Goal: Task Accomplishment & Management: Manage account settings

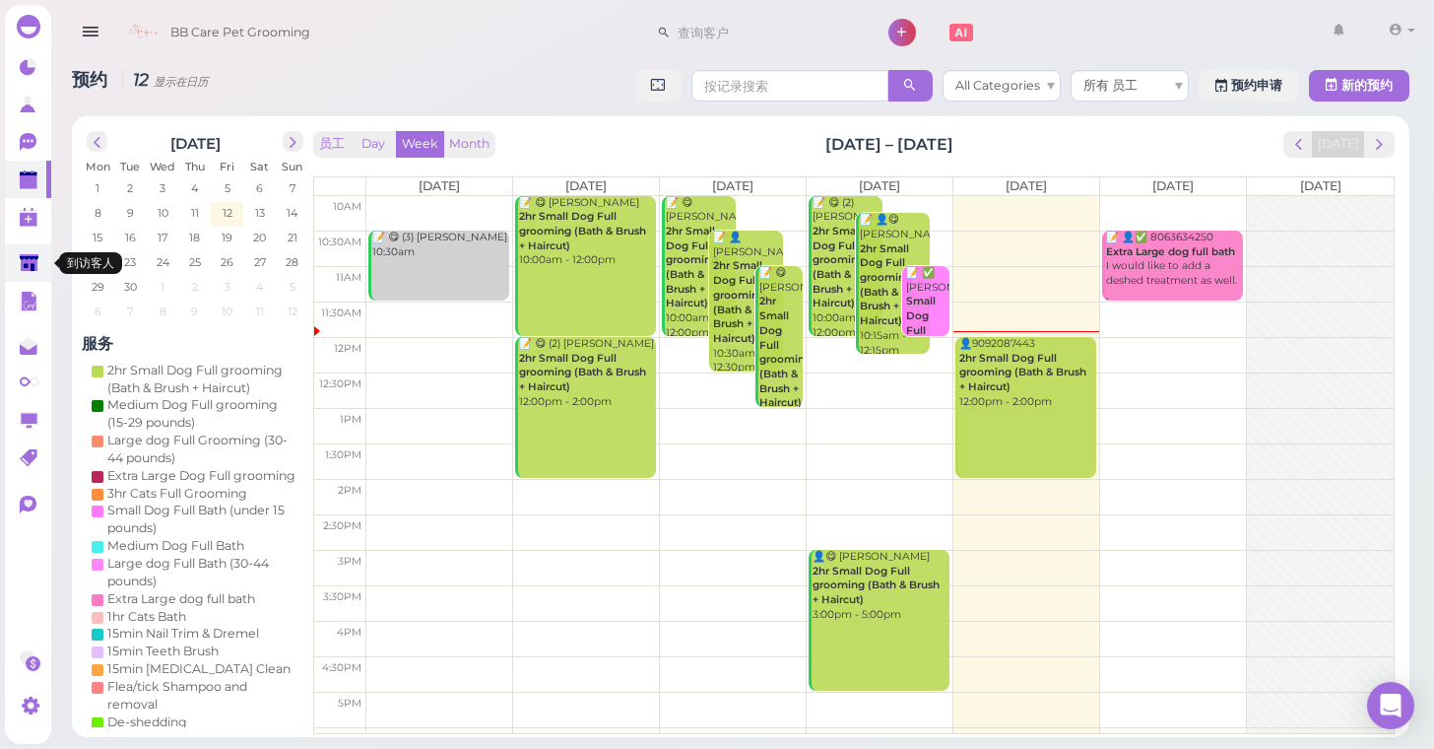
click at [22, 268] on polygon at bounding box center [29, 262] width 19 height 17
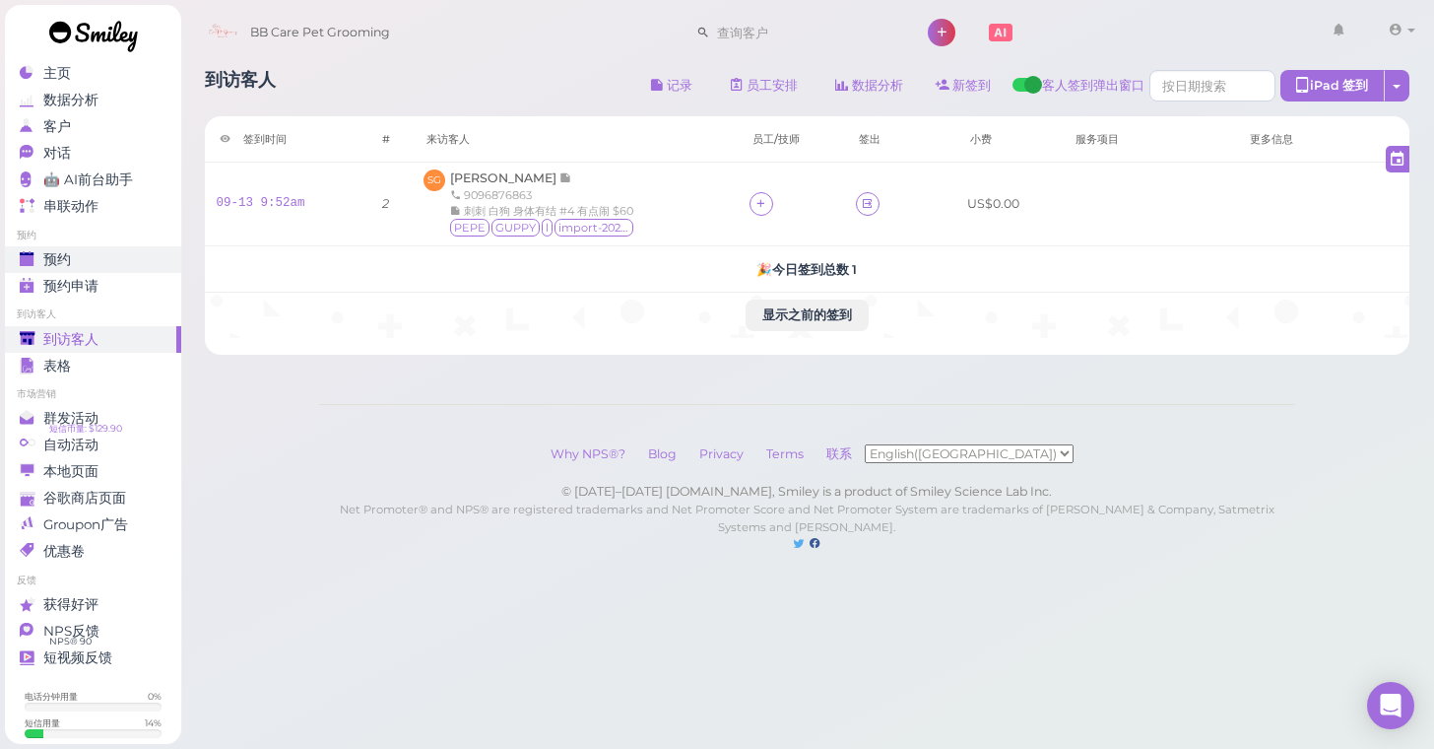
click at [103, 255] on div "预约" at bounding box center [91, 259] width 142 height 17
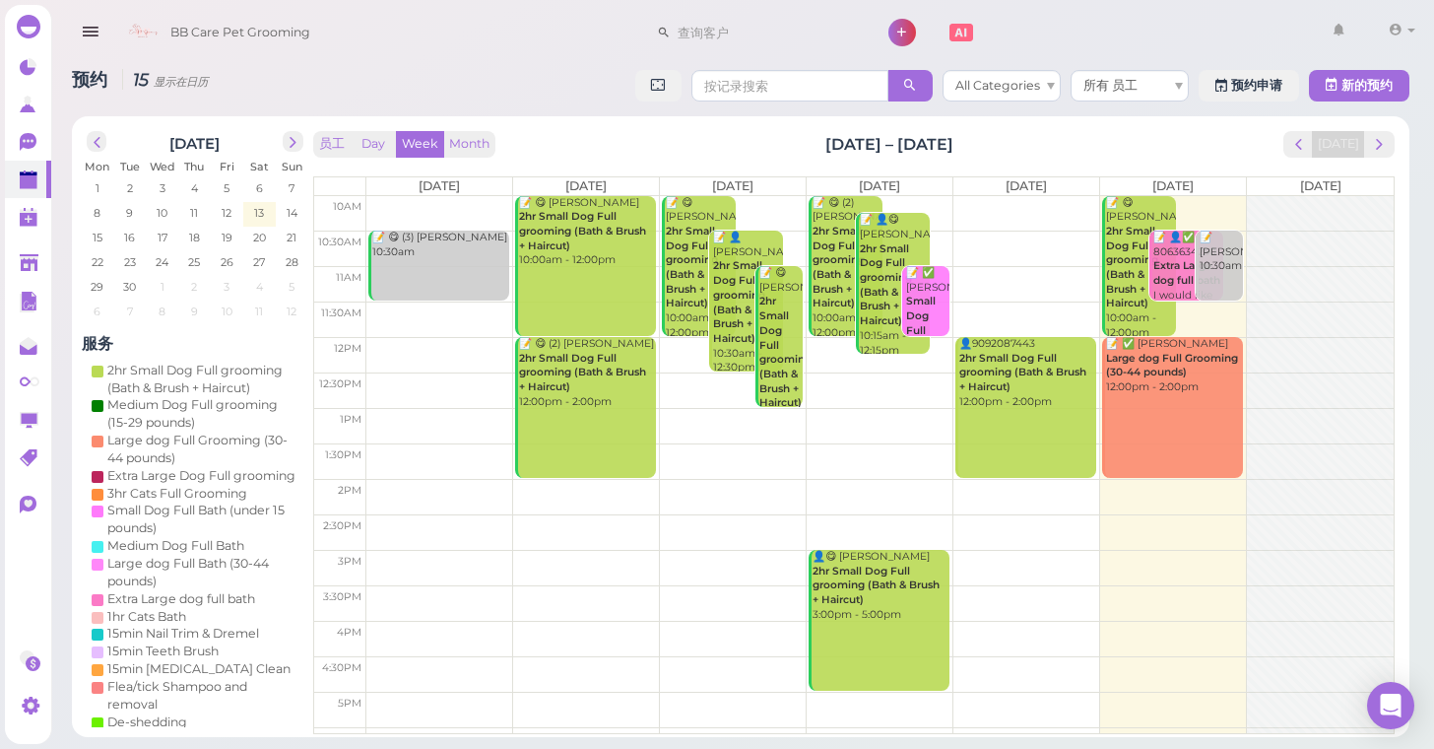
click at [1244, 380] on td at bounding box center [879, 389] width 1027 height 35
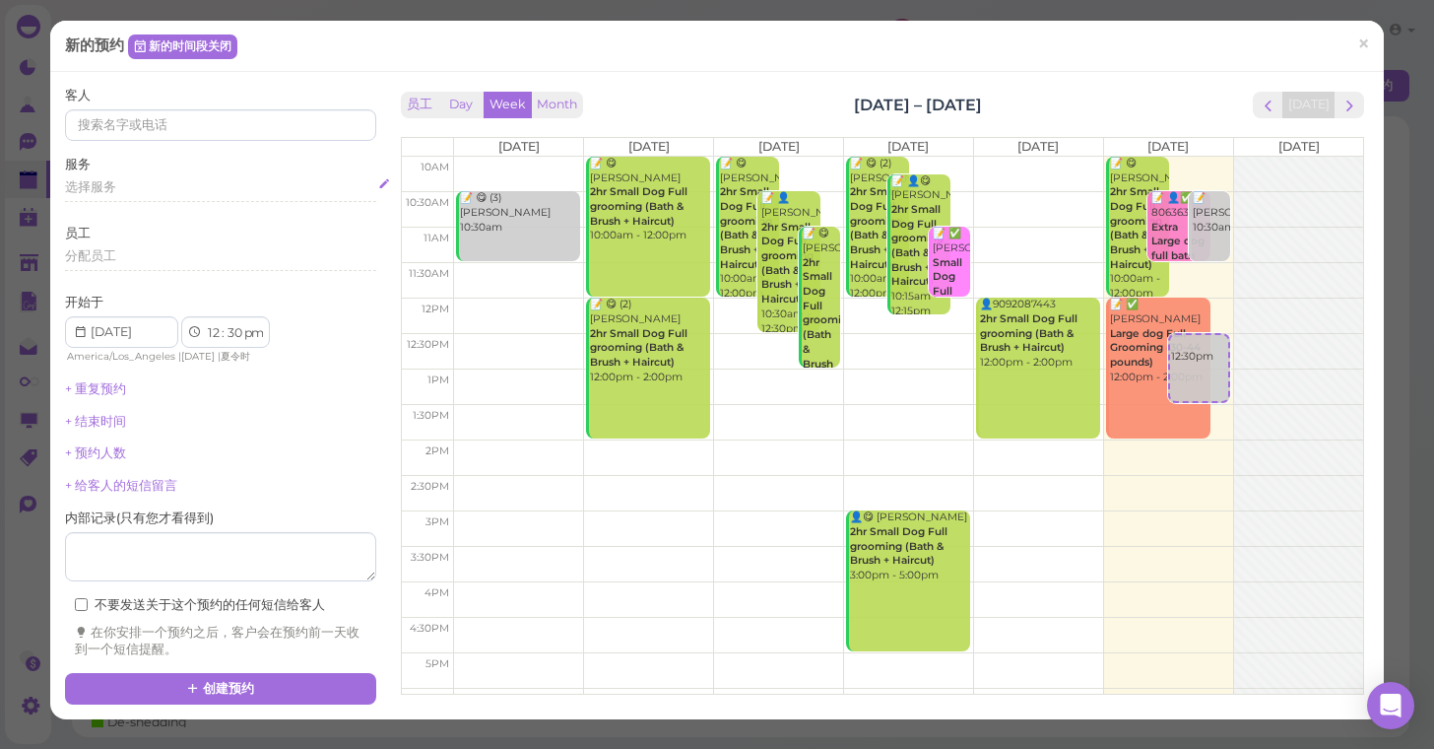
click at [80, 190] on span "选择服务" at bounding box center [90, 186] width 51 height 15
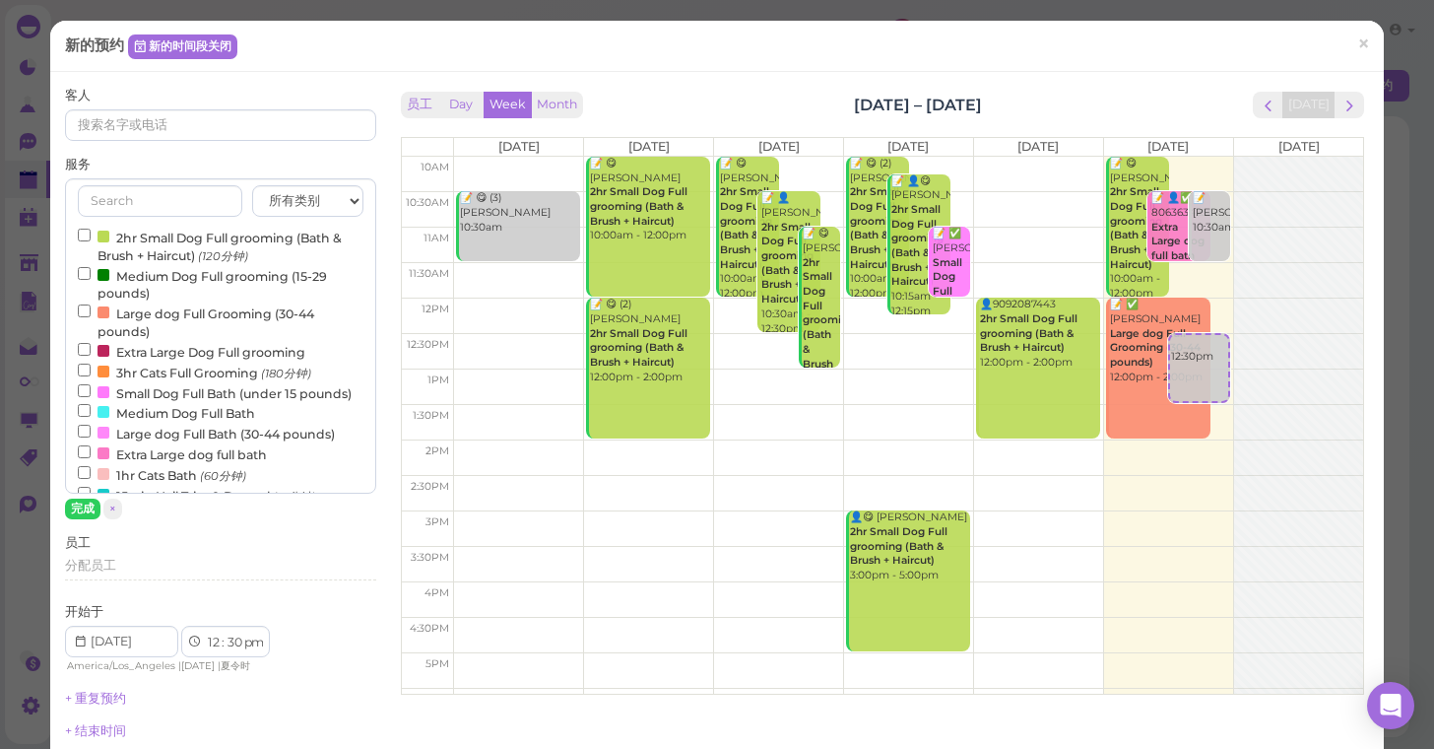
click at [81, 232] on input "2hr Small Dog Full grooming (Bath & Brush + Haircut) (120分钟)" at bounding box center [84, 234] width 13 height 13
click at [77, 508] on button "完成" at bounding box center [82, 508] width 35 height 21
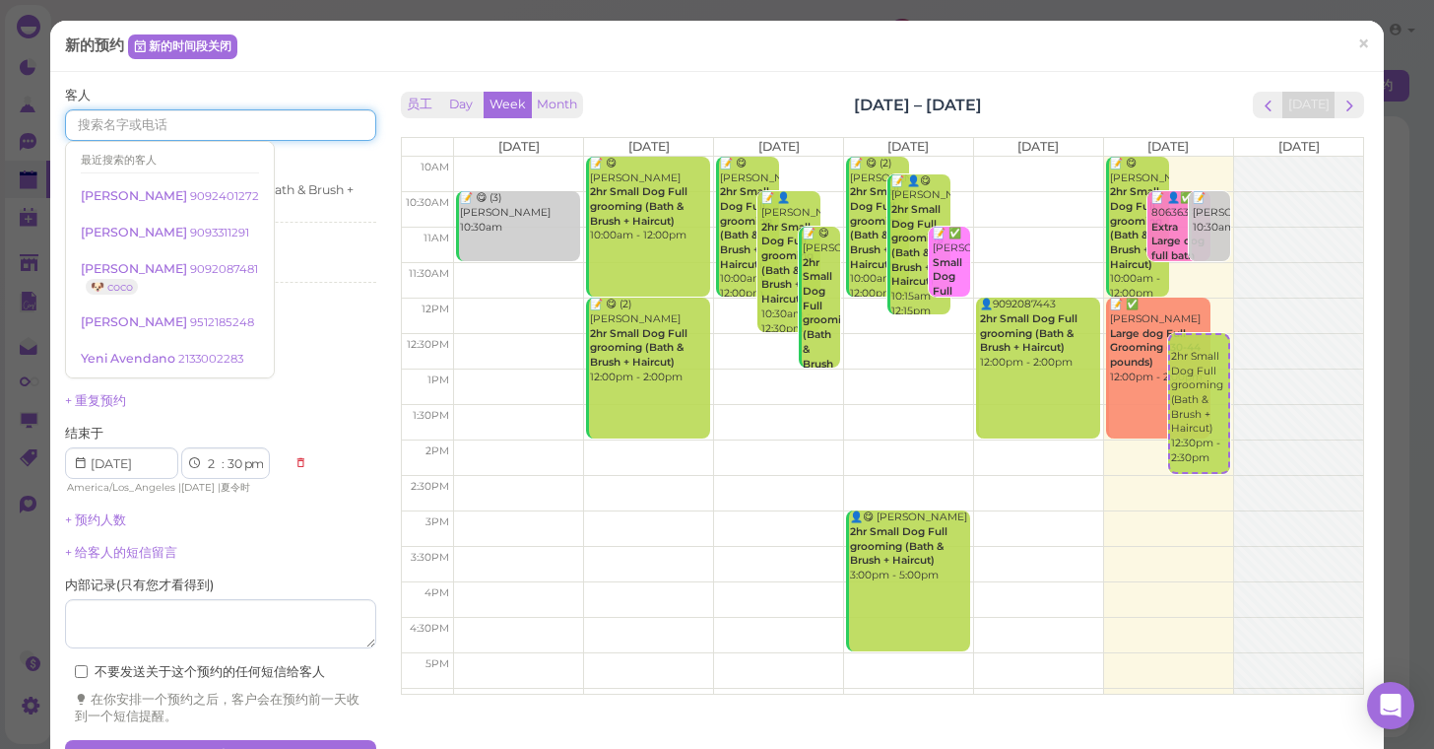
click at [125, 126] on input at bounding box center [220, 125] width 311 height 32
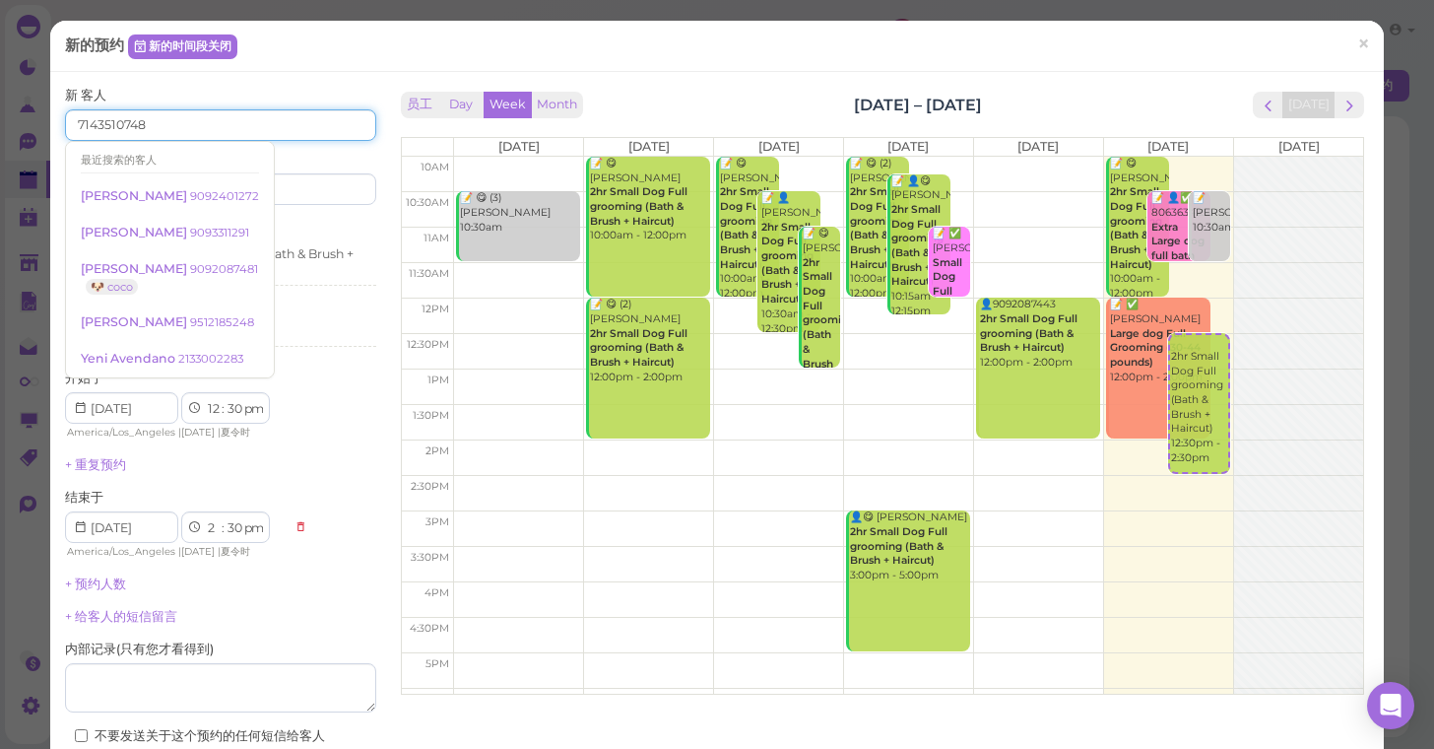
type input "7143510748"
click at [331, 385] on div "开始于 1 2 3 4 5 6 7 8 9 10 11 12 : 00 05 10 15 20 25 30 35 40 45 50 55 am pm Amer…" at bounding box center [220, 405] width 311 height 72
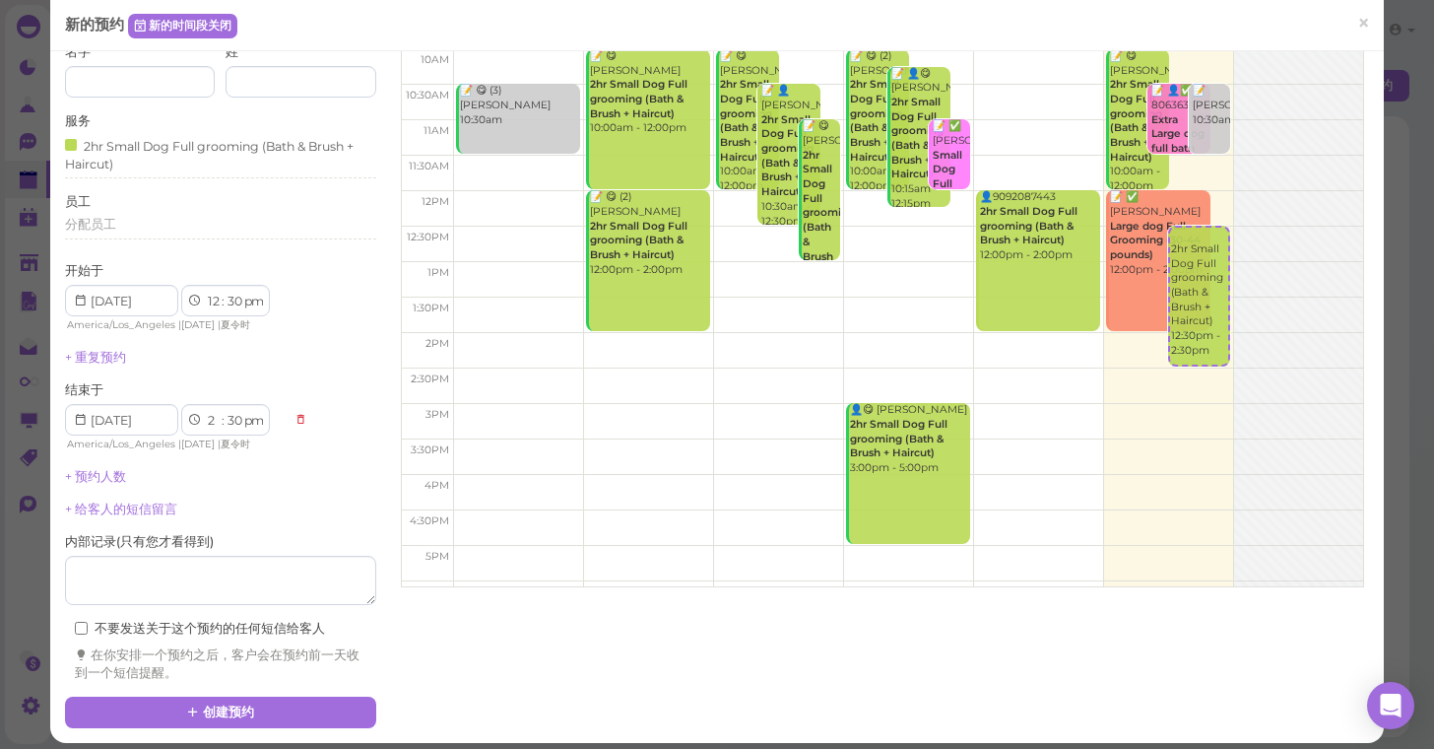
scroll to position [106, 0]
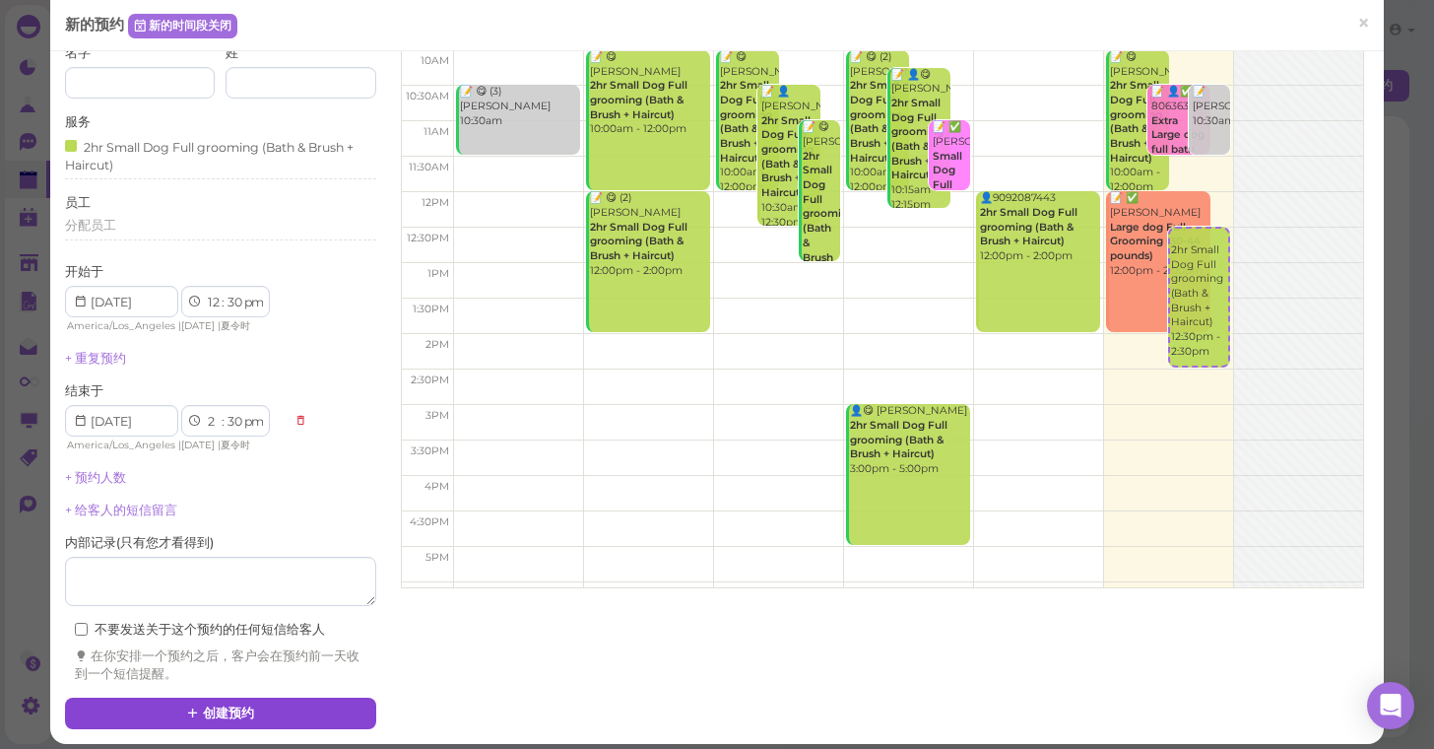
click at [243, 697] on button "创建预约" at bounding box center [220, 713] width 311 height 32
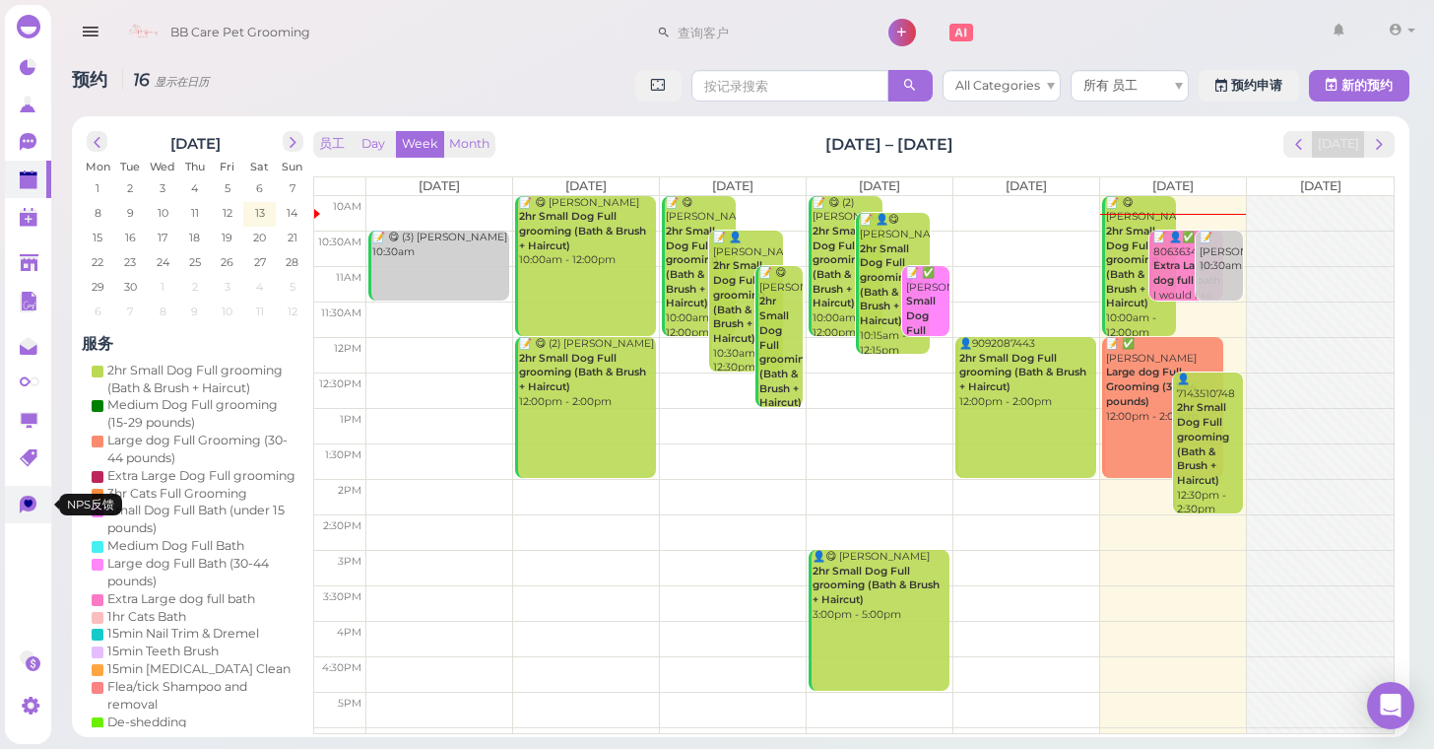
click at [21, 509] on icon at bounding box center [28, 504] width 17 height 18
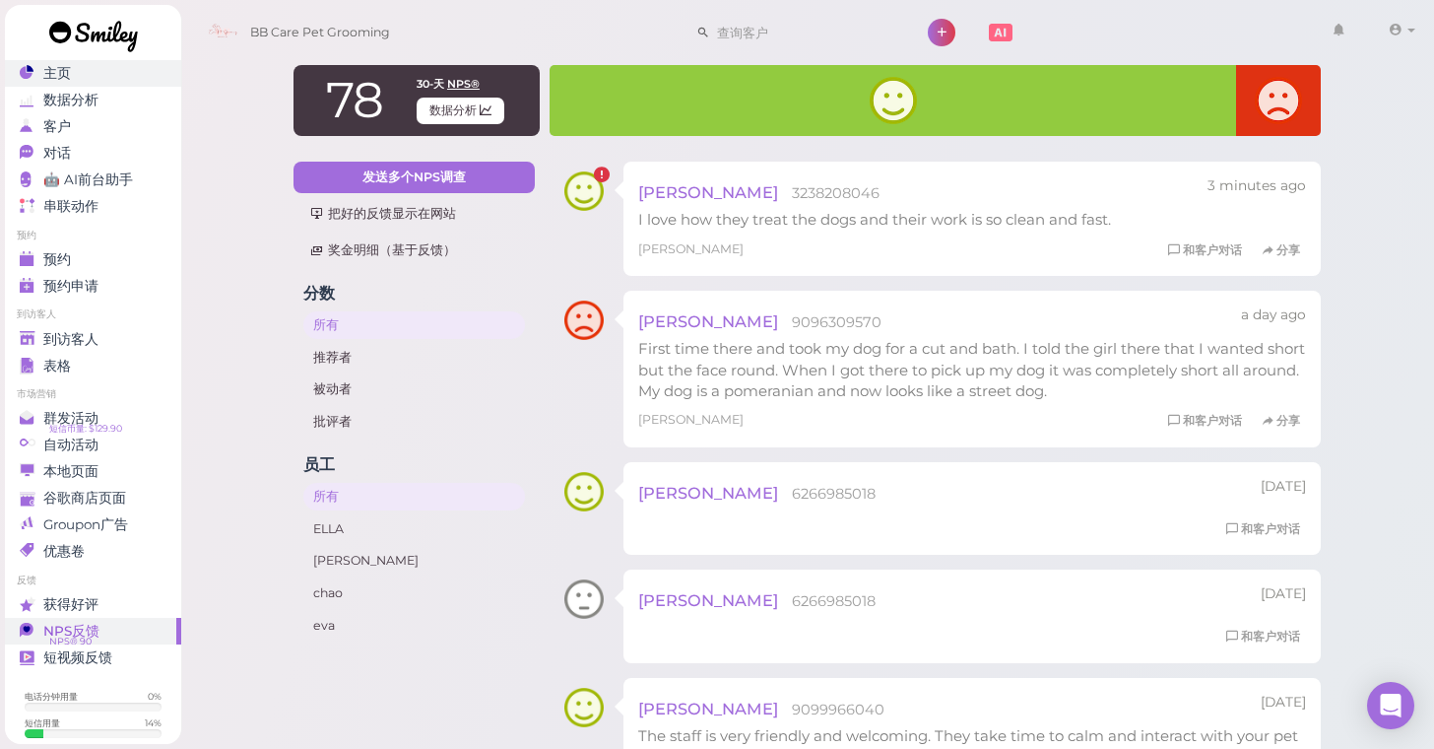
click at [102, 73] on div "主页" at bounding box center [91, 73] width 142 height 17
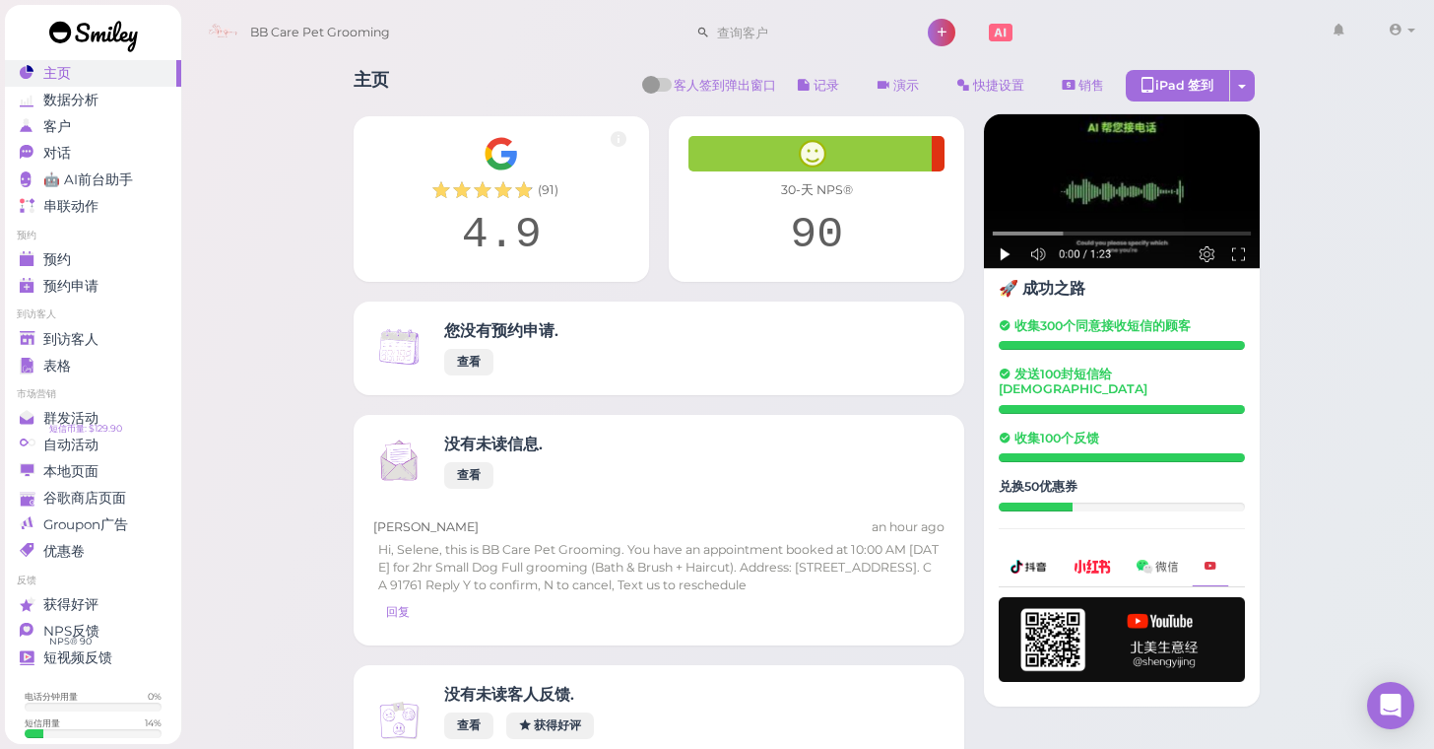
scroll to position [61, 0]
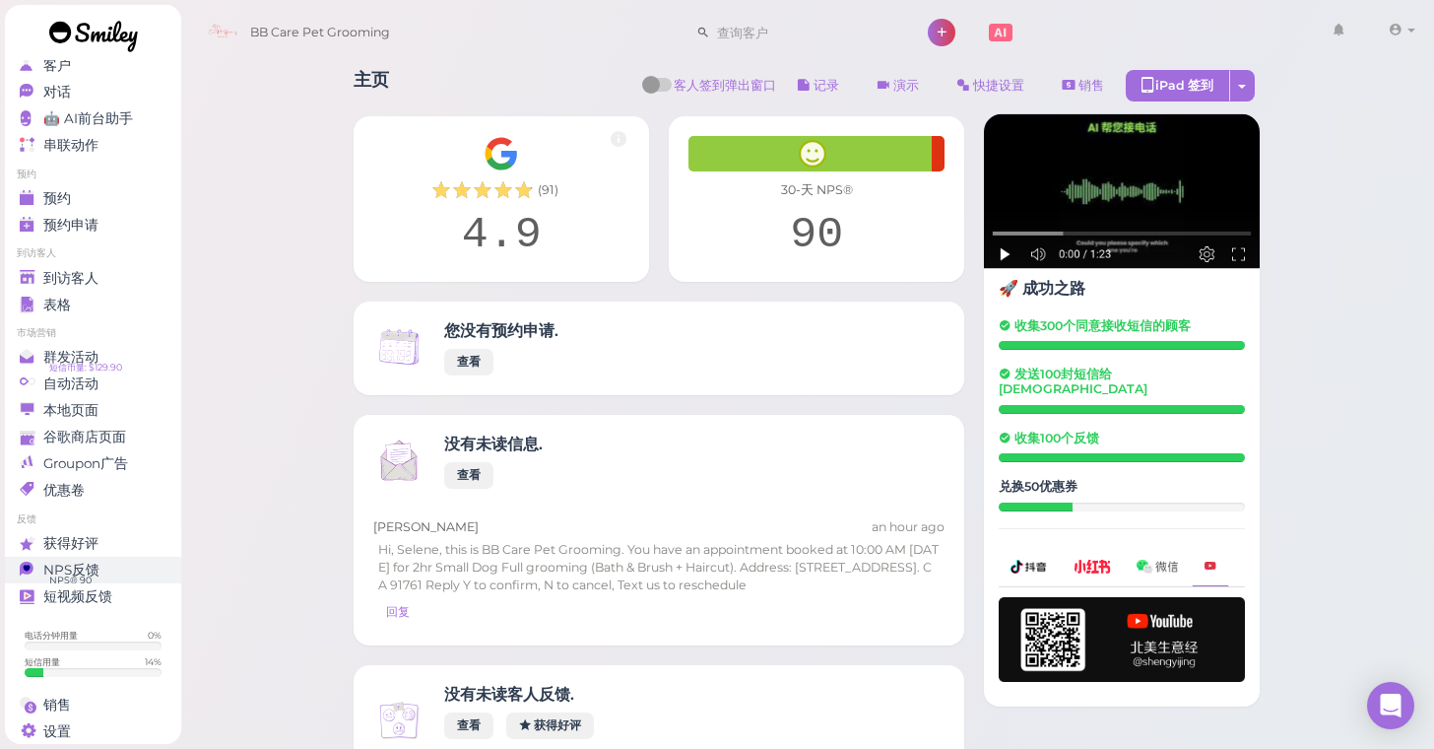
click at [97, 575] on span "NPS反馈" at bounding box center [71, 569] width 56 height 17
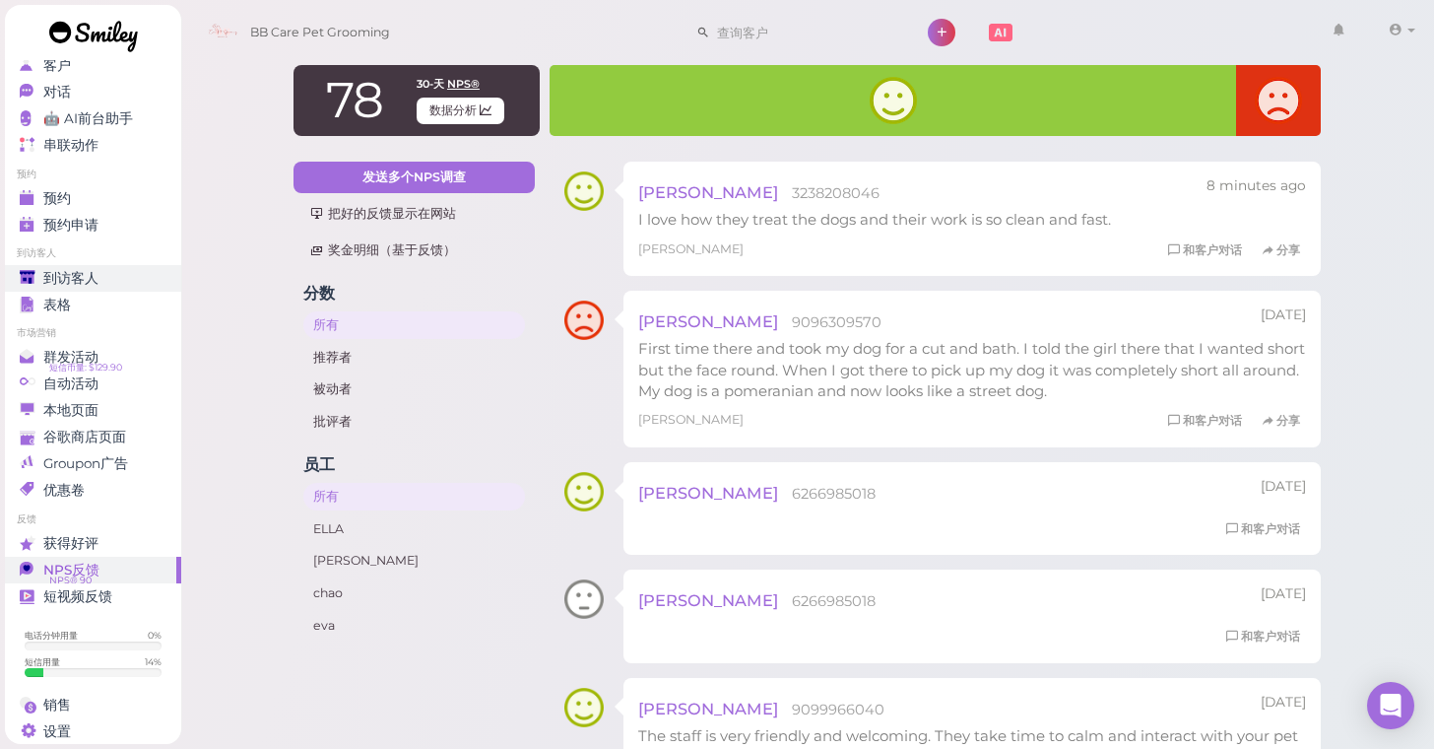
click at [56, 270] on span "到访客人" at bounding box center [70, 278] width 55 height 17
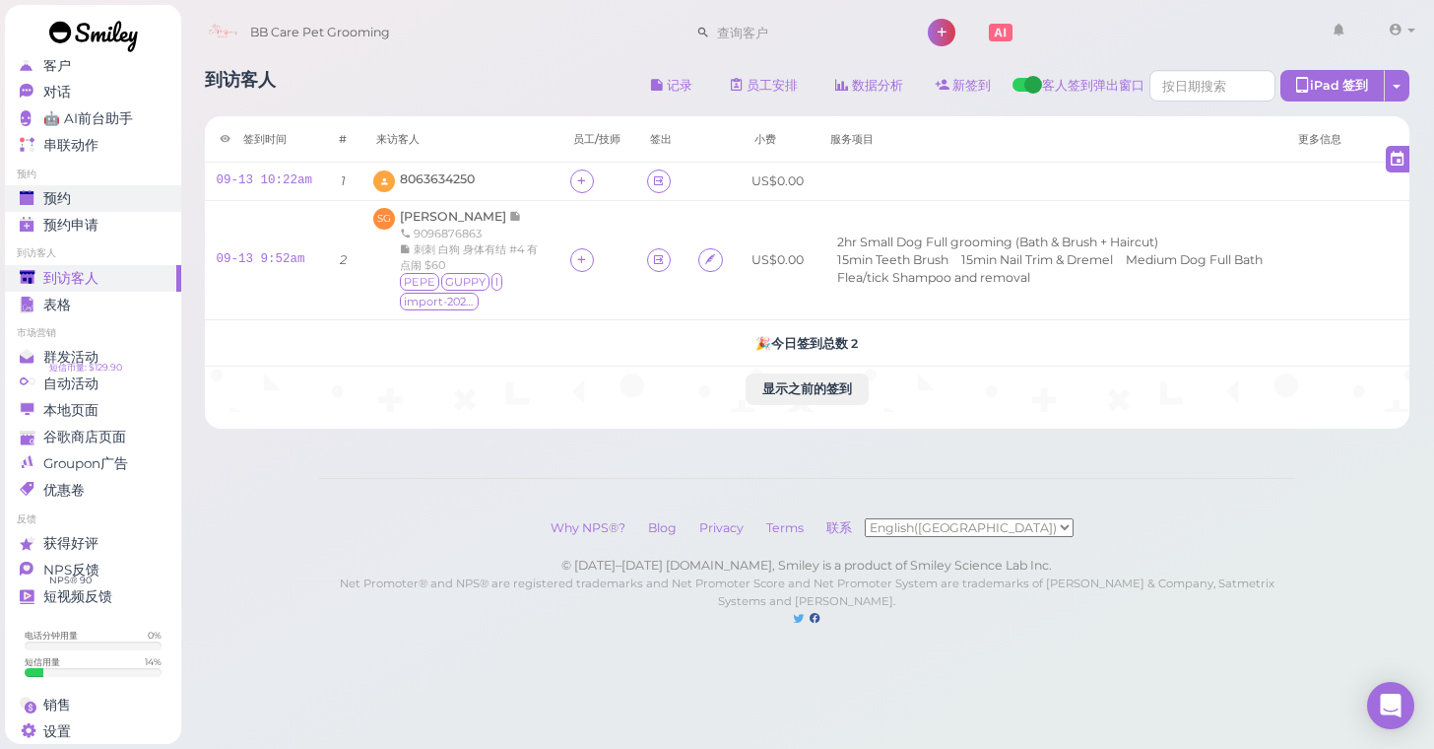
click at [54, 195] on span "预约" at bounding box center [57, 198] width 28 height 17
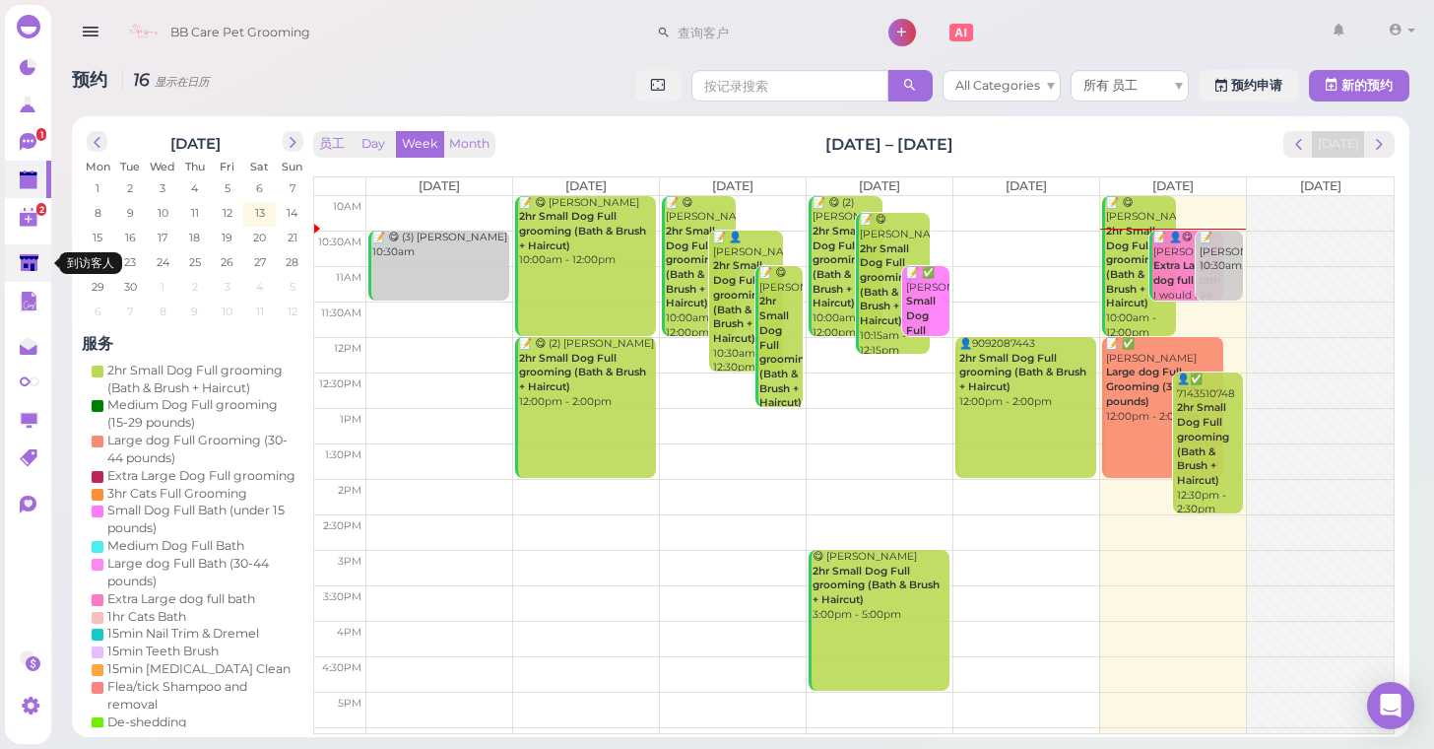
click at [21, 261] on polygon at bounding box center [29, 262] width 19 height 17
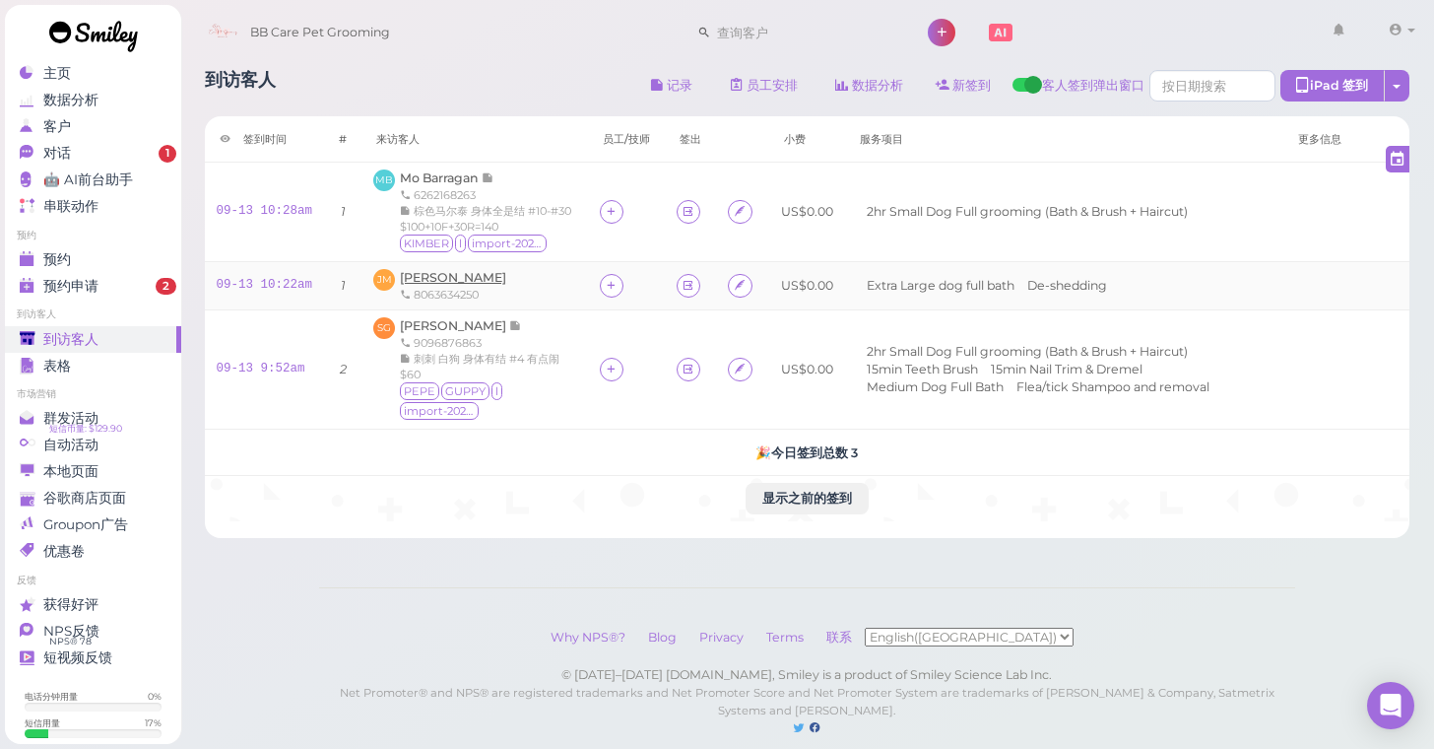
click at [477, 285] on span "Jessica Melton" at bounding box center [453, 277] width 106 height 15
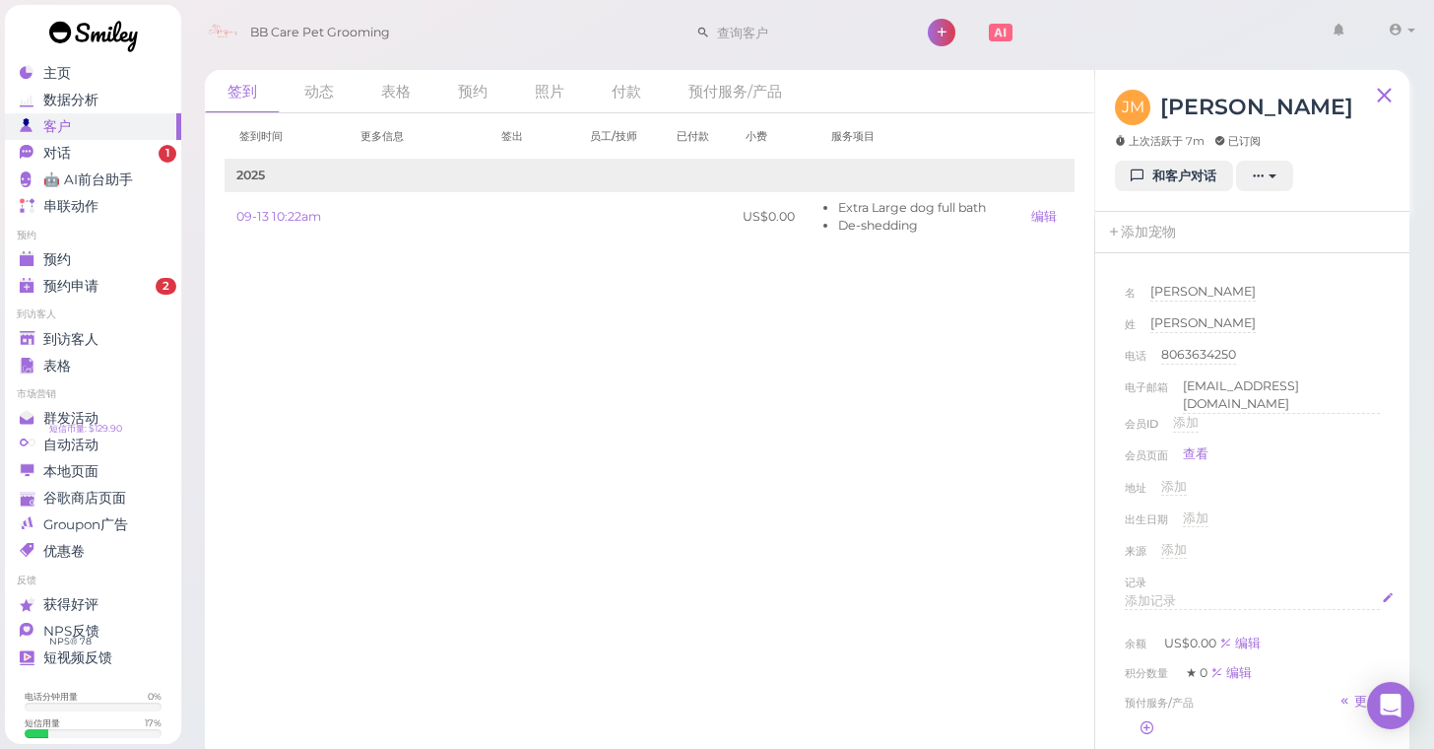
click at [1158, 596] on span "添加记录" at bounding box center [1150, 600] width 51 height 15
click at [1331, 553] on div "来源 添加" at bounding box center [1252, 557] width 255 height 32
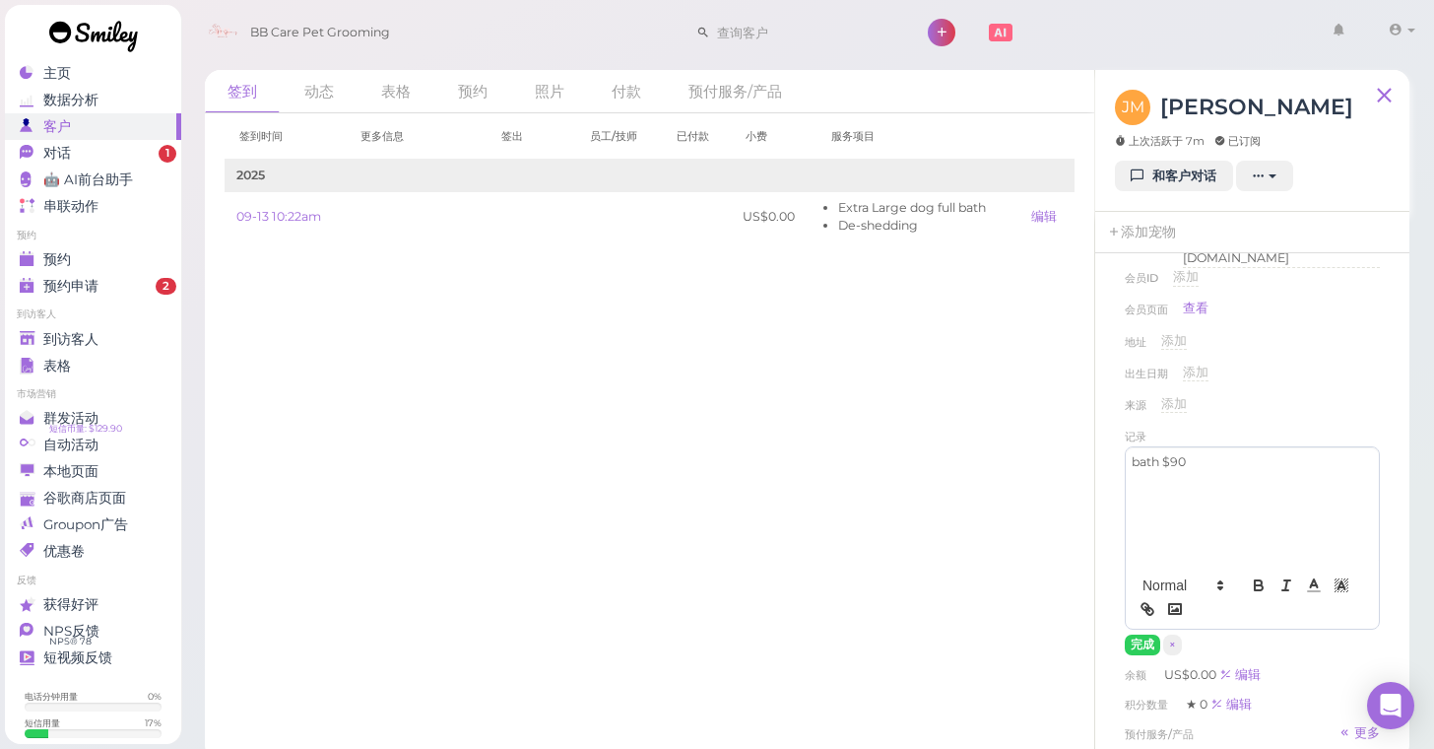
scroll to position [147, 0]
click at [1143, 636] on button "完成" at bounding box center [1142, 643] width 35 height 21
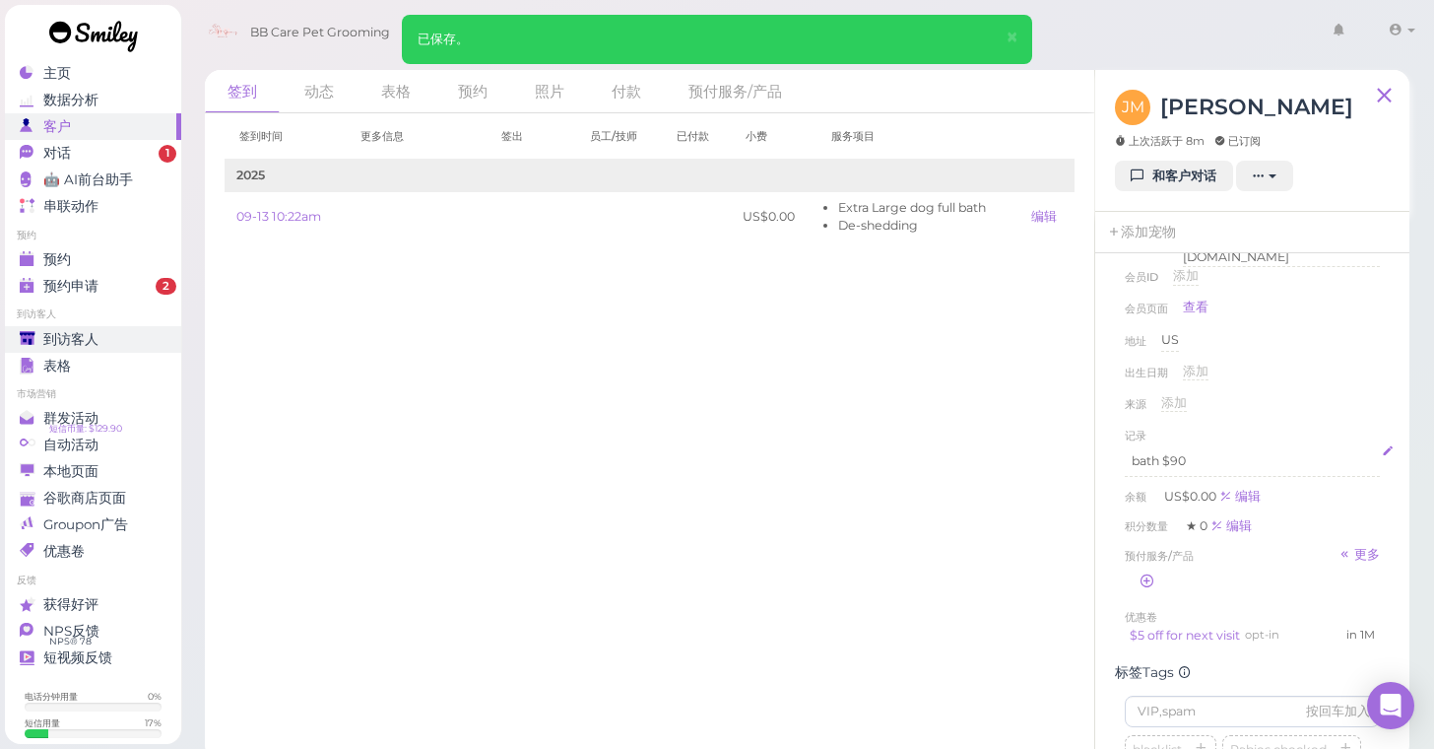
click at [50, 340] on span "到访客人" at bounding box center [70, 339] width 55 height 17
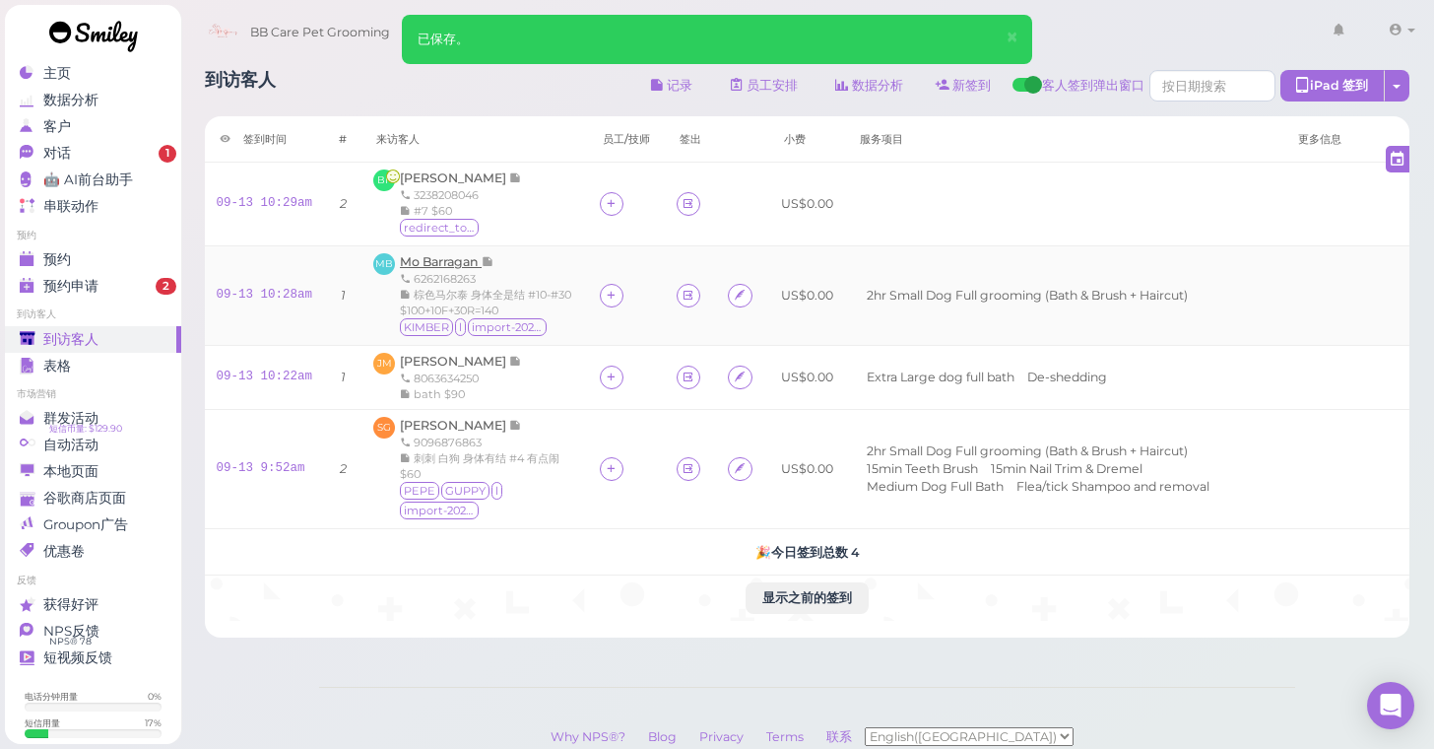
click at [443, 261] on span "Mo Barragan" at bounding box center [441, 261] width 82 height 15
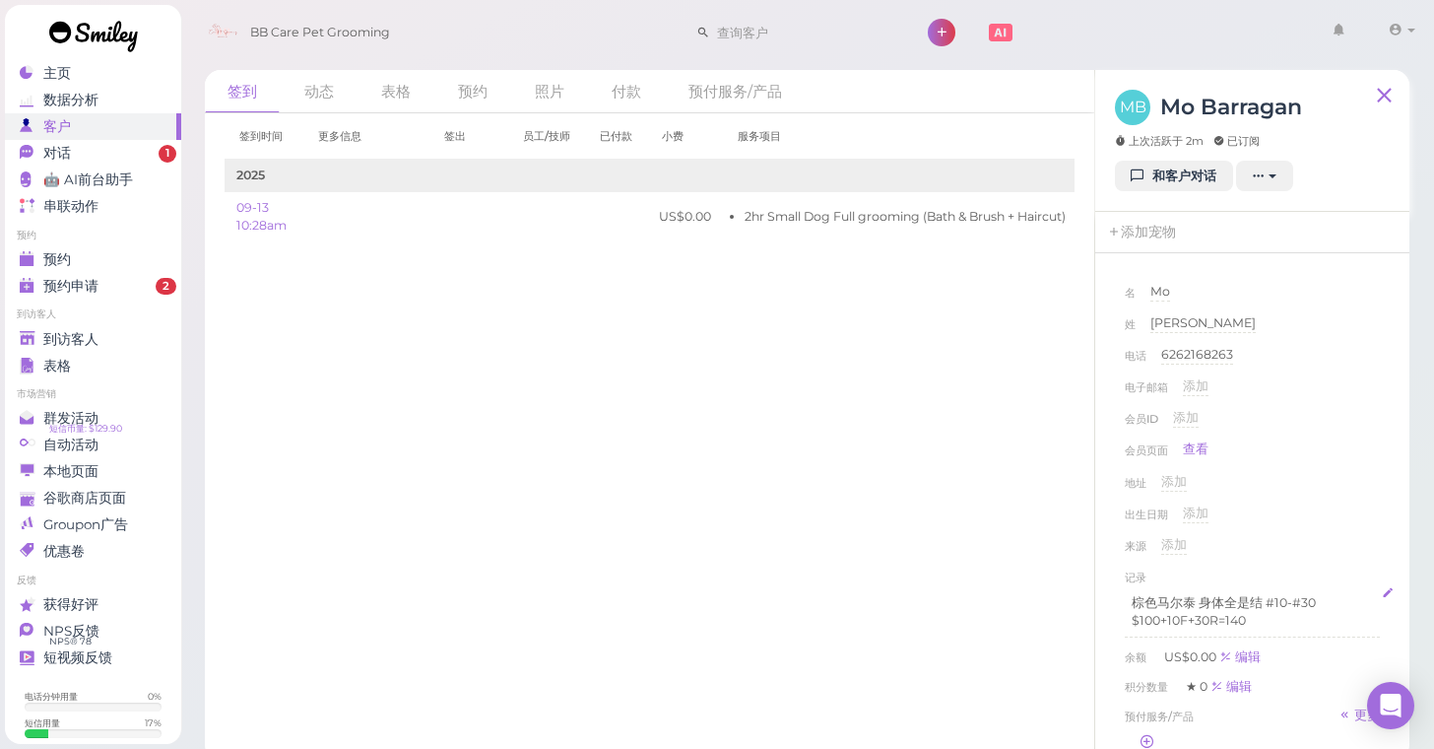
click at [1267, 620] on p "棕色马尔泰 身体全是结 #10-#30 $100+10F+30R=140" at bounding box center [1252, 611] width 241 height 35
click at [1350, 530] on div "出生日期 添加" at bounding box center [1252, 520] width 255 height 32
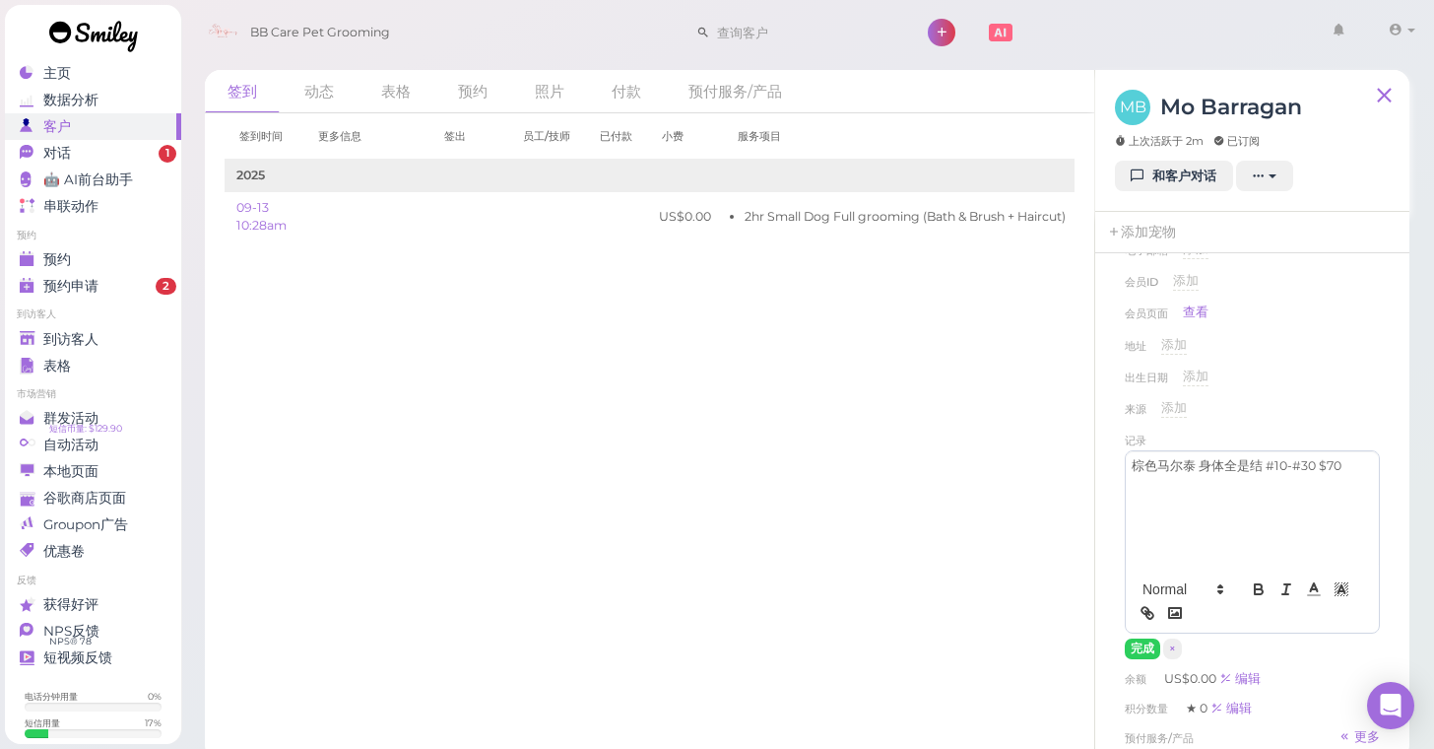
scroll to position [146, 0]
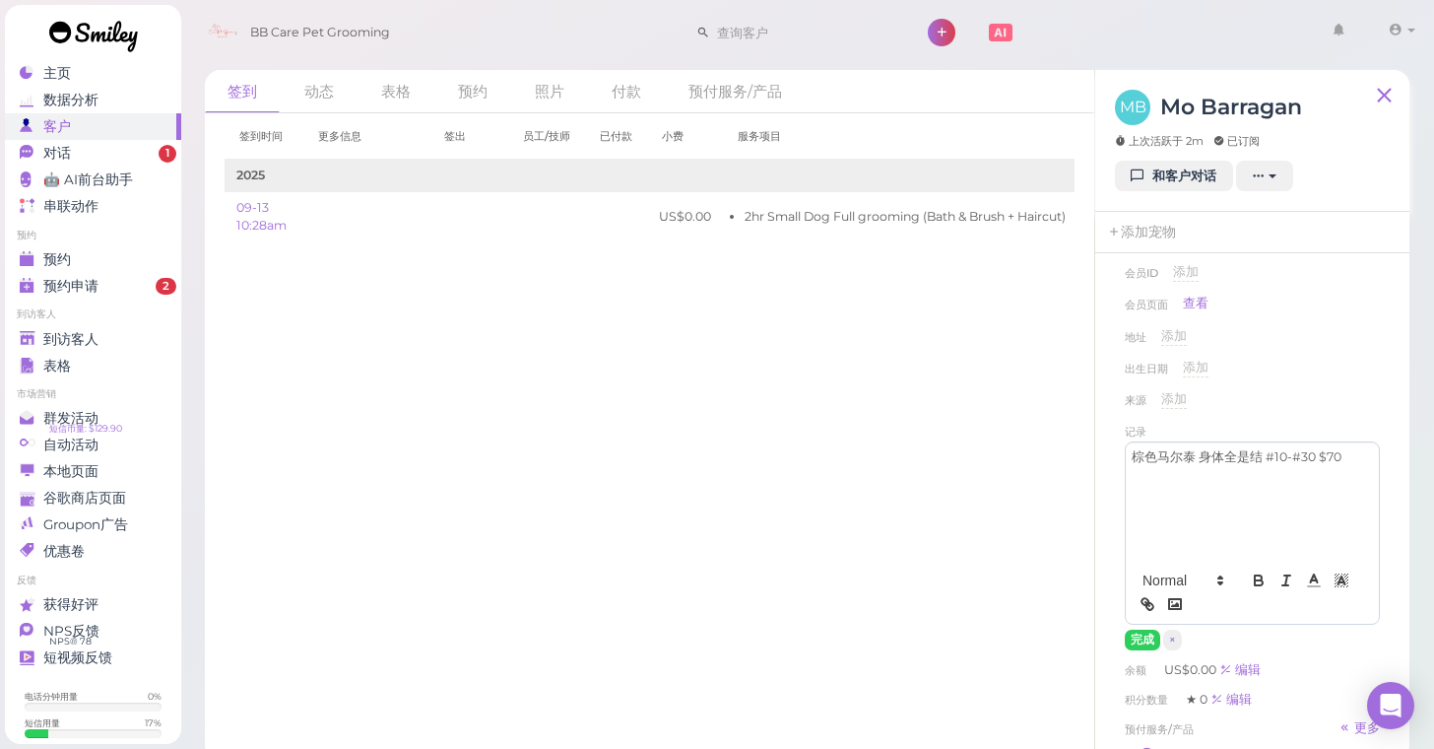
click at [1347, 454] on p "棕色马尔泰 身体全是结 #10-#30 $70" at bounding box center [1252, 457] width 241 height 18
click at [1145, 633] on button "完成" at bounding box center [1142, 639] width 35 height 21
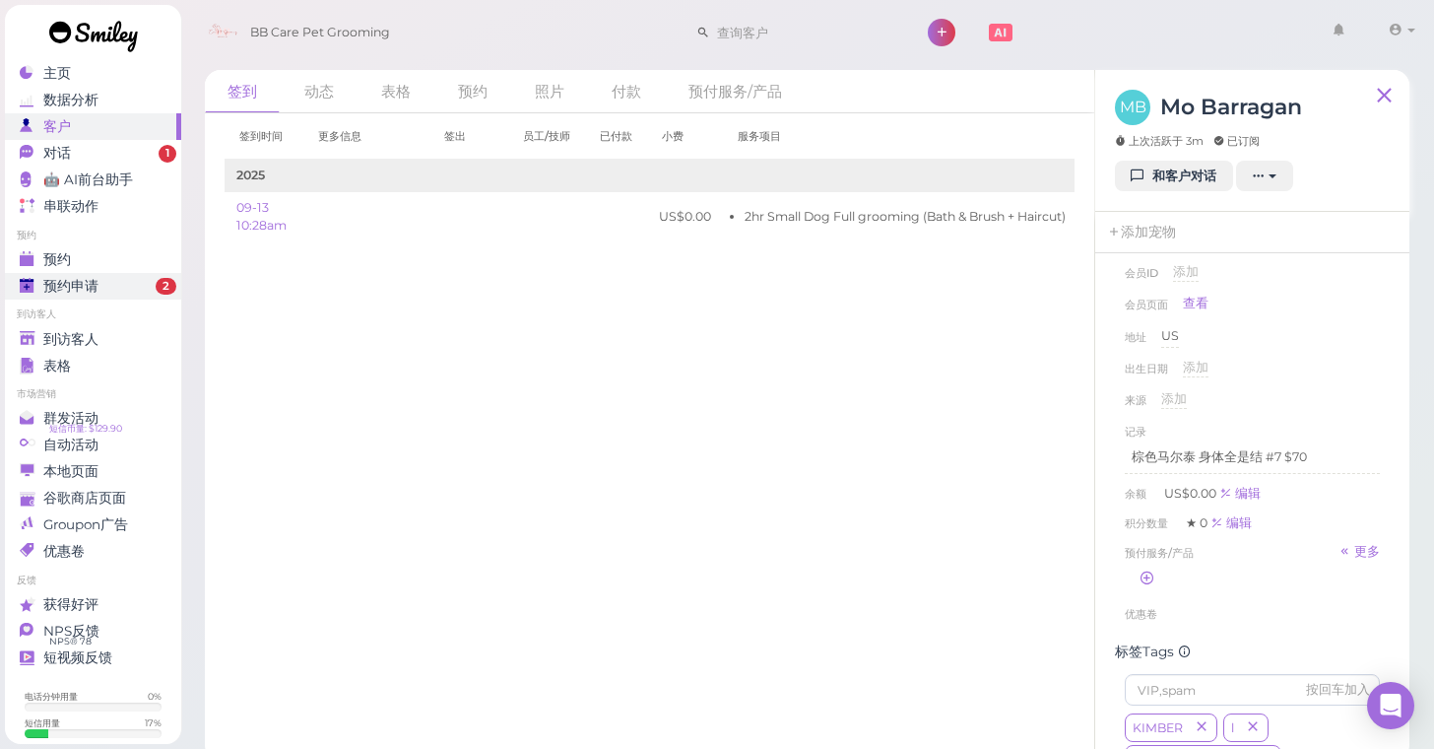
click at [159, 288] on span "2" at bounding box center [166, 287] width 21 height 18
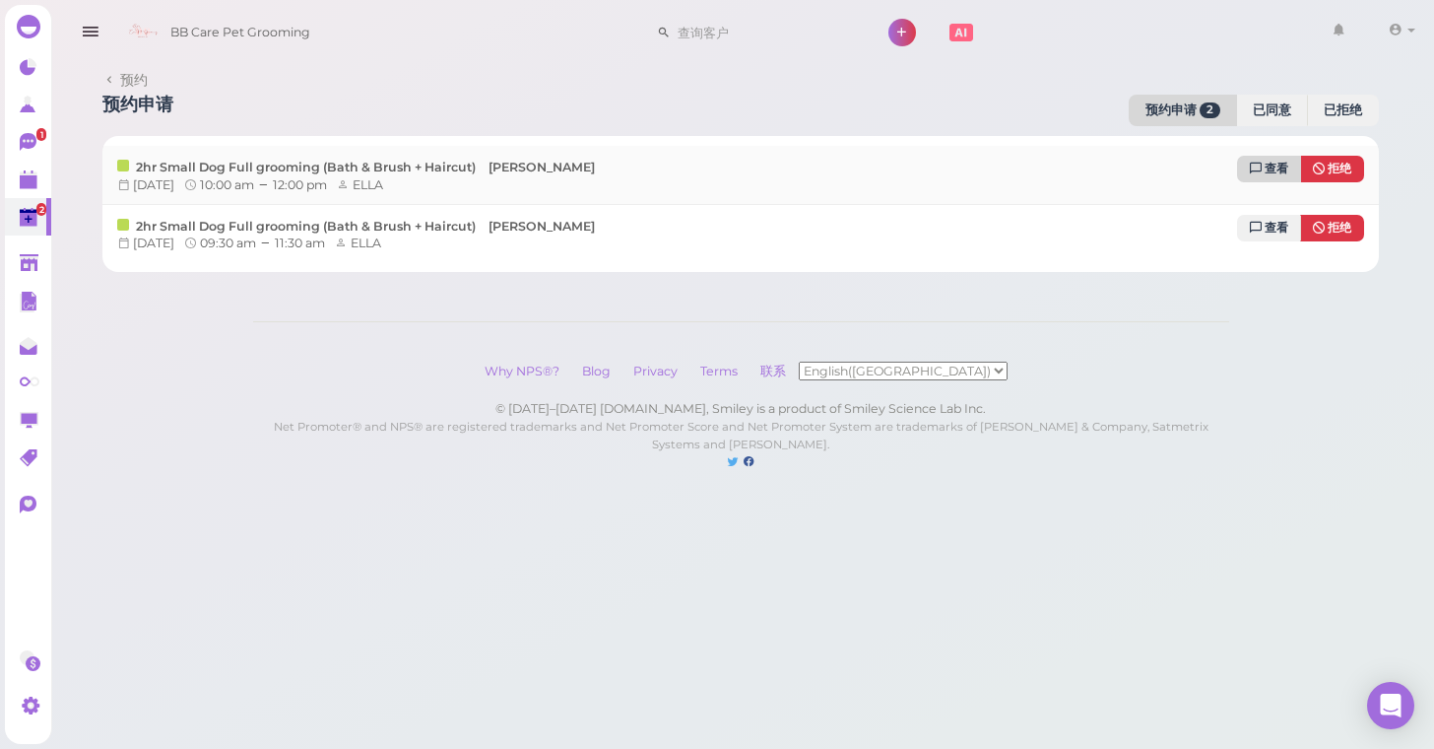
click at [1287, 172] on span "查看" at bounding box center [1277, 169] width 24 height 14
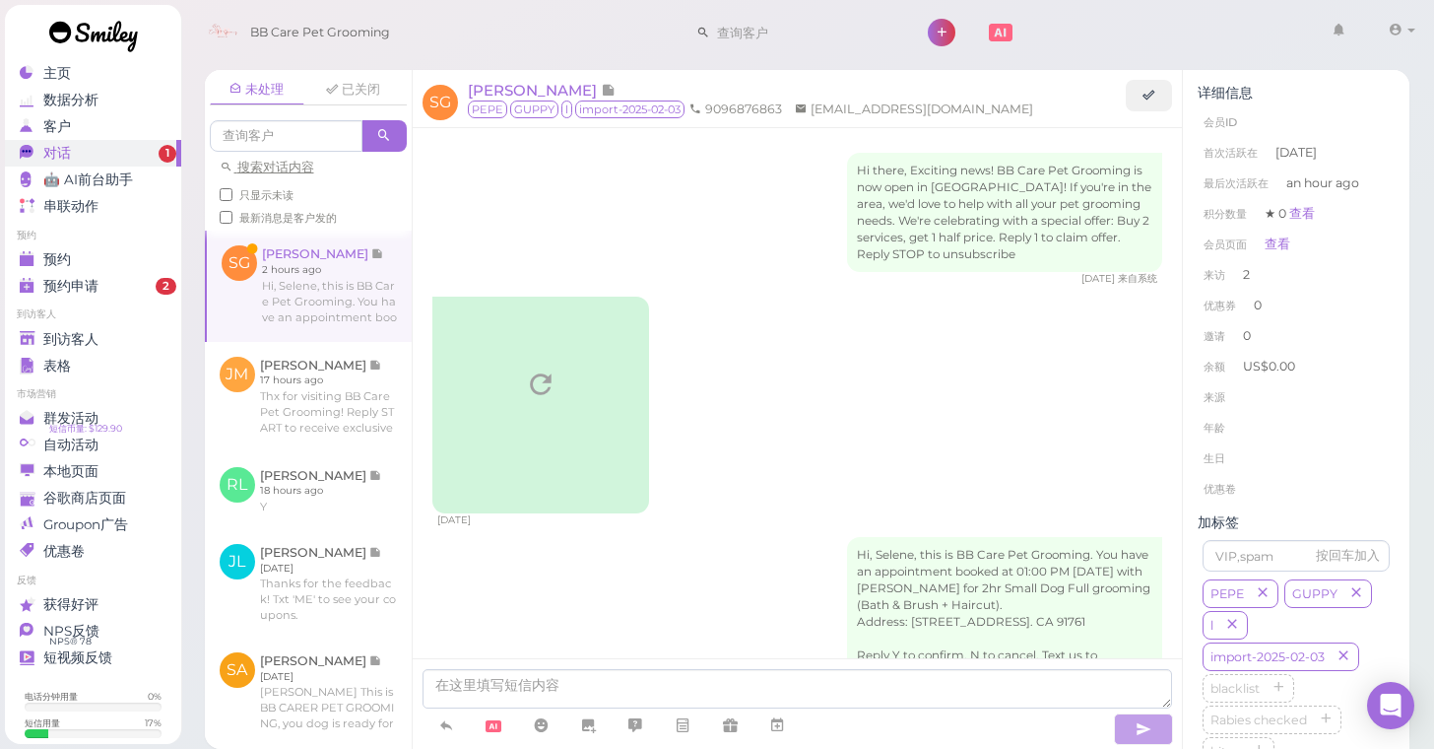
scroll to position [2594, 0]
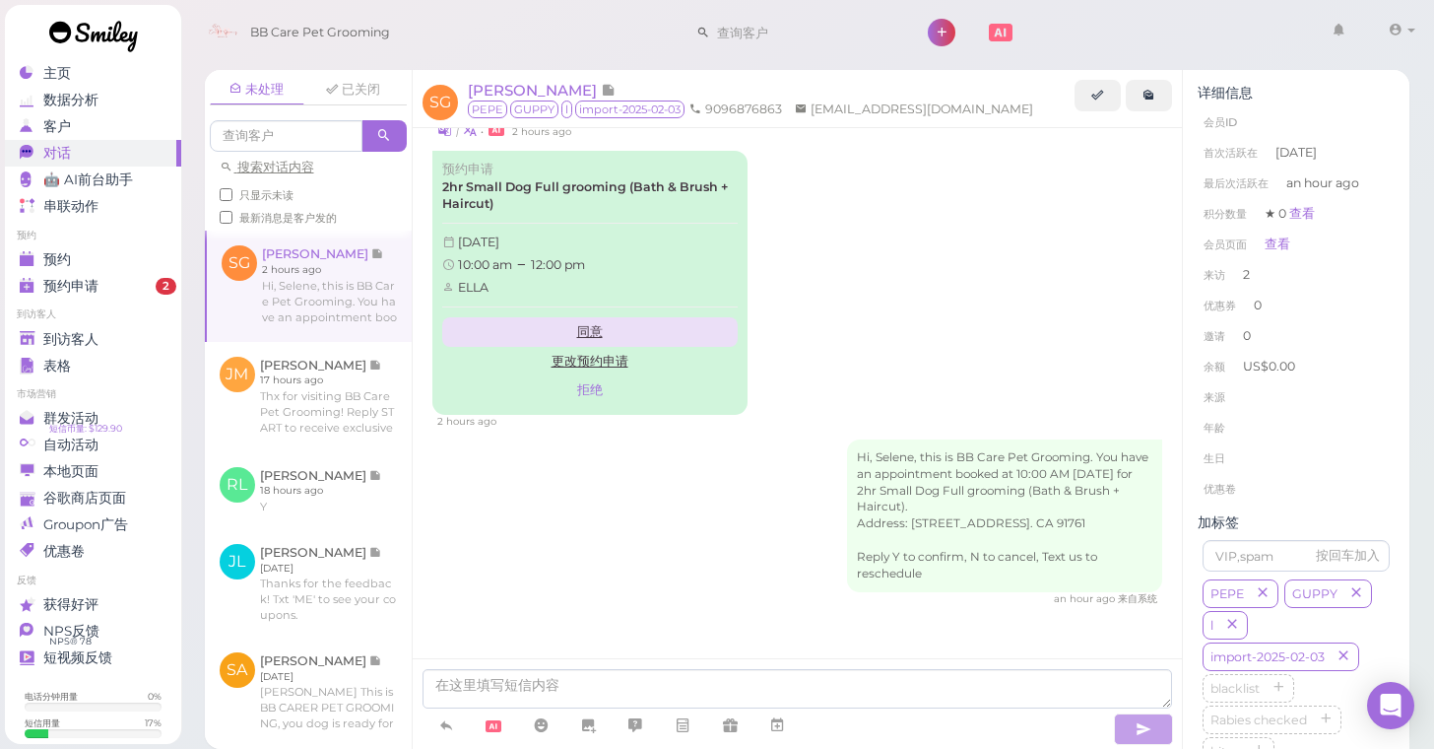
click at [589, 317] on link "同意" at bounding box center [589, 332] width 295 height 30
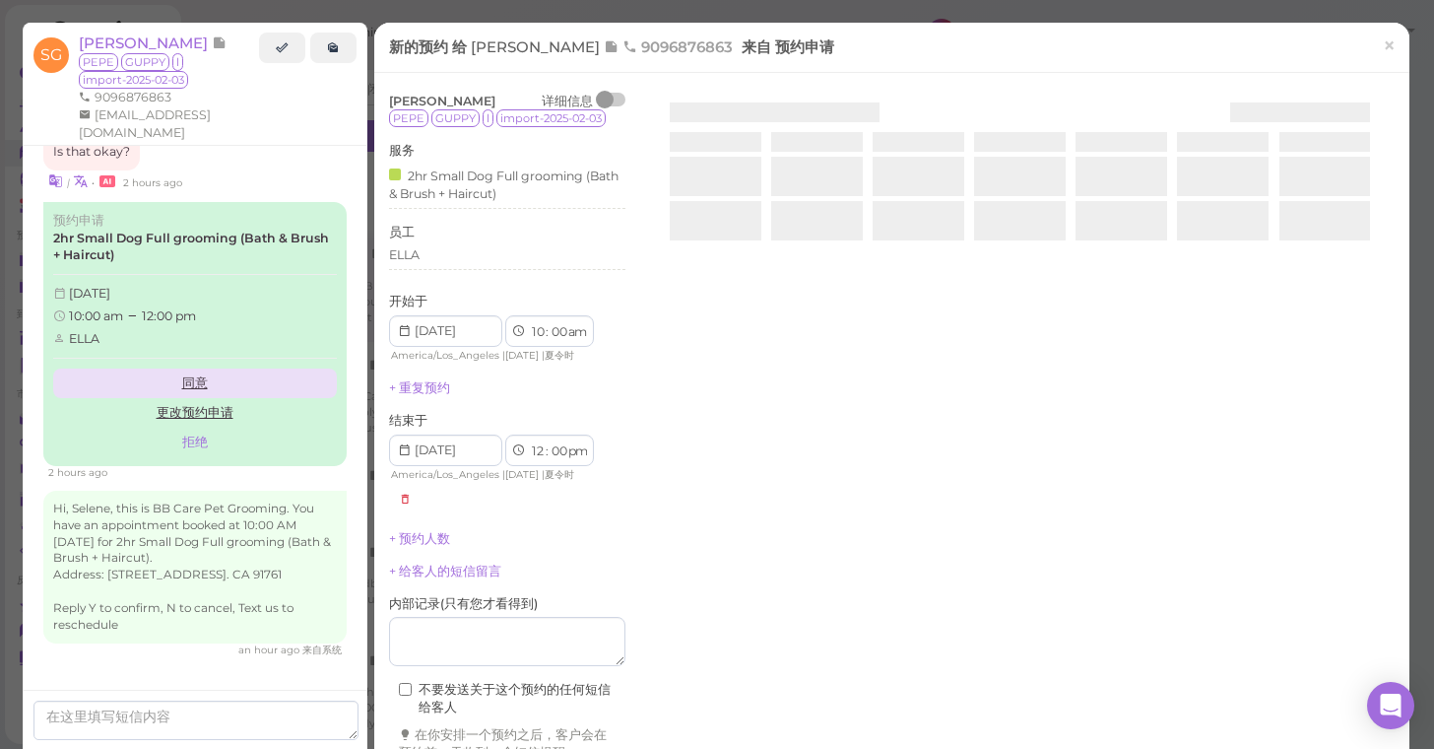
scroll to position [2574, 0]
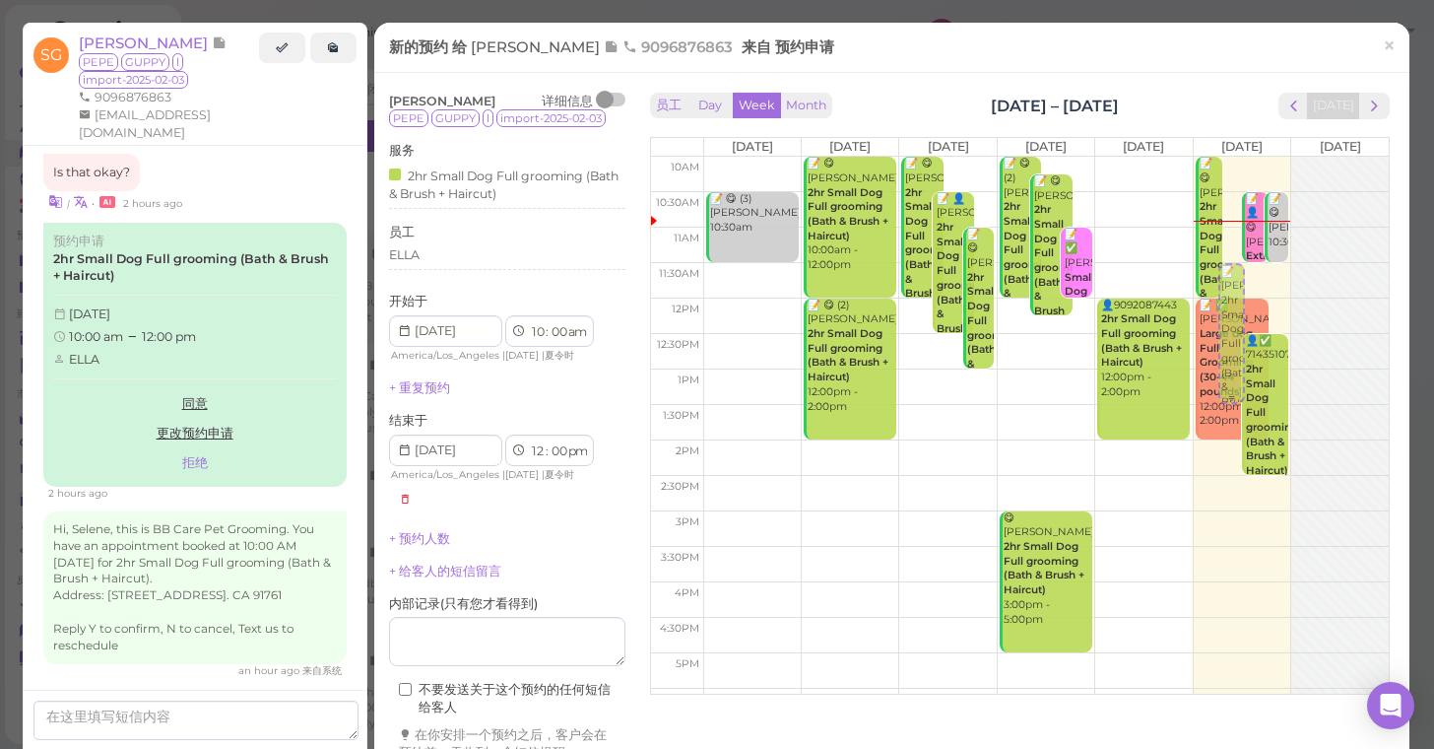
click at [1232, 157] on div "📝 Selene Galarza 2hr Small Dog Full grooming (Bath & Brush + Haircut) ELLA 10:0…" at bounding box center [1242, 157] width 97 height 0
select select "11"
select select "15"
select select "1"
select select "15"
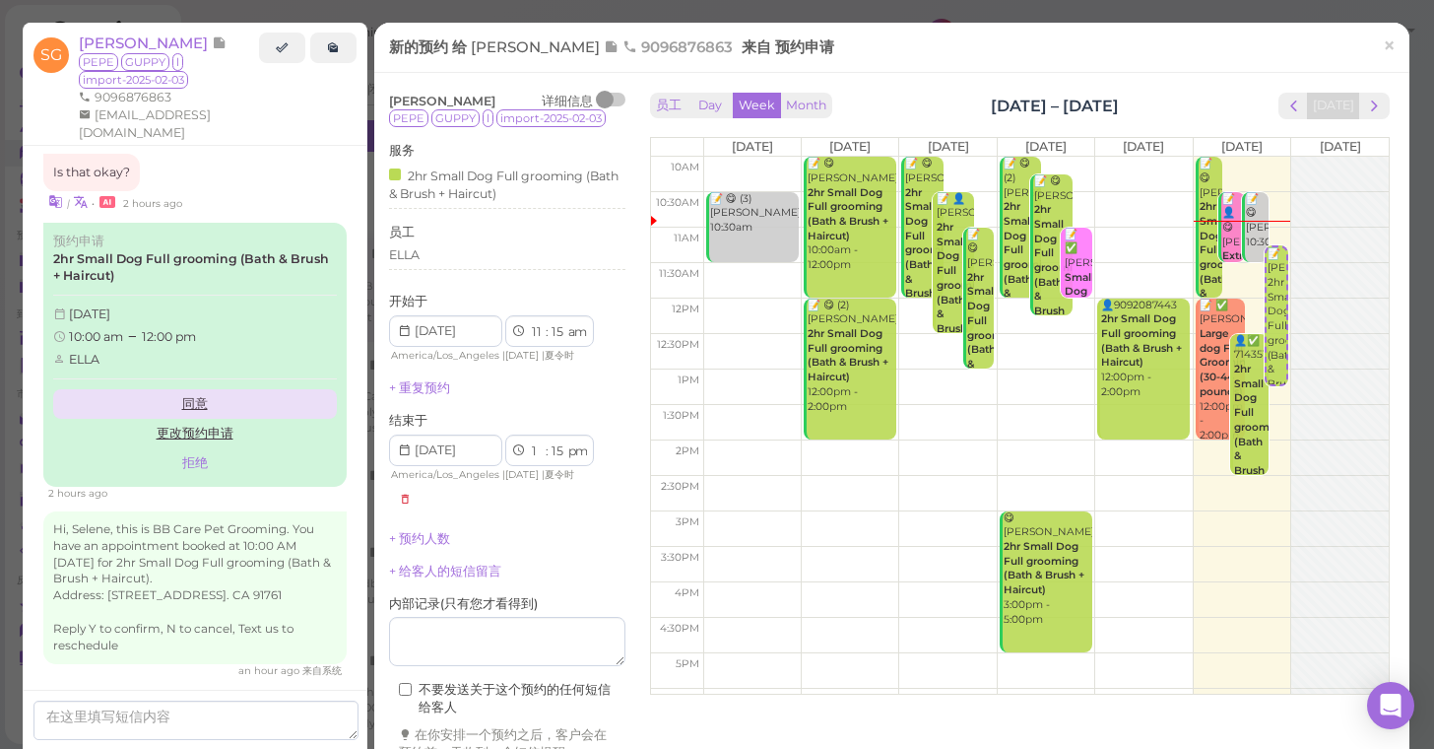
click at [199, 389] on link "同意" at bounding box center [195, 404] width 284 height 30
click at [189, 389] on link "同意" at bounding box center [195, 404] width 284 height 30
click at [194, 389] on link "同意" at bounding box center [195, 404] width 284 height 30
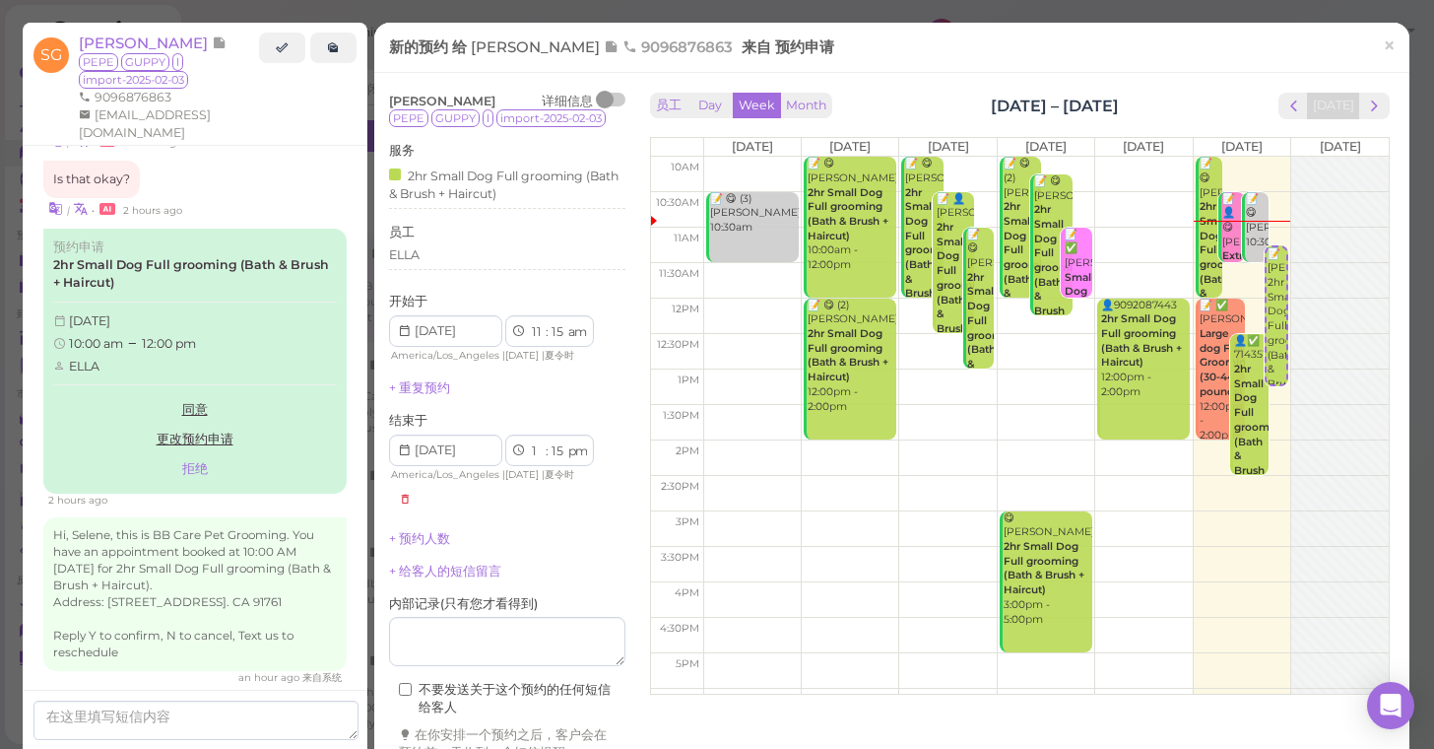
scroll to position [2614, 0]
click at [1387, 40] on span "×" at bounding box center [1389, 46] width 13 height 28
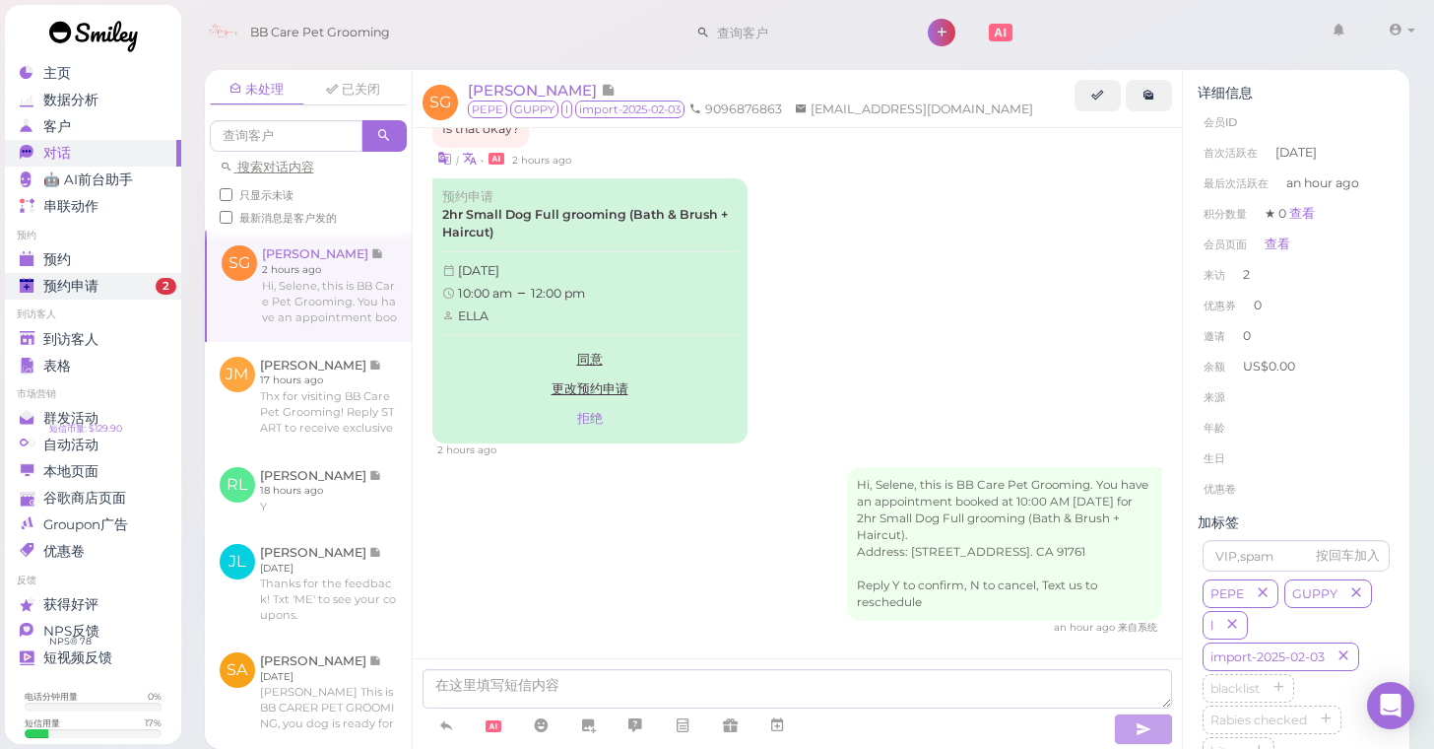
click at [139, 279] on div "预约申请" at bounding box center [91, 286] width 142 height 17
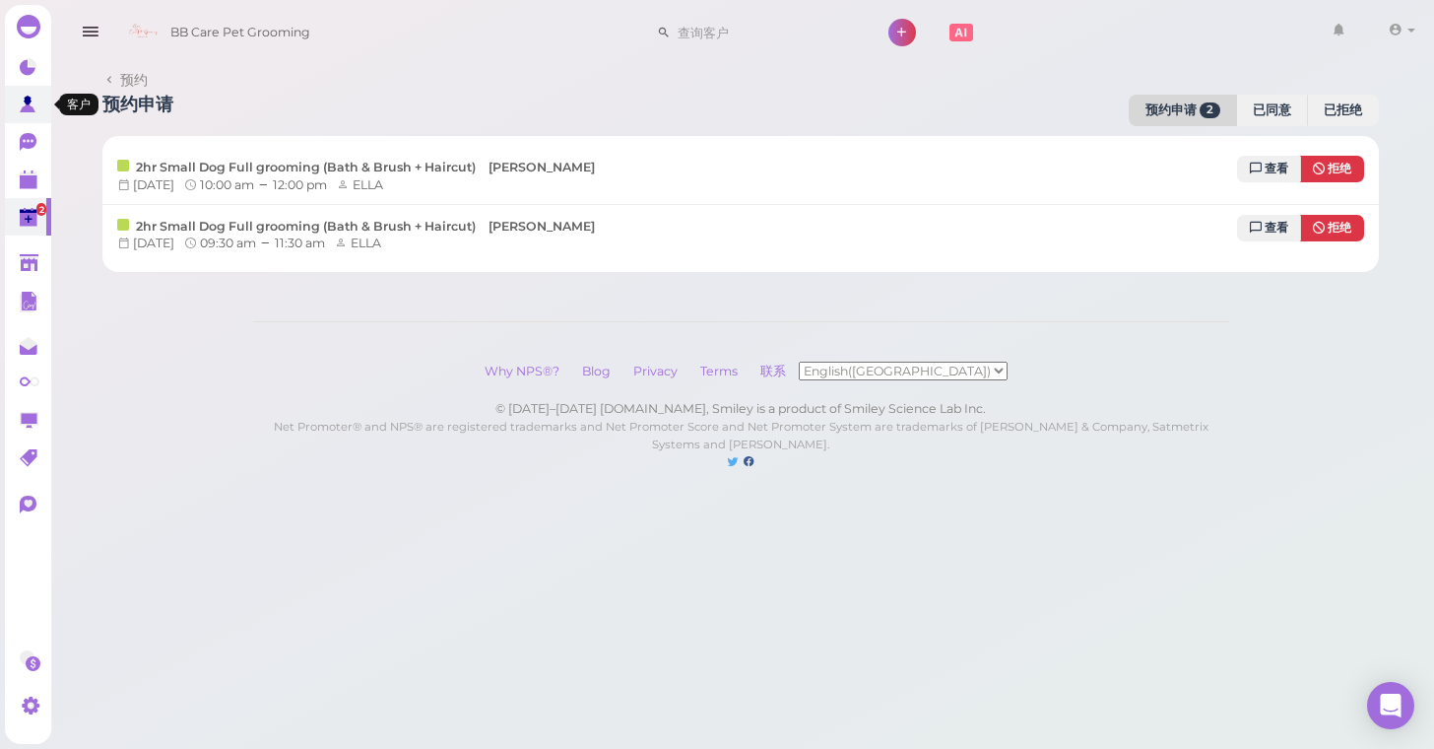
click at [29, 105] on polygon at bounding box center [28, 107] width 16 height 9
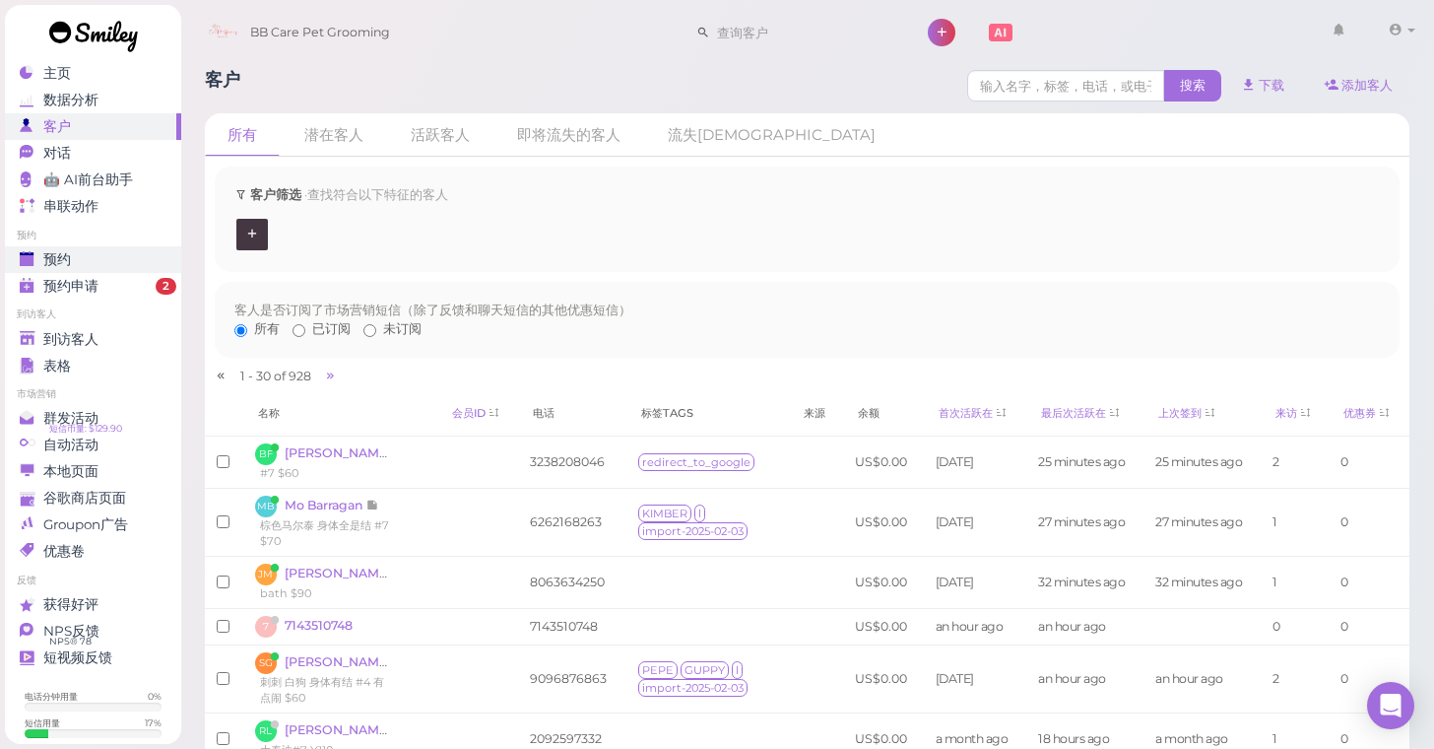
click at [81, 248] on link "预约" at bounding box center [93, 259] width 176 height 27
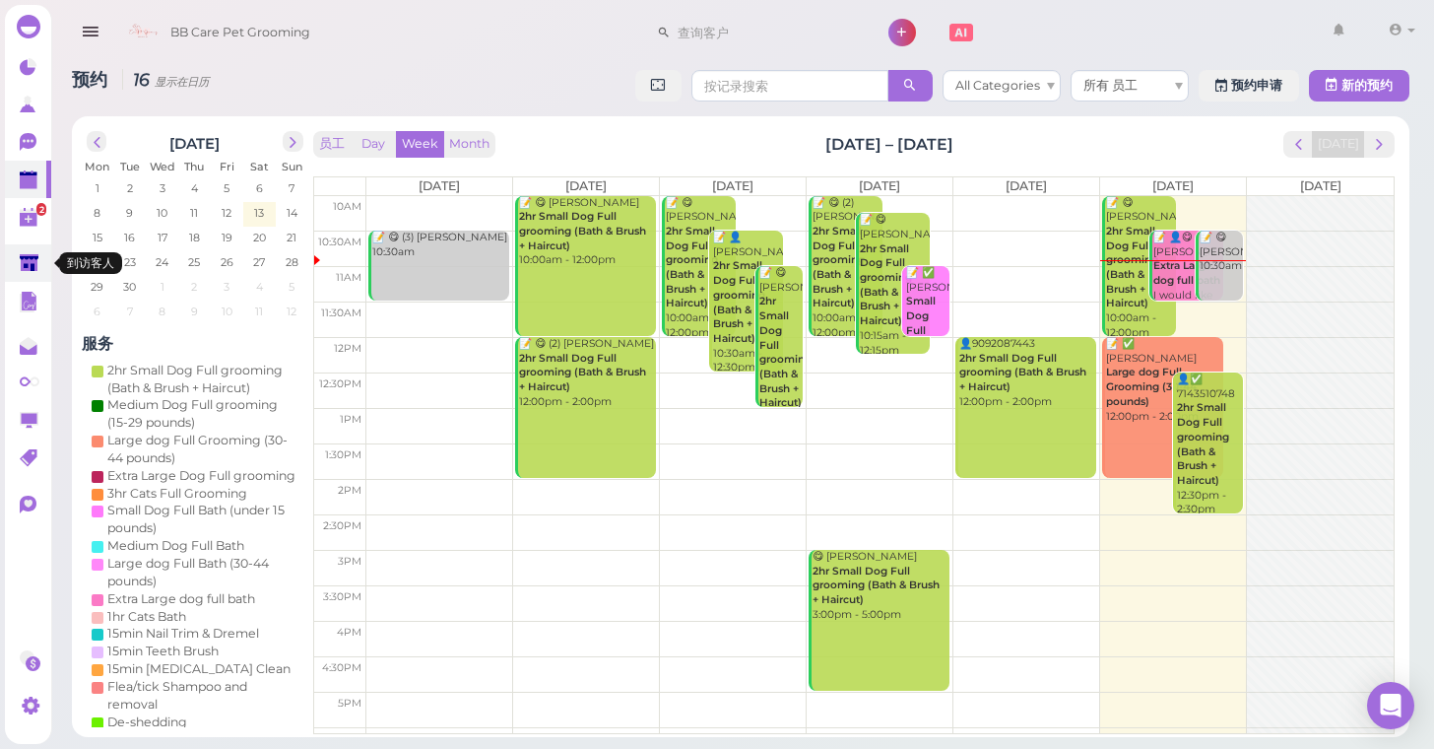
click at [26, 276] on link at bounding box center [28, 262] width 46 height 37
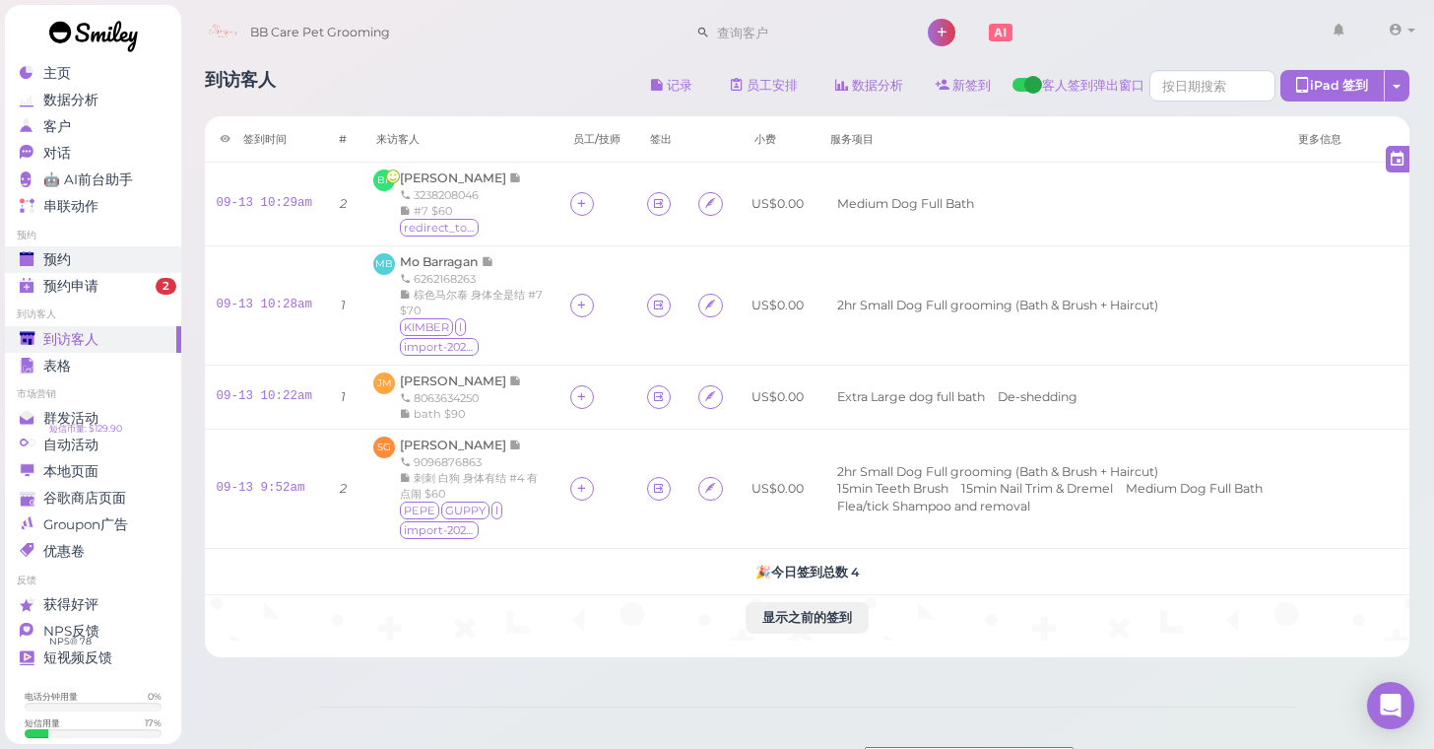
click at [76, 266] on div "预约" at bounding box center [91, 259] width 142 height 17
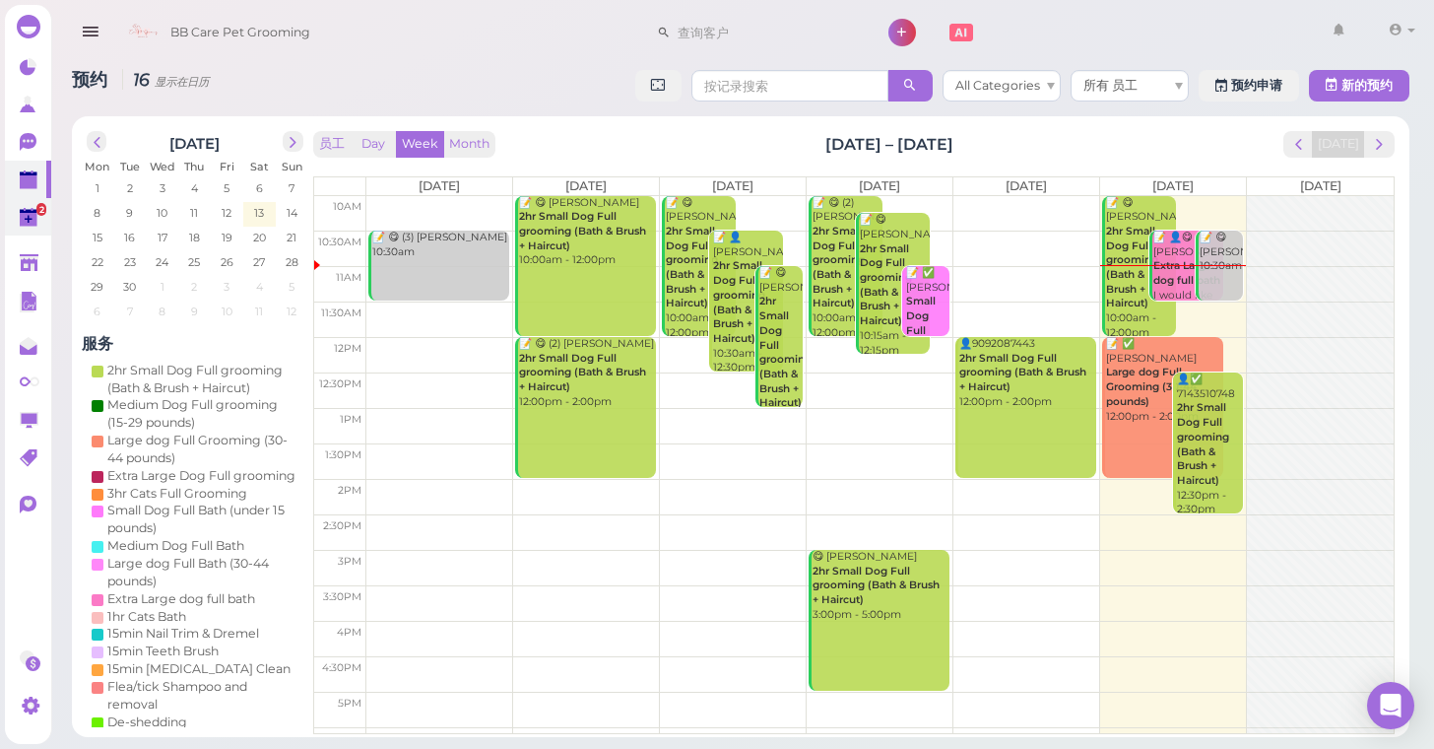
click at [28, 201] on link "2" at bounding box center [28, 216] width 46 height 37
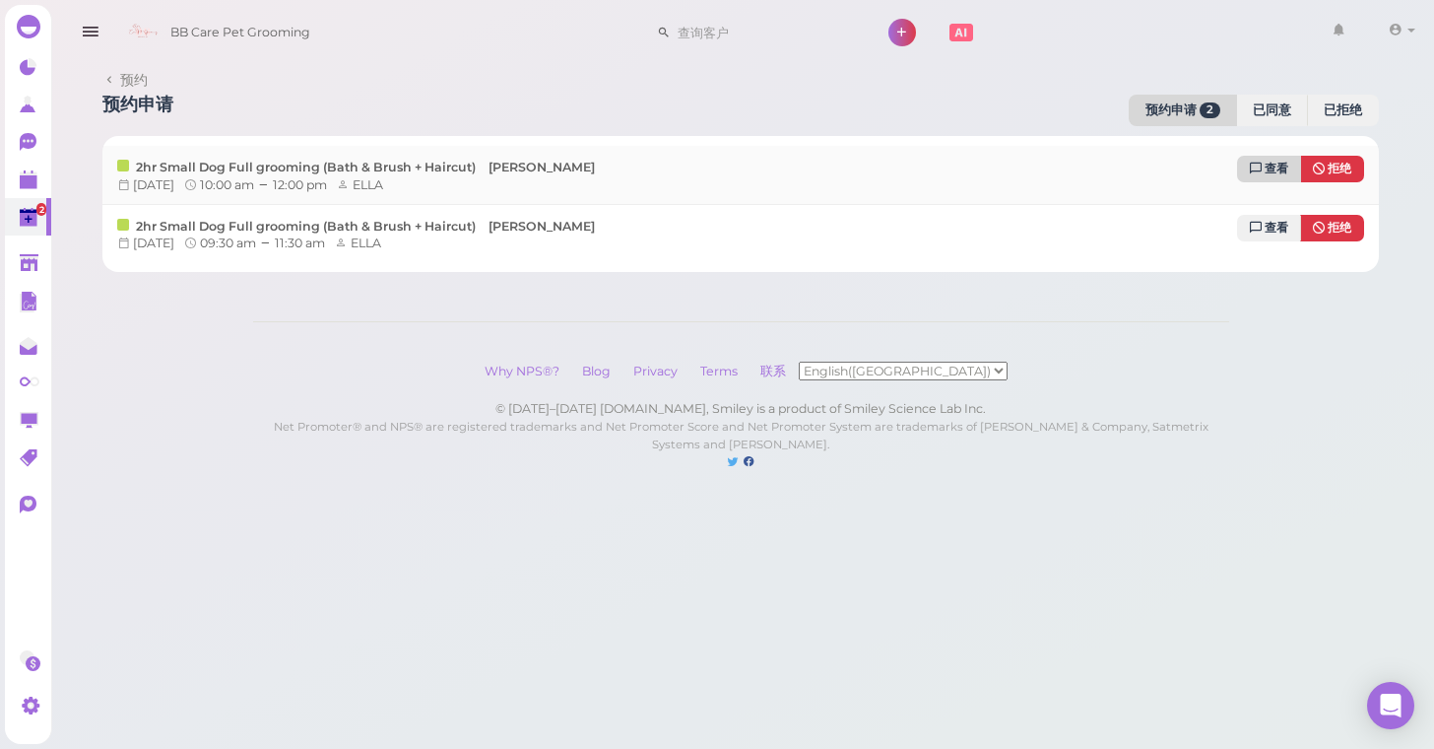
click at [1259, 170] on icon at bounding box center [1256, 169] width 12 height 14
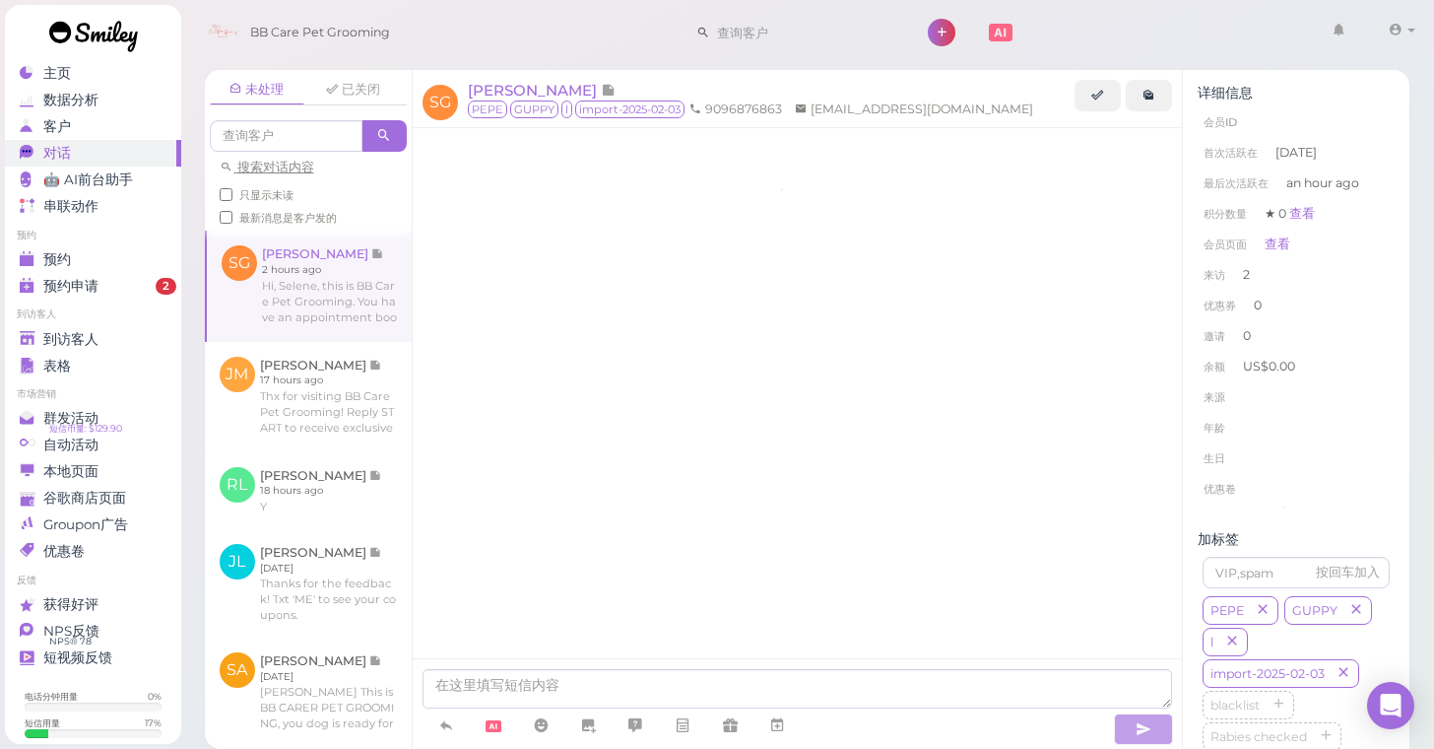
scroll to position [2594, 0]
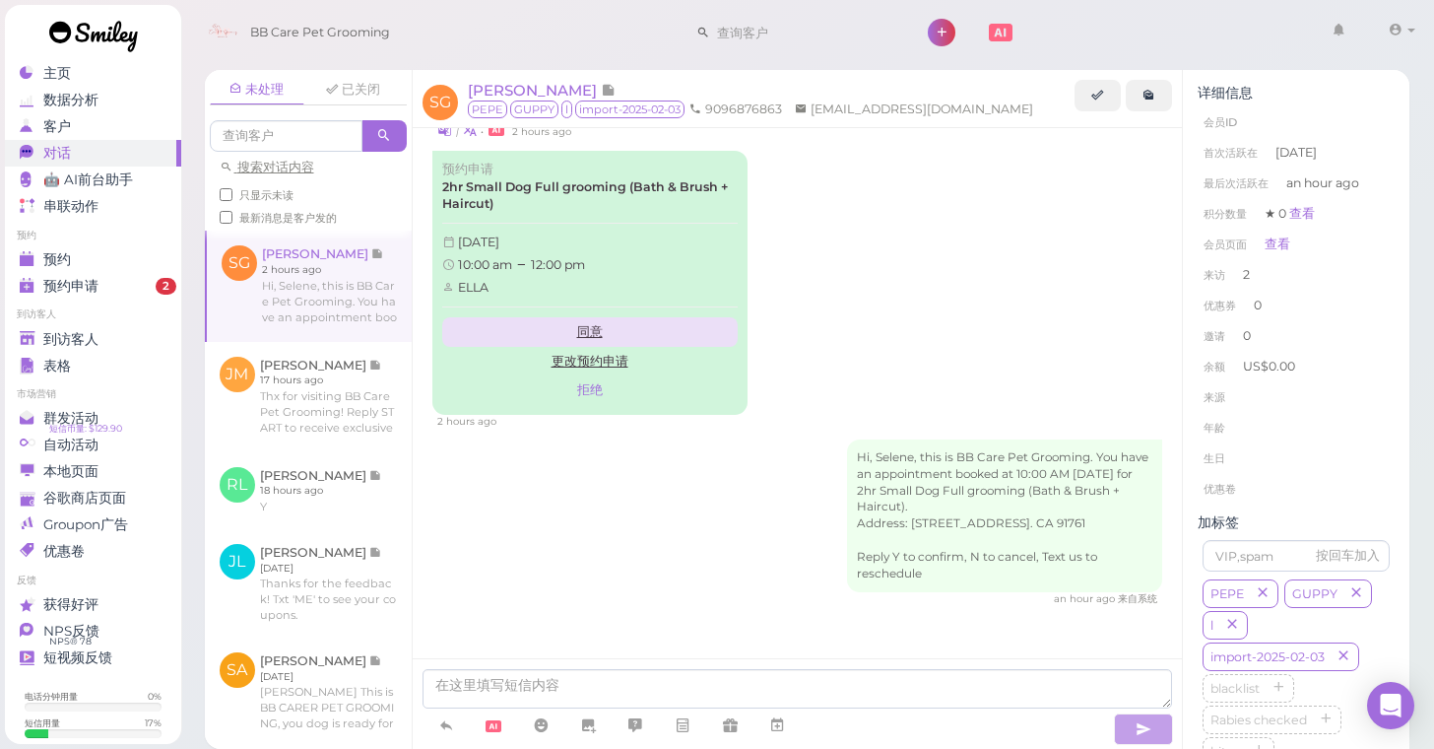
click at [610, 317] on link "同意" at bounding box center [589, 332] width 295 height 30
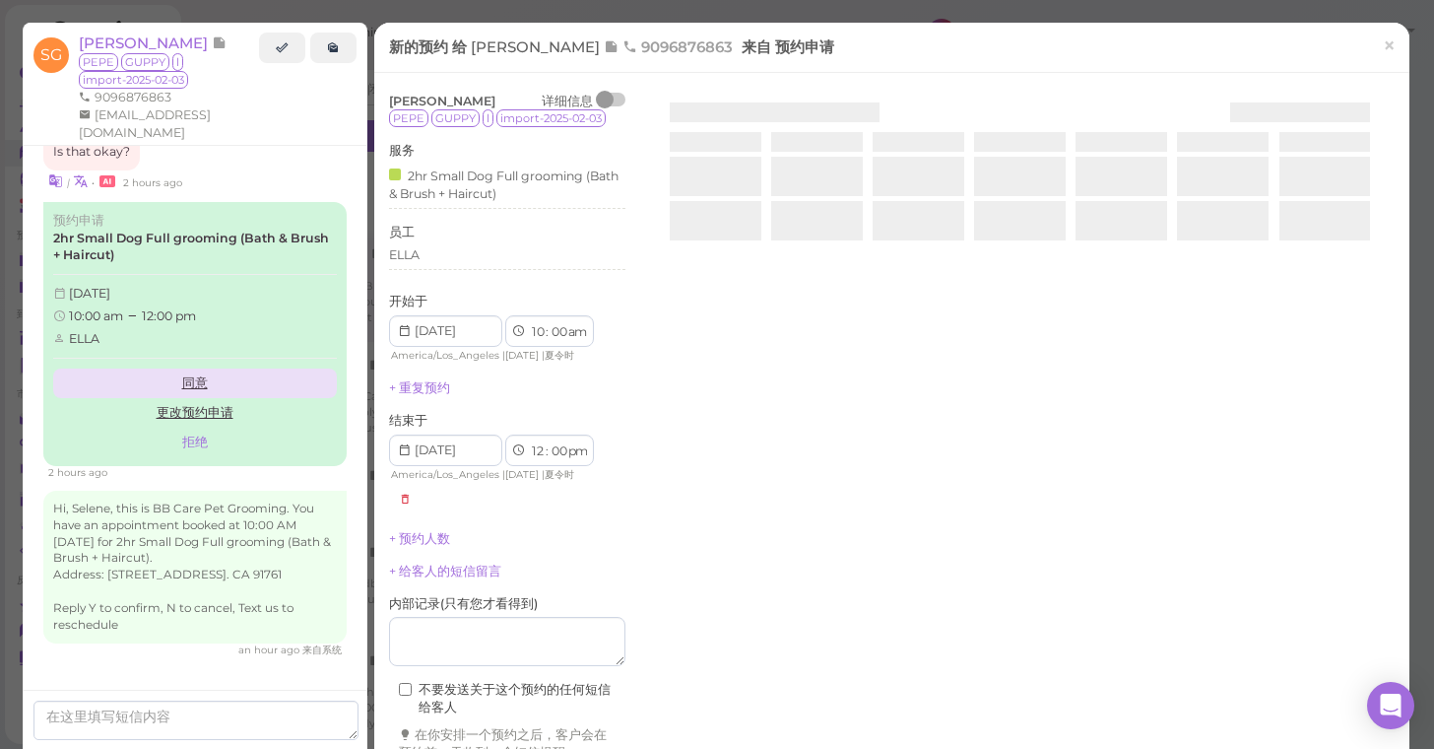
scroll to position [2574, 0]
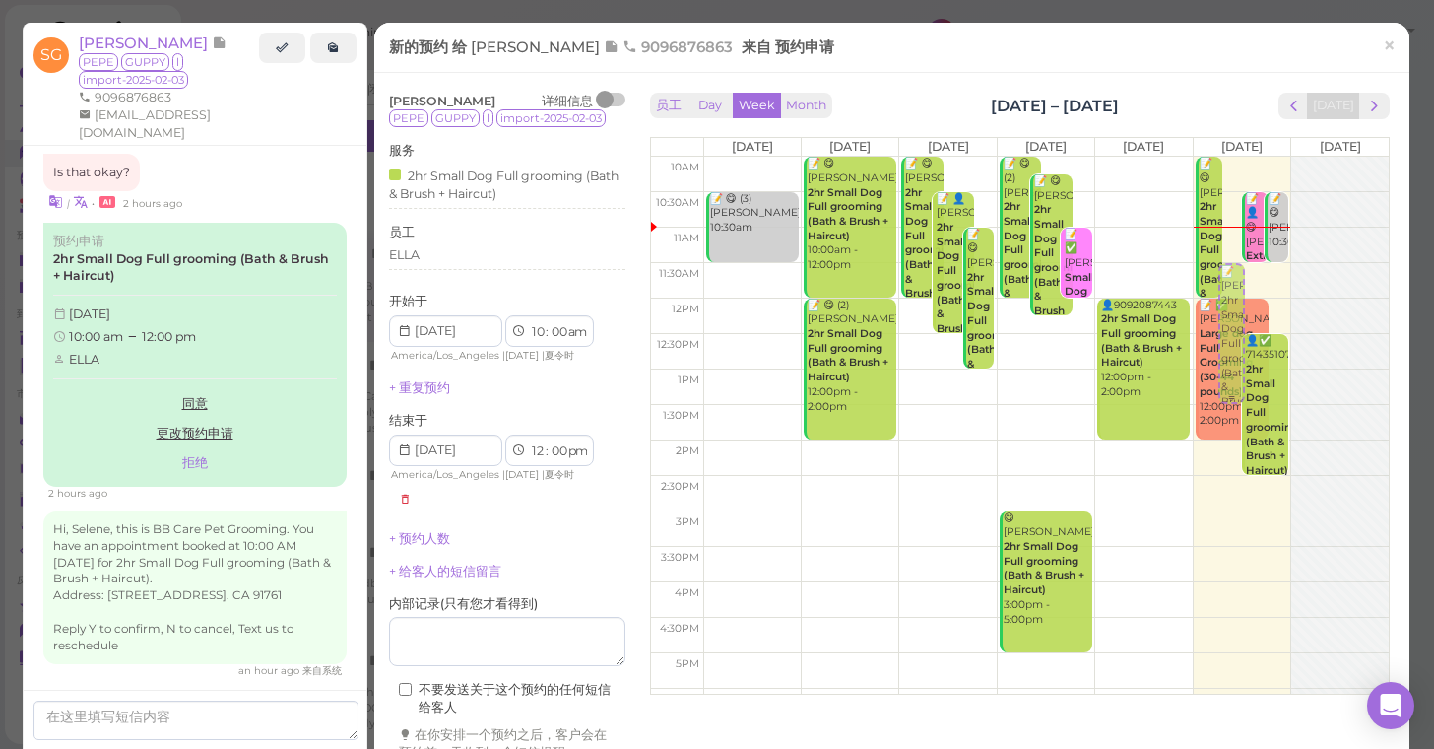
drag, startPoint x: 1234, startPoint y: 266, endPoint x: 1230, endPoint y: 372, distance: 106.4
click at [1230, 157] on div "📝 Selene Galarza 2hr Small Dog Full grooming (Bath & Brush + Haircut) ELLA 10:0…" at bounding box center [1242, 157] width 97 height 0
select select "11"
select select "30"
select select "1"
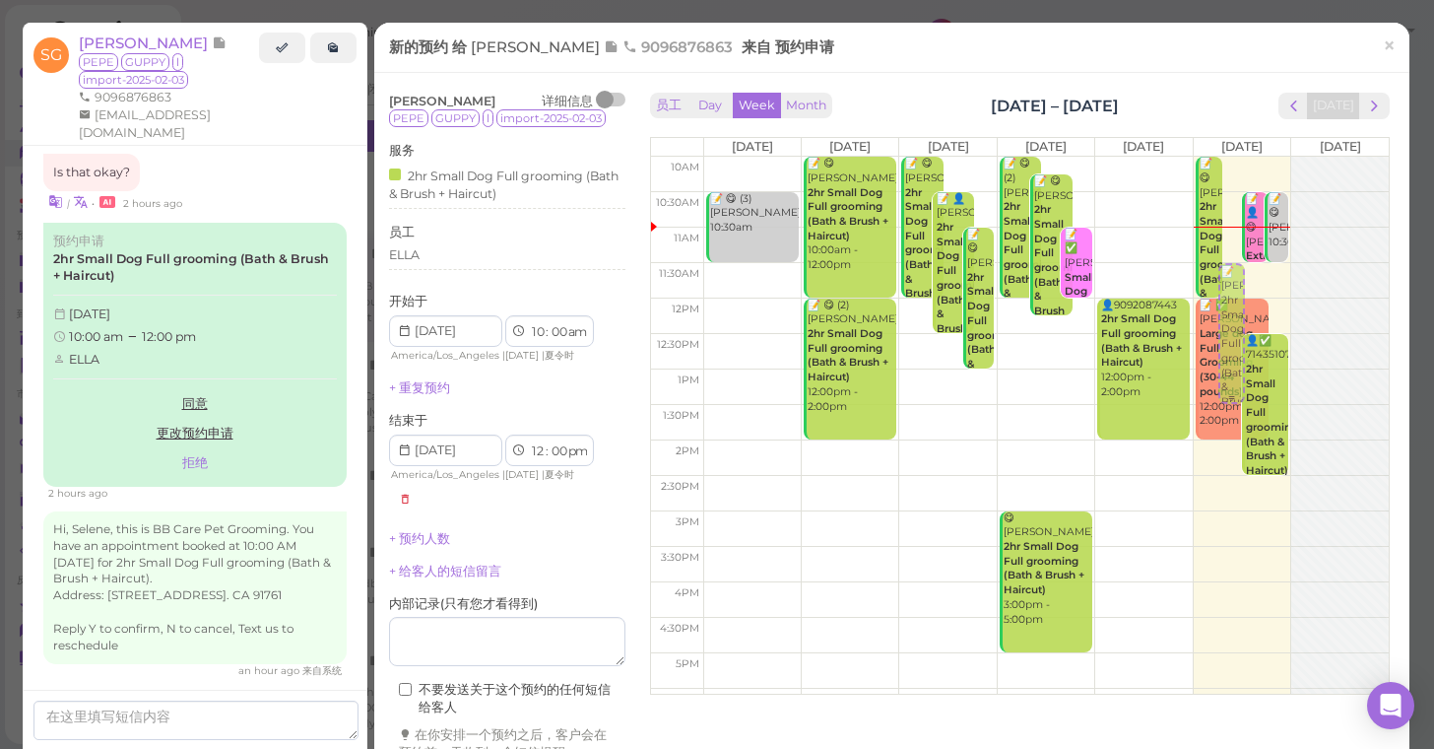
select select "30"
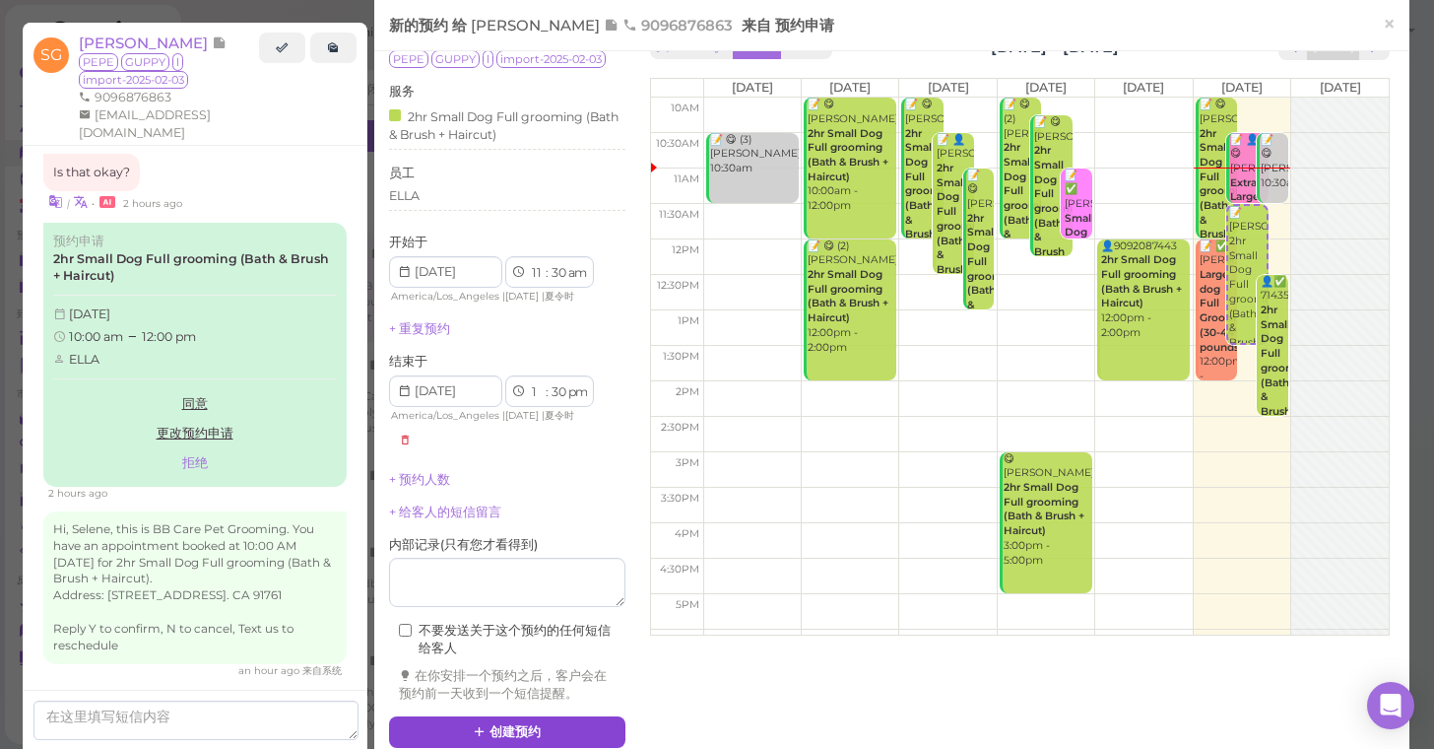
scroll to position [58, 0]
click at [566, 718] on button "创建预约" at bounding box center [507, 733] width 236 height 32
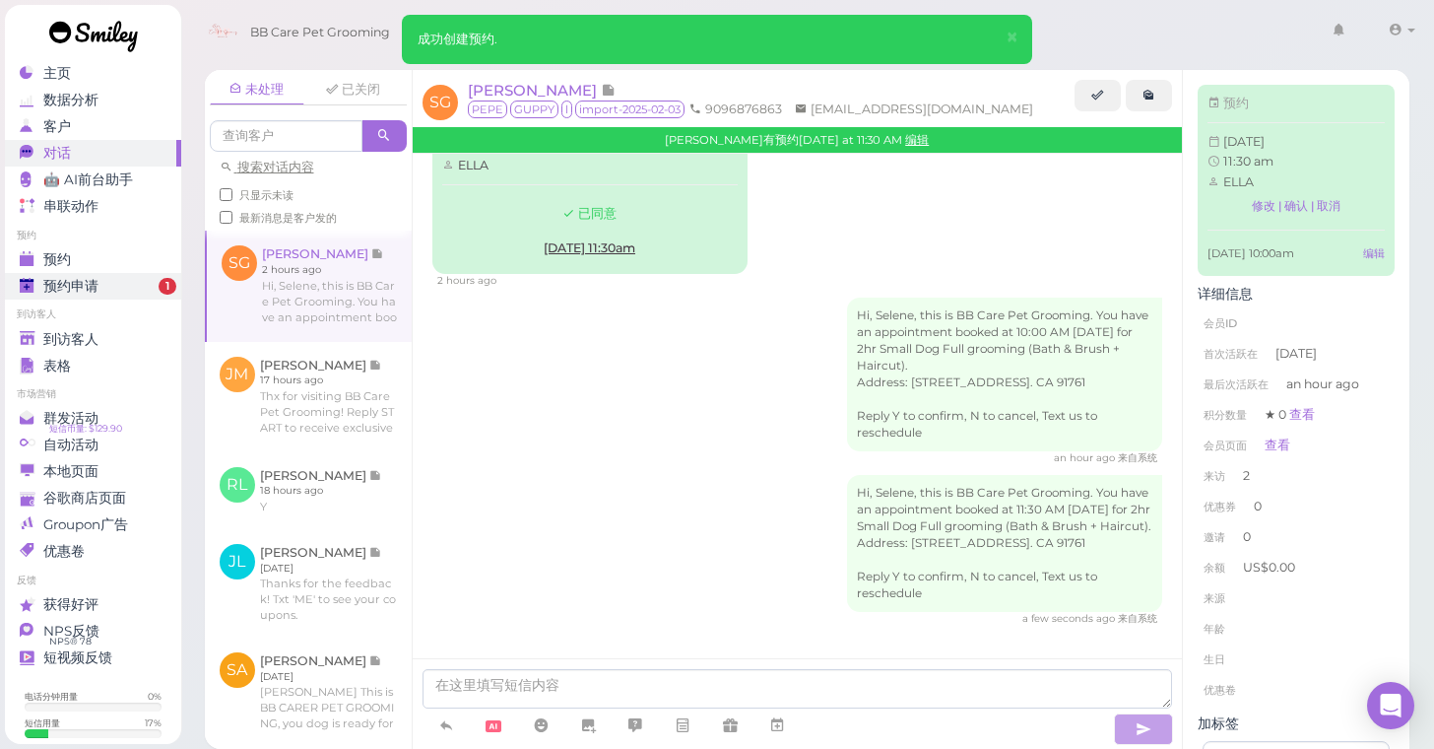
click at [129, 278] on div "预约申请" at bounding box center [91, 286] width 142 height 17
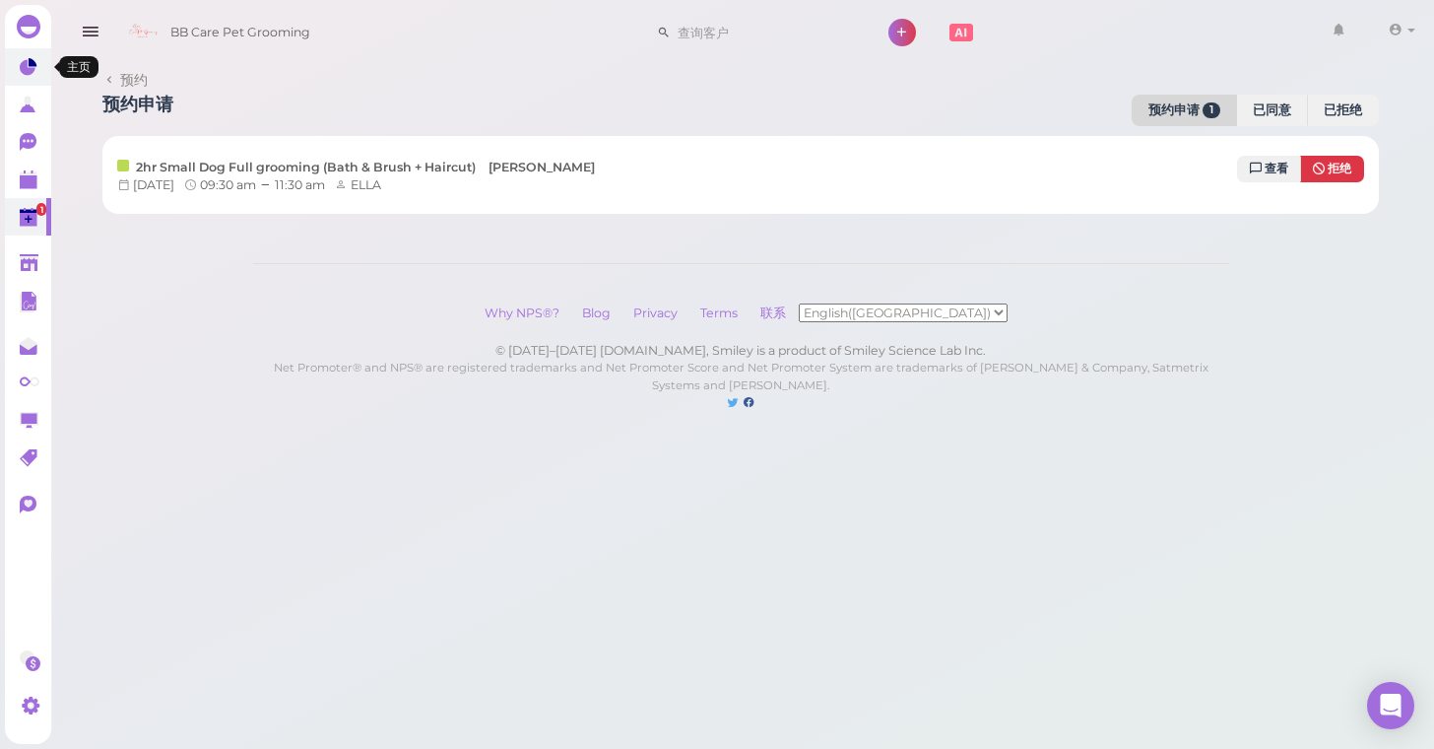
click at [29, 72] on icon at bounding box center [28, 68] width 16 height 16
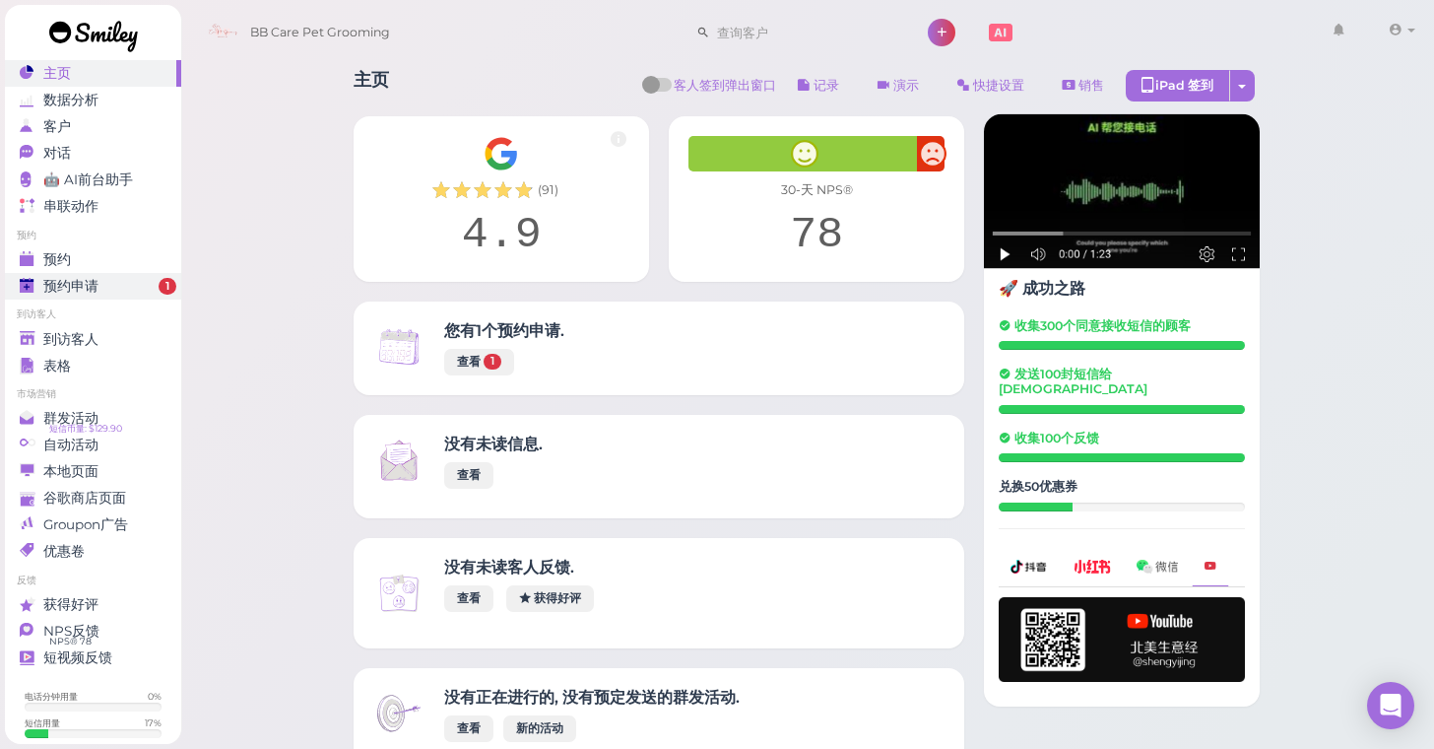
click at [86, 291] on span "预约申请" at bounding box center [70, 286] width 55 height 17
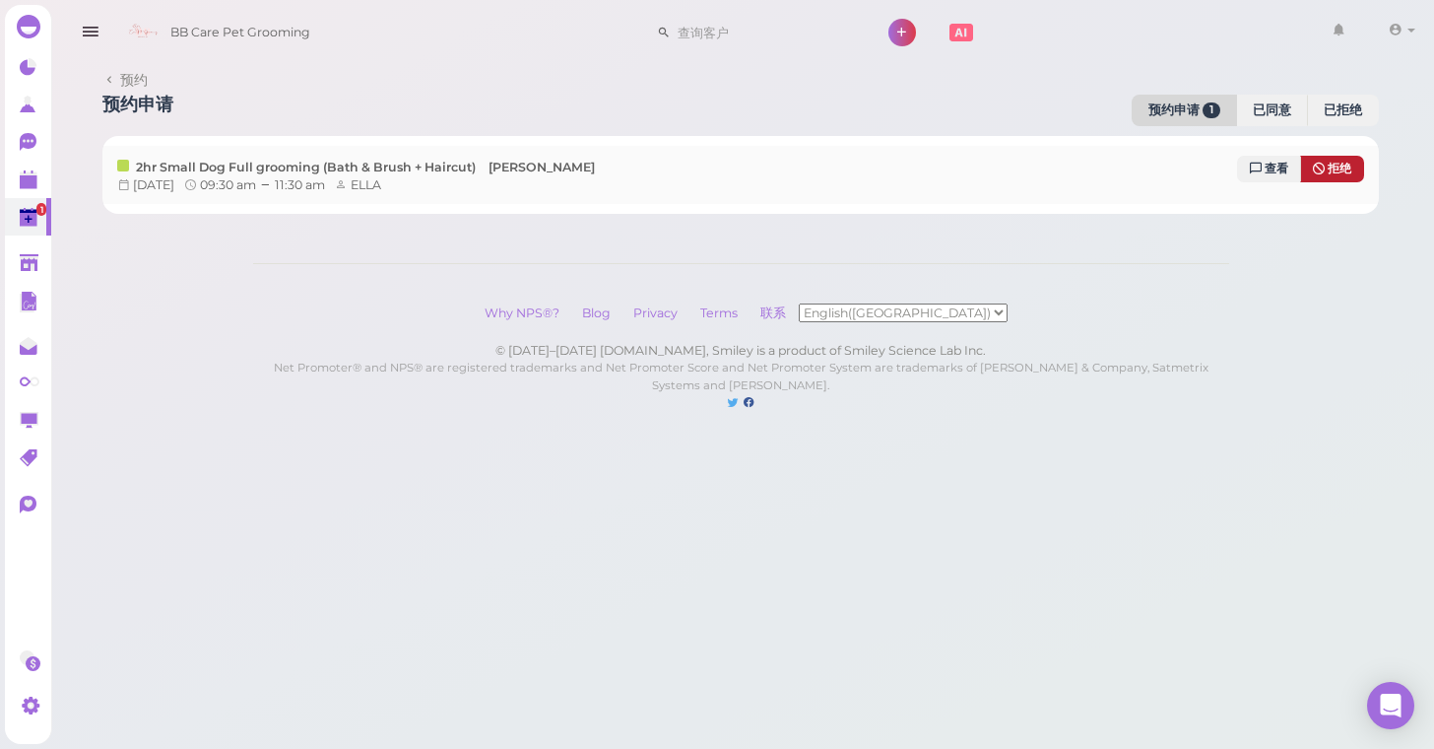
click at [1344, 162] on span "拒绝" at bounding box center [1340, 169] width 24 height 14
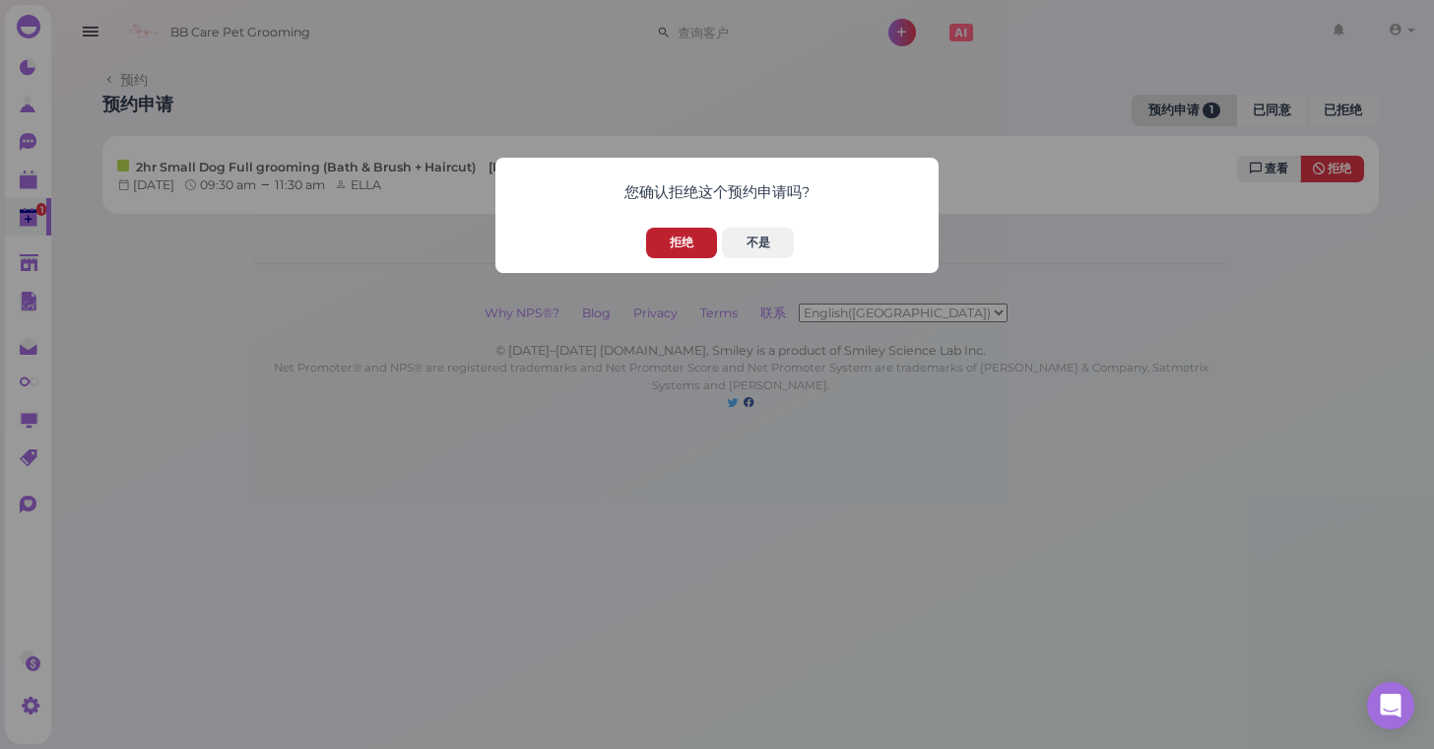
click at [646, 233] on button "拒绝" at bounding box center [681, 243] width 71 height 31
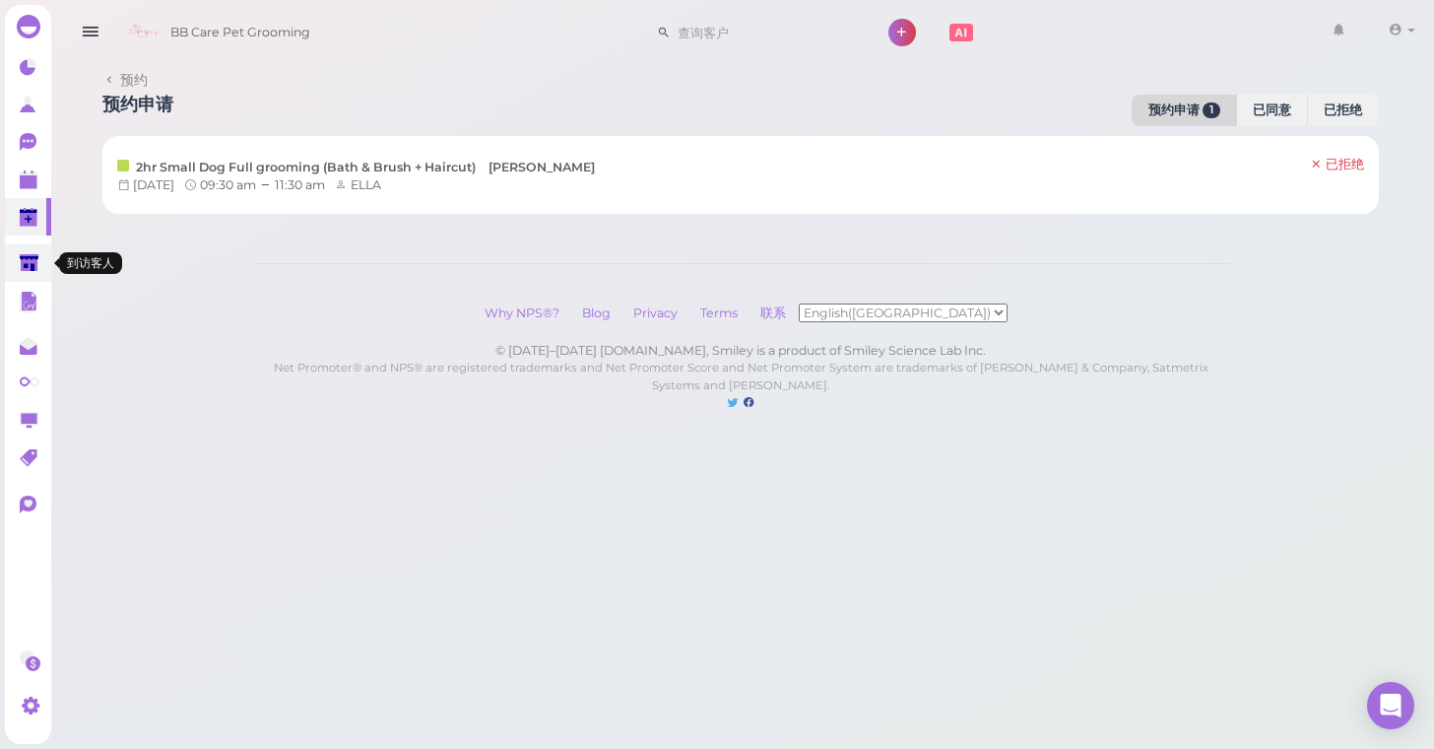
click at [19, 263] on link at bounding box center [28, 262] width 46 height 37
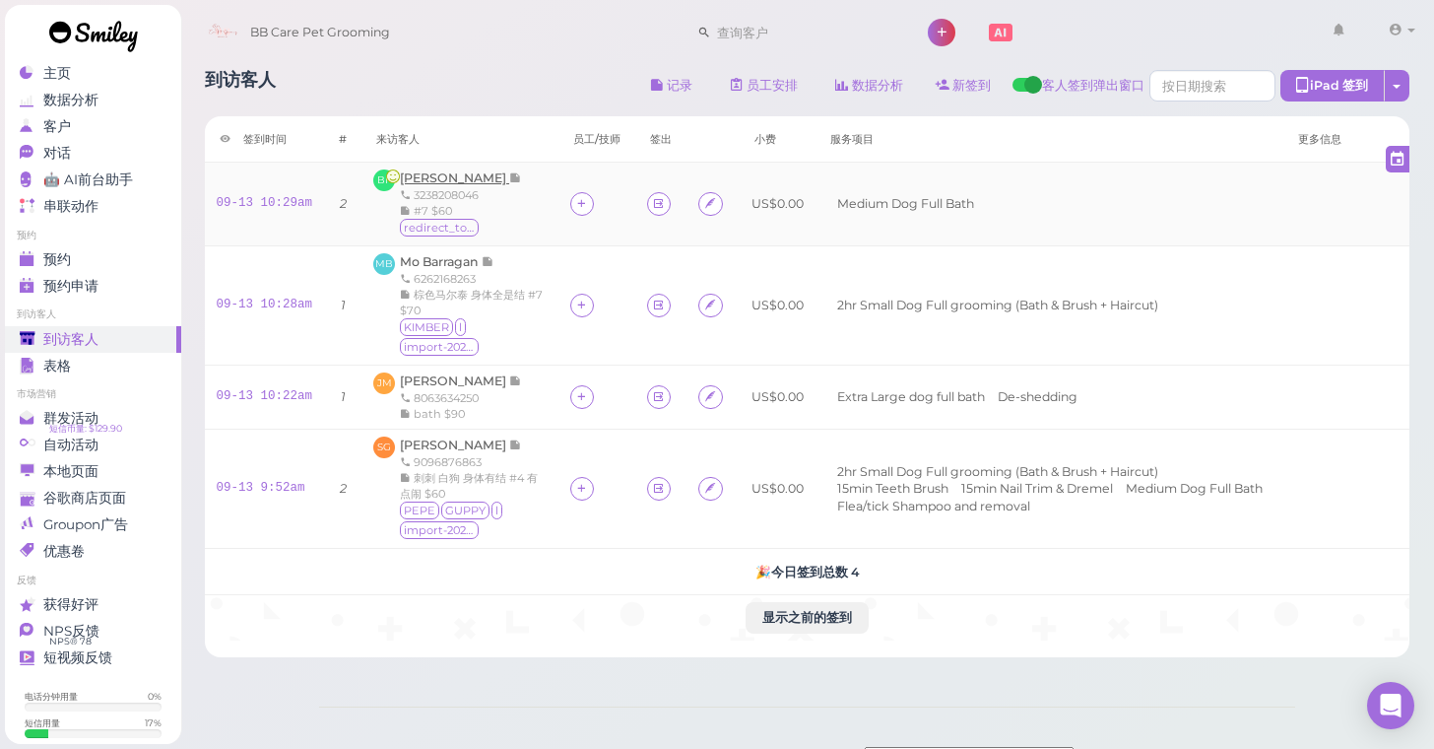
click at [425, 174] on span "[PERSON_NAME]" at bounding box center [454, 177] width 109 height 15
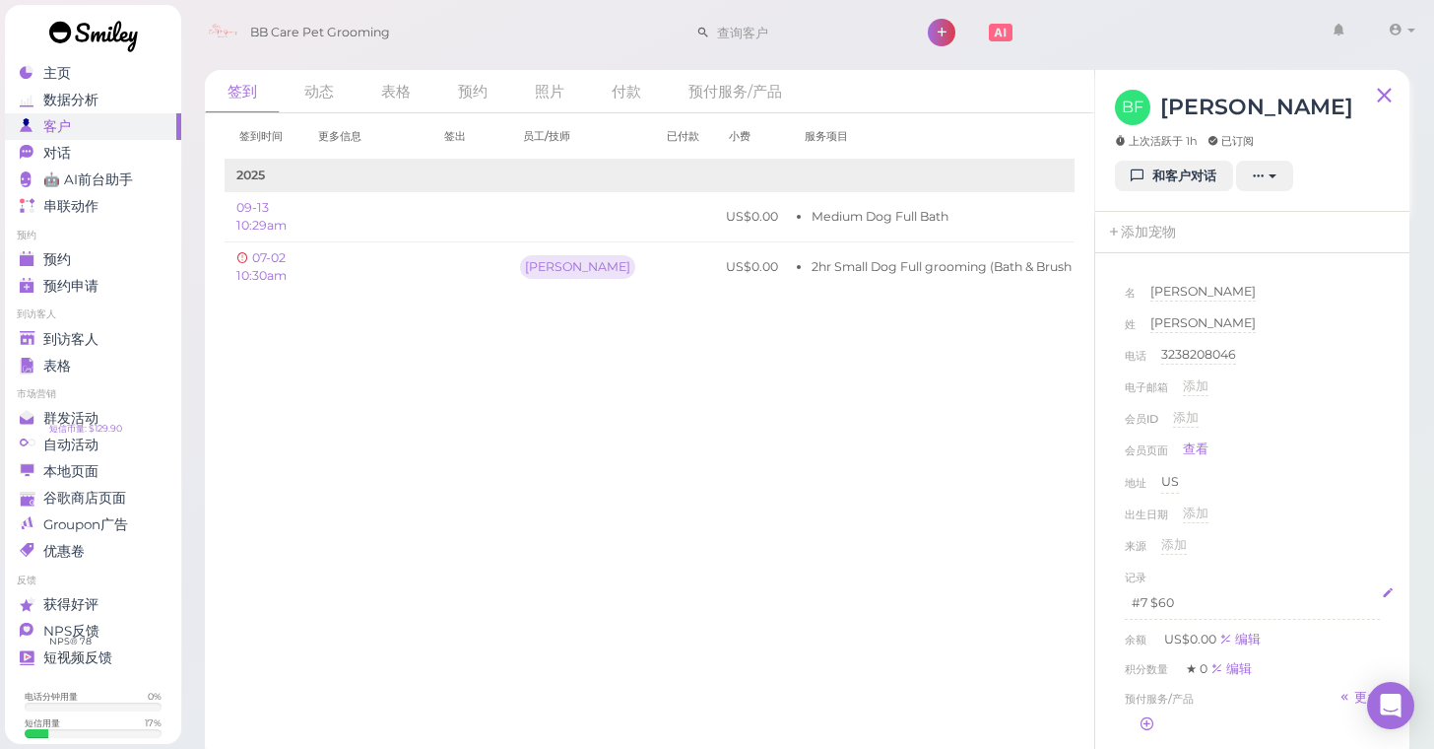
click at [1197, 601] on p "#7 $60" at bounding box center [1252, 603] width 241 height 18
click at [1375, 519] on div "出生日期 添加" at bounding box center [1252, 520] width 255 height 32
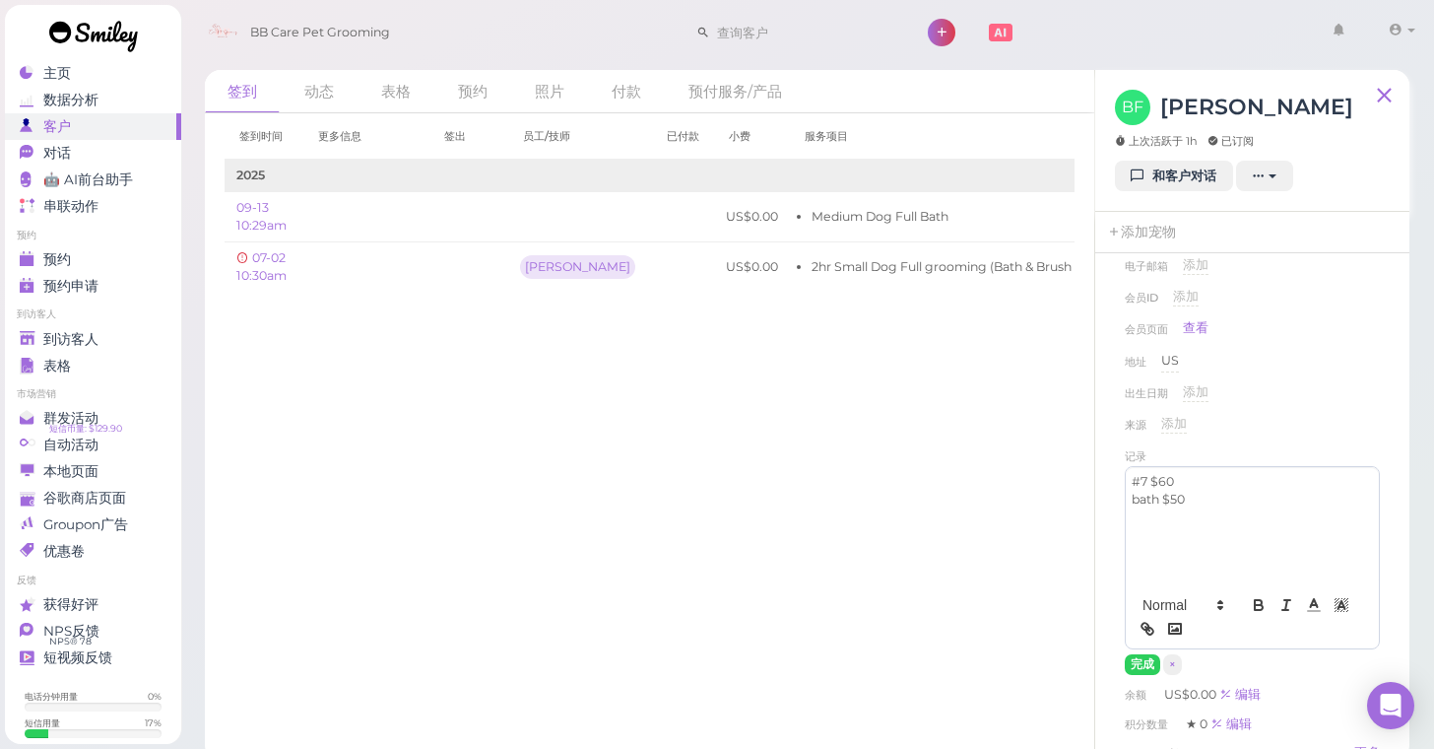
scroll to position [127, 0]
click at [1142, 652] on button "完成" at bounding box center [1142, 658] width 35 height 21
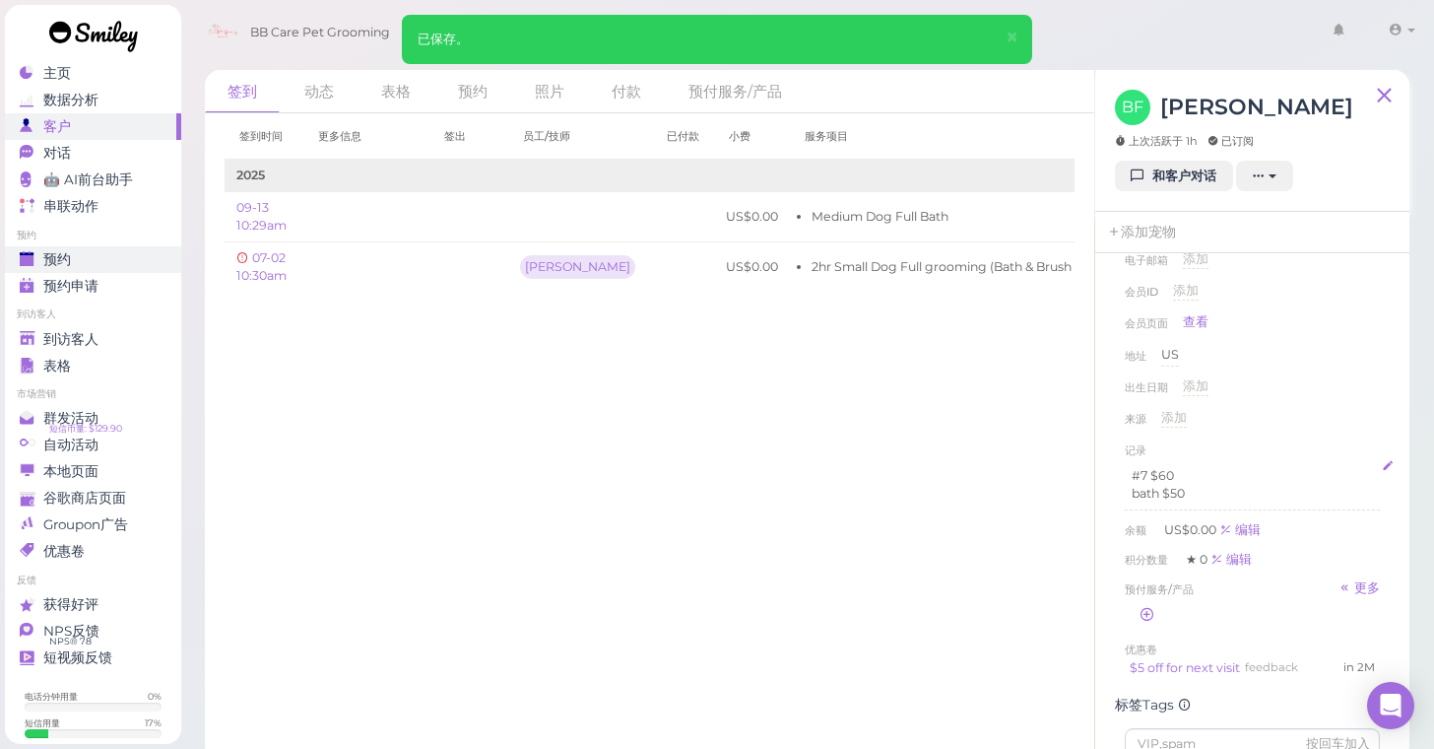
click at [76, 261] on div "预约" at bounding box center [91, 259] width 142 height 17
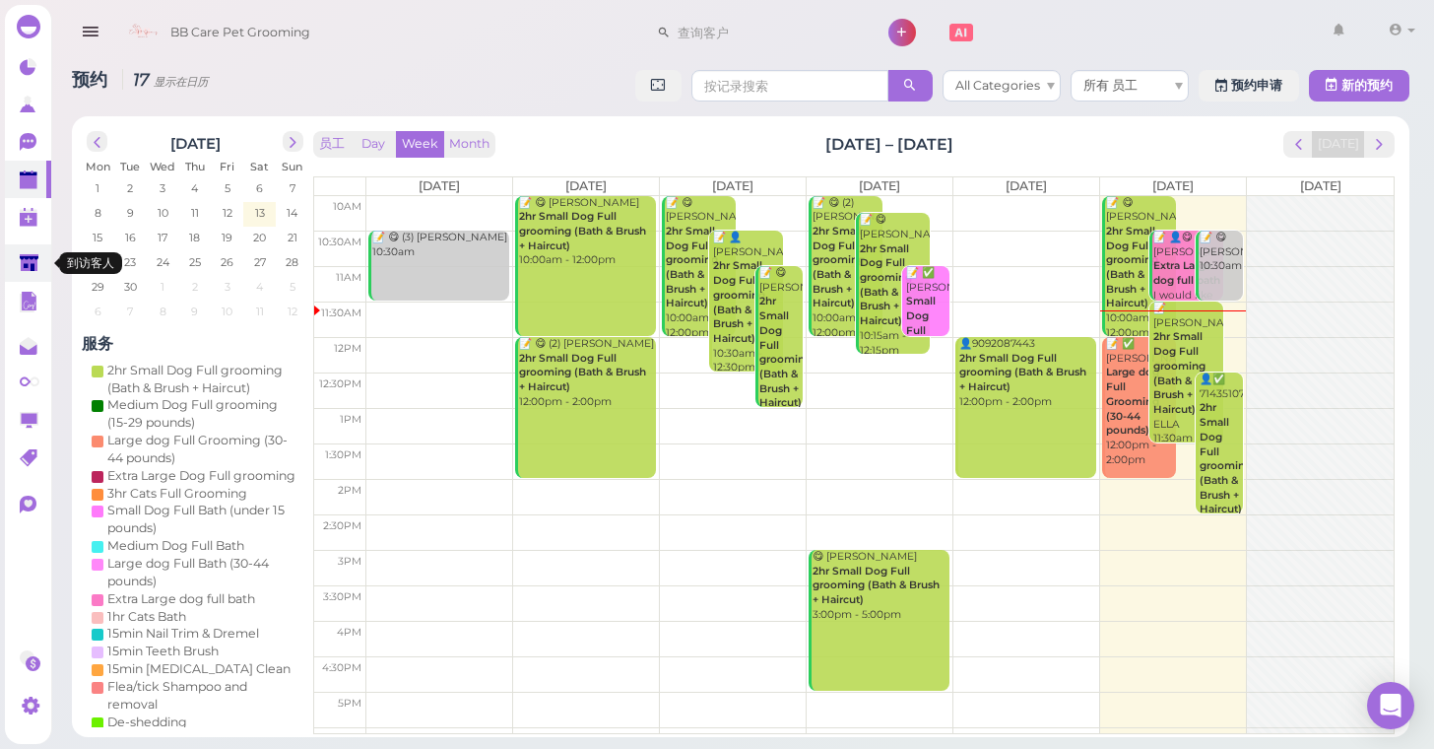
click at [28, 271] on icon at bounding box center [30, 264] width 21 height 21
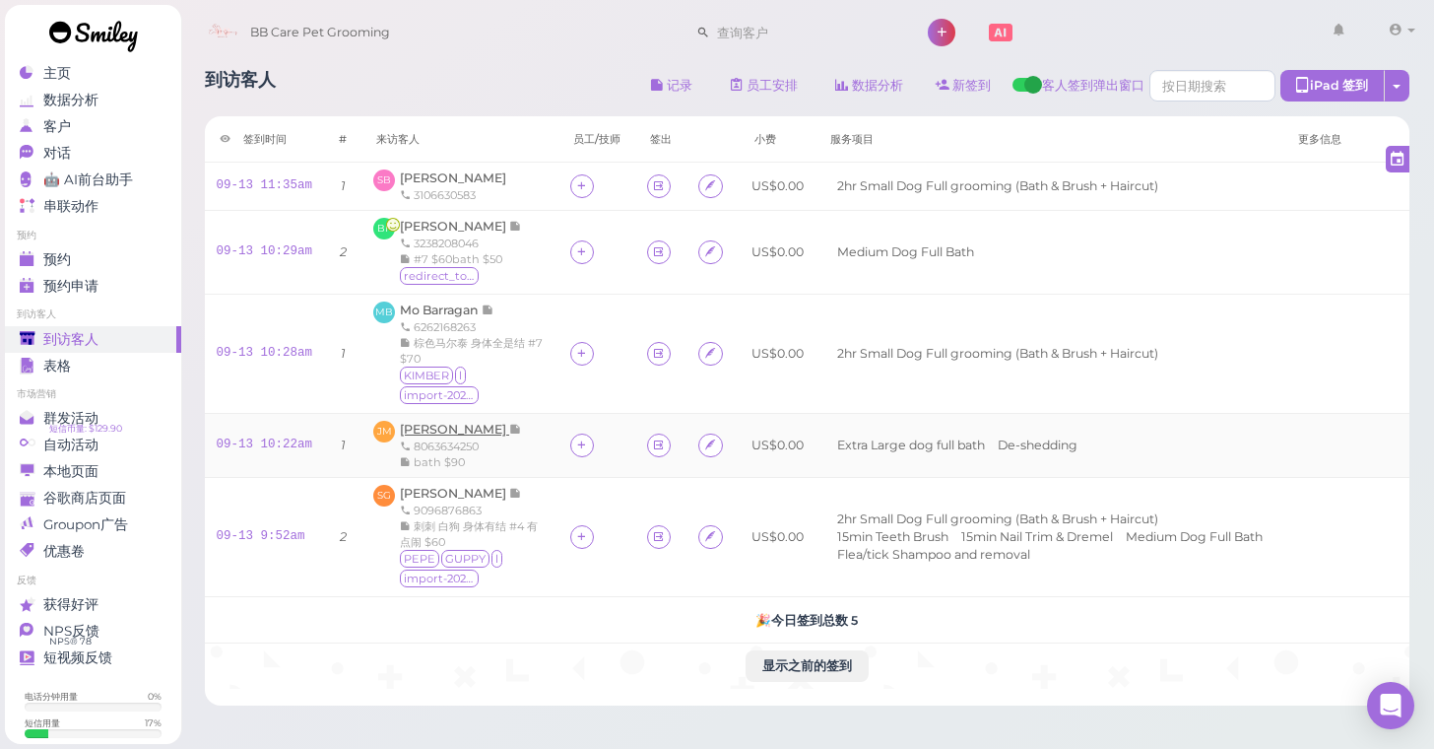
click at [423, 426] on span "[PERSON_NAME]" at bounding box center [454, 429] width 109 height 15
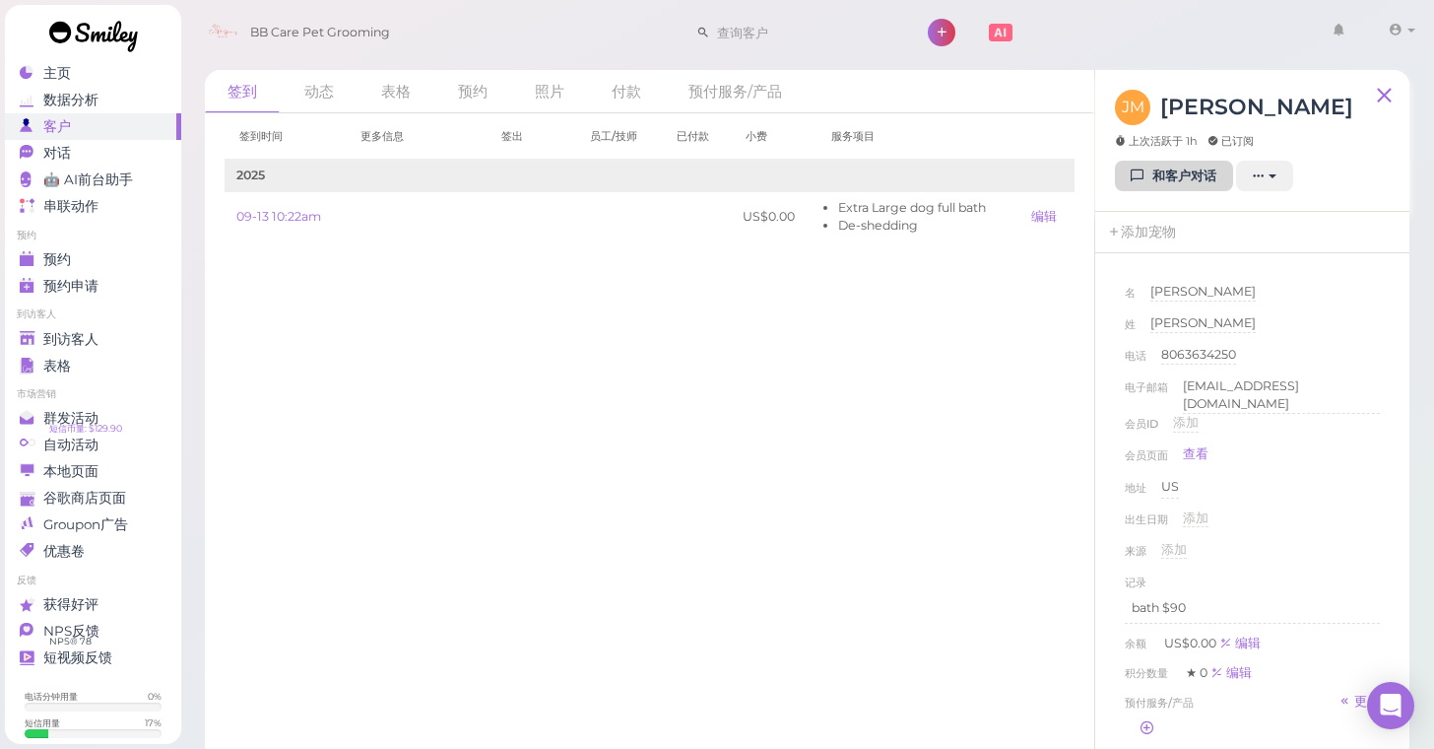
click at [1196, 176] on link "和客户对话" at bounding box center [1174, 177] width 118 height 32
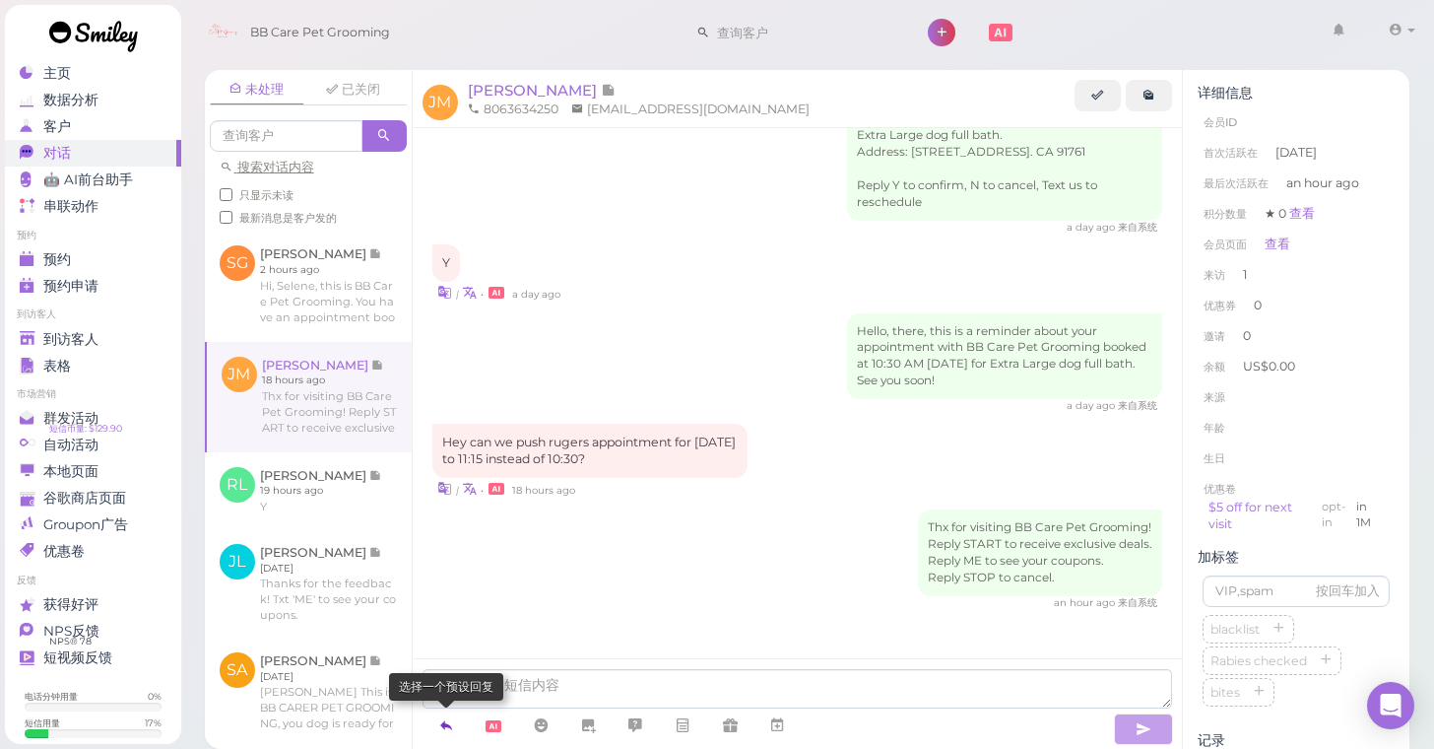
click at [450, 719] on icon at bounding box center [446, 725] width 16 height 20
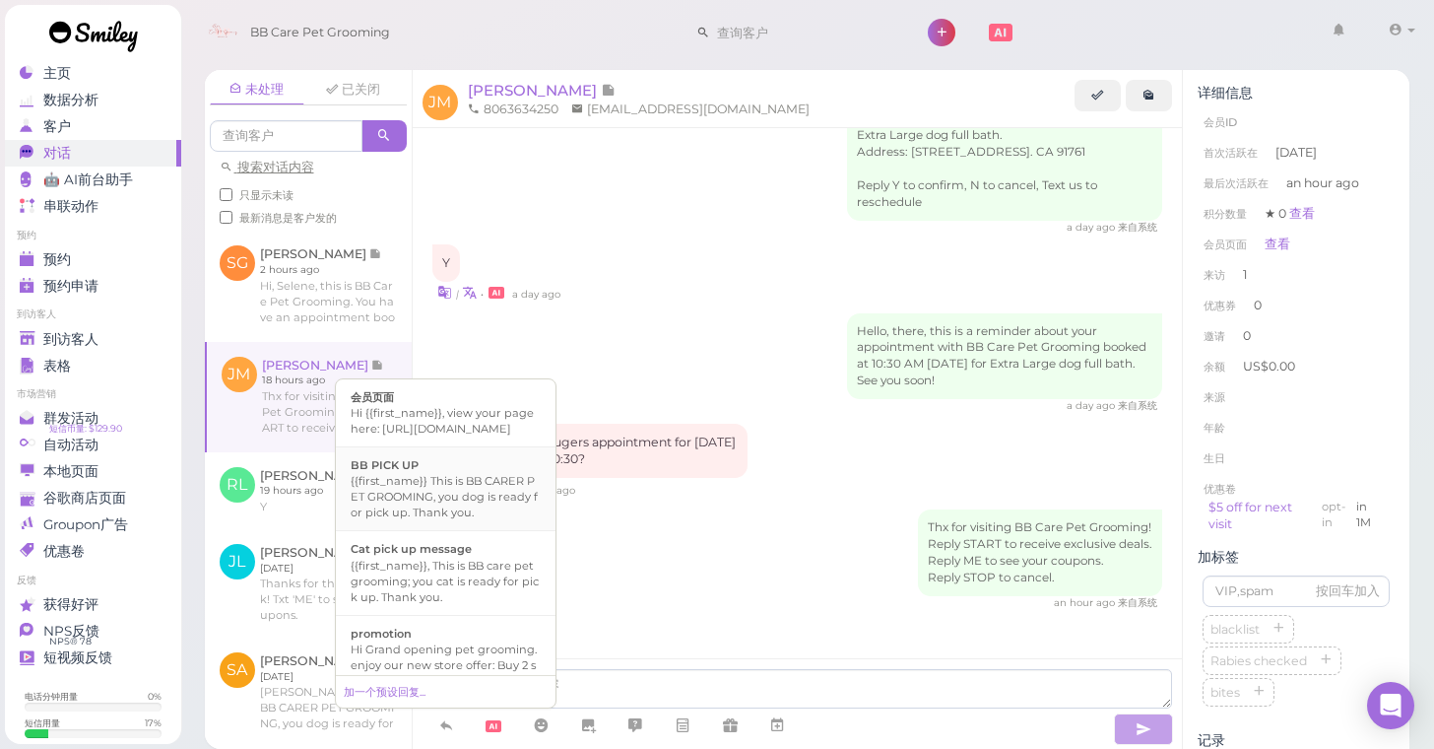
click at [518, 501] on div "{{first_name}} This is BB CARER PET GROOMING, you dog is ready for pick up. Tha…" at bounding box center [446, 496] width 190 height 47
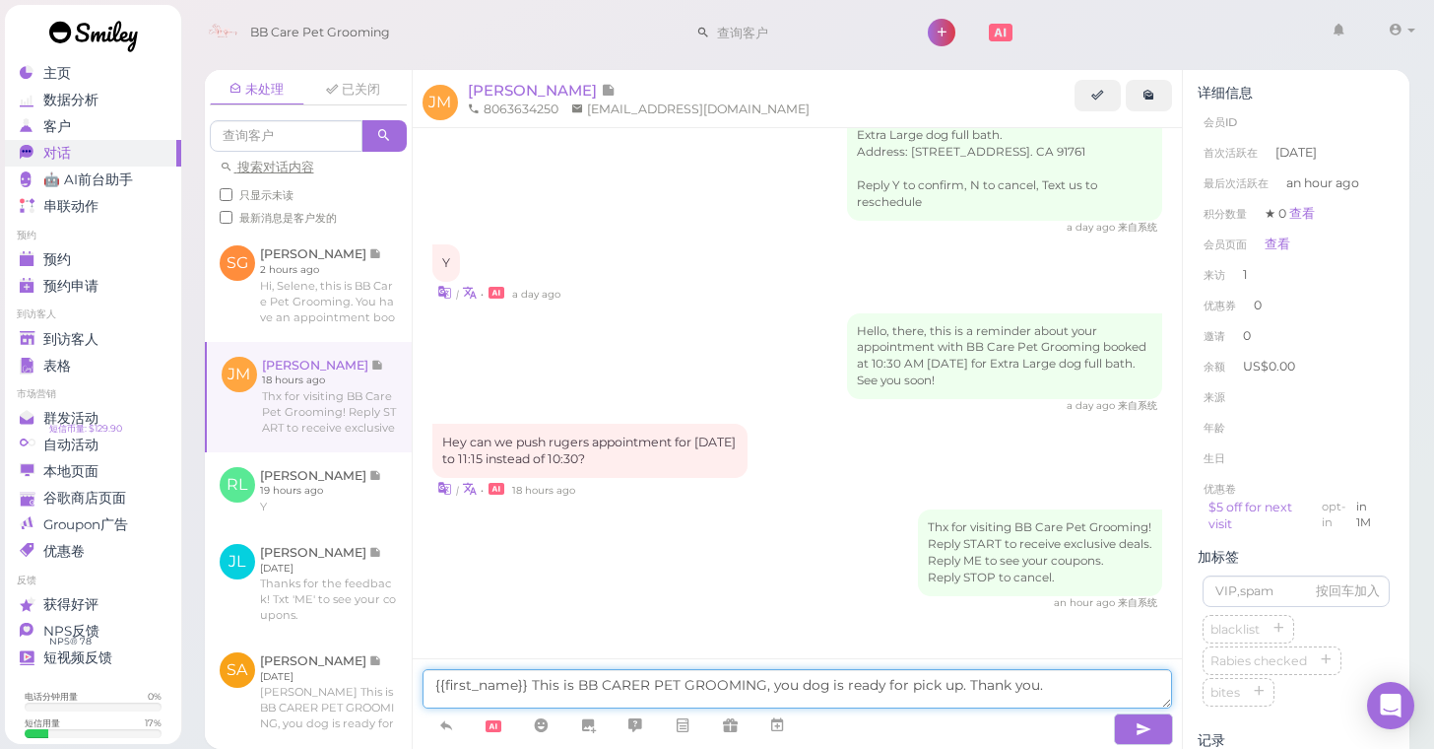
drag, startPoint x: 534, startPoint y: 685, endPoint x: 450, endPoint y: 668, distance: 85.4
click at [450, 668] on div "{{first_name}} This is BB CARER PET GROOMING, you dog is ready for pick up. Tha…" at bounding box center [798, 703] width 770 height 91
type textarea "his is BB CARER PET GROOMING, you dog is ready for pick up. Thank you."
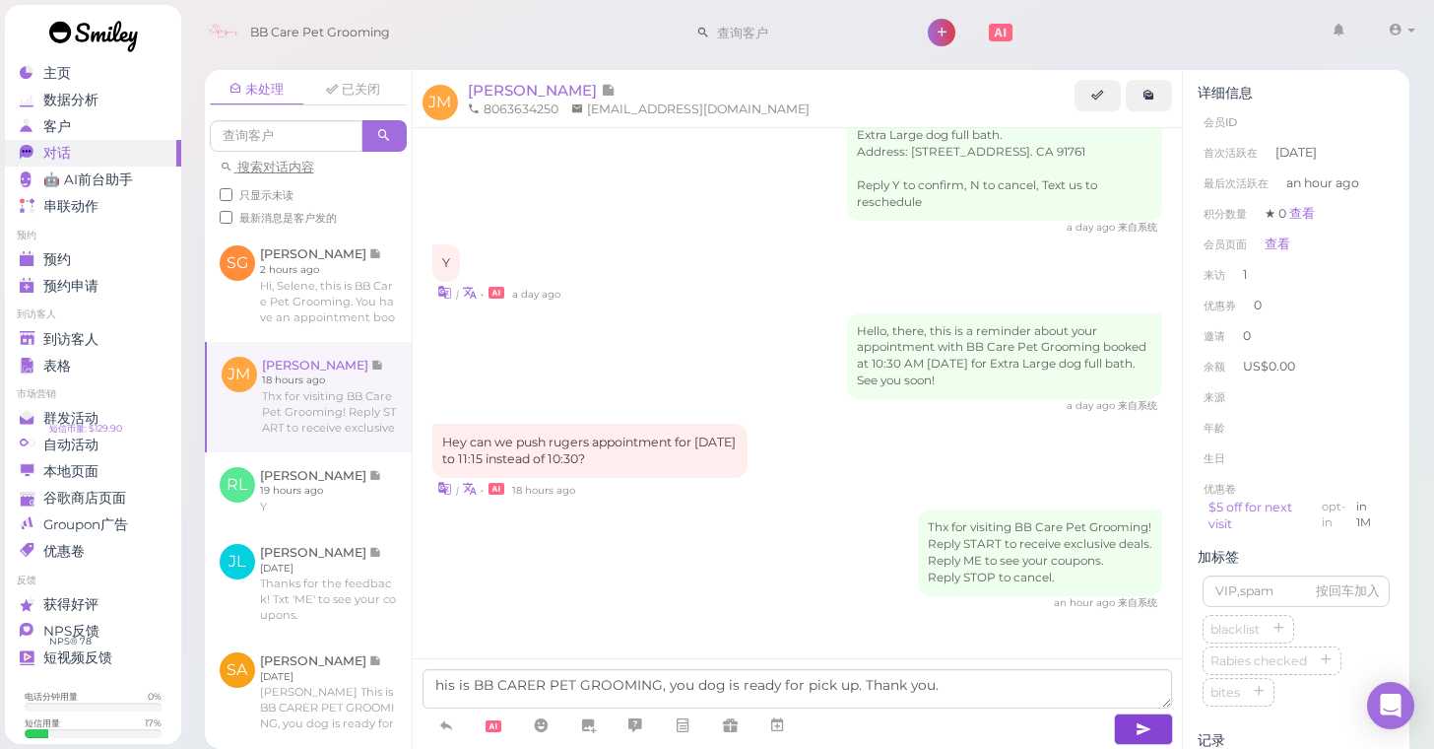
click at [1142, 725] on icon "button" at bounding box center [1144, 729] width 16 height 20
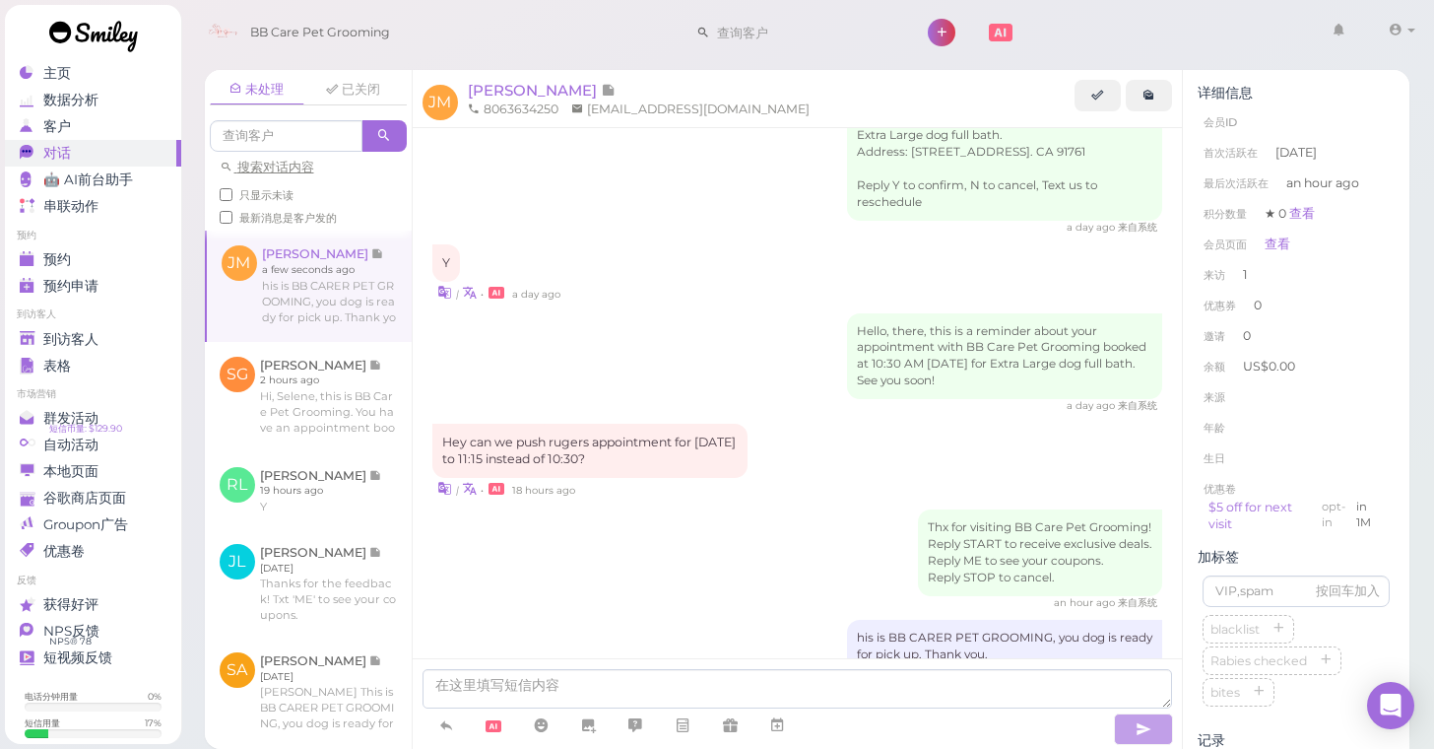
scroll to position [582, 0]
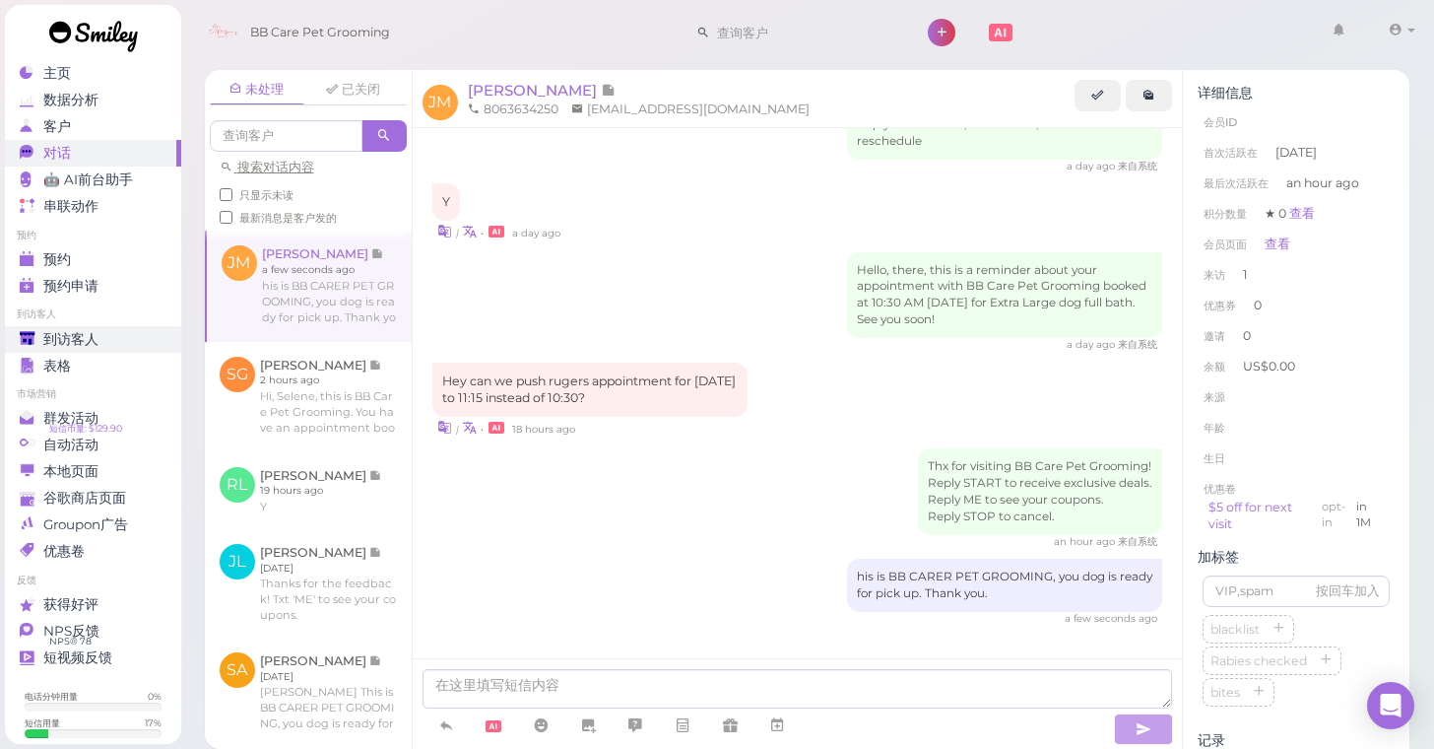
click at [67, 337] on span "到访客人" at bounding box center [70, 339] width 55 height 17
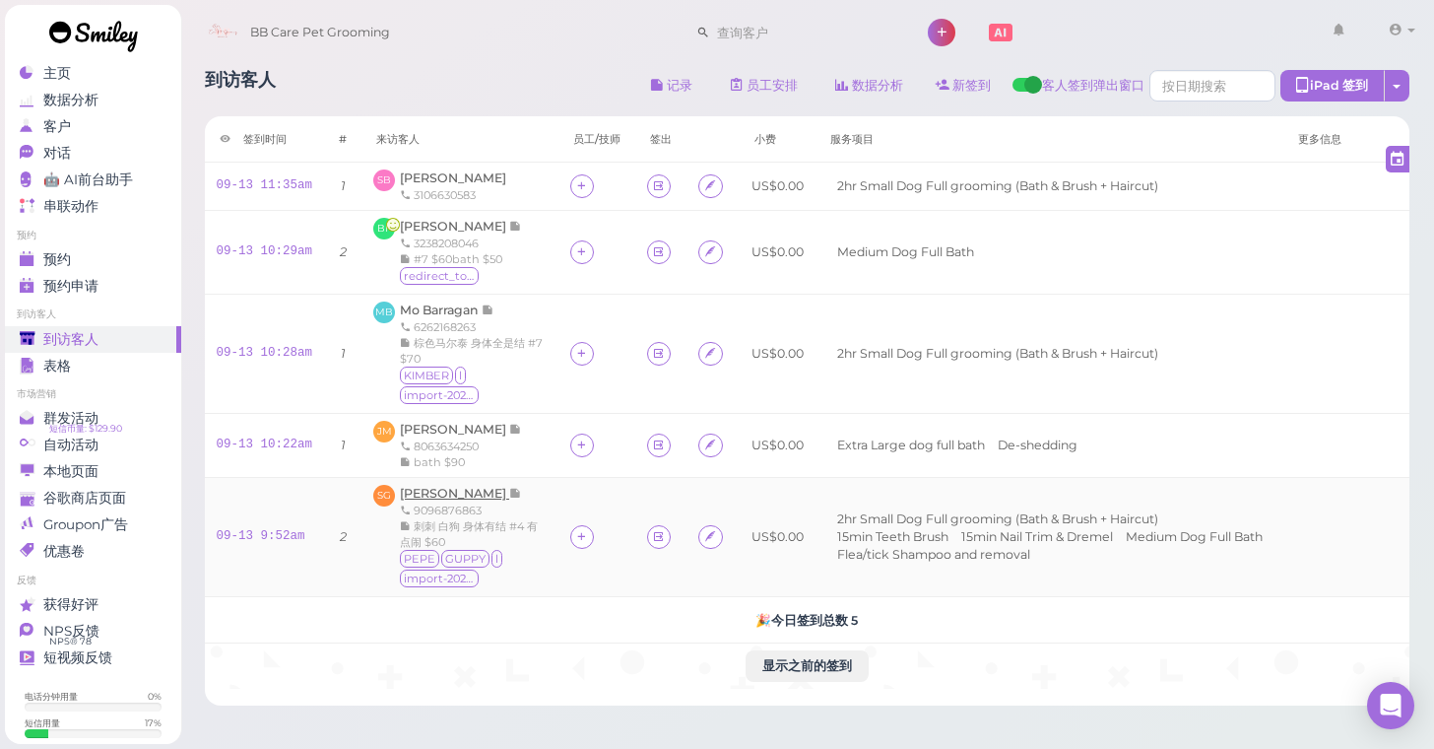
click at [467, 486] on span "[PERSON_NAME]" at bounding box center [454, 493] width 109 height 15
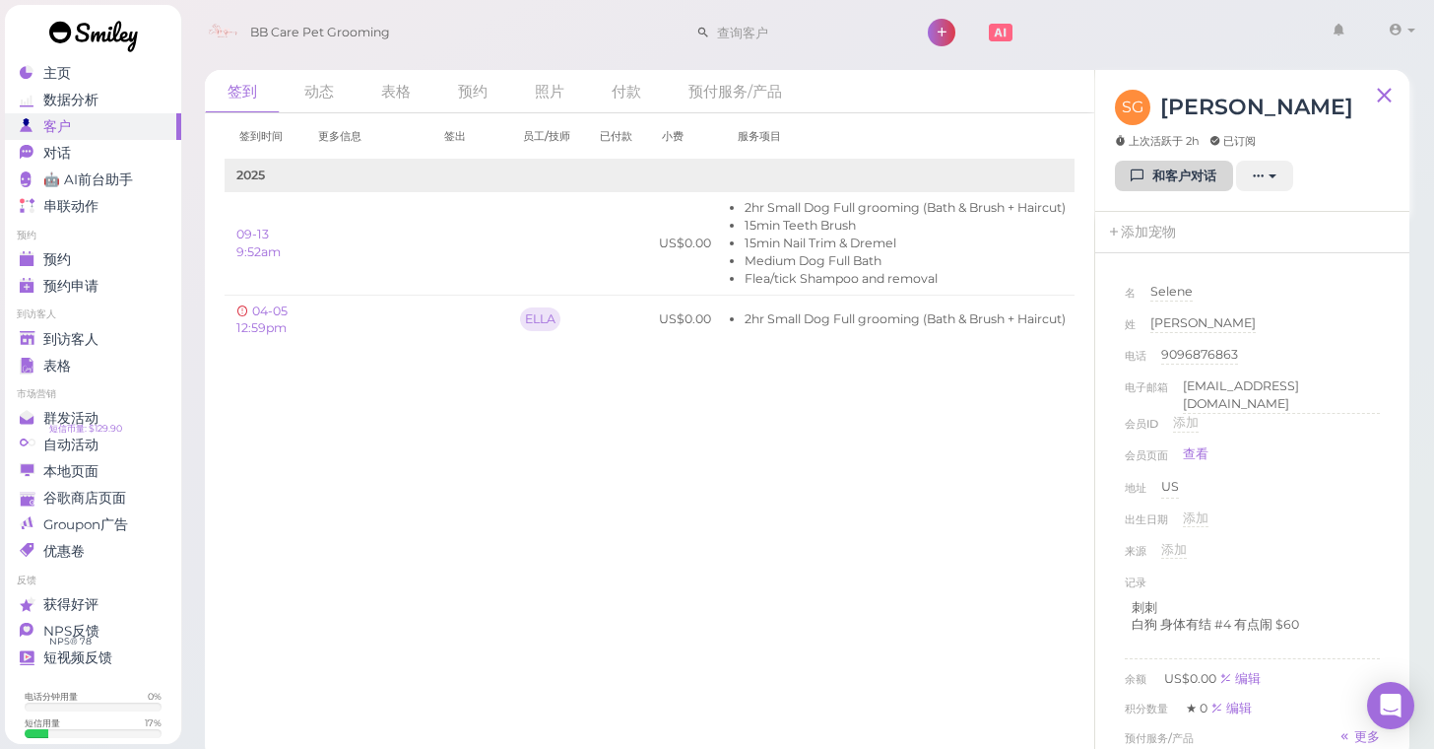
click at [1200, 179] on link "和客户对话" at bounding box center [1174, 177] width 118 height 32
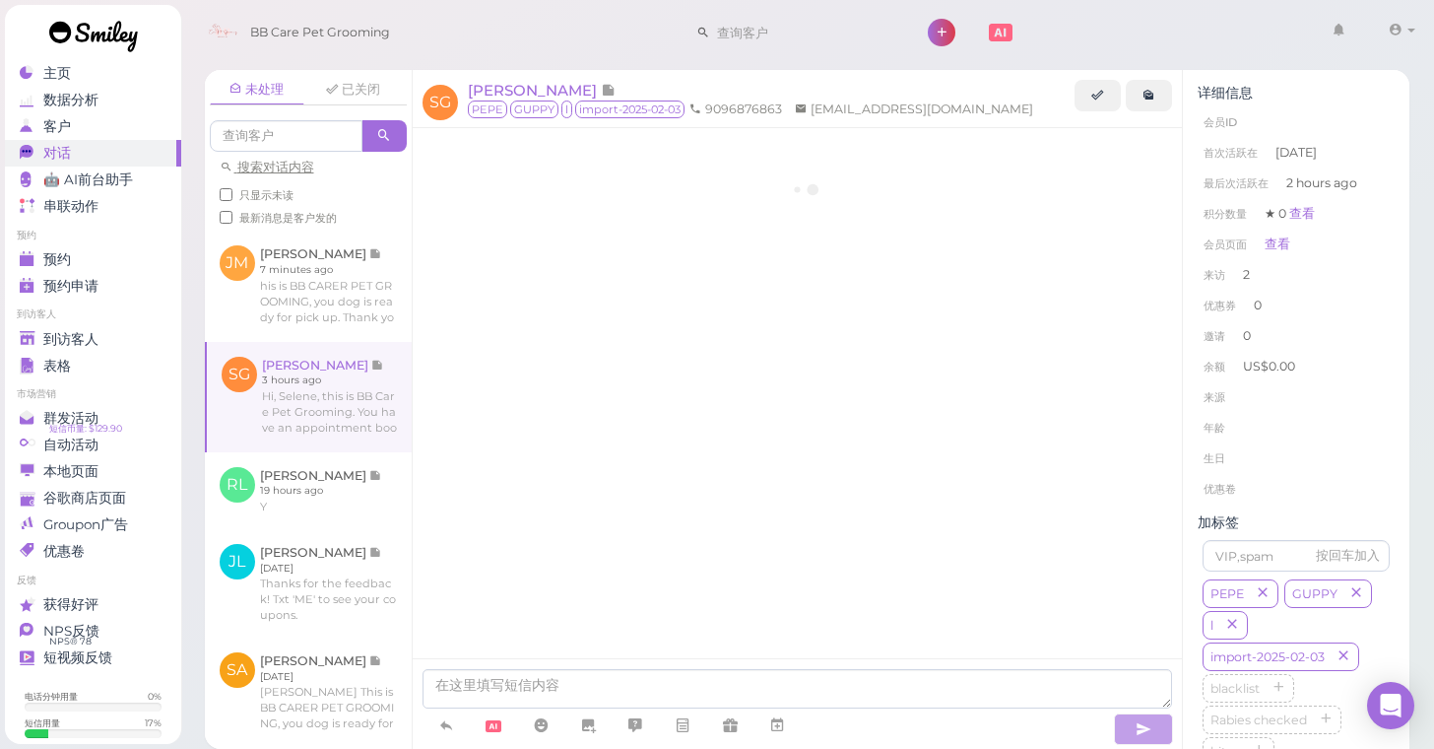
scroll to position [2610, 0]
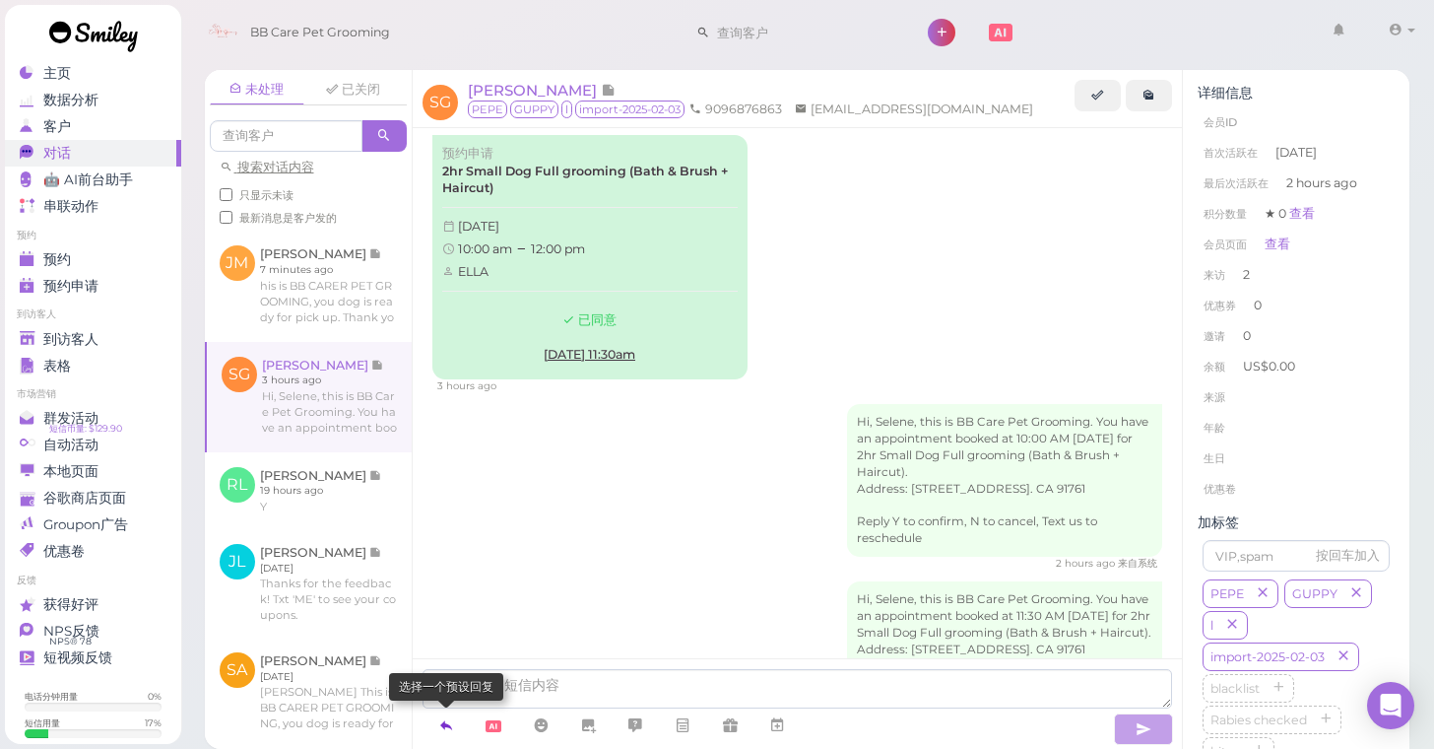
click at [445, 732] on icon at bounding box center [446, 725] width 16 height 20
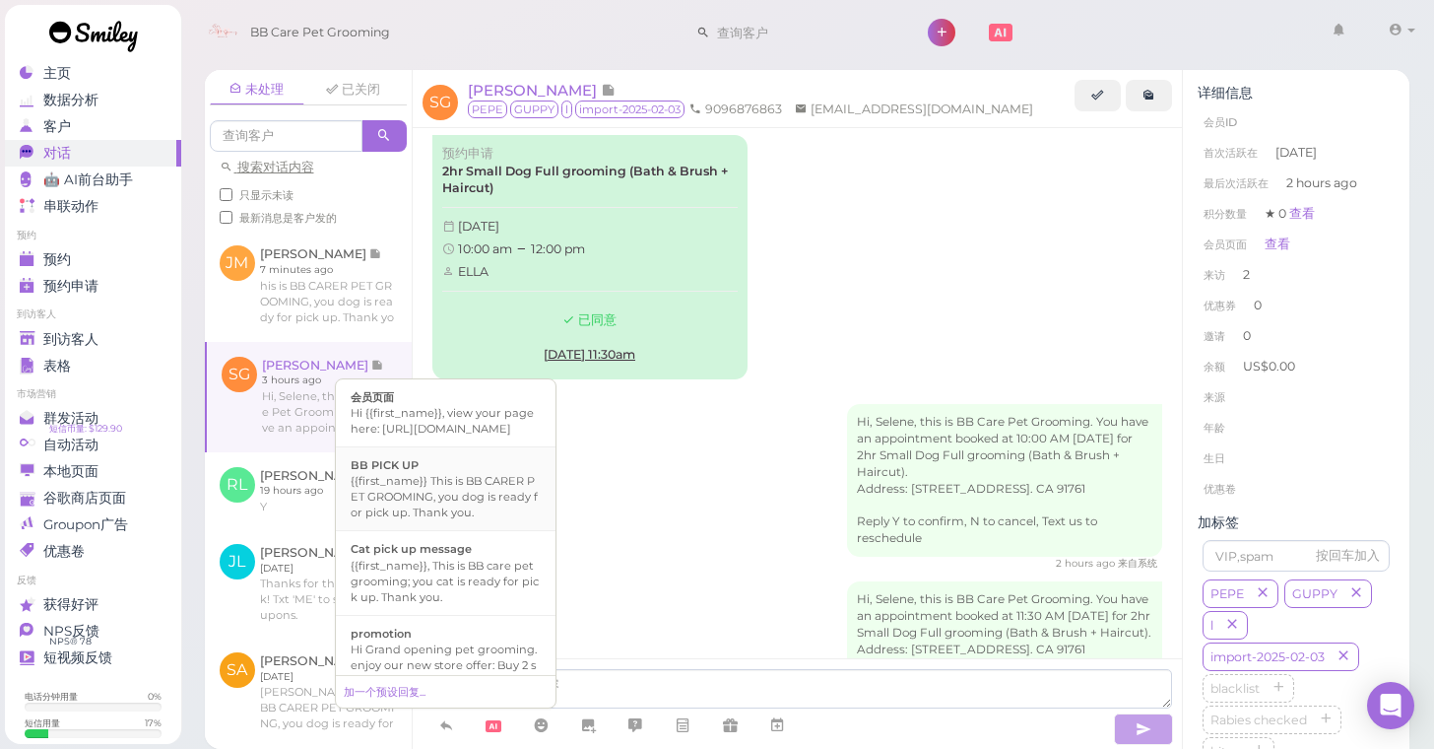
click at [481, 491] on div "{{first_name}} This is BB CARER PET GROOMING, you dog is ready for pick up. Tha…" at bounding box center [446, 496] width 190 height 47
type textarea "{{first_name}} This is BB CARER PET GROOMING, you dog is ready for pick up. Tha…"
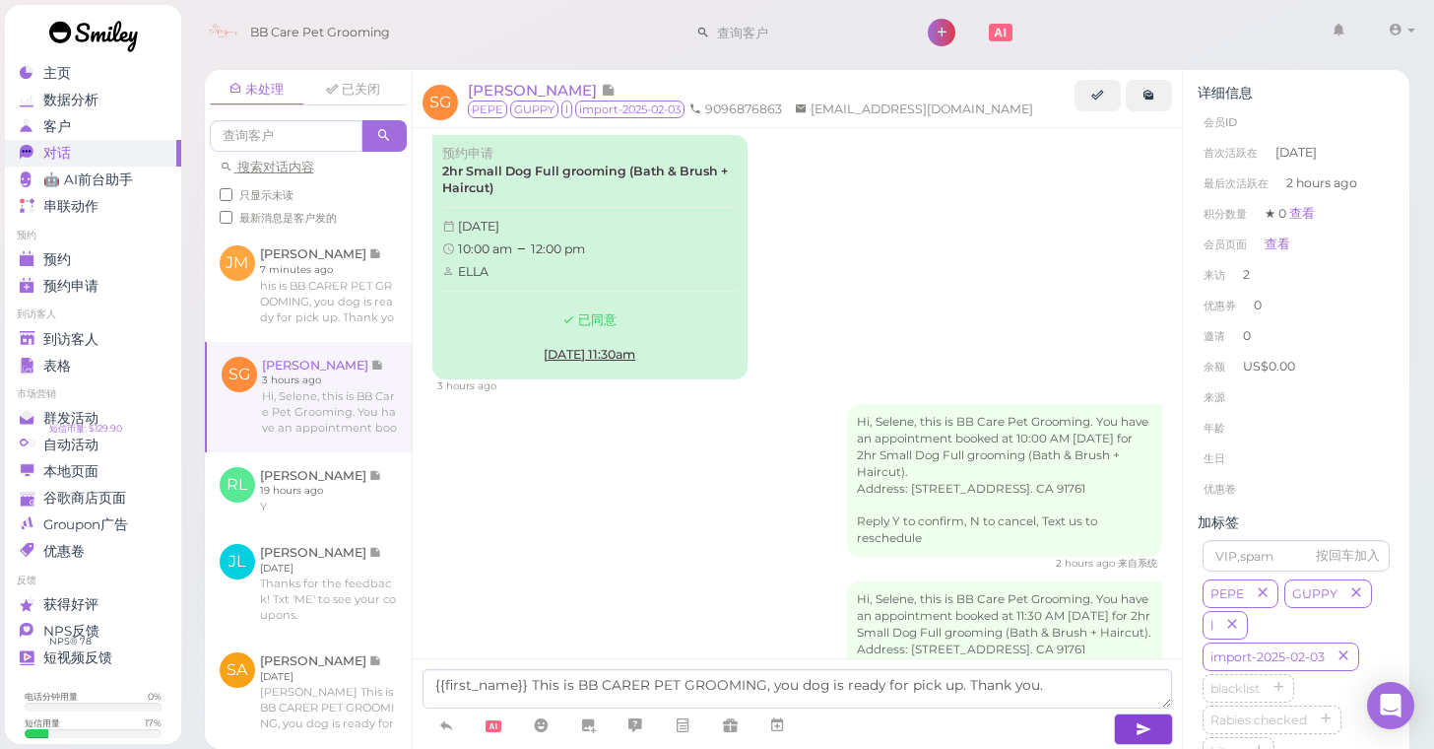
click at [1155, 740] on button "button" at bounding box center [1143, 729] width 59 height 32
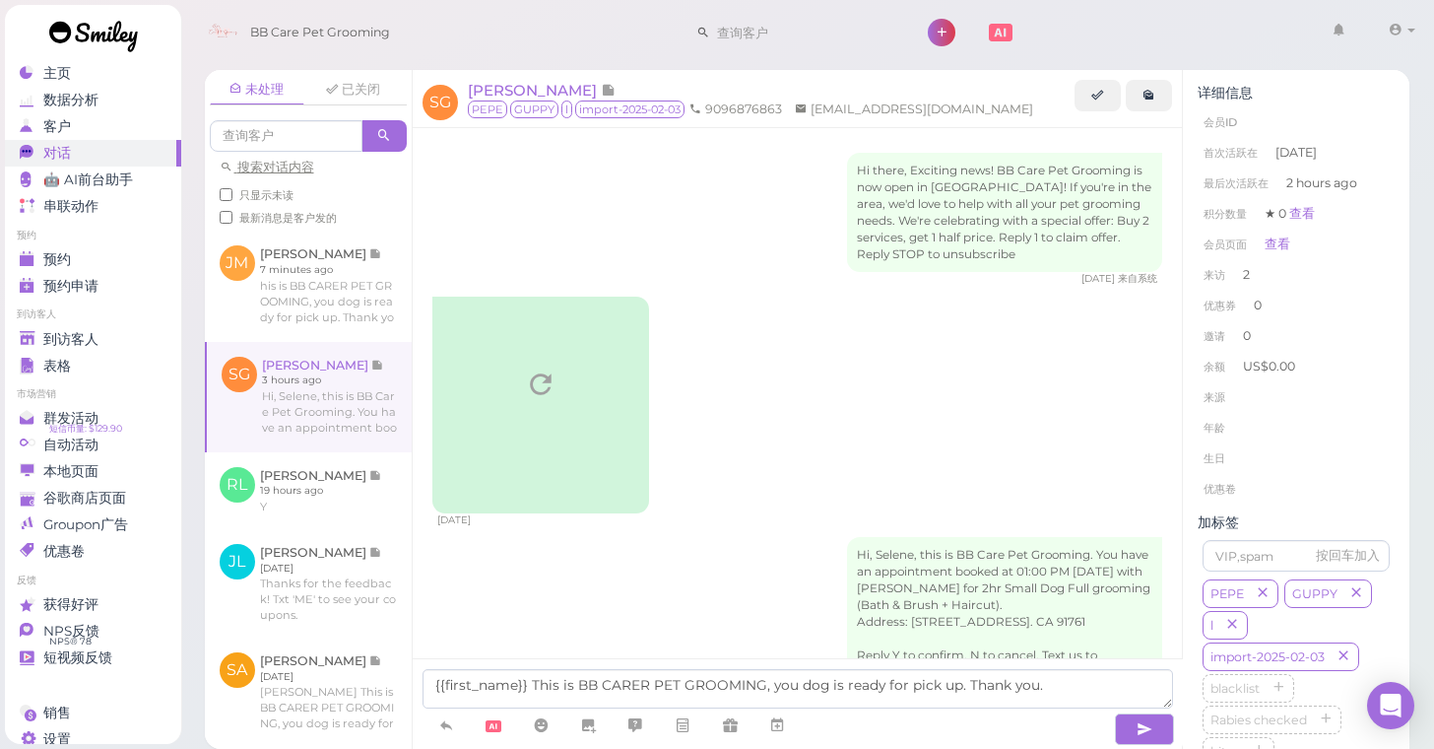
scroll to position [2610, 0]
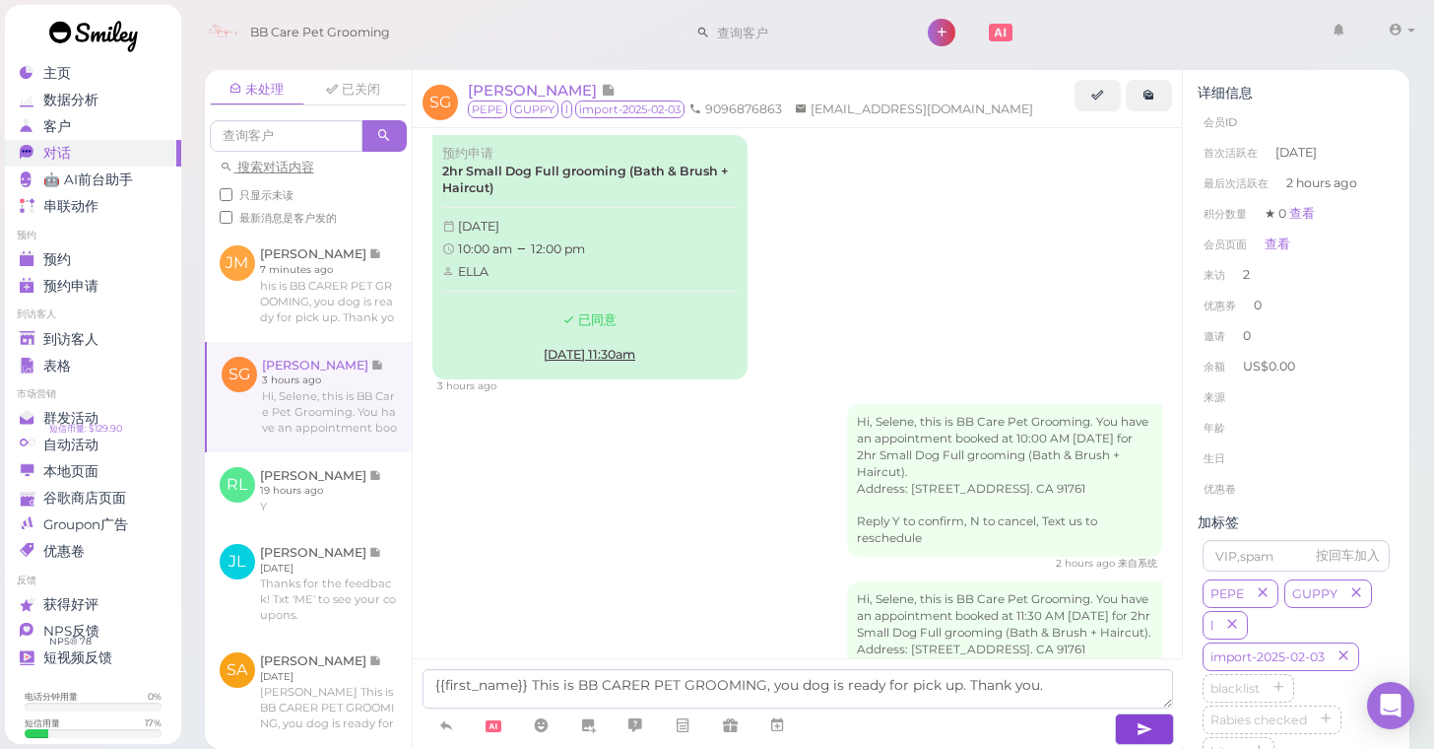
click at [1139, 728] on icon "button" at bounding box center [1145, 729] width 16 height 20
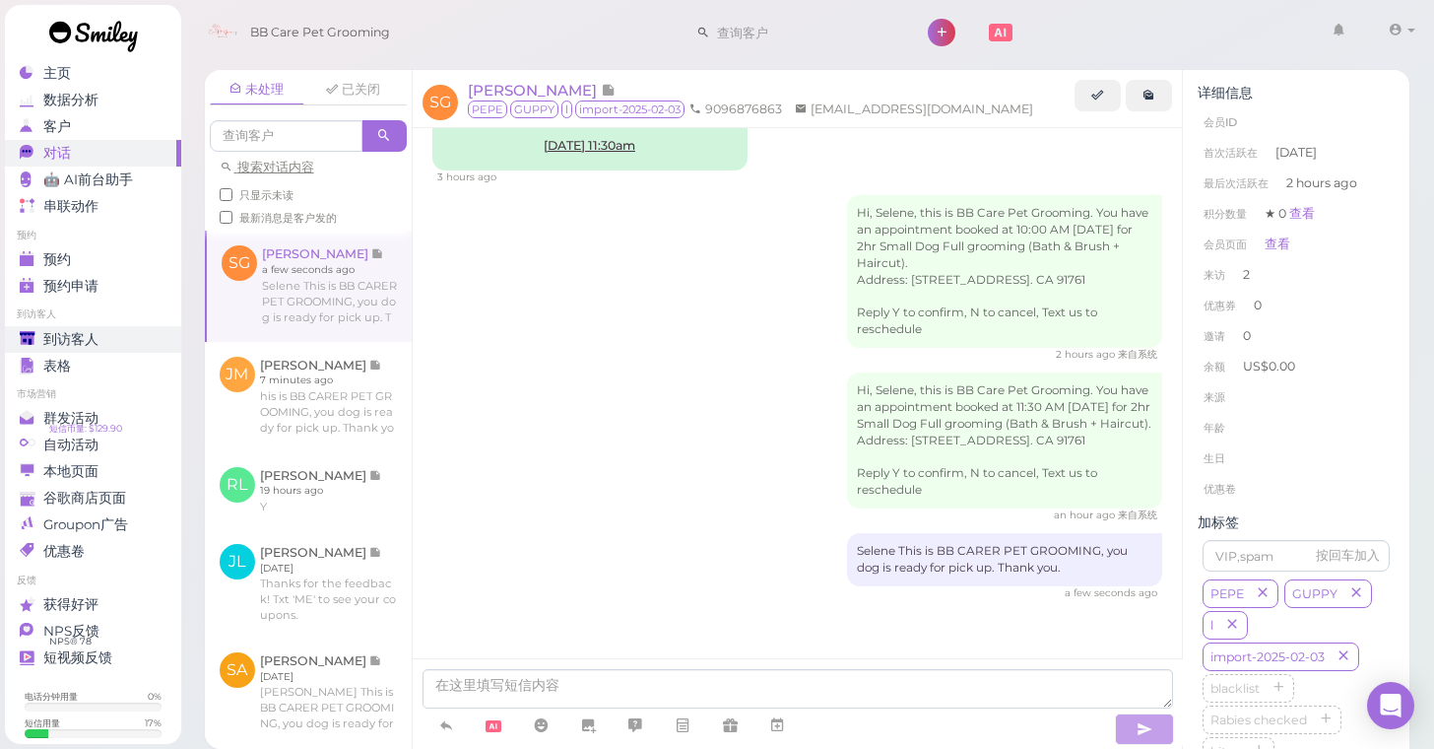
click at [76, 335] on span "到访客人" at bounding box center [70, 339] width 55 height 17
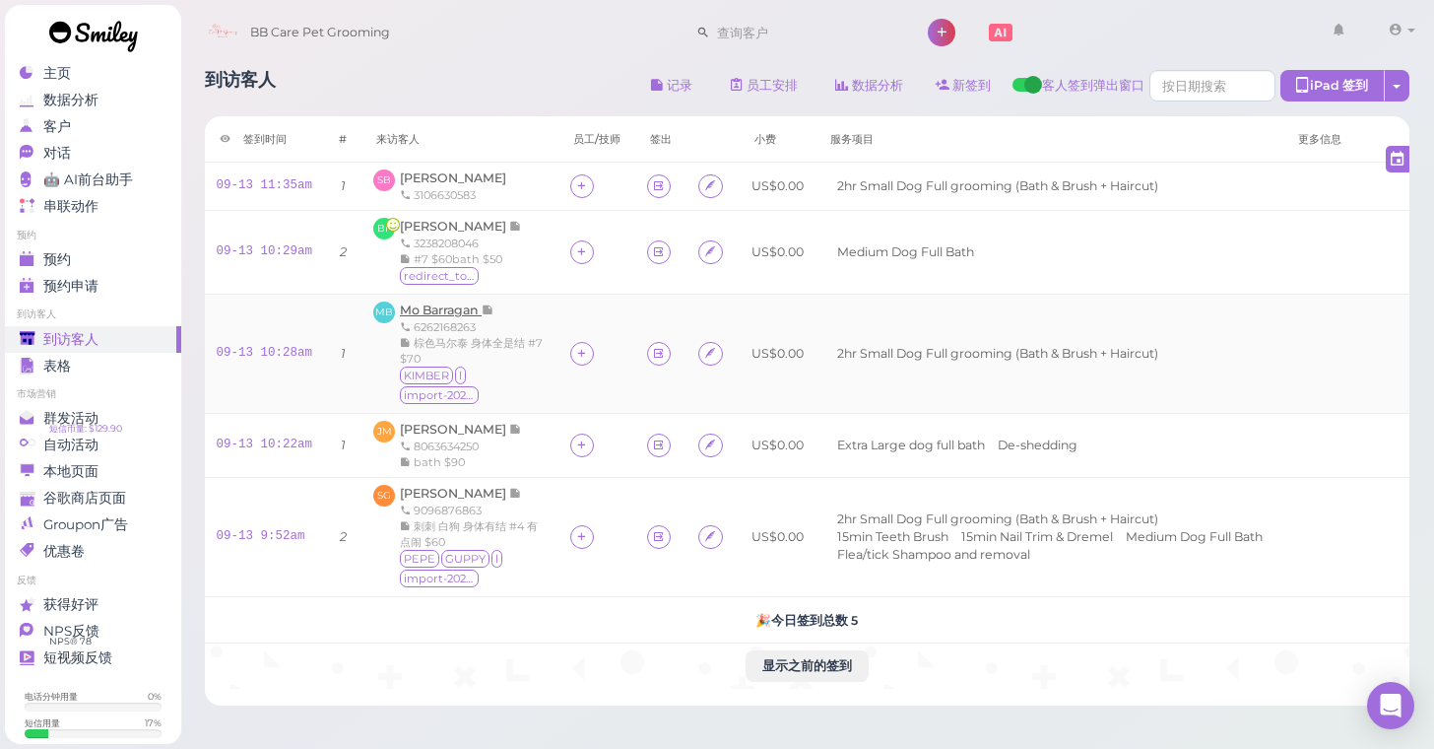
click at [444, 304] on span "Mo Barragan" at bounding box center [441, 309] width 82 height 15
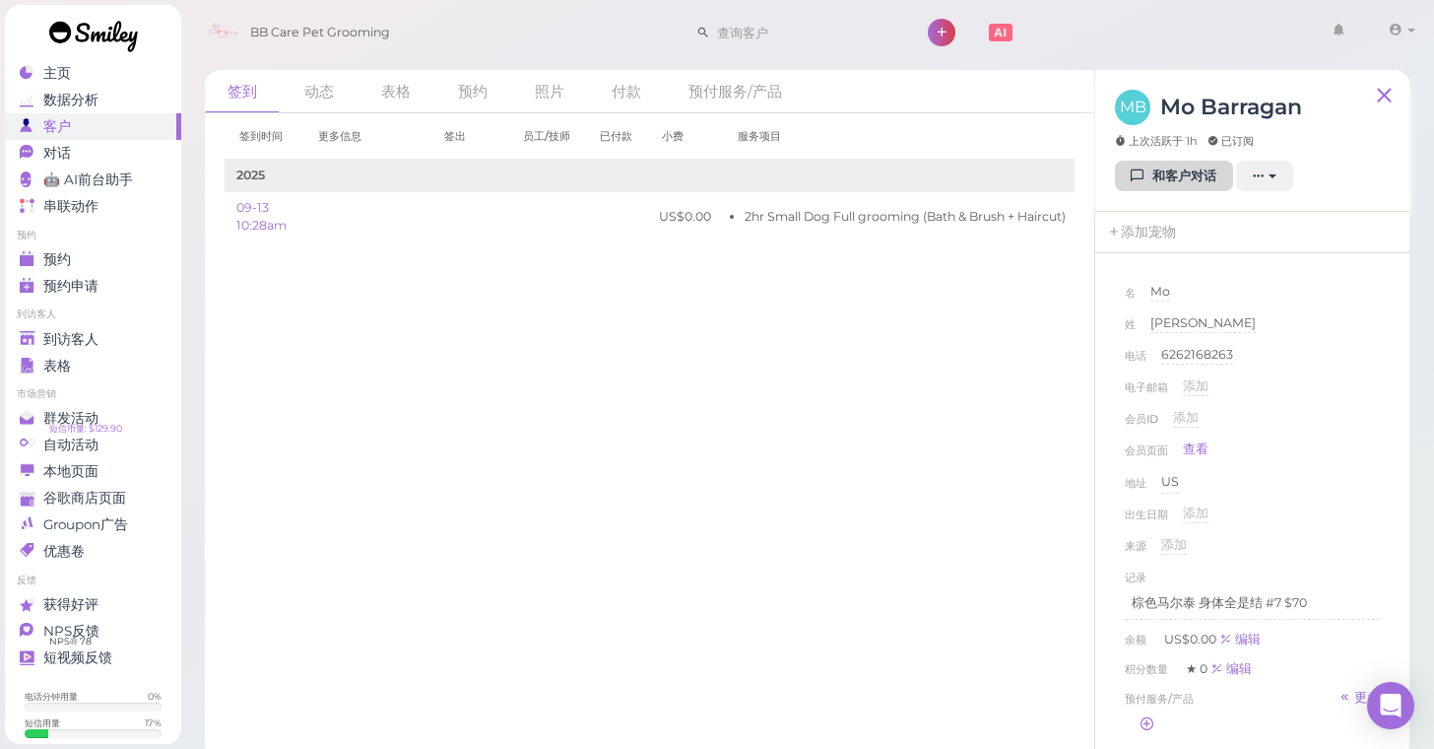
click at [1156, 173] on link "和客户对话" at bounding box center [1174, 177] width 118 height 32
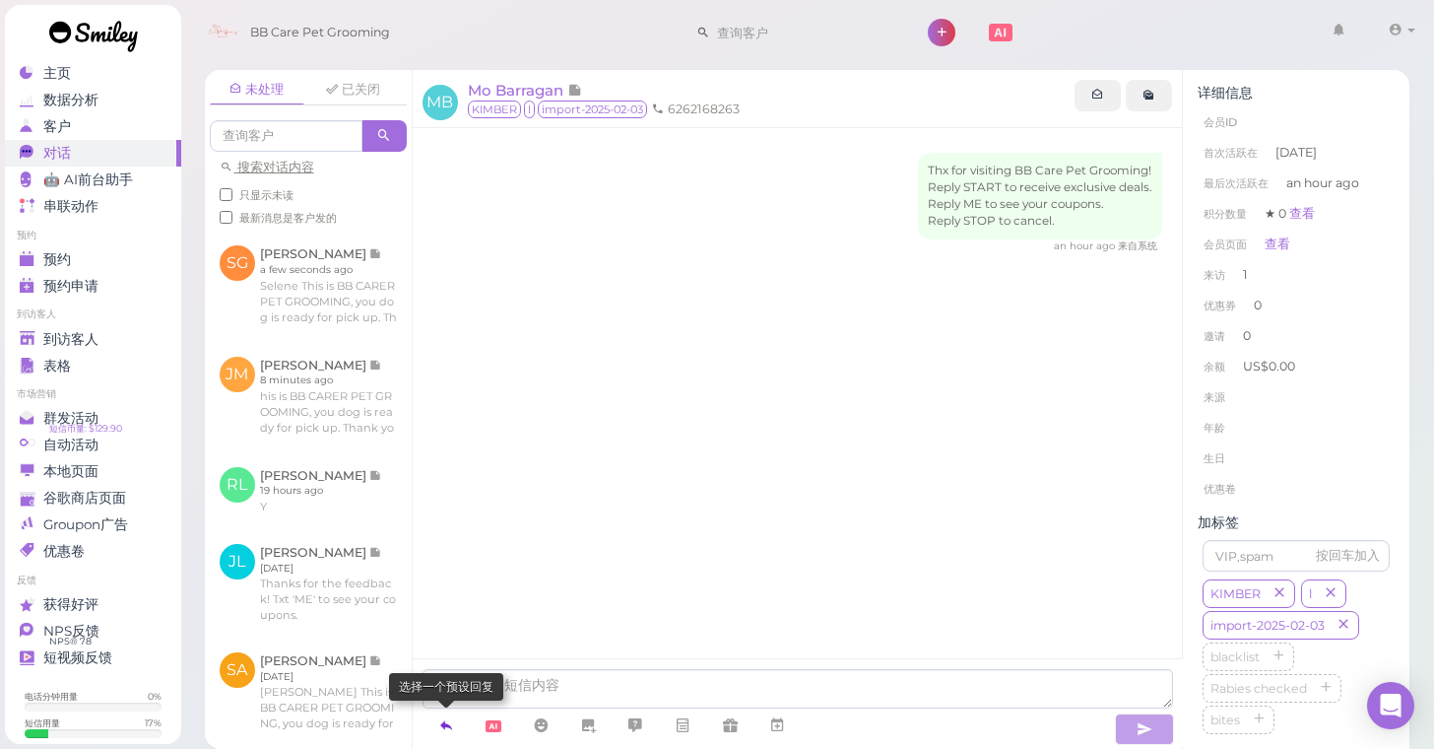
click at [448, 728] on icon at bounding box center [446, 725] width 16 height 20
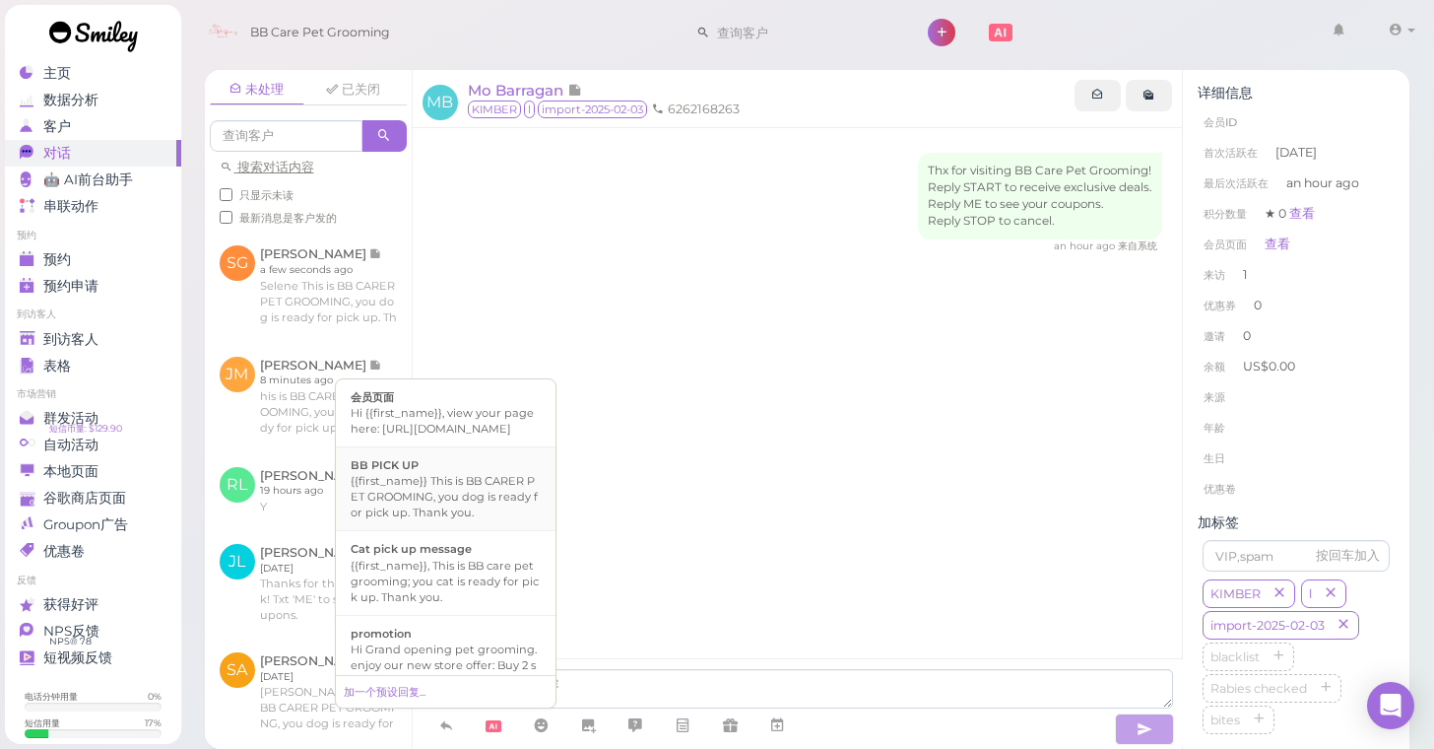
click at [442, 505] on div "{{first_name}} This is BB CARER PET GROOMING, you dog is ready for pick up. Tha…" at bounding box center [446, 496] width 190 height 47
type textarea "{{first_name}} This is BB CARER PET GROOMING, you dog is ready for pick up. Tha…"
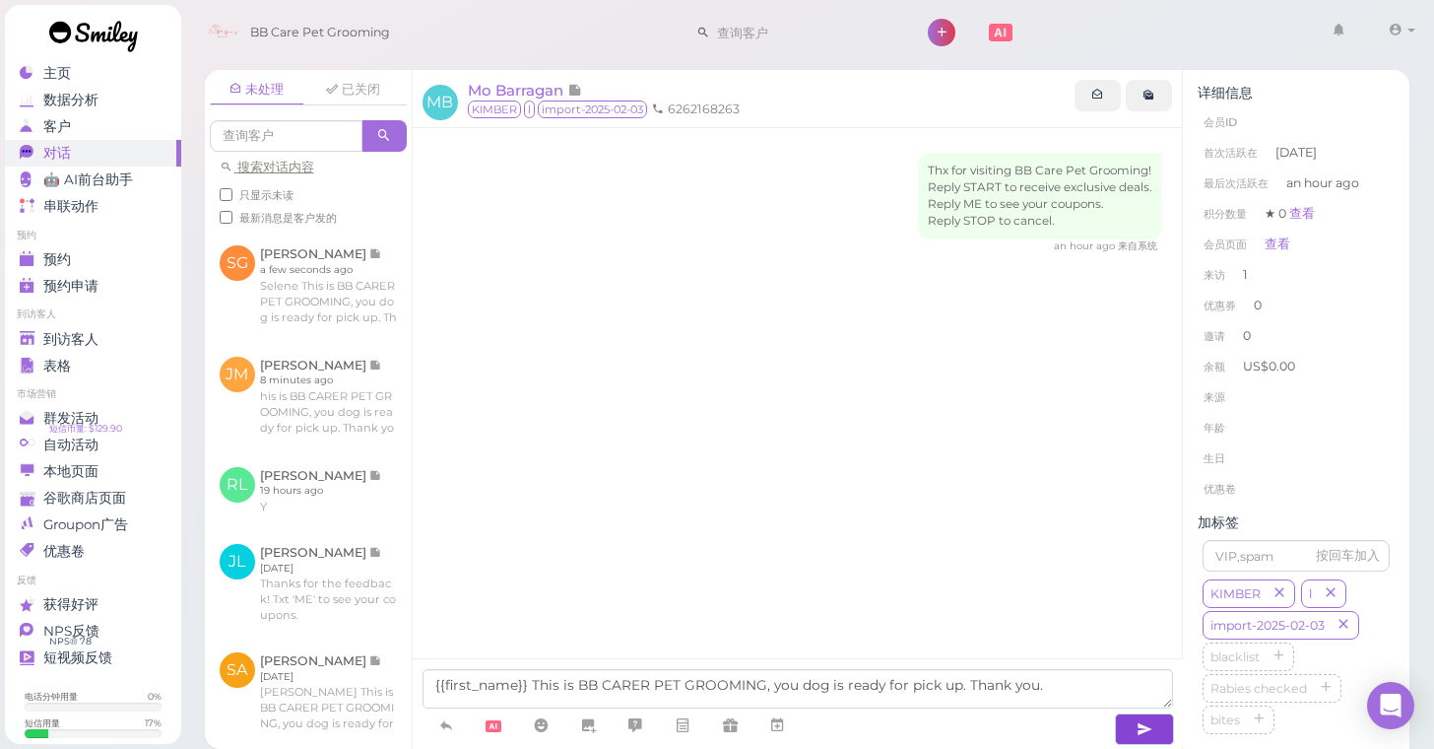
click at [1138, 722] on icon "button" at bounding box center [1145, 729] width 16 height 20
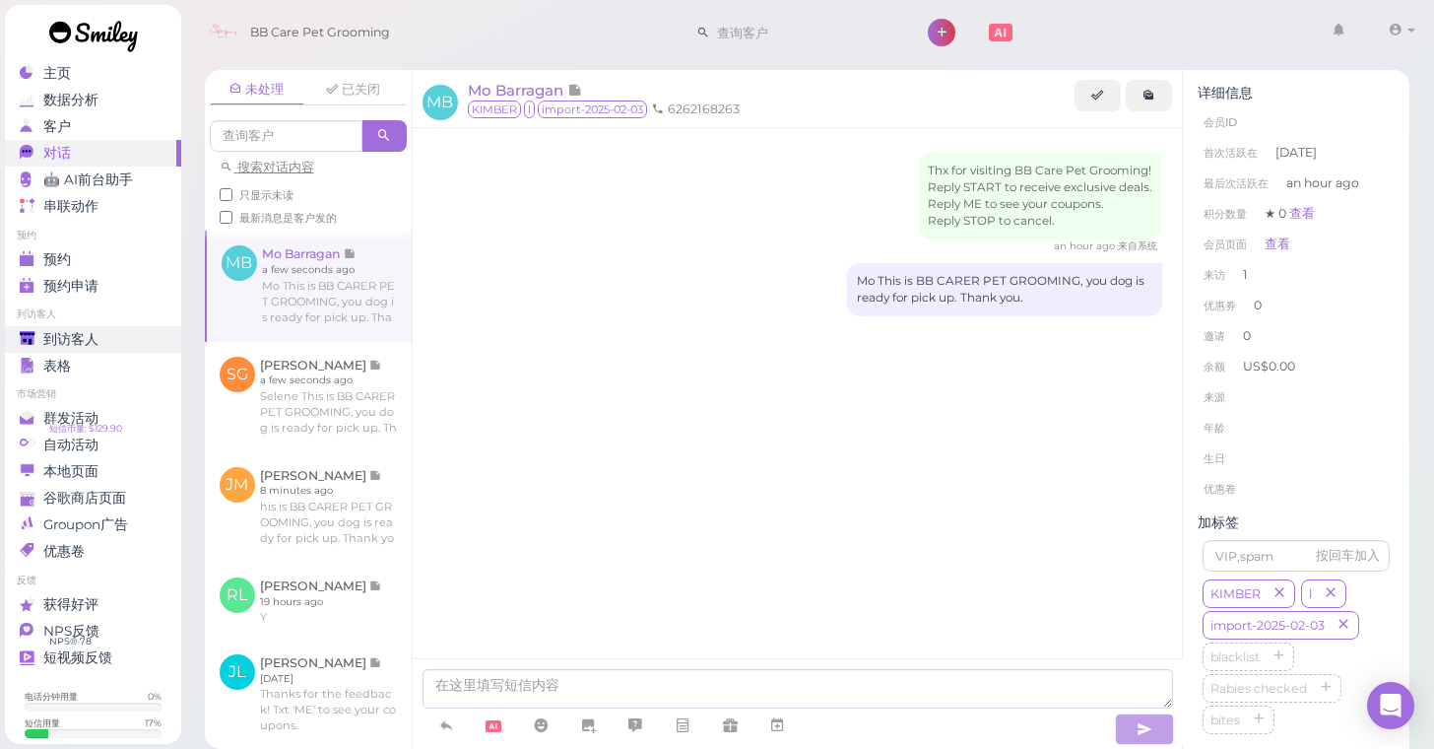
click at [96, 339] on span "到访客人" at bounding box center [70, 339] width 55 height 17
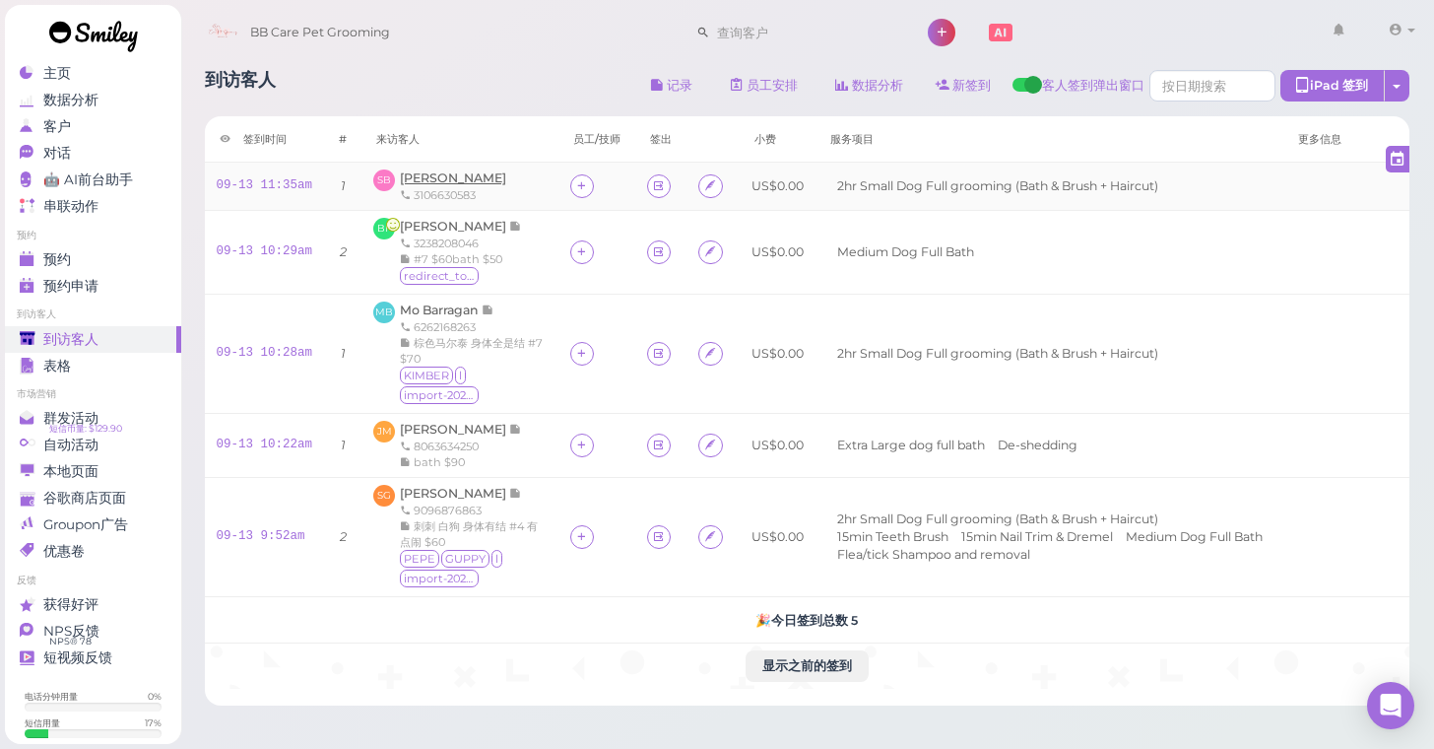
click at [441, 181] on span "Sharon Baker" at bounding box center [453, 177] width 106 height 15
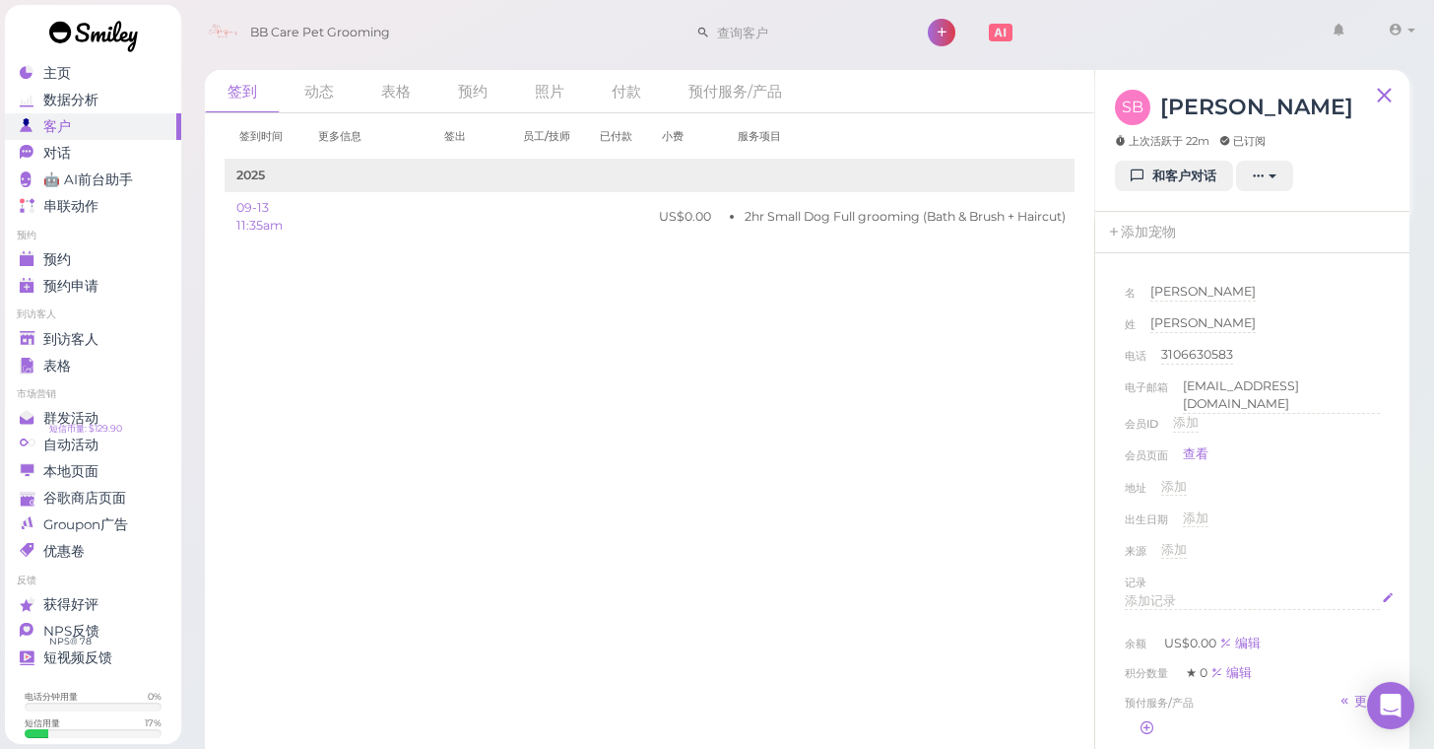
click at [1182, 592] on div "添加记录" at bounding box center [1252, 601] width 255 height 19
click at [1421, 506] on div "签到 动态 表格 预约 照片 付款 预付服务/产品 签到时间 更多信息 签出 员工/技师 已付款 小费 服务项目 2025" at bounding box center [807, 407] width 1255 height 705
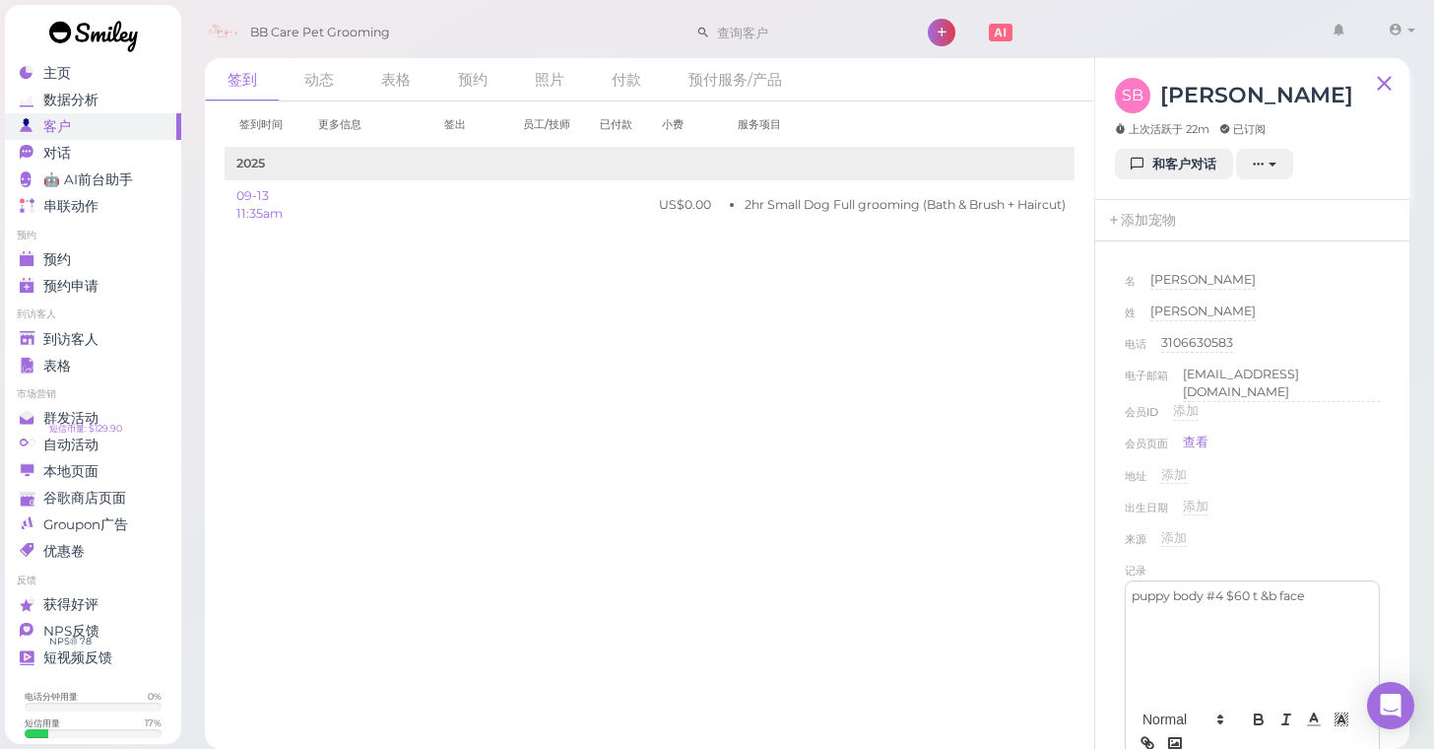
scroll to position [11, 0]
click at [1300, 426] on div "会员ID 添加" at bounding box center [1252, 419] width 255 height 32
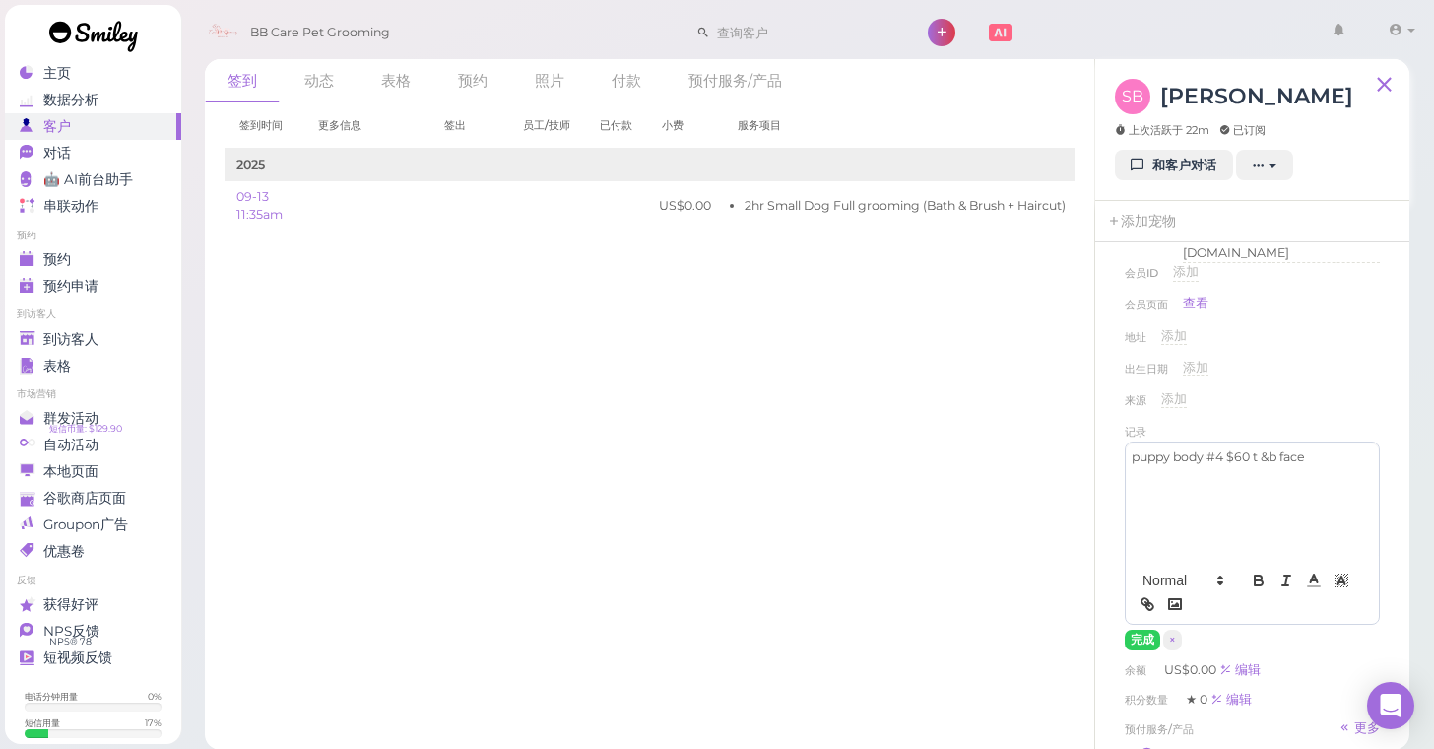
scroll to position [143, 0]
click at [1142, 629] on button "完成" at bounding box center [1142, 636] width 35 height 21
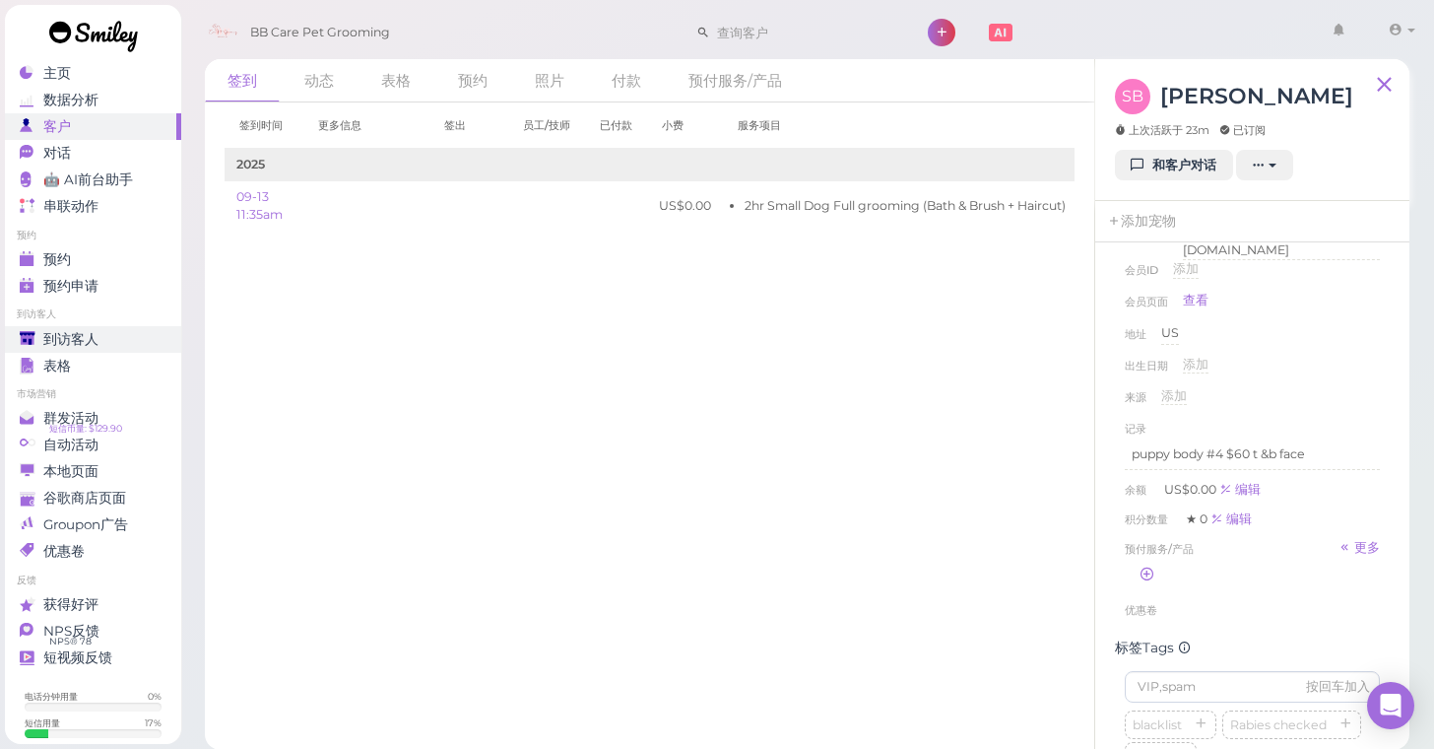
click at [93, 328] on link "到访客人" at bounding box center [93, 339] width 176 height 27
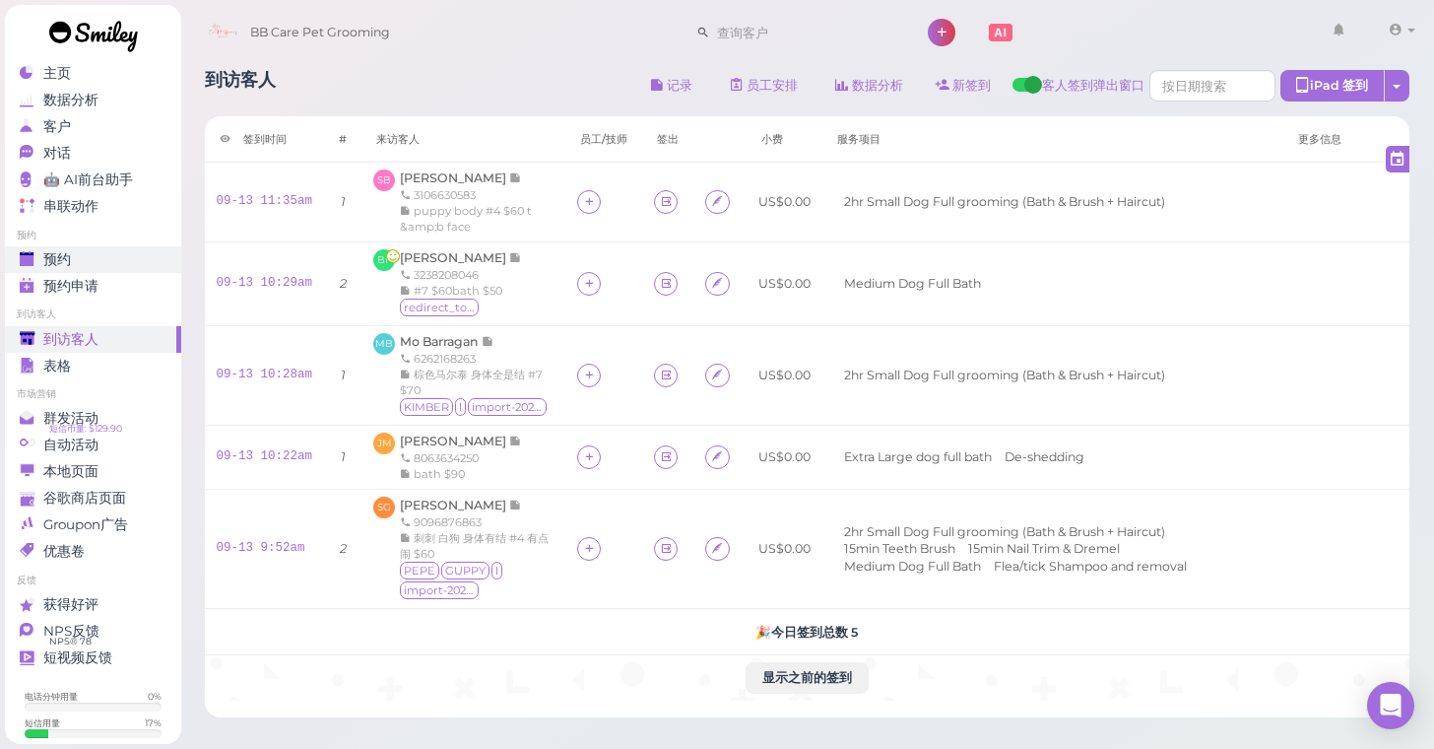
click at [92, 246] on link "预约" at bounding box center [93, 259] width 176 height 27
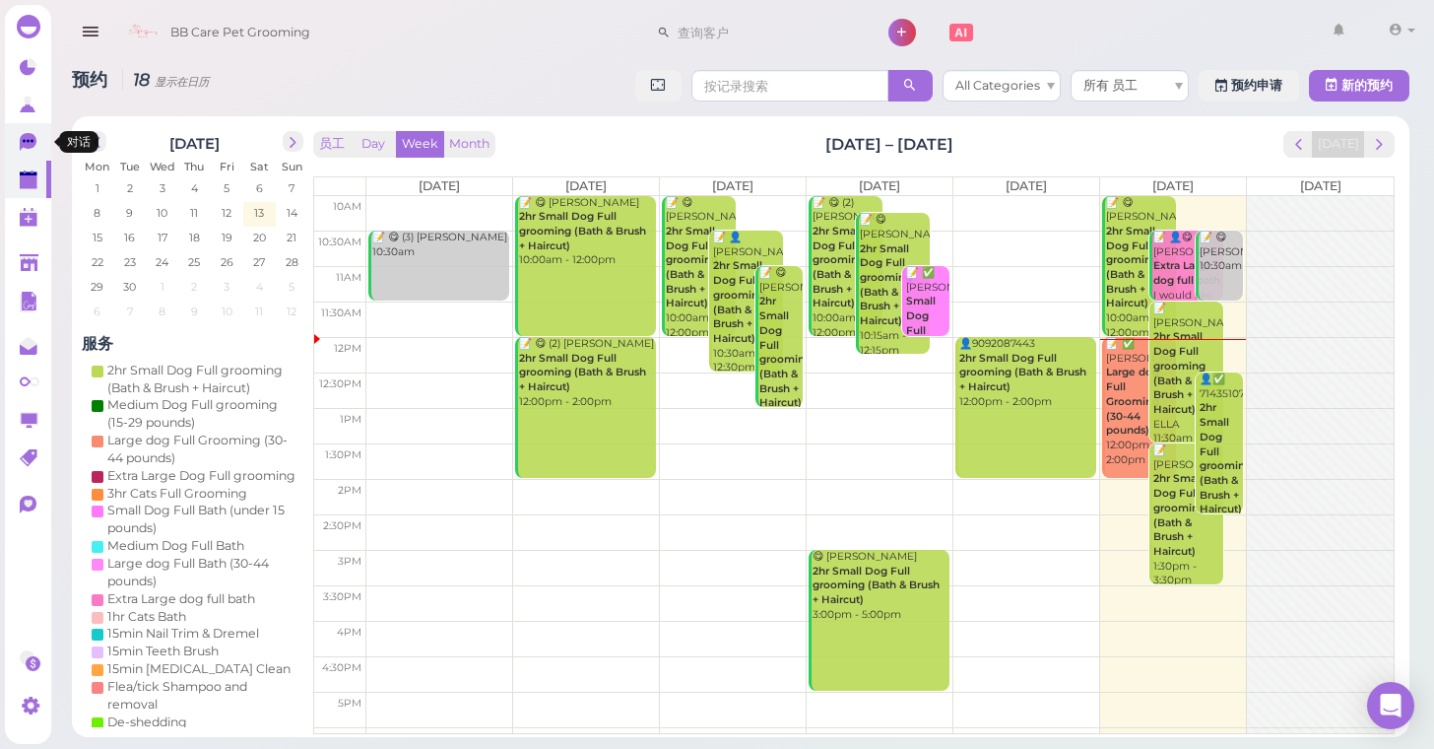
click at [13, 145] on link "0" at bounding box center [28, 141] width 46 height 37
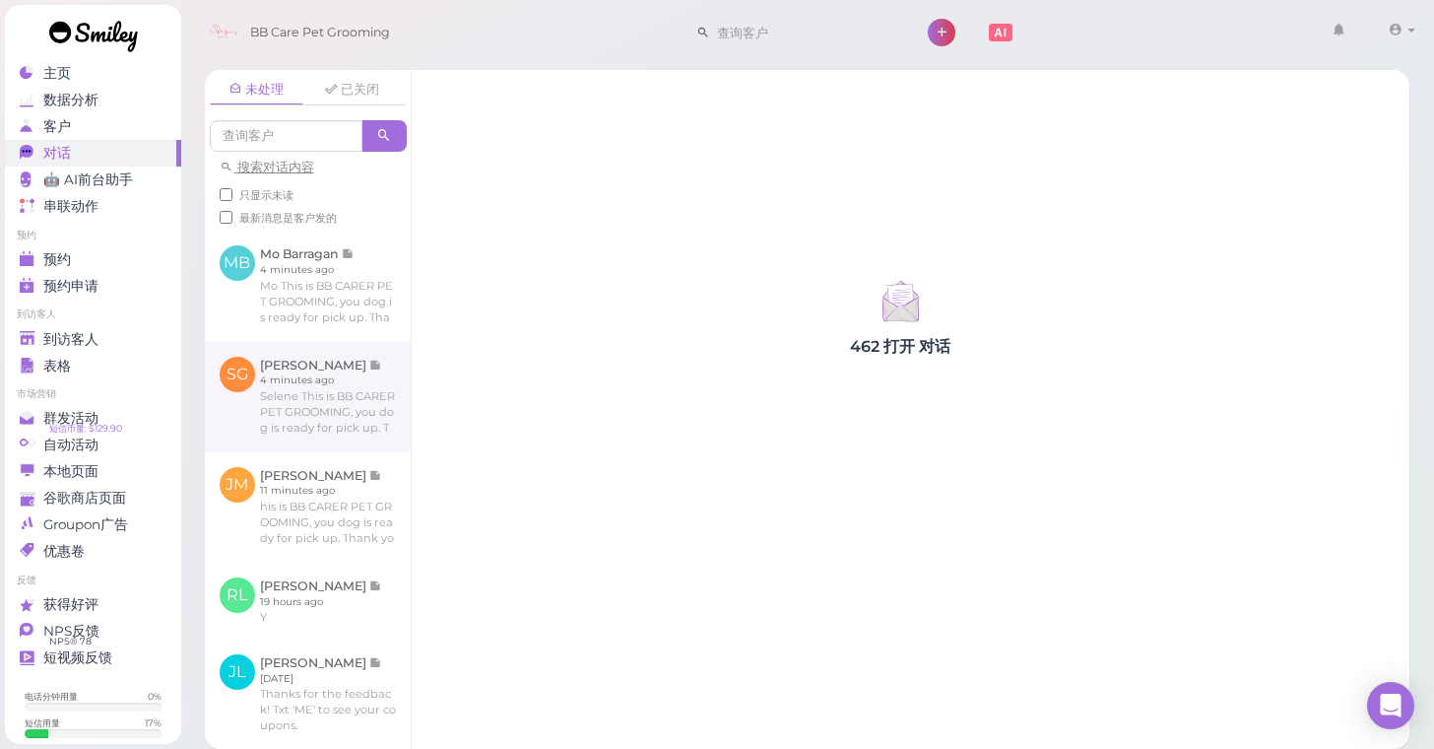
click at [374, 386] on link at bounding box center [308, 397] width 206 height 110
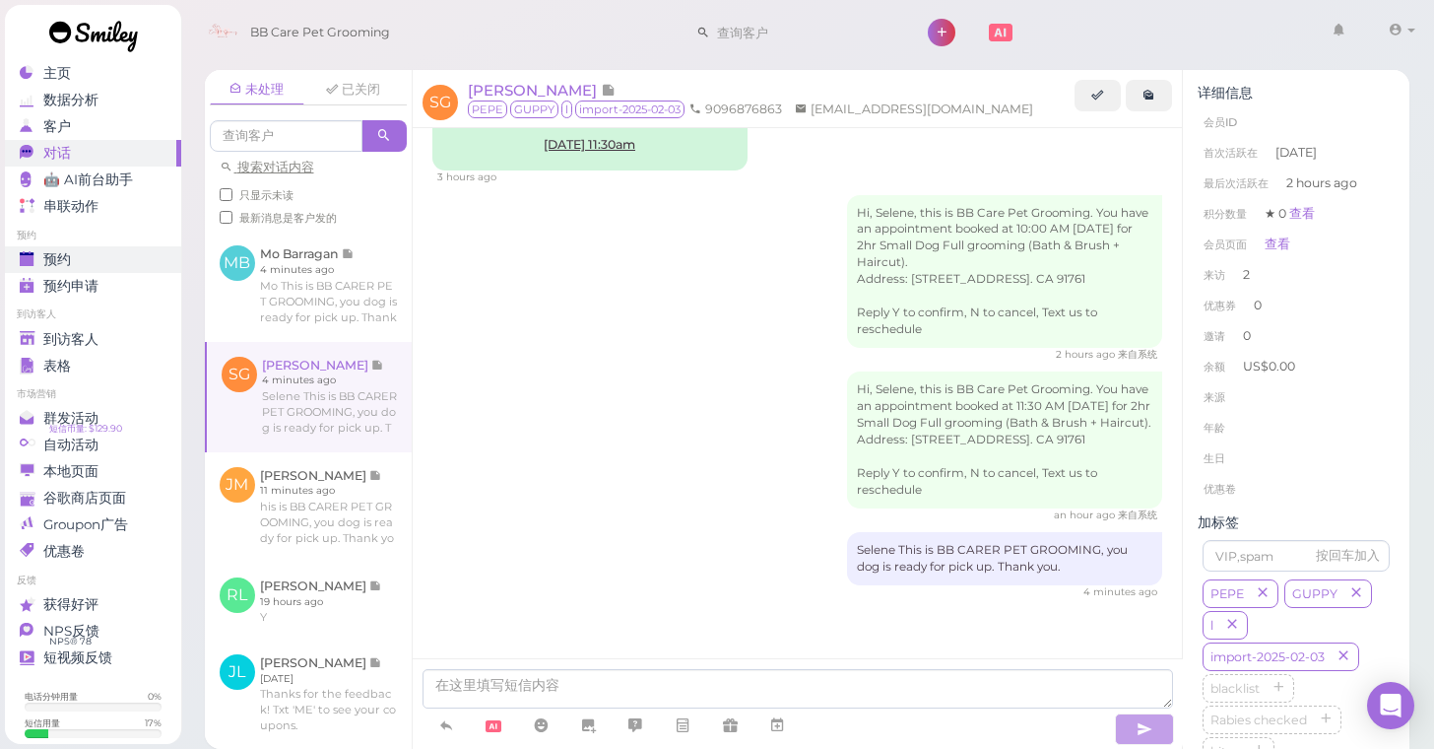
scroll to position [2857, 0]
click at [99, 337] on div "到访客人" at bounding box center [91, 339] width 142 height 17
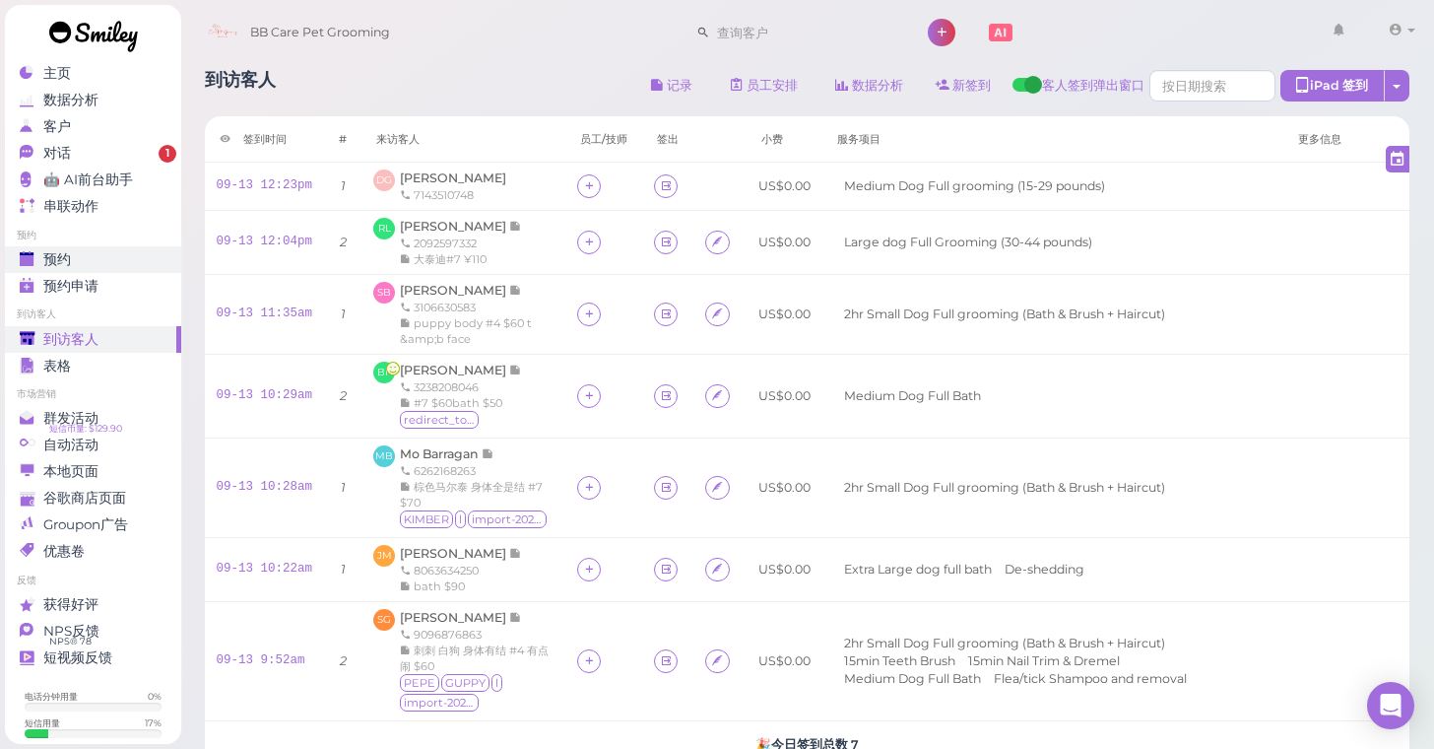
click at [56, 252] on span "预约" at bounding box center [57, 259] width 28 height 17
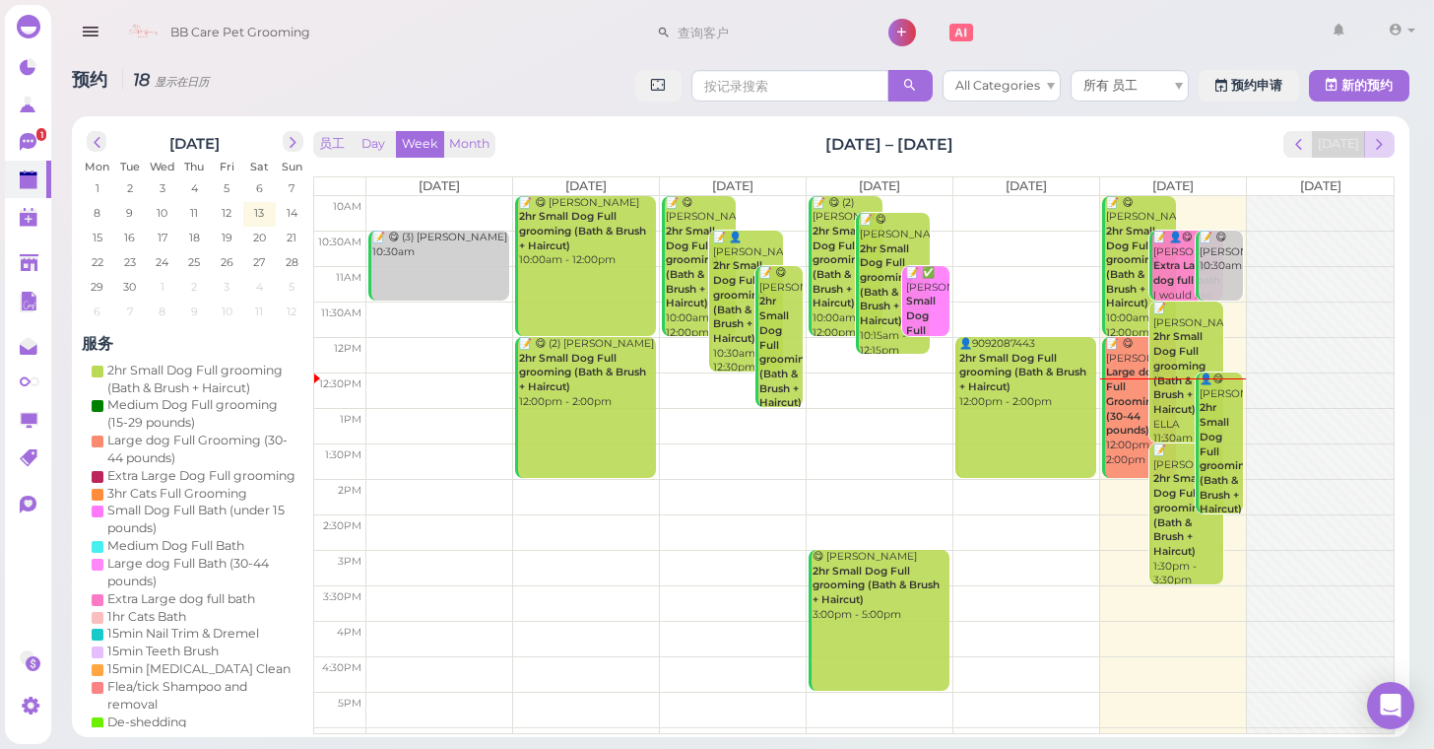
click at [1376, 155] on button "next" at bounding box center [1379, 144] width 31 height 27
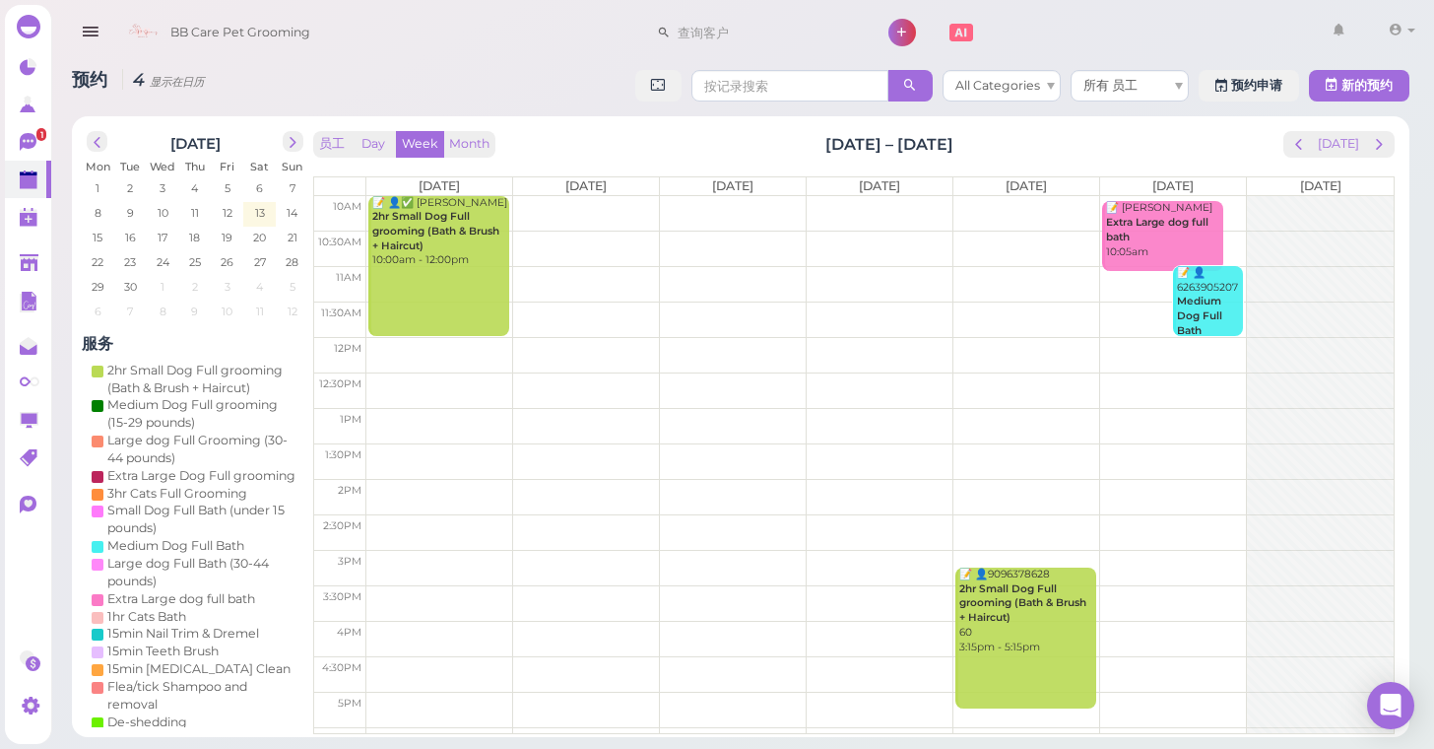
click at [510, 216] on td at bounding box center [879, 213] width 1027 height 35
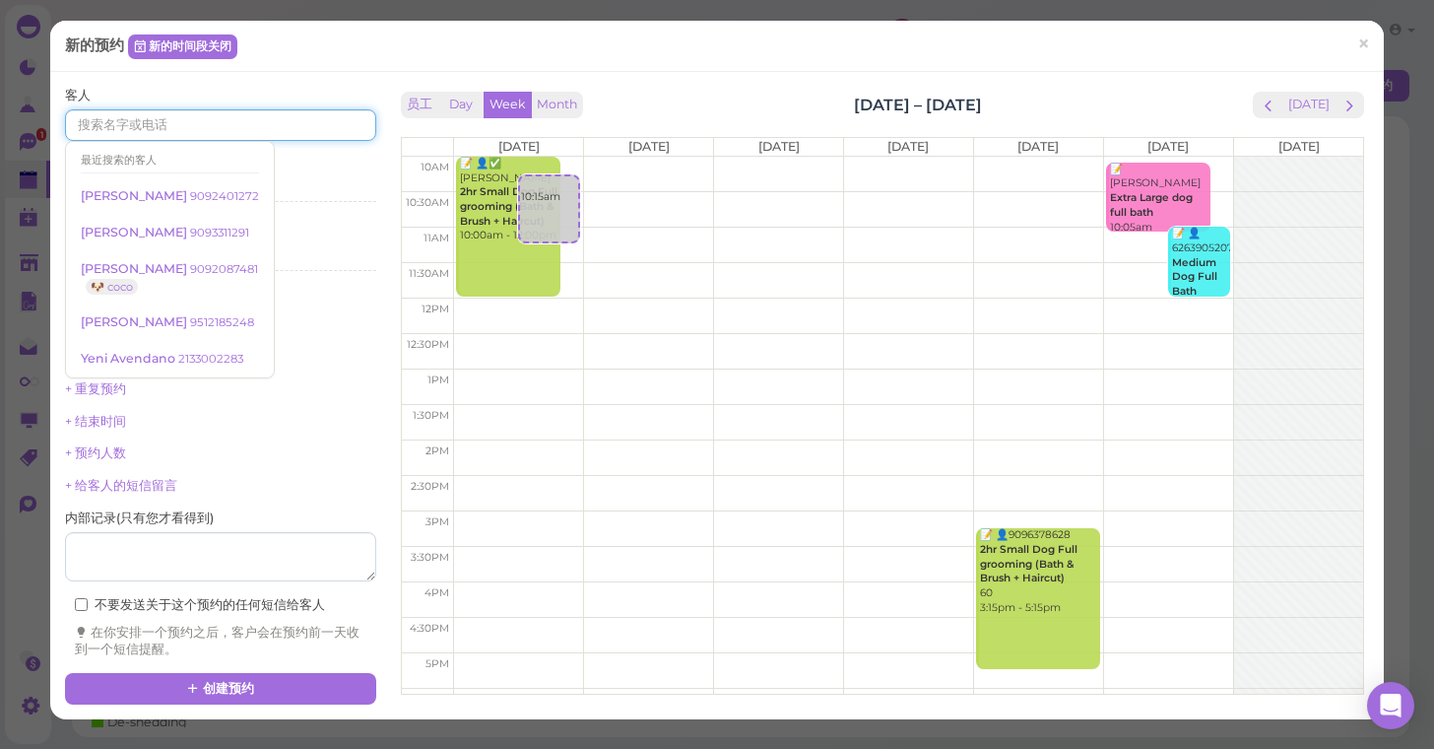
click at [98, 124] on input at bounding box center [220, 125] width 311 height 32
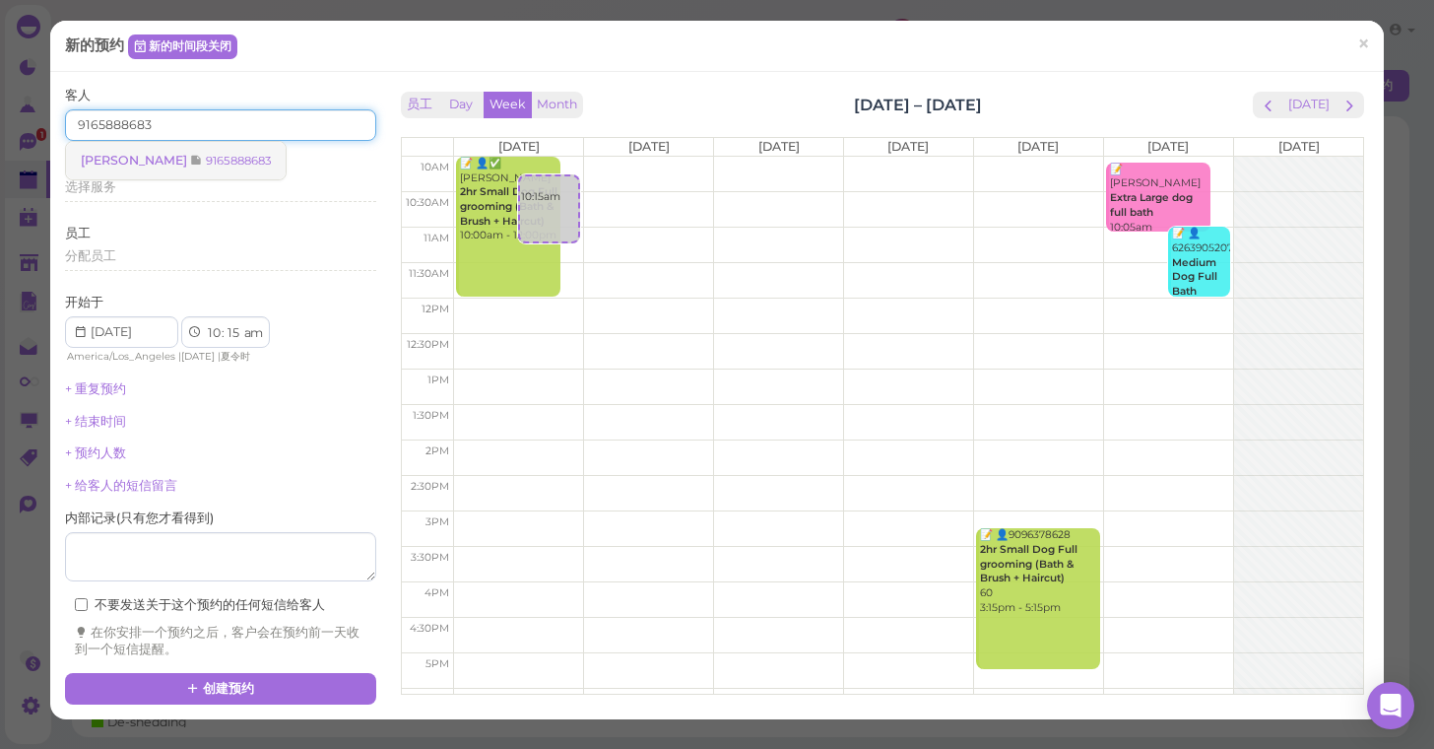
type input "9165888683"
click at [110, 164] on span "[PERSON_NAME]" at bounding box center [135, 160] width 109 height 15
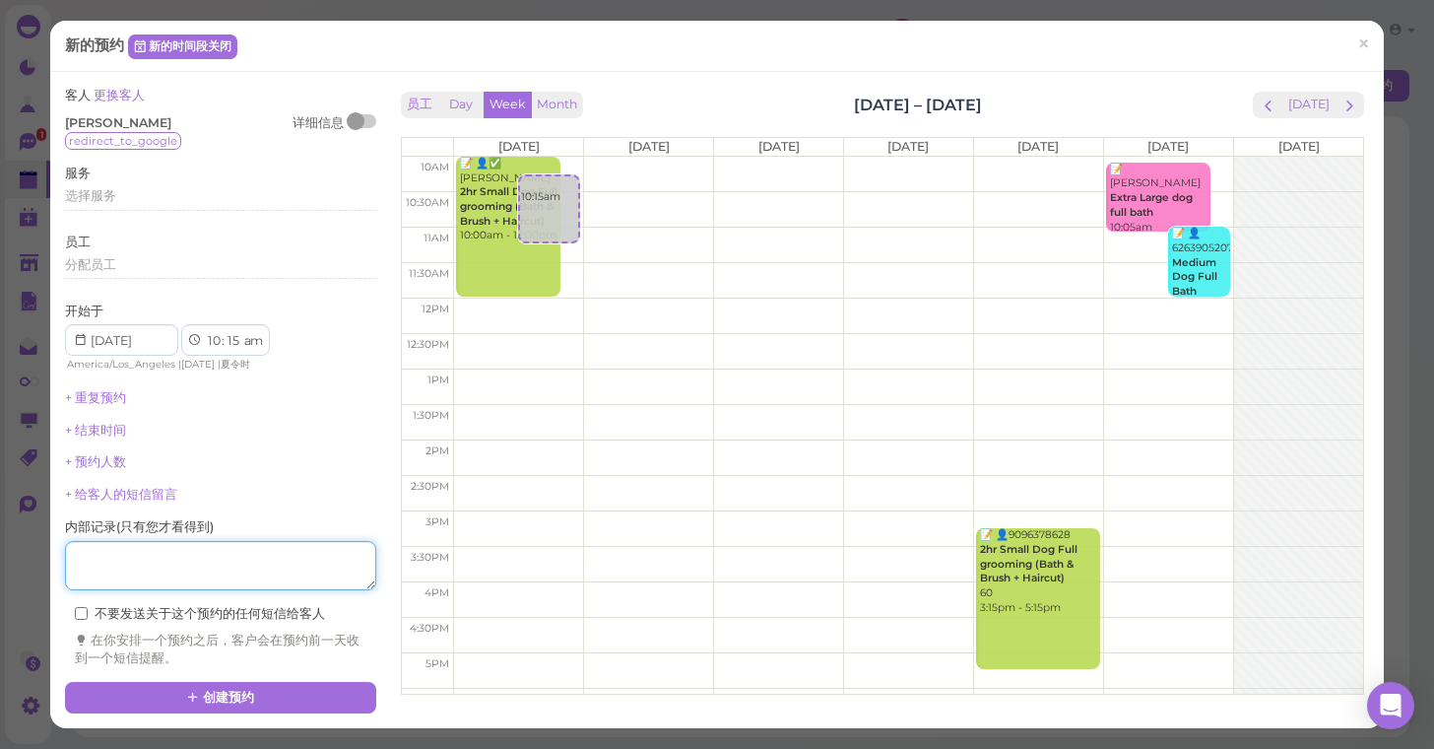
click at [146, 560] on textarea at bounding box center [220, 565] width 311 height 49
select select "00"
click at [159, 541] on textarea at bounding box center [220, 565] width 311 height 49
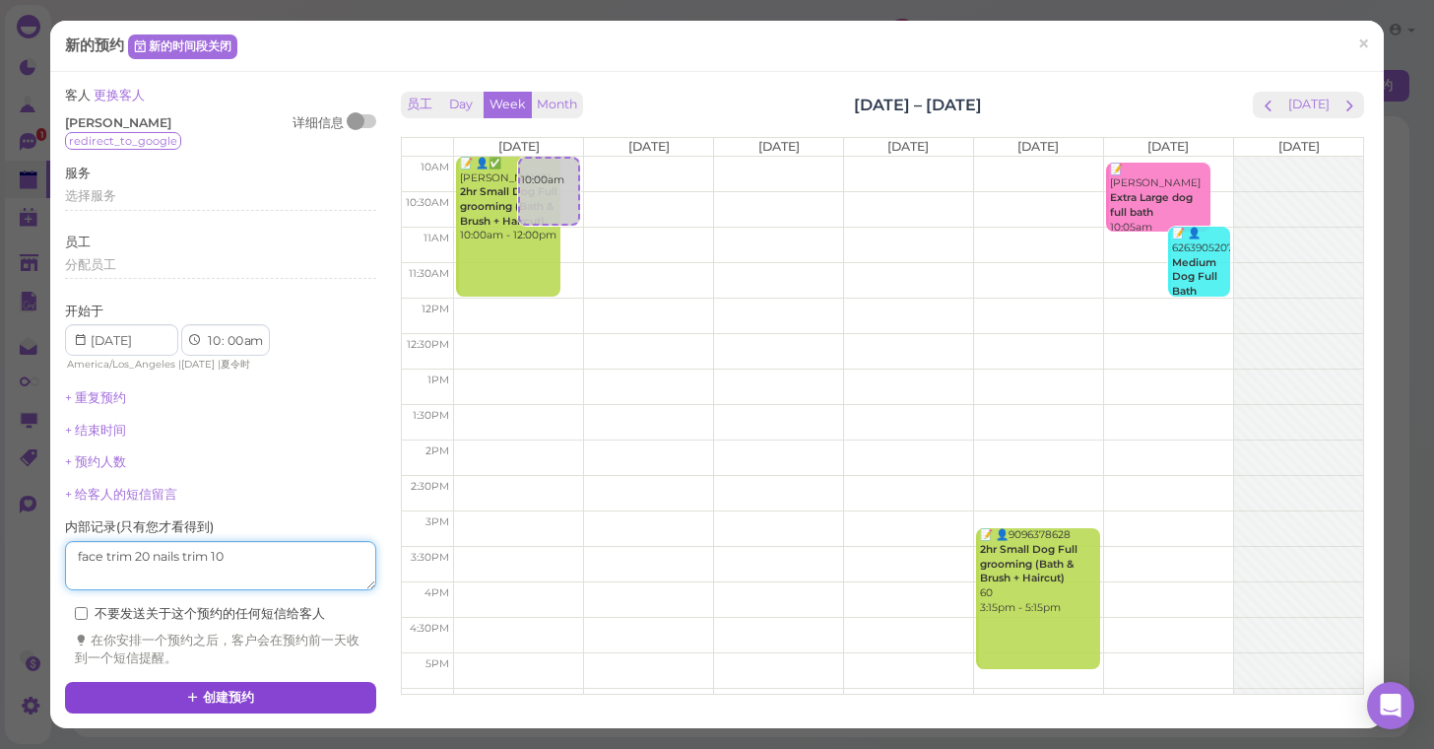
type textarea "face trim 20 nails trim 10"
click at [170, 682] on button "创建预约" at bounding box center [220, 698] width 311 height 32
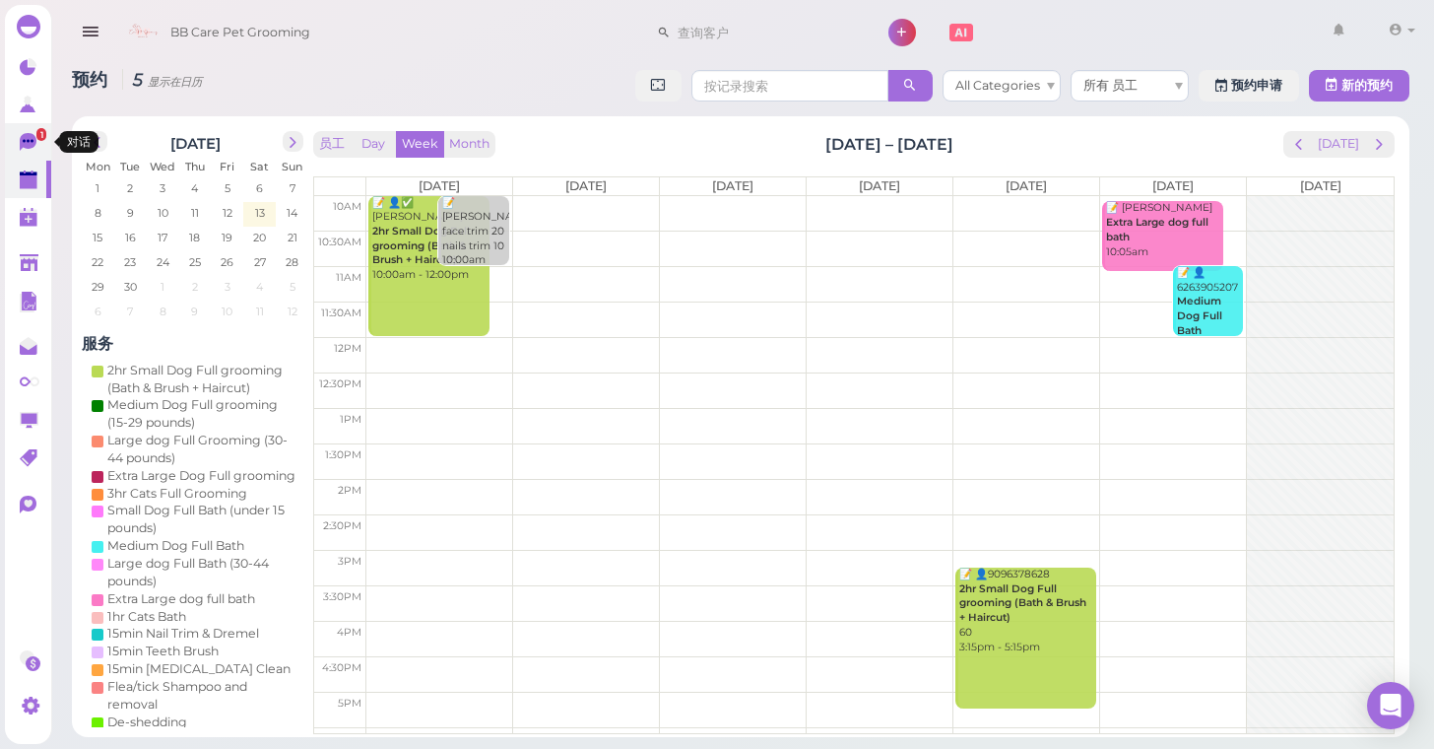
click at [35, 148] on icon at bounding box center [30, 143] width 21 height 21
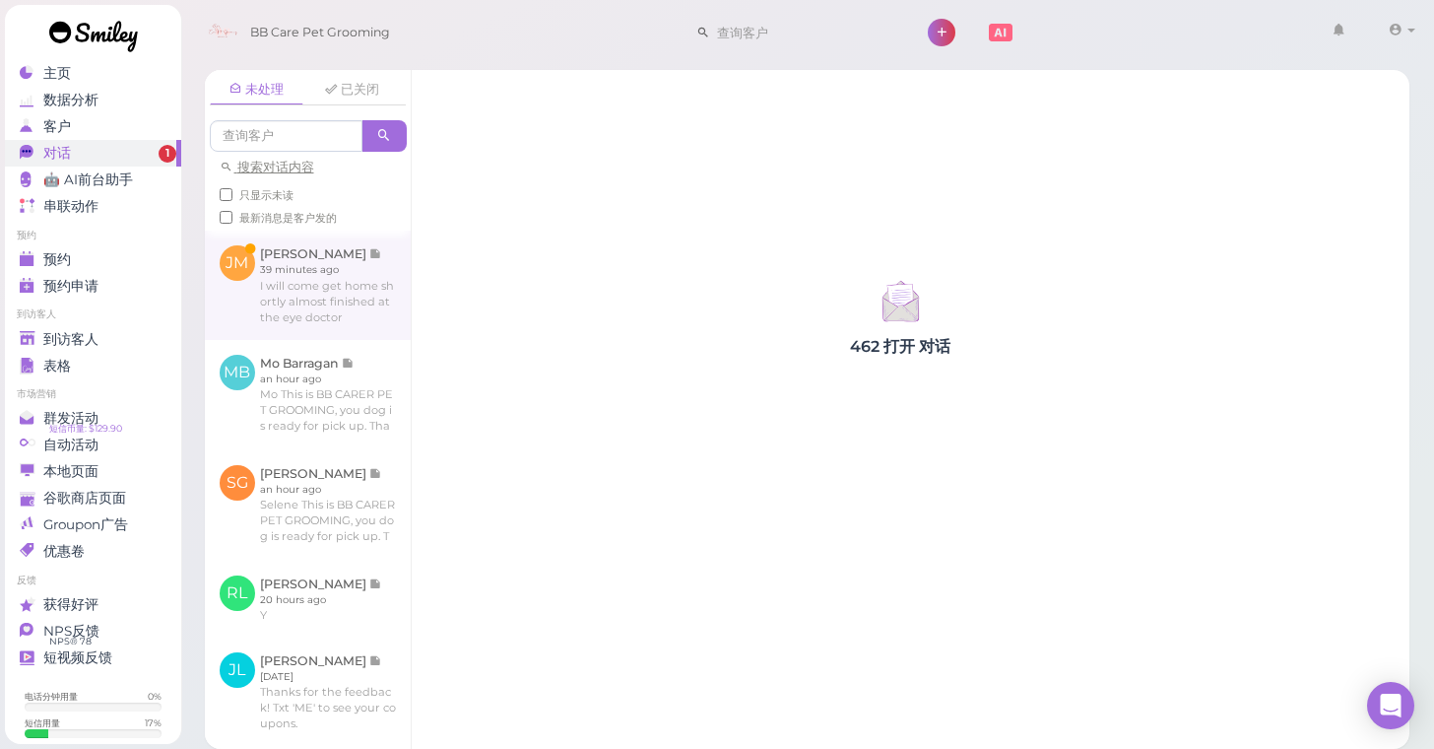
click at [318, 299] on link at bounding box center [308, 284] width 206 height 108
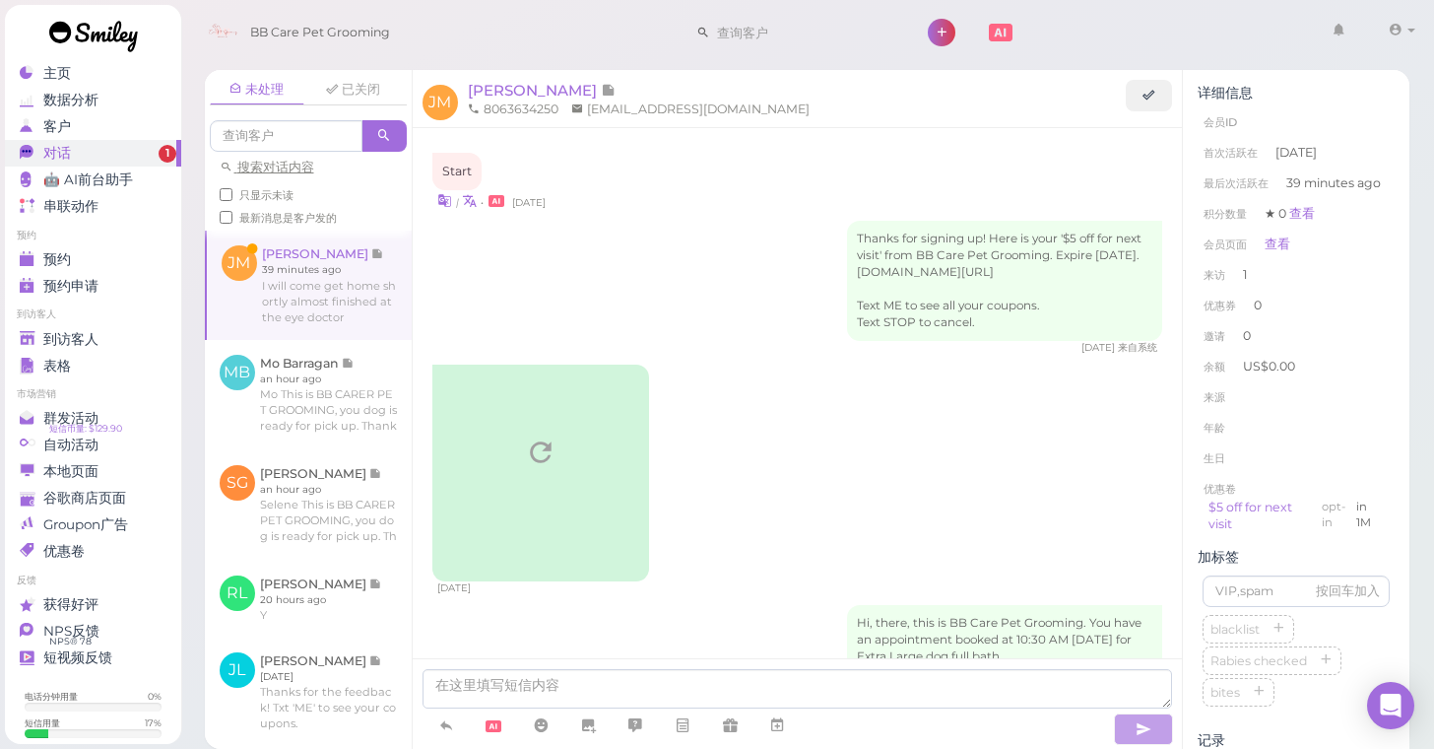
scroll to position [680, 0]
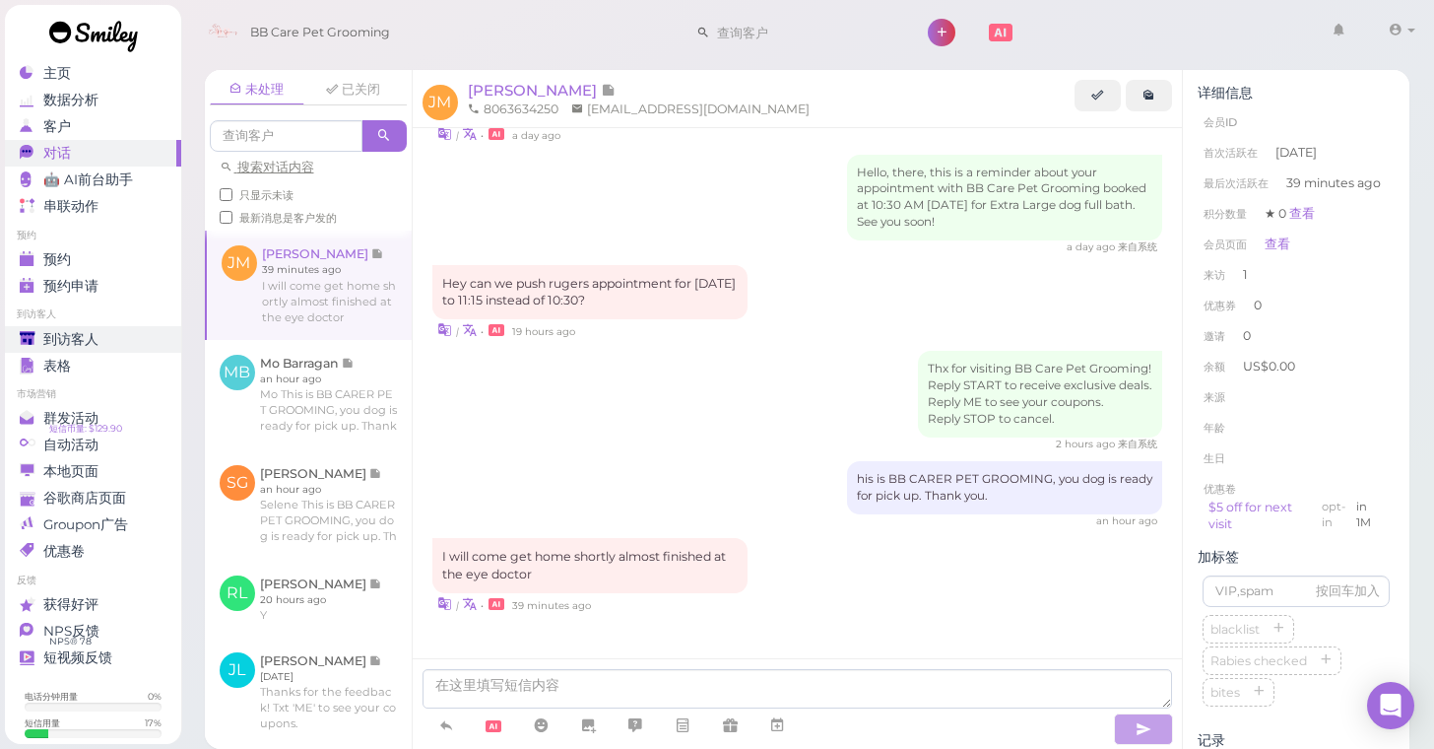
click at [88, 334] on span "到访客人" at bounding box center [70, 339] width 55 height 17
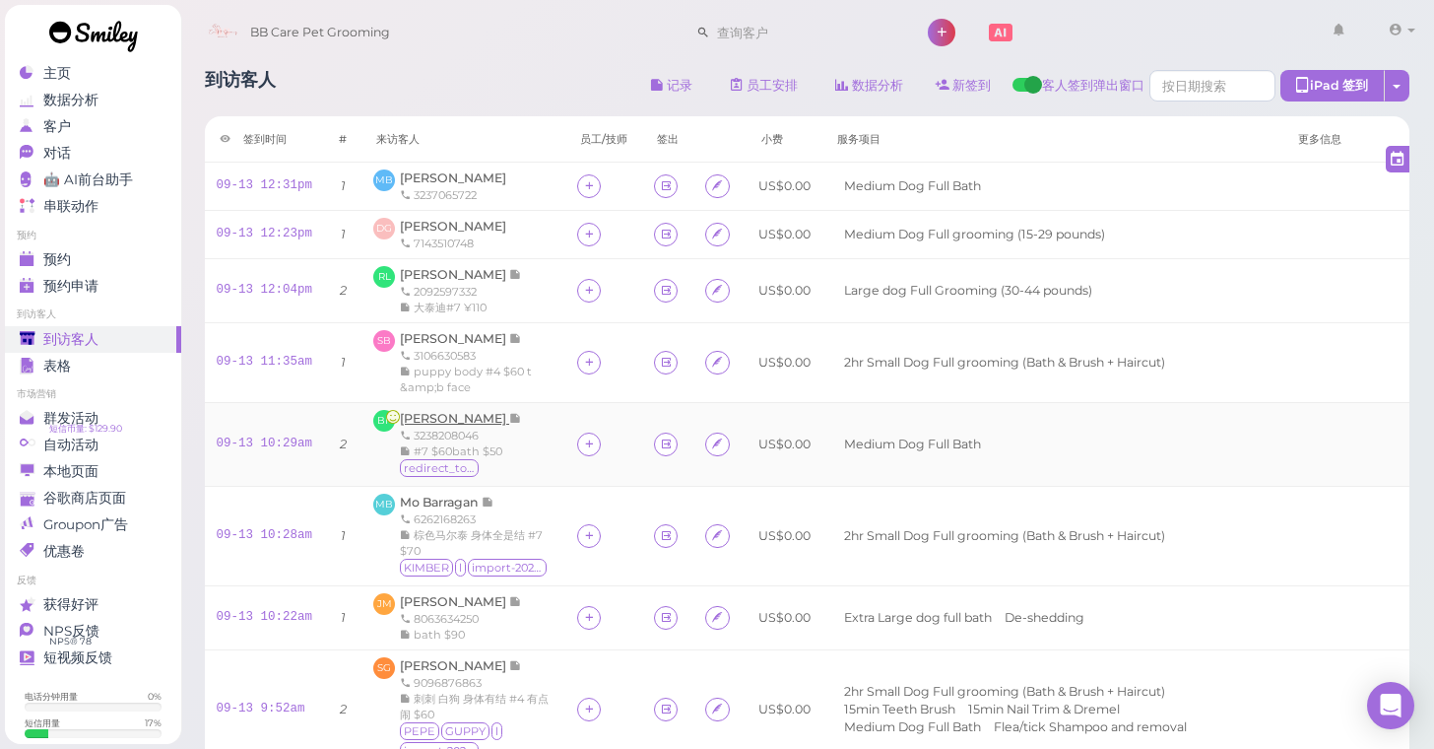
click at [466, 417] on span "[PERSON_NAME]" at bounding box center [454, 418] width 109 height 15
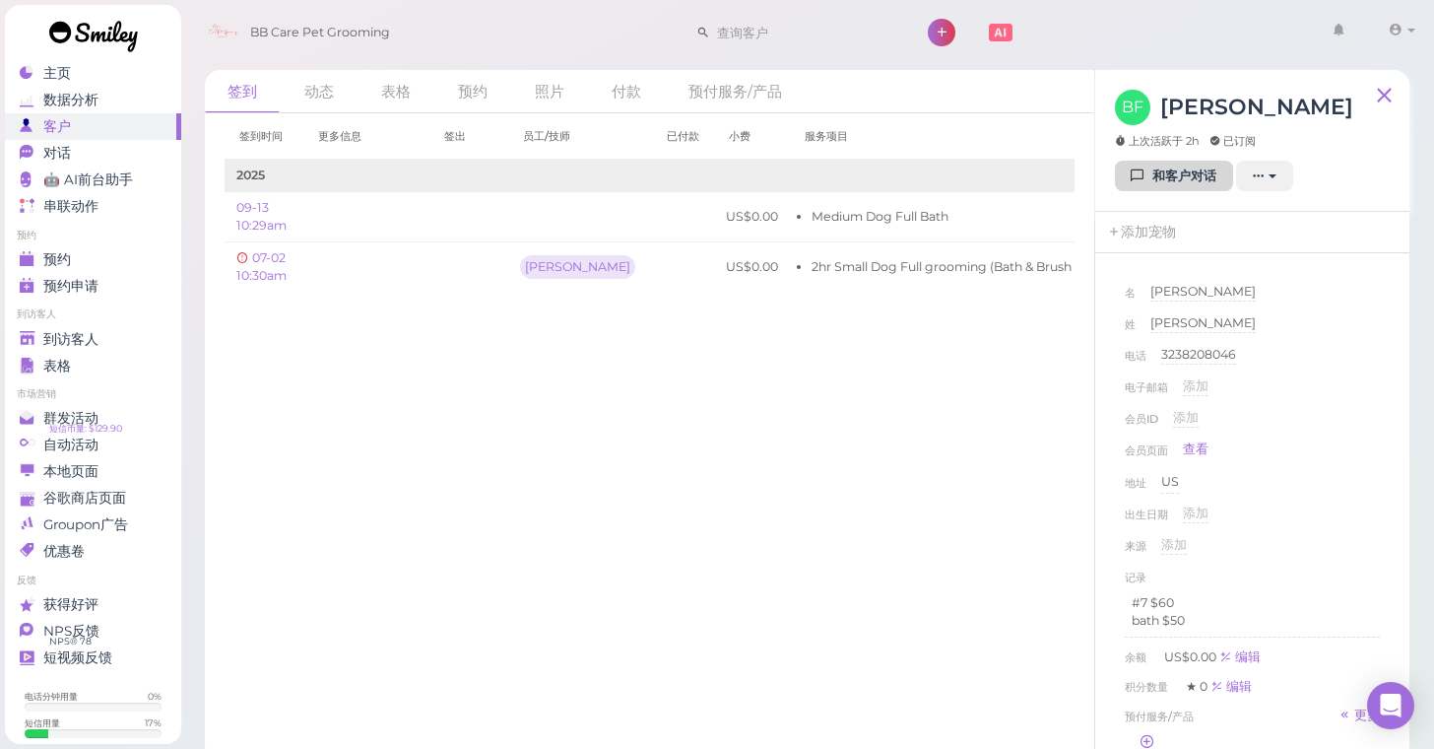
click at [1141, 181] on icon at bounding box center [1138, 175] width 13 height 15
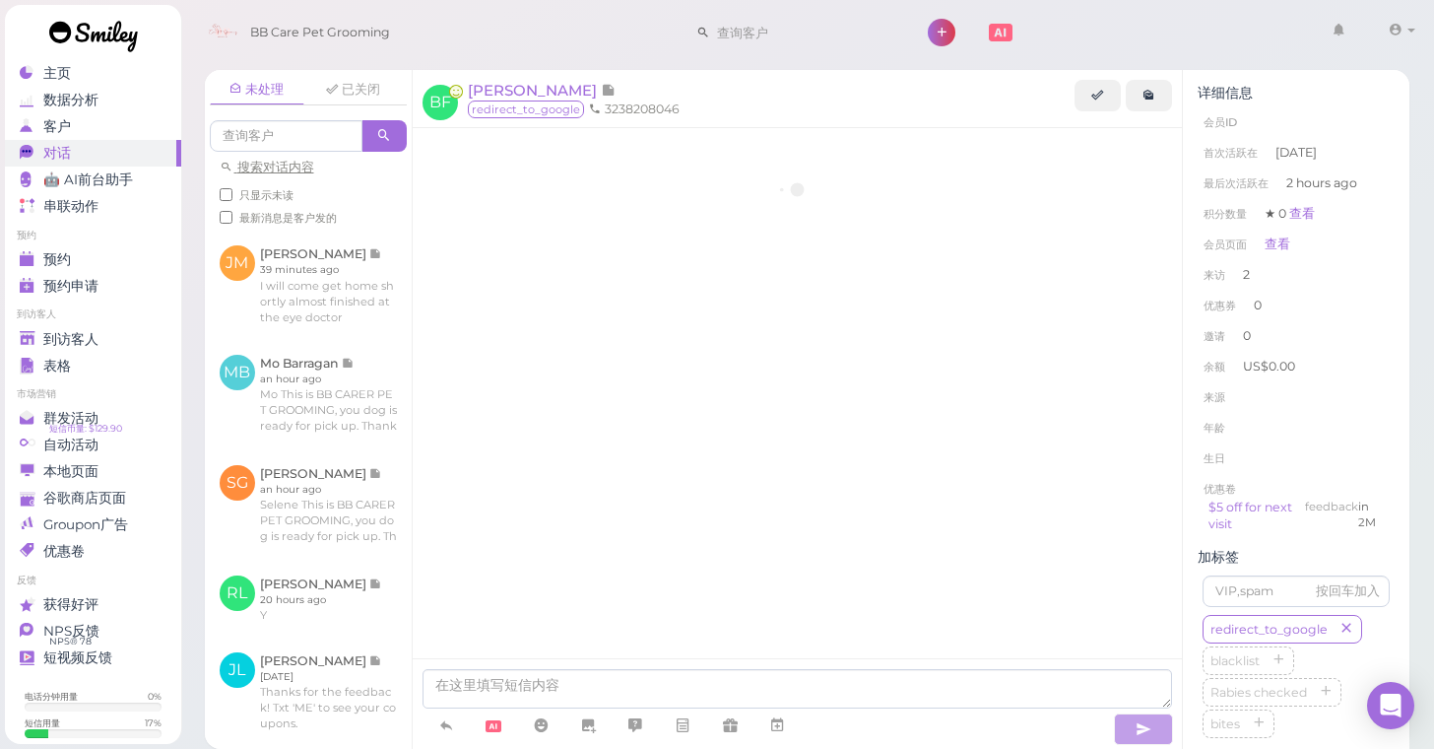
scroll to position [587, 0]
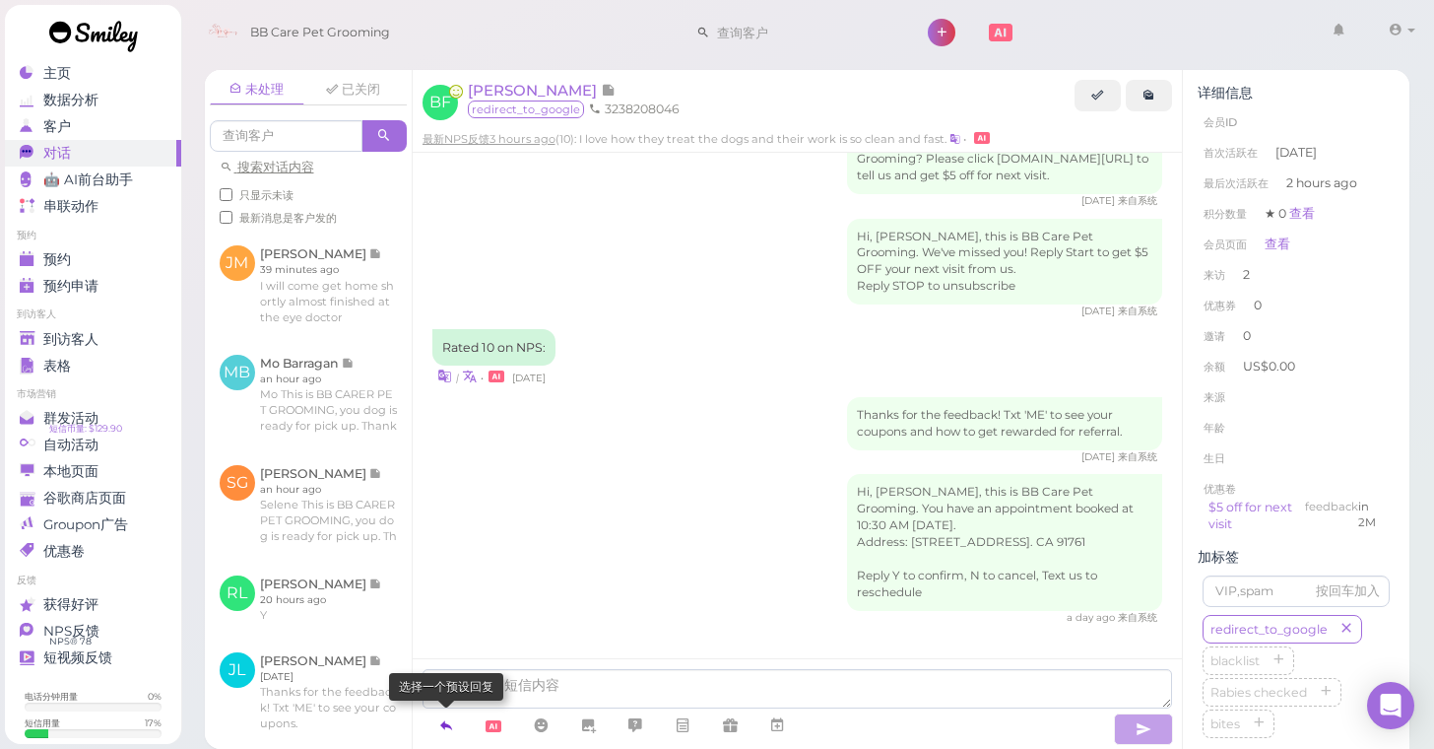
click at [443, 728] on icon at bounding box center [446, 725] width 16 height 20
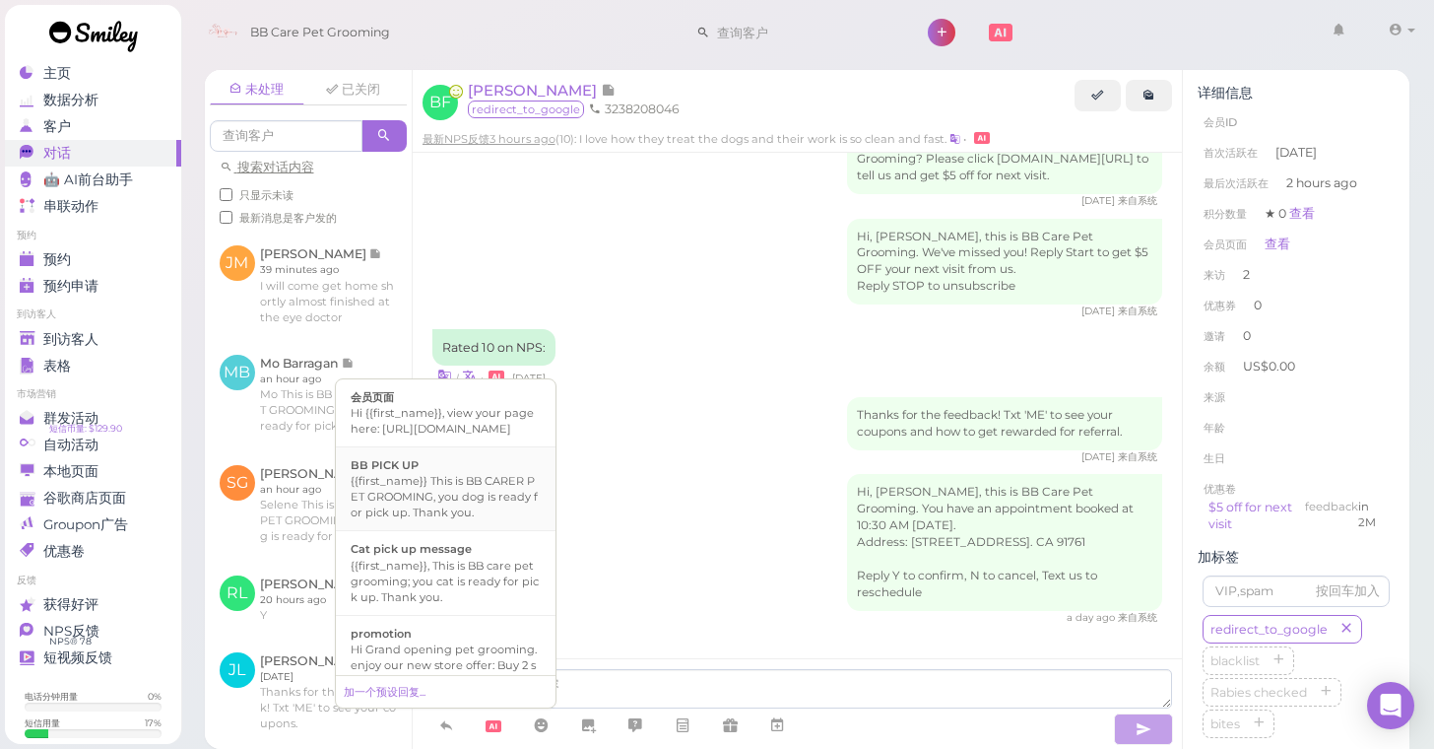
click at [443, 520] on div "{{first_name}} This is BB CARER PET GROOMING, you dog is ready for pick up. Tha…" at bounding box center [446, 496] width 190 height 47
type textarea "{{first_name}} This is BB CARER PET GROOMING, you dog is ready for pick up. Tha…"
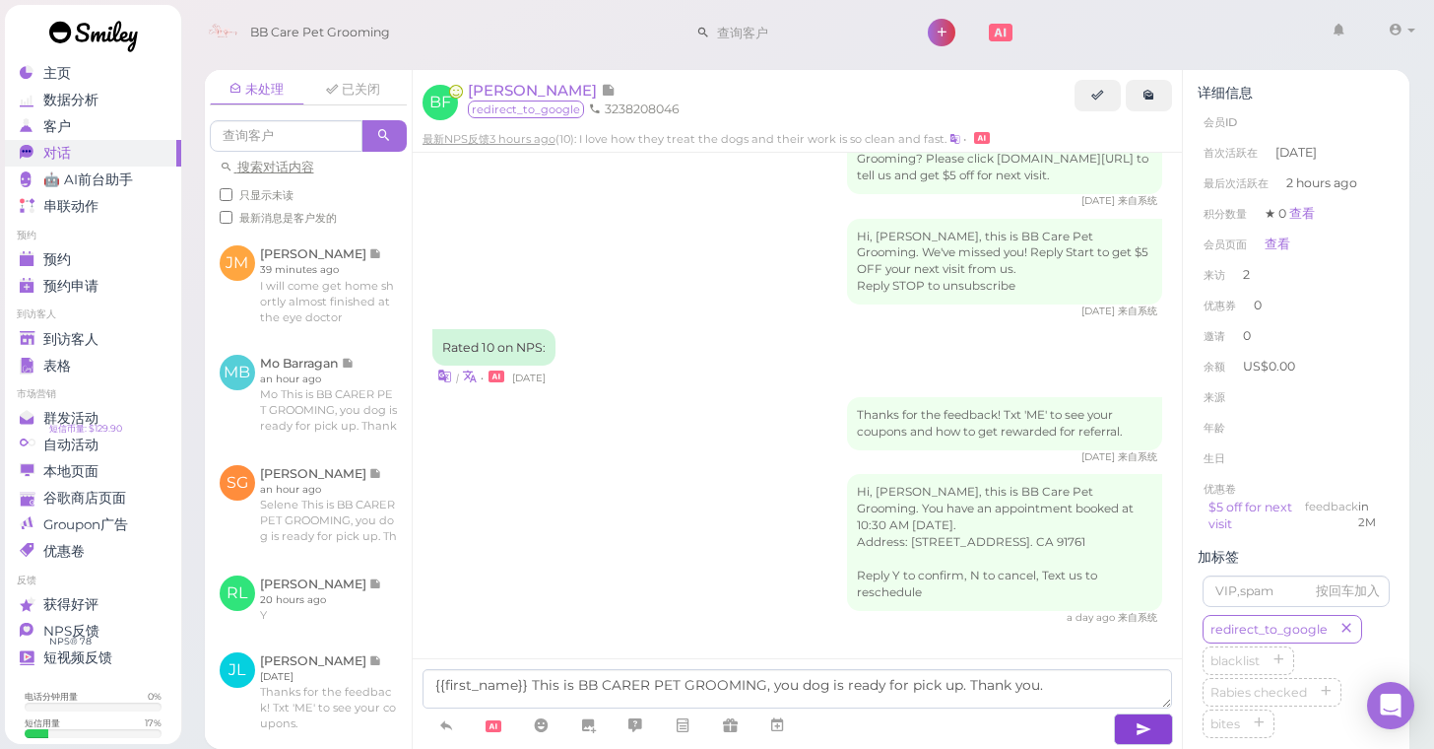
click at [1125, 723] on button "button" at bounding box center [1143, 729] width 59 height 32
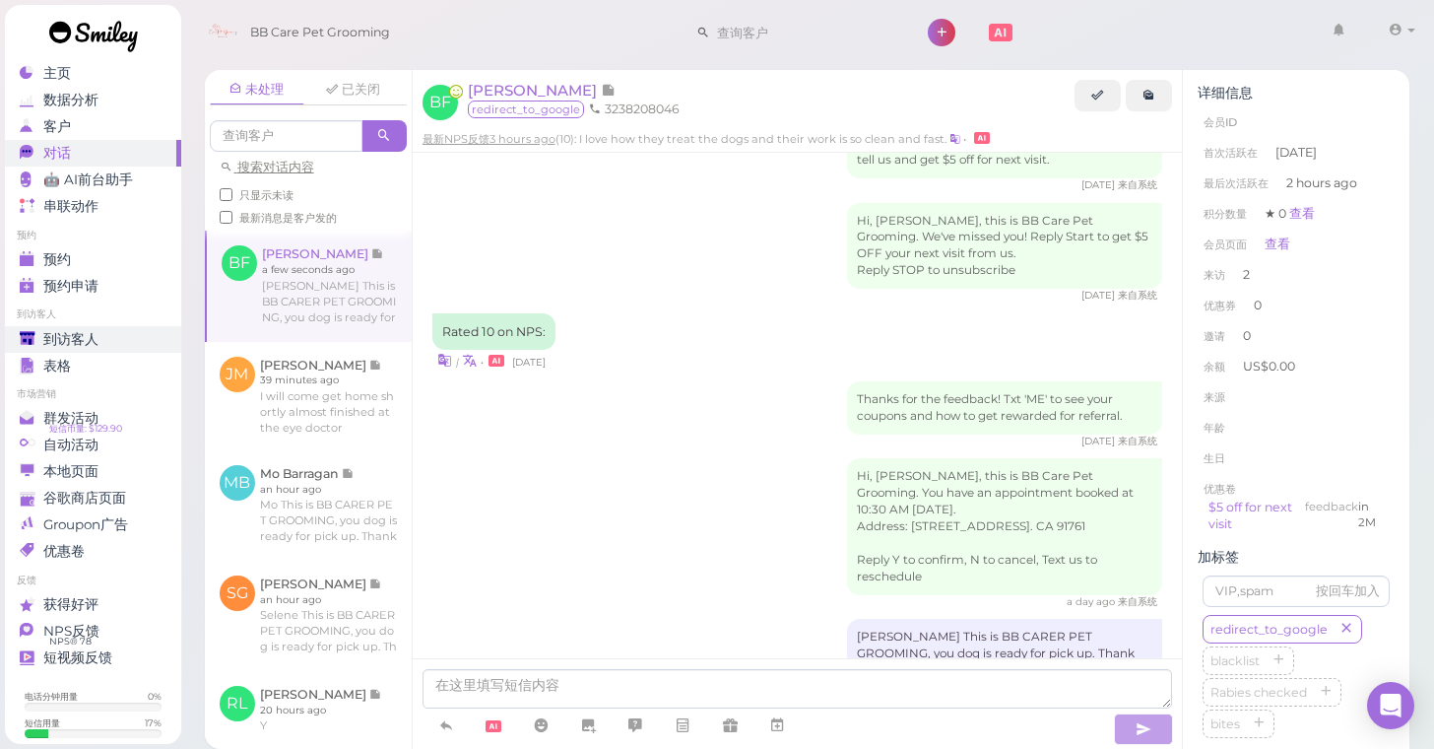
scroll to position [648, 0]
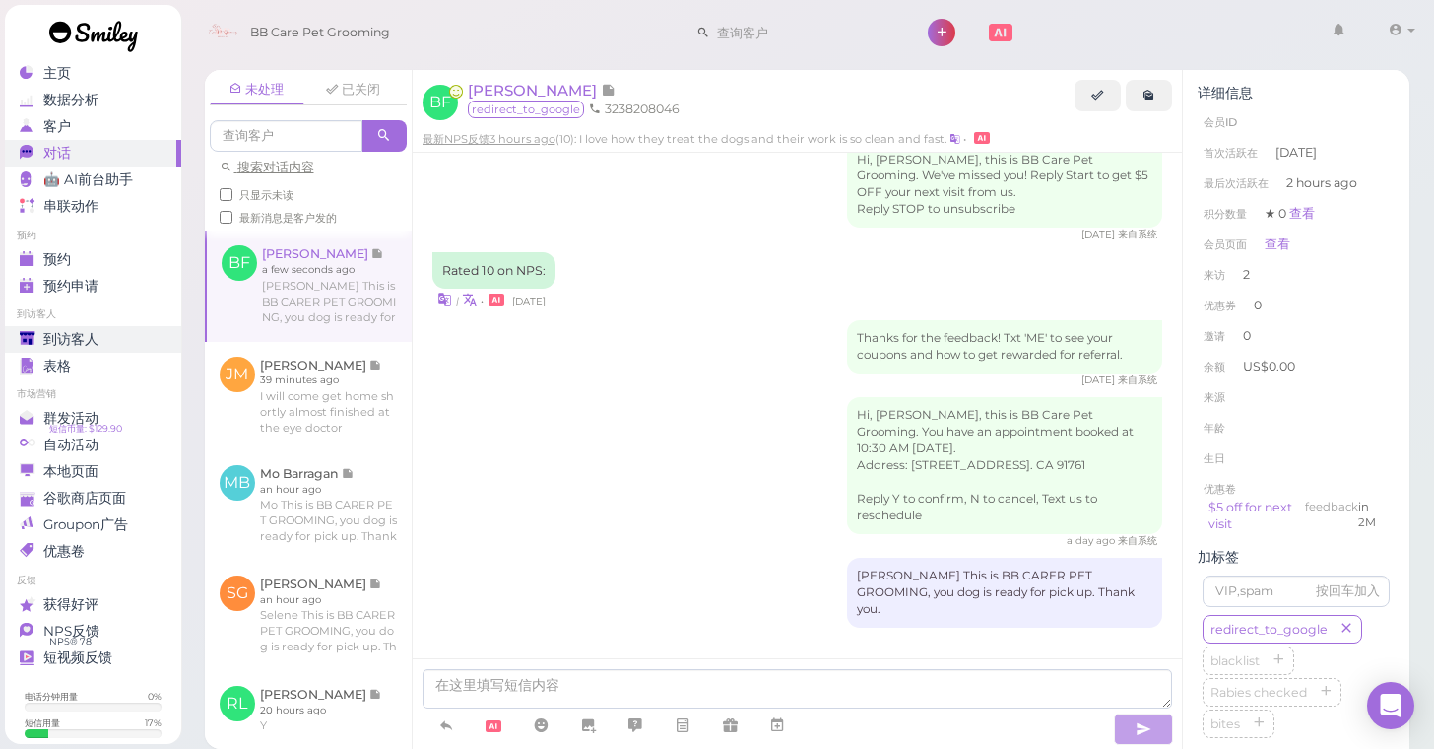
click at [87, 340] on span "到访客人" at bounding box center [70, 339] width 55 height 17
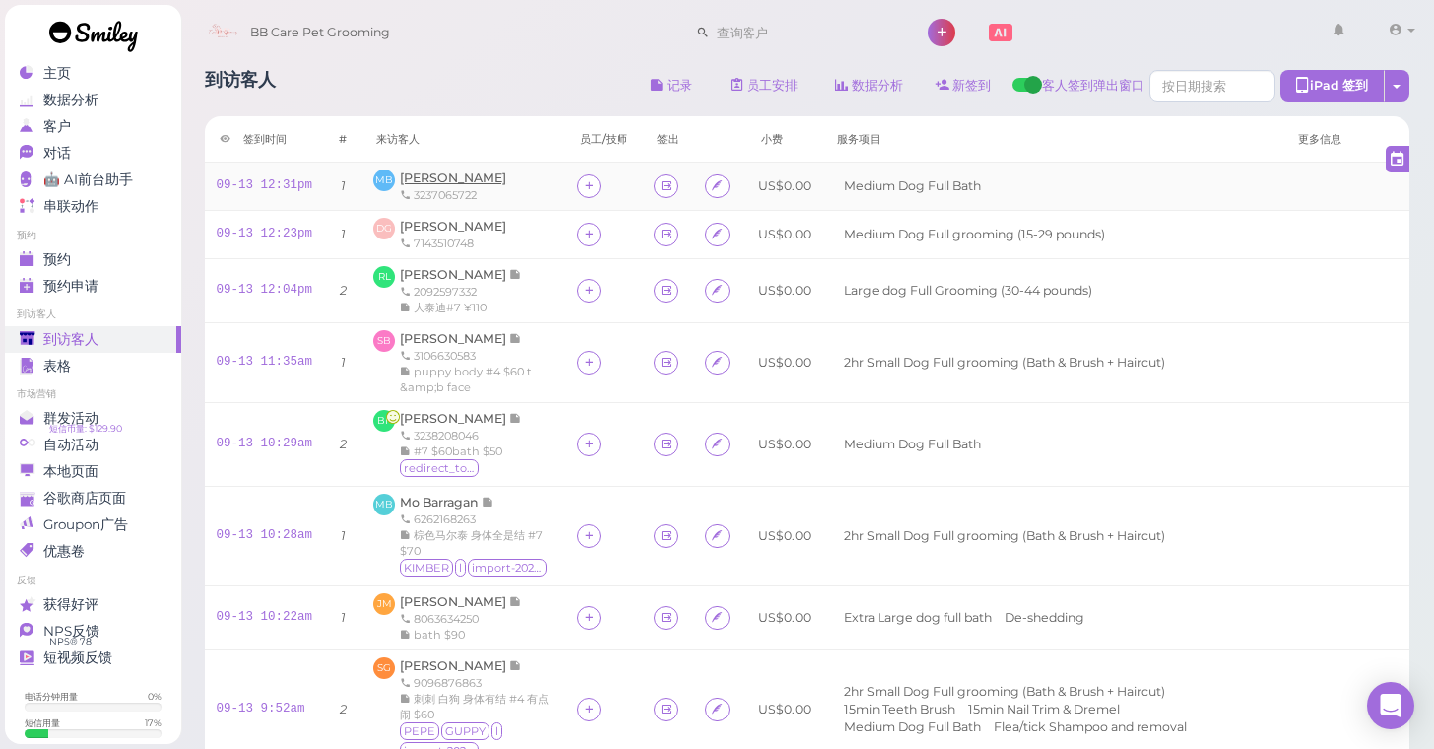
click at [457, 178] on span "[PERSON_NAME]" at bounding box center [453, 177] width 106 height 15
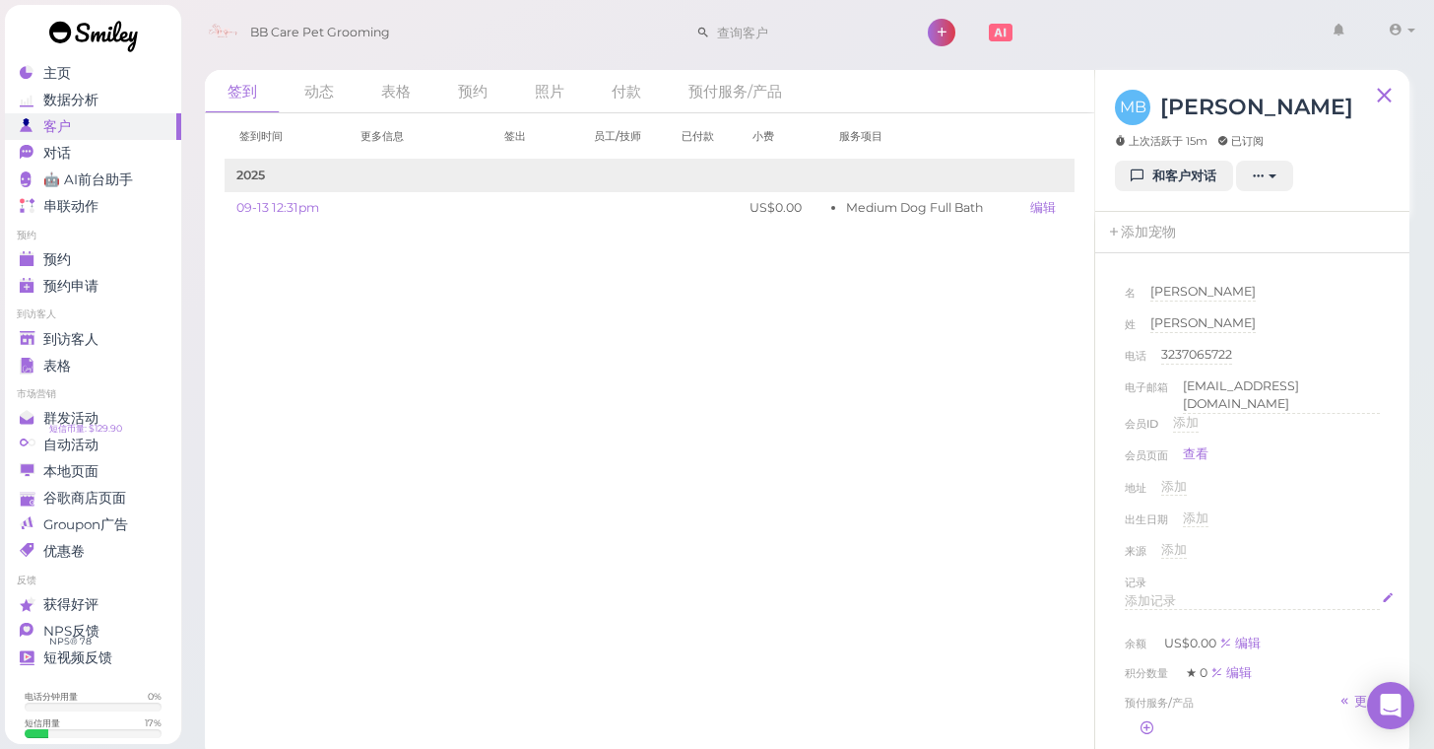
click at [1164, 593] on span "添加记录" at bounding box center [1150, 600] width 51 height 15
click at [1385, 486] on div "名 [PERSON_NAME] 姓 [PERSON_NAME] 电话 [PHONE_NUMBER] 3237065722 电子邮箱 [EMAIL_ADDRES…" at bounding box center [1252, 625] width 275 height 704
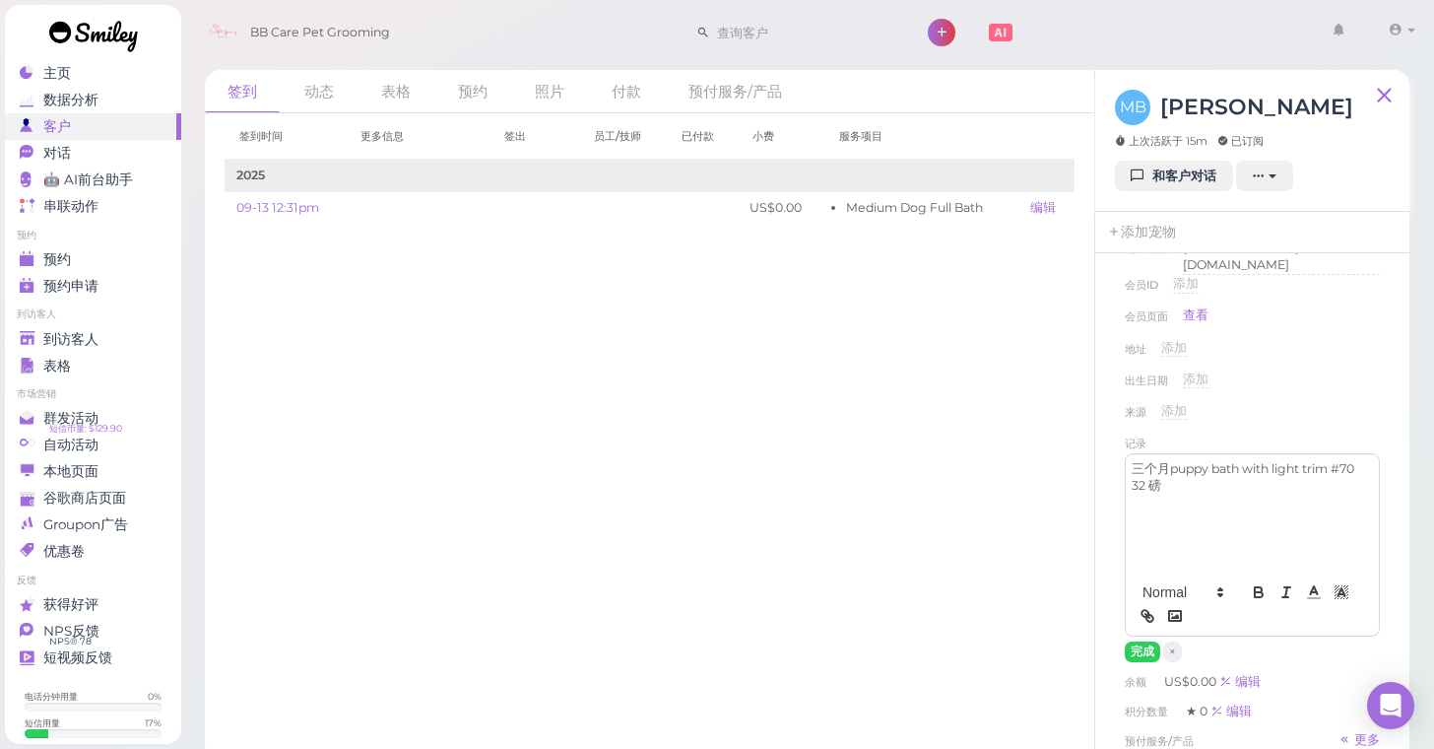
scroll to position [146, 0]
click at [1144, 637] on button "完成" at bounding box center [1142, 644] width 35 height 21
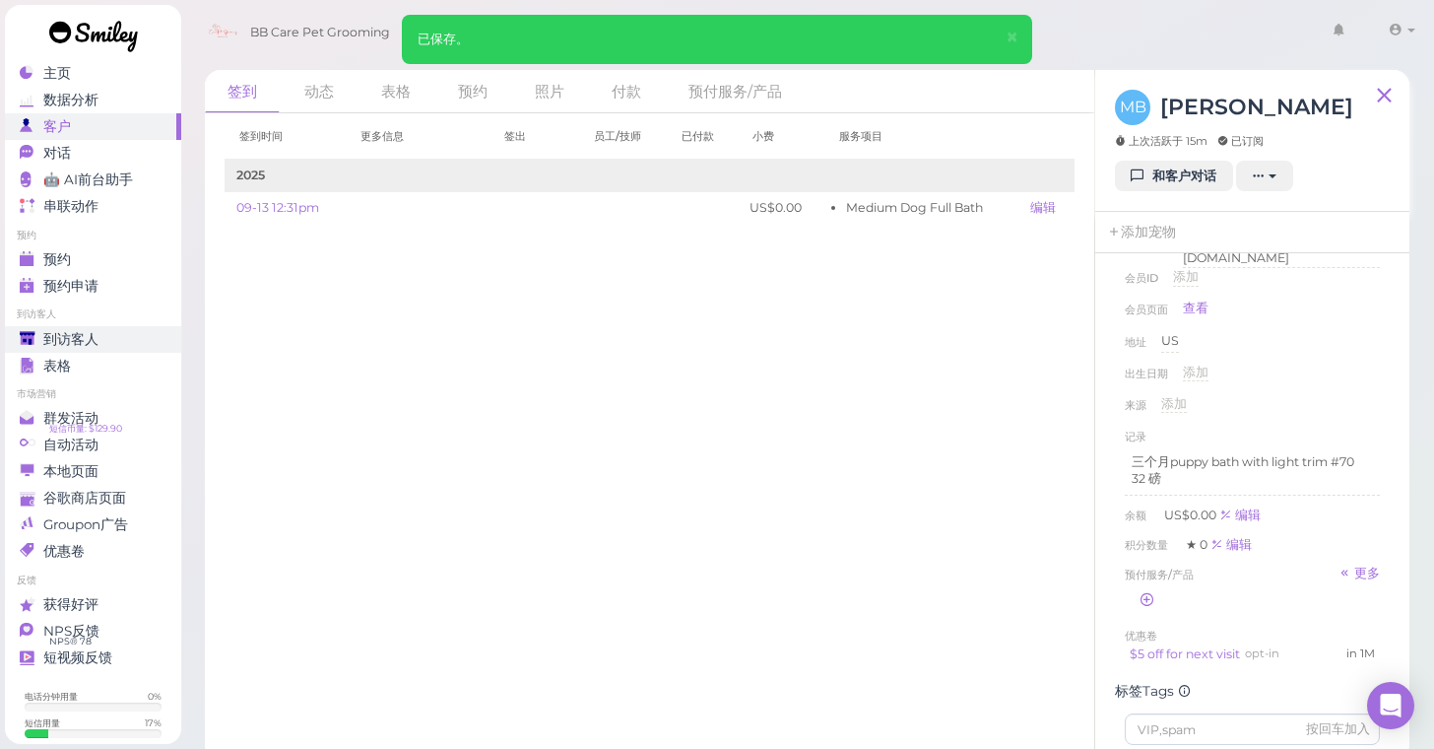
click at [94, 331] on span "到访客人" at bounding box center [70, 339] width 55 height 17
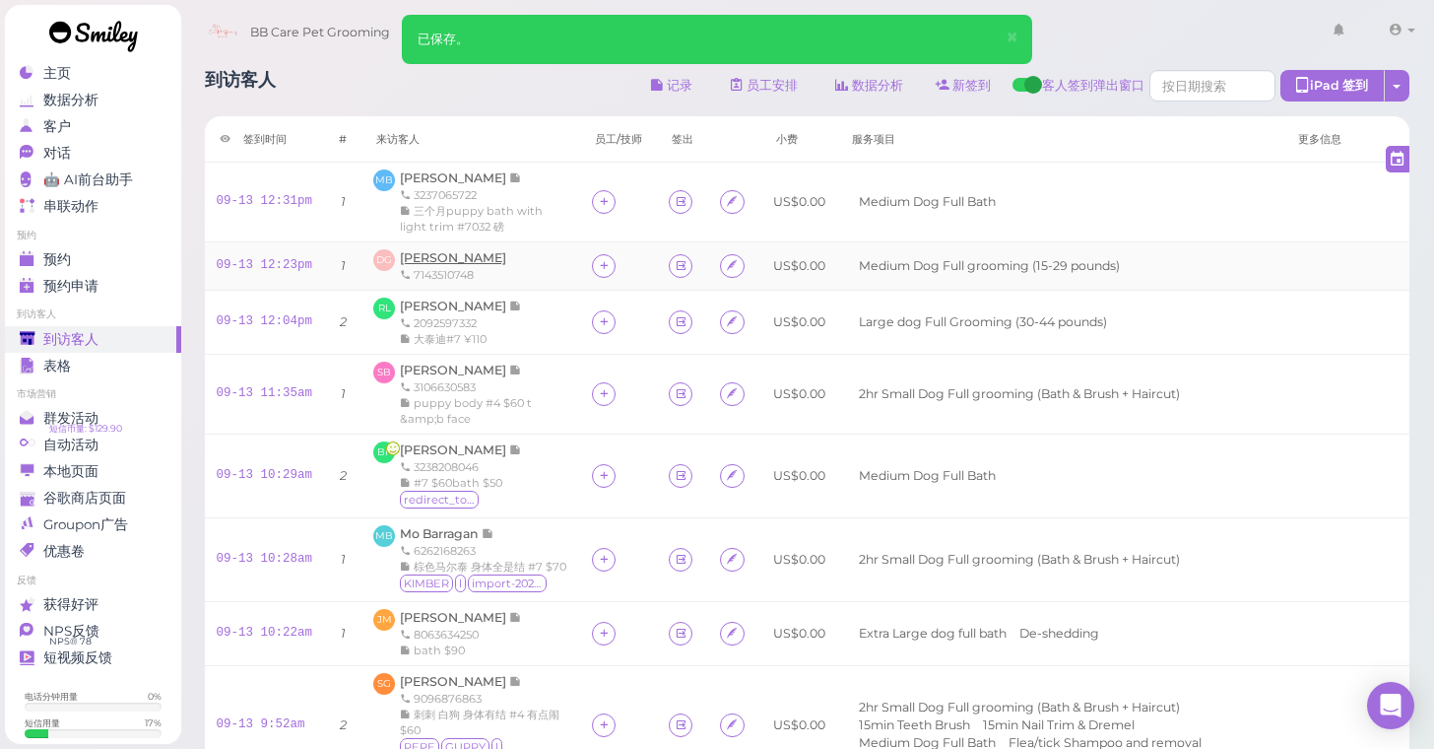
click at [448, 265] on span "[PERSON_NAME]" at bounding box center [453, 257] width 106 height 15
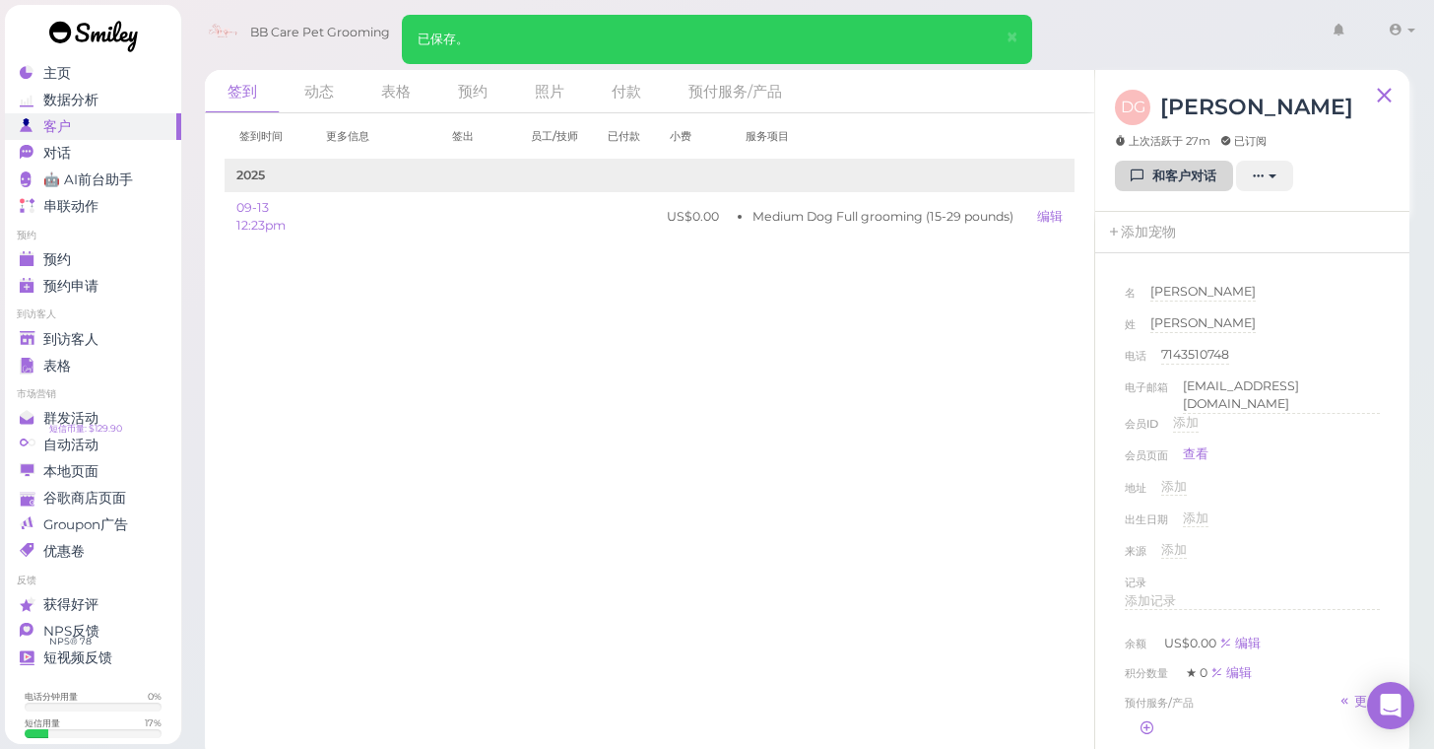
click at [1153, 183] on link "和客户对话" at bounding box center [1174, 177] width 118 height 32
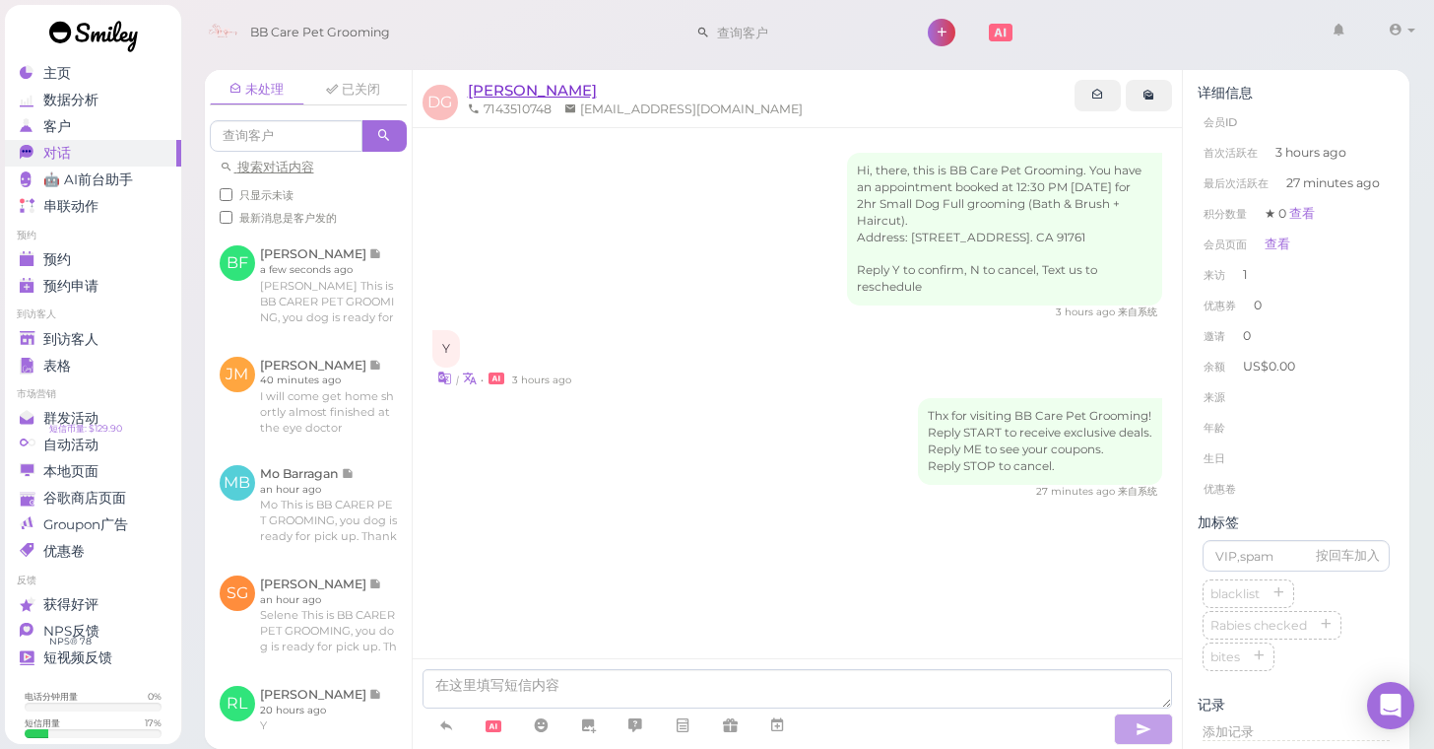
click at [497, 89] on span "[PERSON_NAME]" at bounding box center [532, 90] width 129 height 19
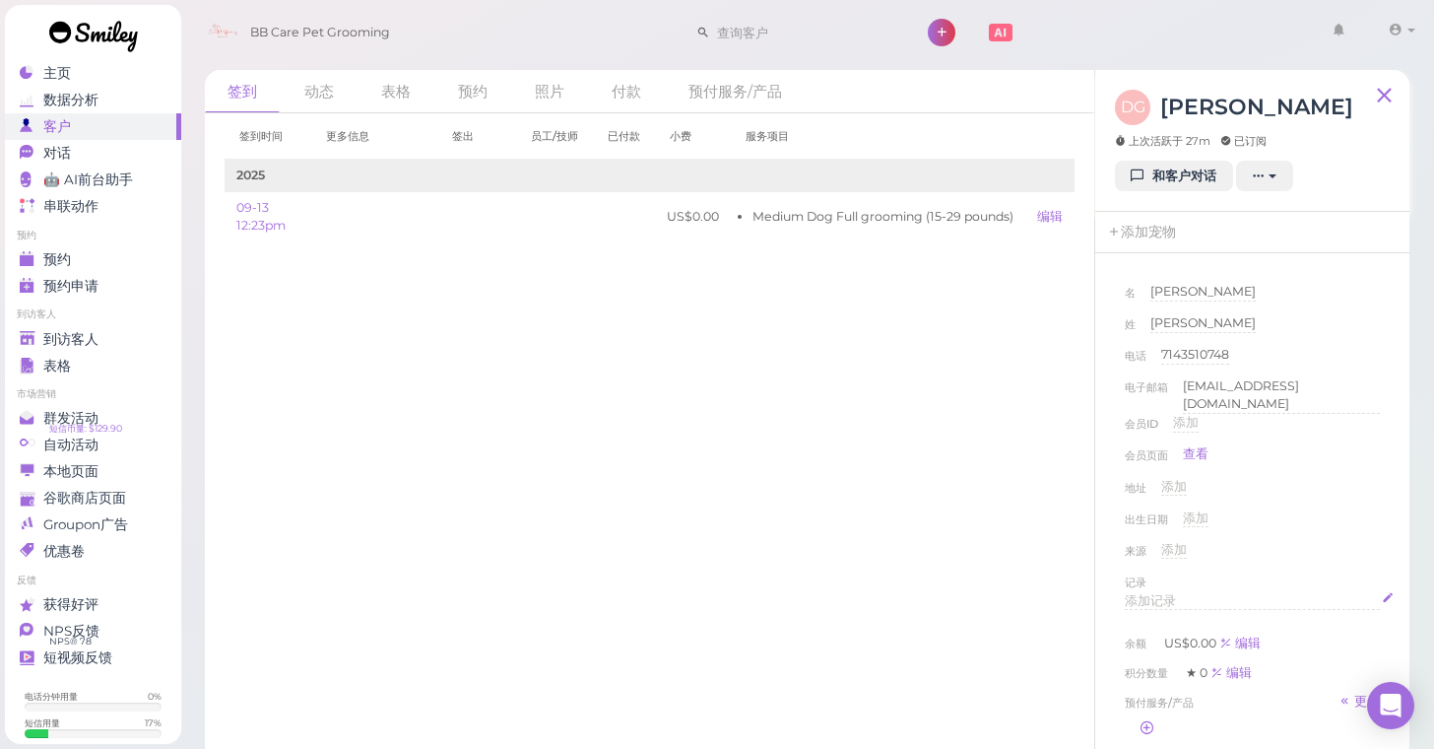
click at [1203, 592] on div "添加记录" at bounding box center [1252, 601] width 255 height 19
click at [1426, 503] on div "签到 动态 表格 预约 照片 付款 预付服务/产品 签到时间 更多信息 签出 员工/技师 已付款 小费 服务项目 2025" at bounding box center [807, 407] width 1255 height 705
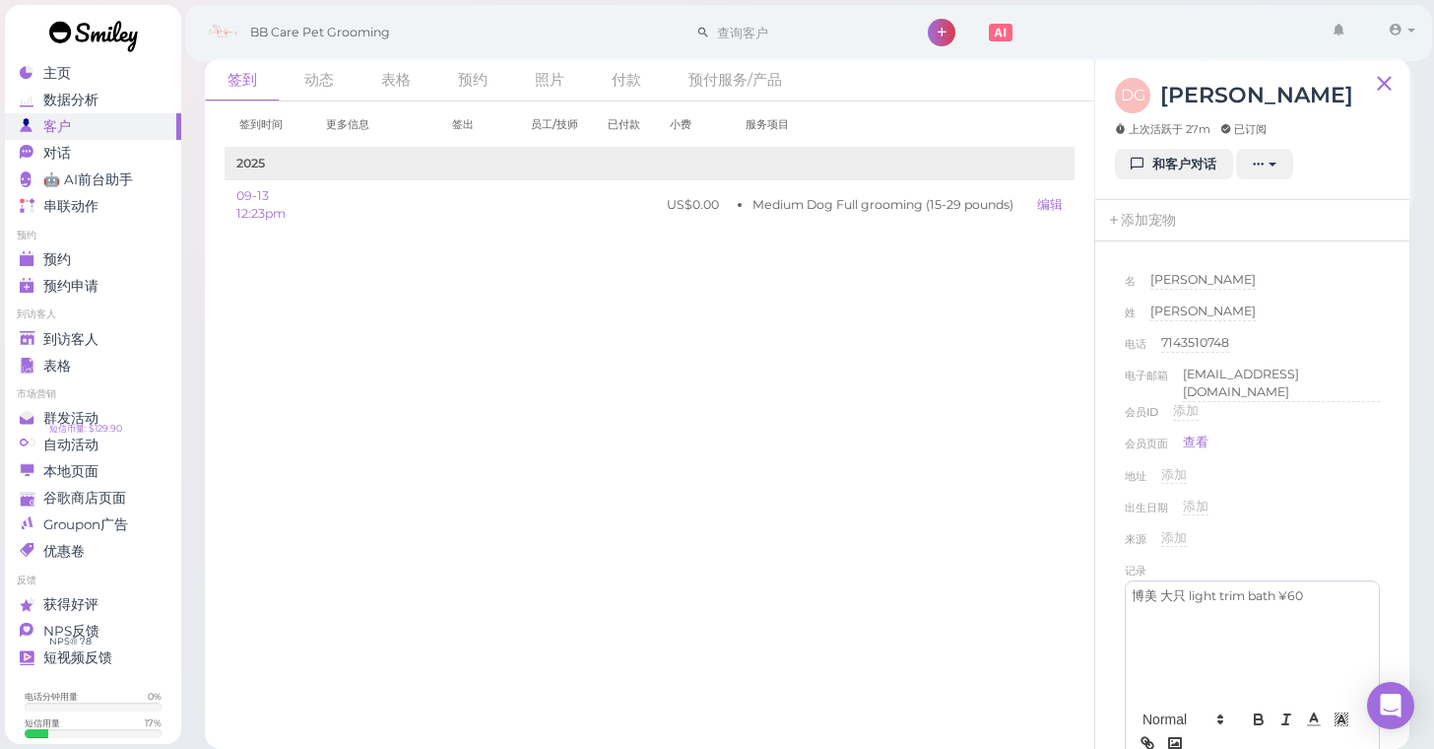
scroll to position [11, 0]
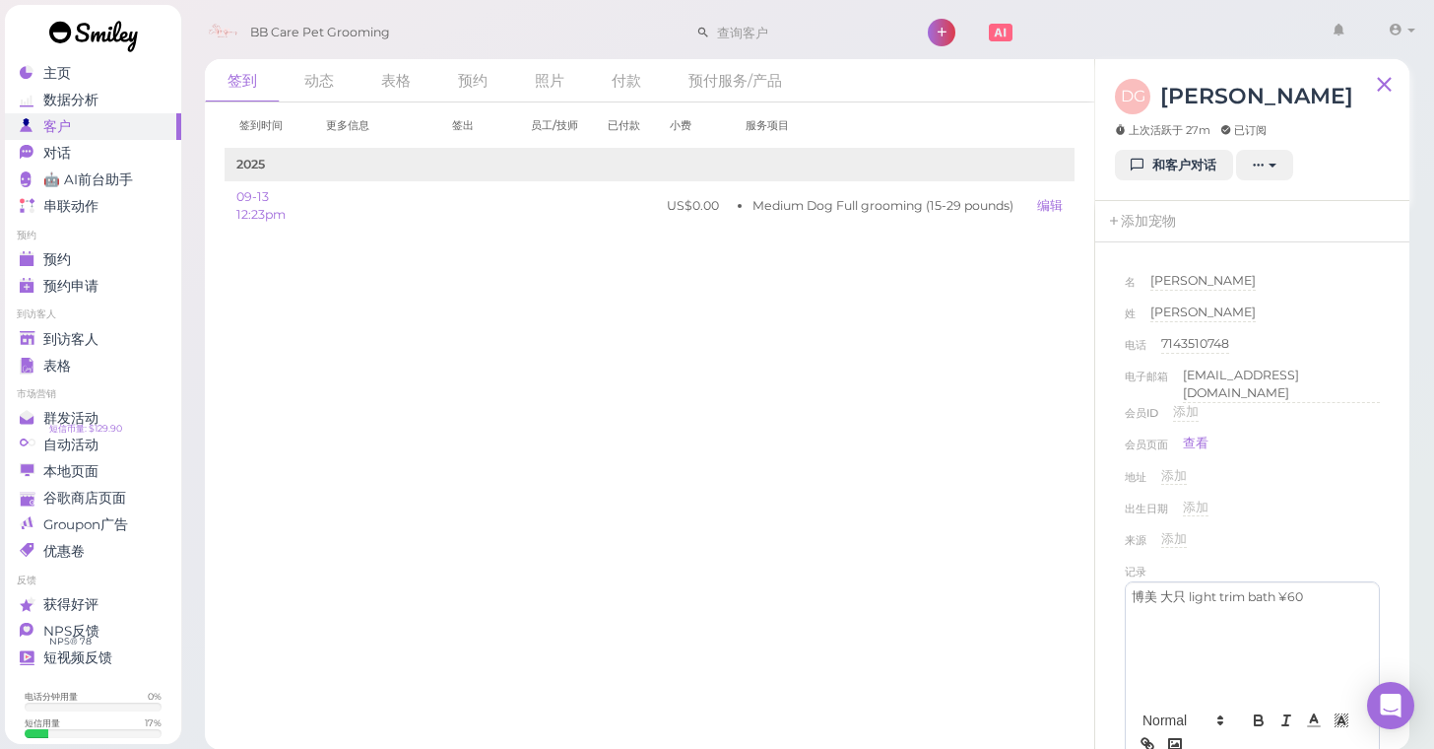
click at [1294, 467] on div "地址 添加" at bounding box center [1252, 483] width 255 height 32
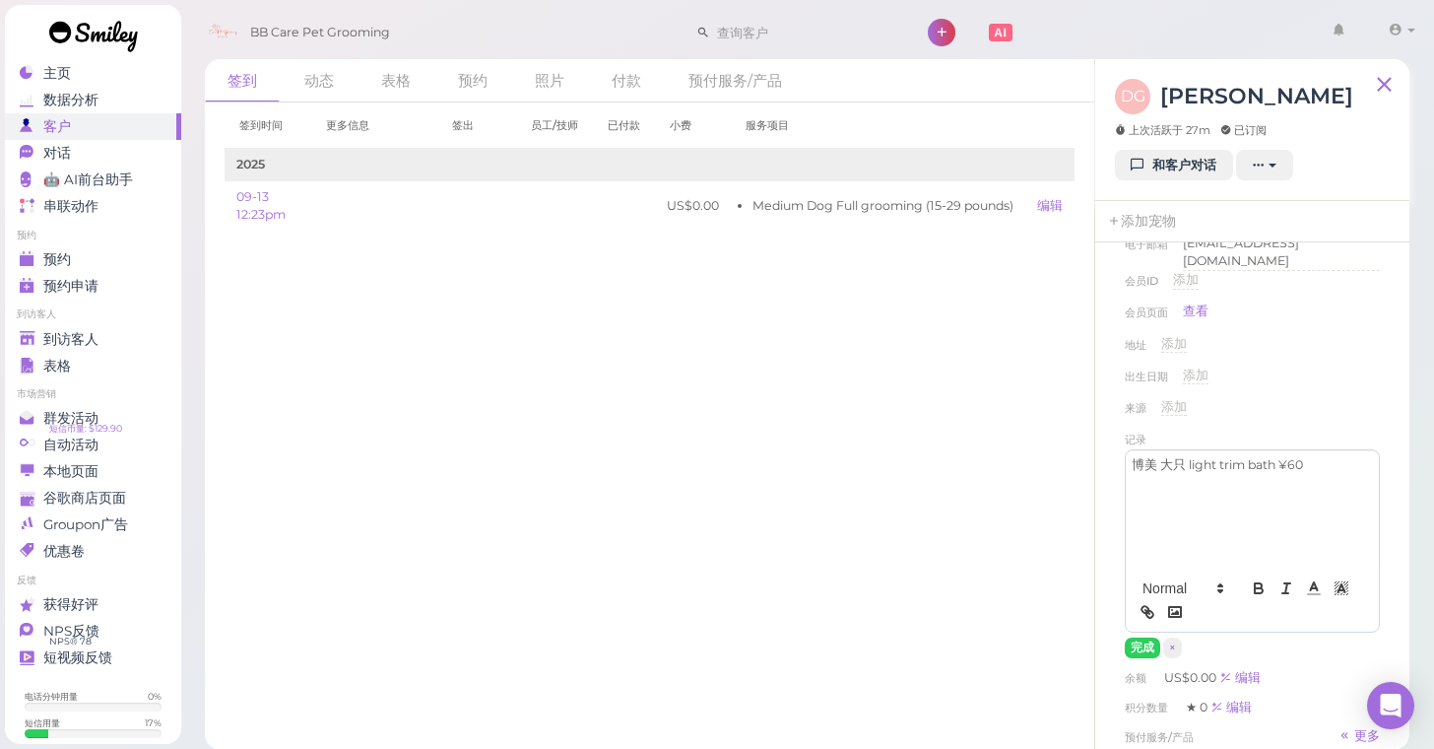
scroll to position [134, 0]
click at [1140, 636] on button "完成" at bounding box center [1142, 645] width 35 height 21
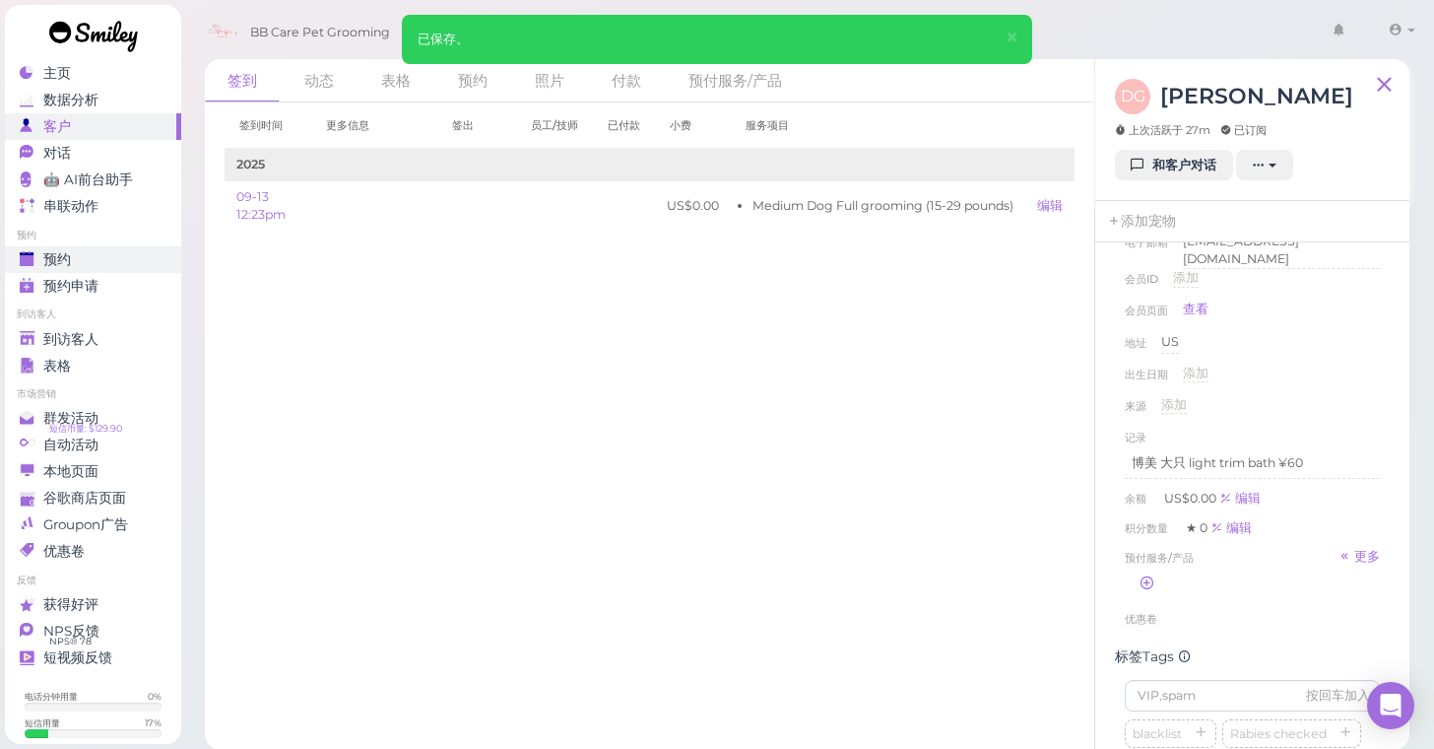
click at [50, 261] on span "预约" at bounding box center [57, 259] width 28 height 17
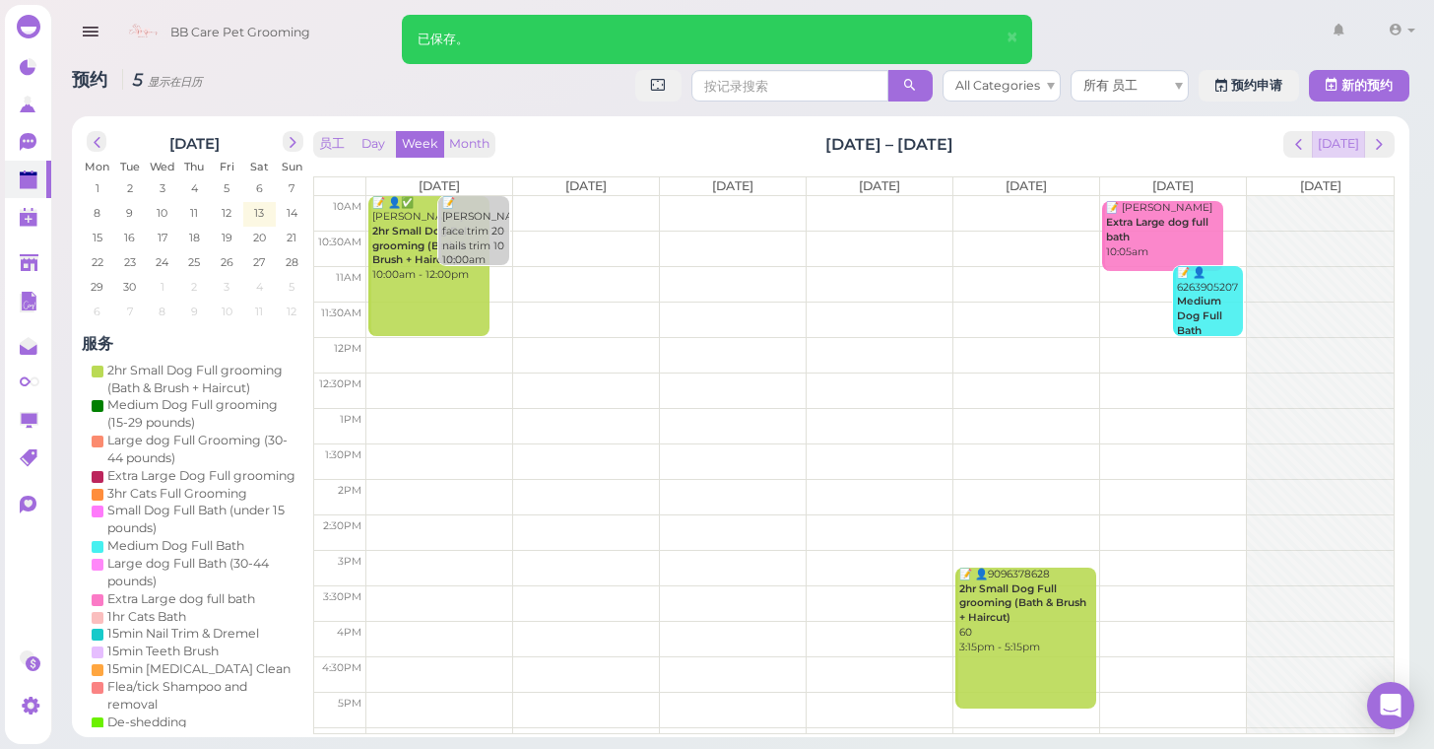
click at [1340, 145] on button "[DATE]" at bounding box center [1338, 144] width 53 height 27
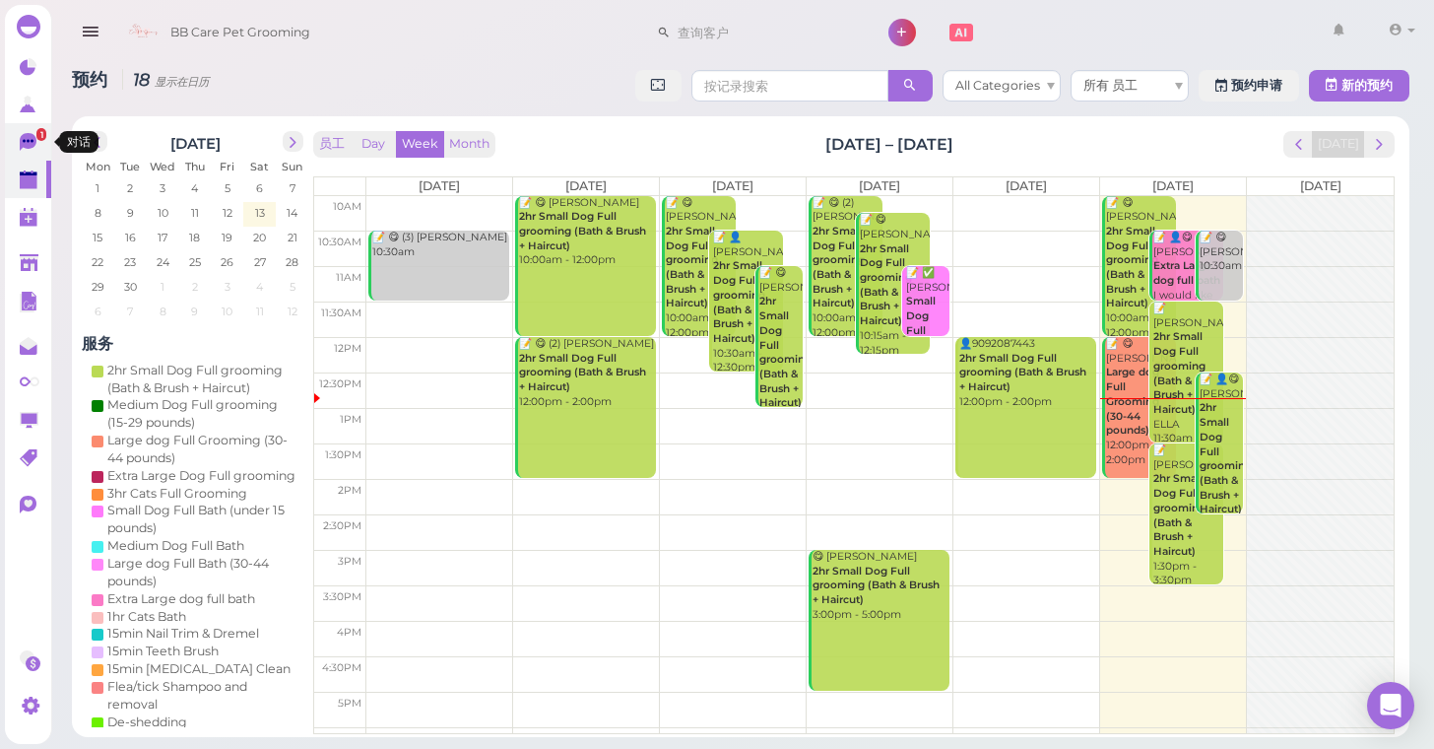
click at [35, 140] on icon at bounding box center [28, 142] width 17 height 18
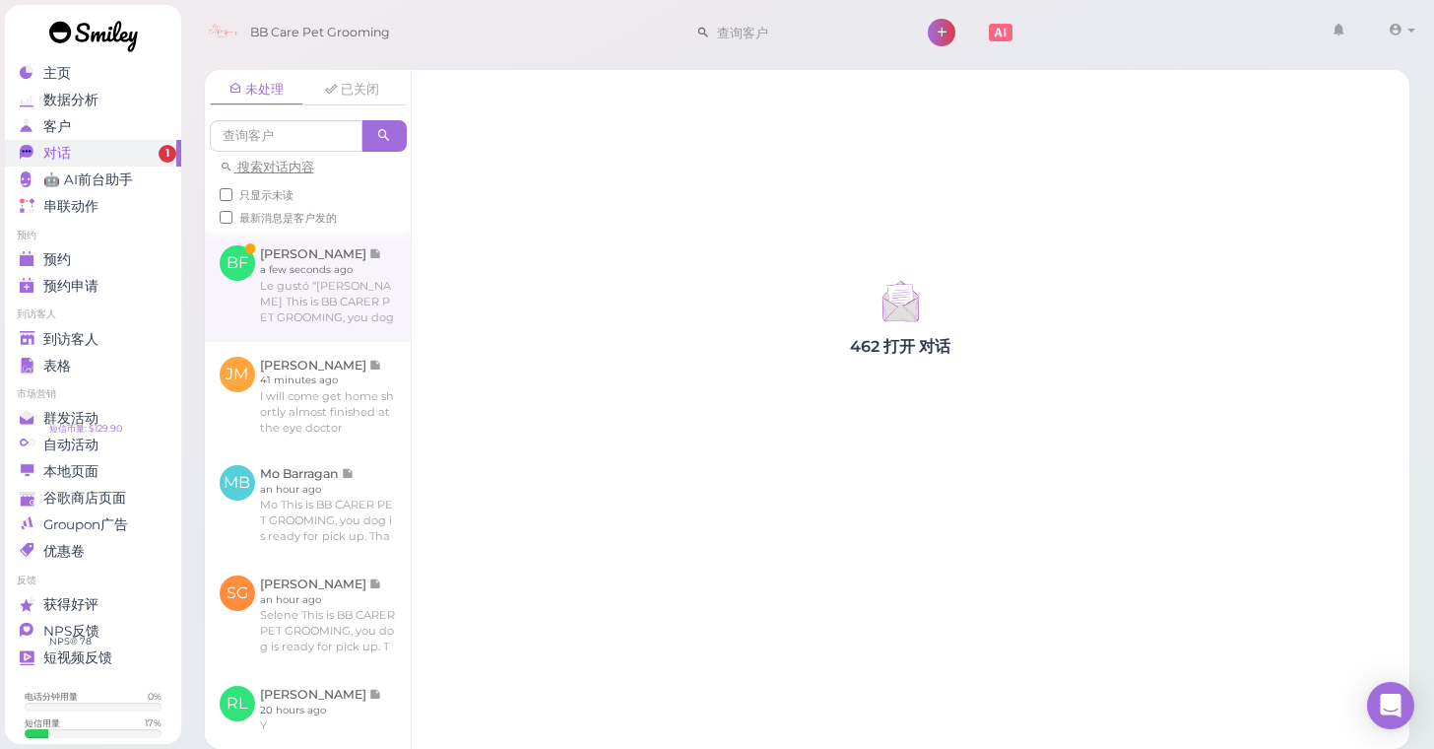
click at [291, 302] on link at bounding box center [308, 285] width 206 height 110
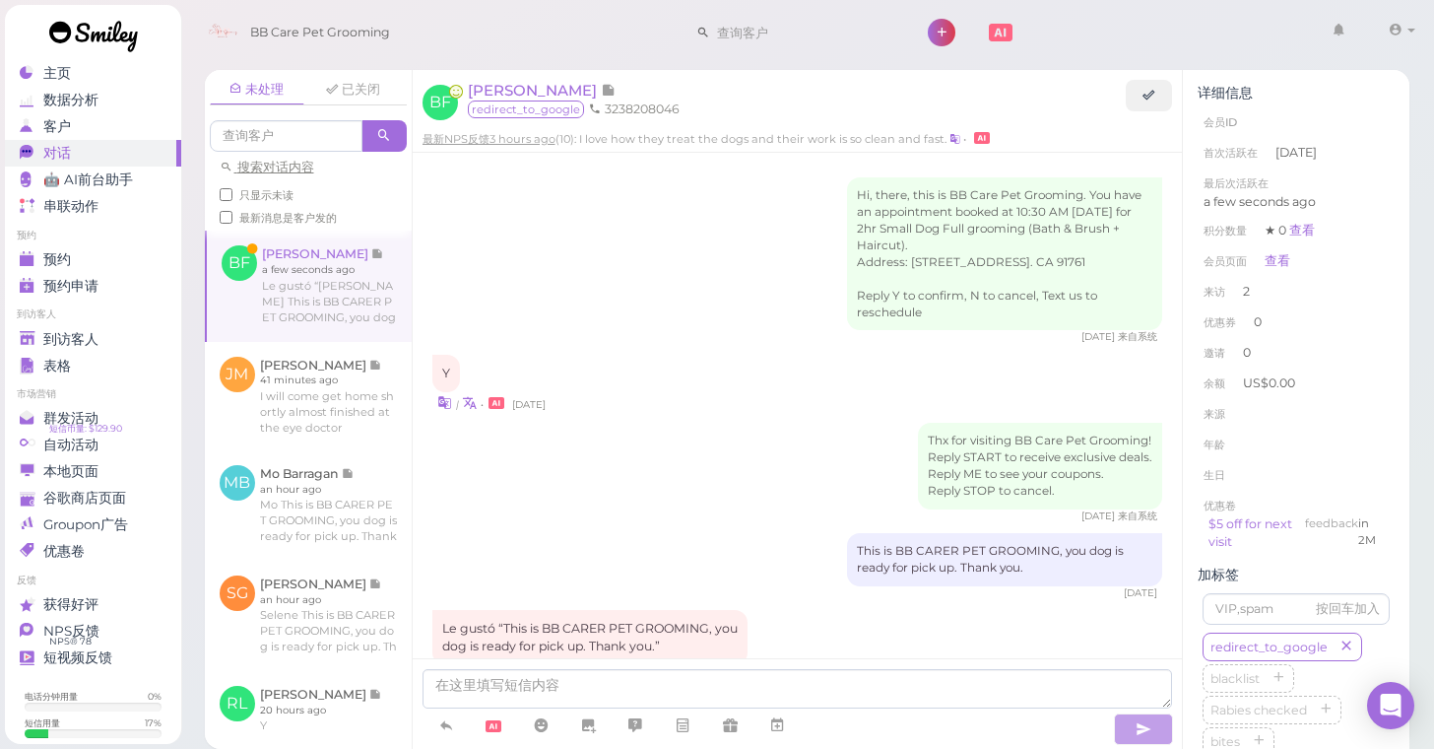
scroll to position [762, 0]
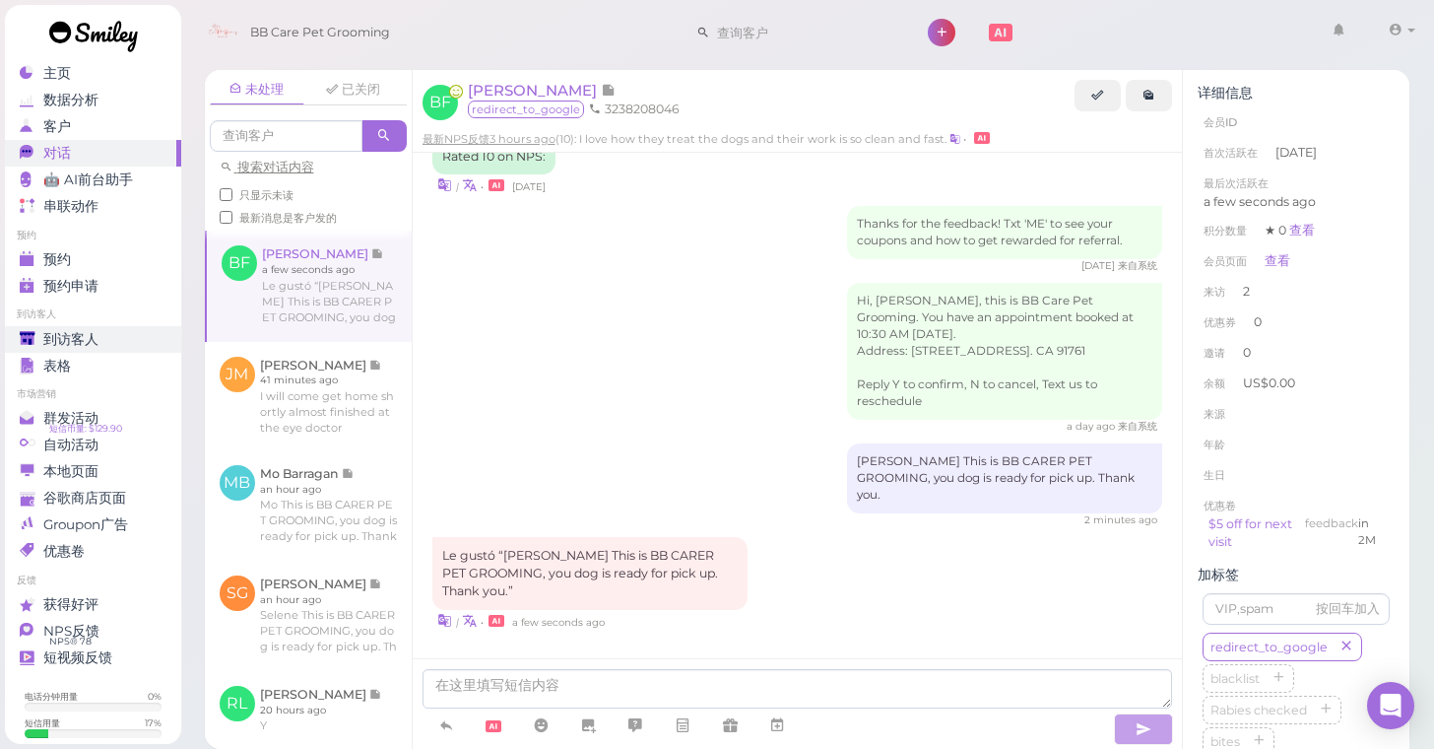
click at [77, 338] on span "到访客人" at bounding box center [70, 339] width 55 height 17
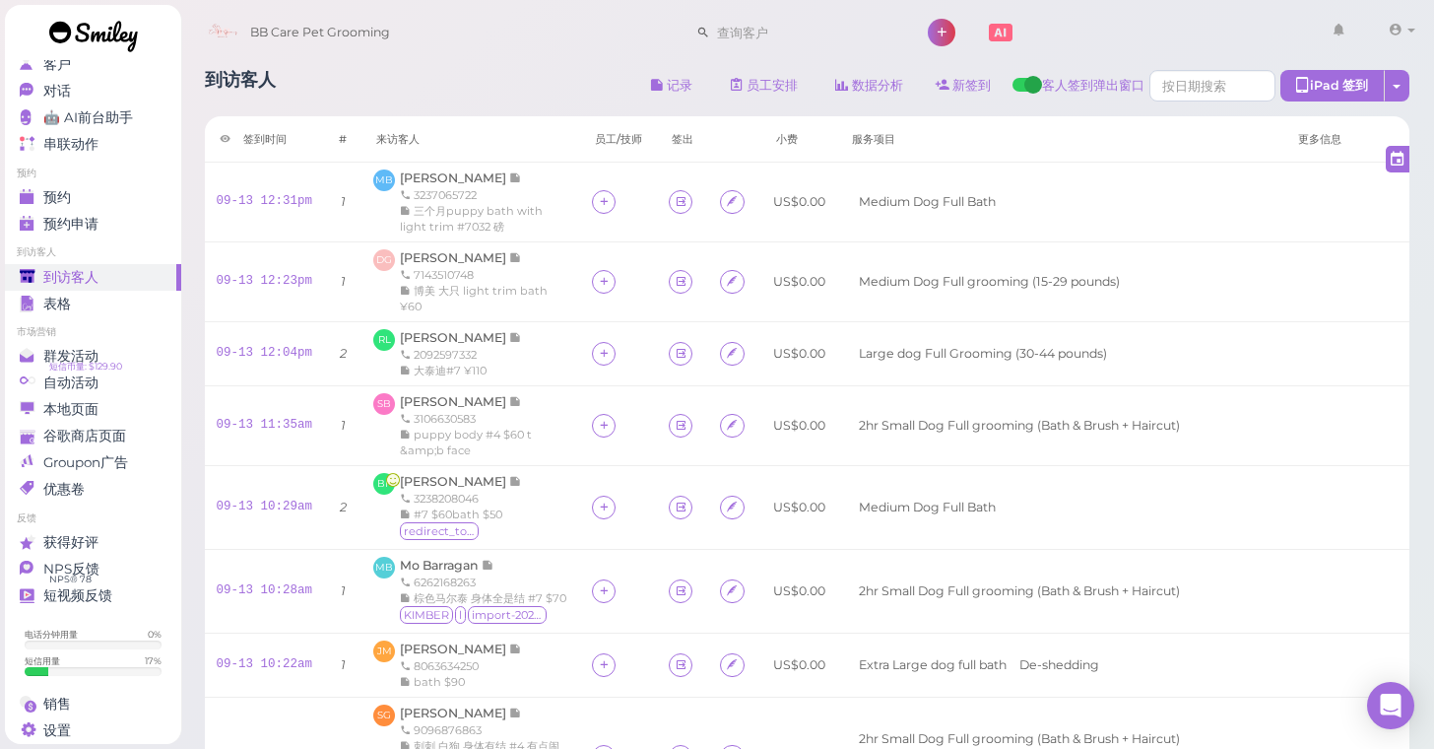
scroll to position [61, 0]
click at [1098, 134] on th "服务项目" at bounding box center [1060, 139] width 446 height 46
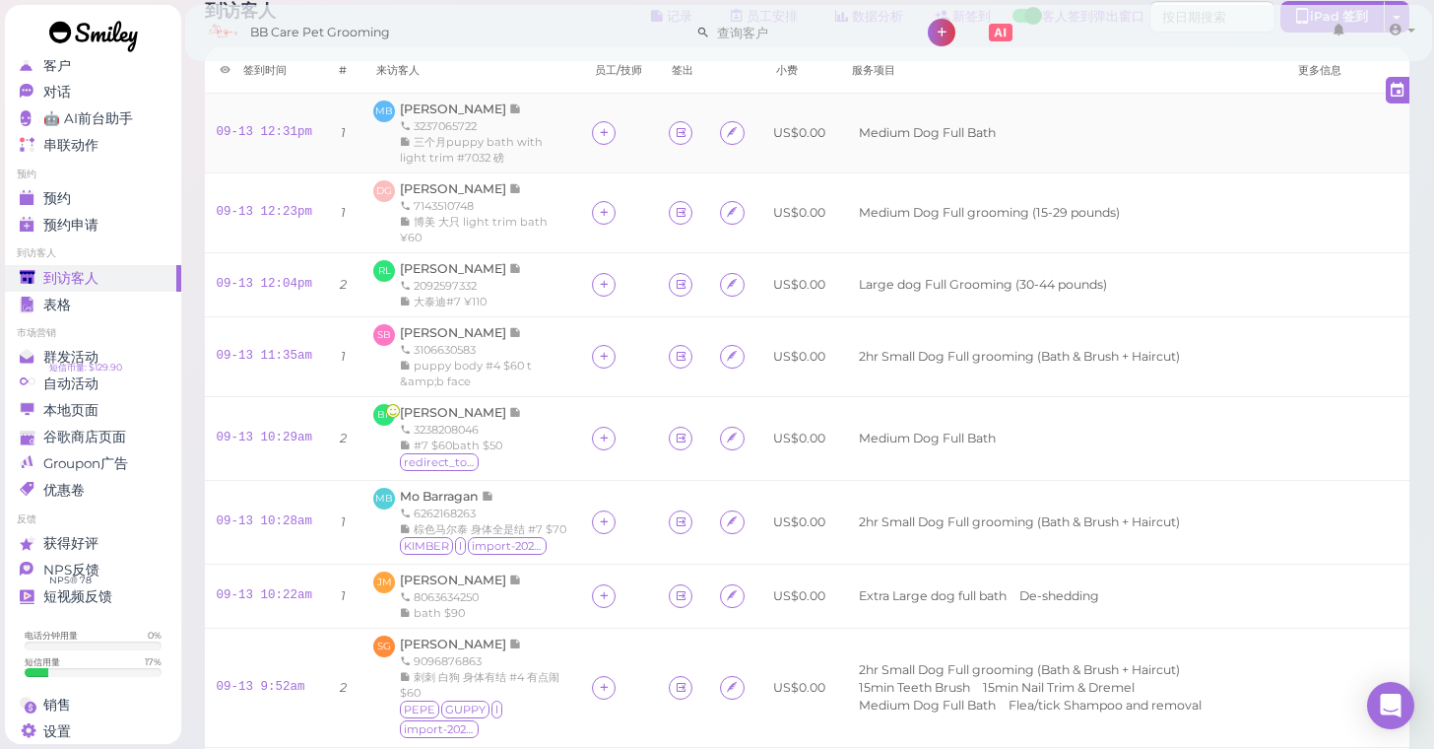
scroll to position [9, 0]
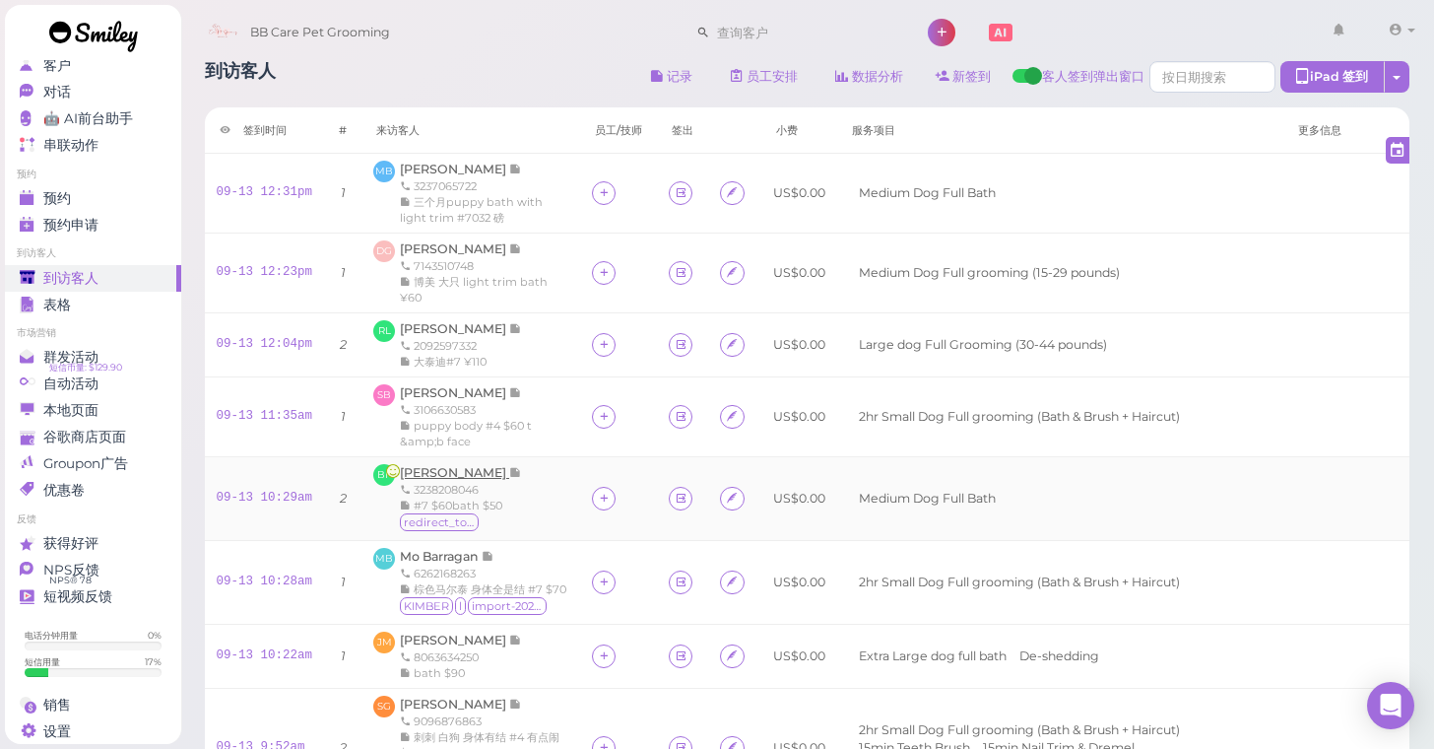
click at [454, 480] on span "[PERSON_NAME]" at bounding box center [454, 472] width 109 height 15
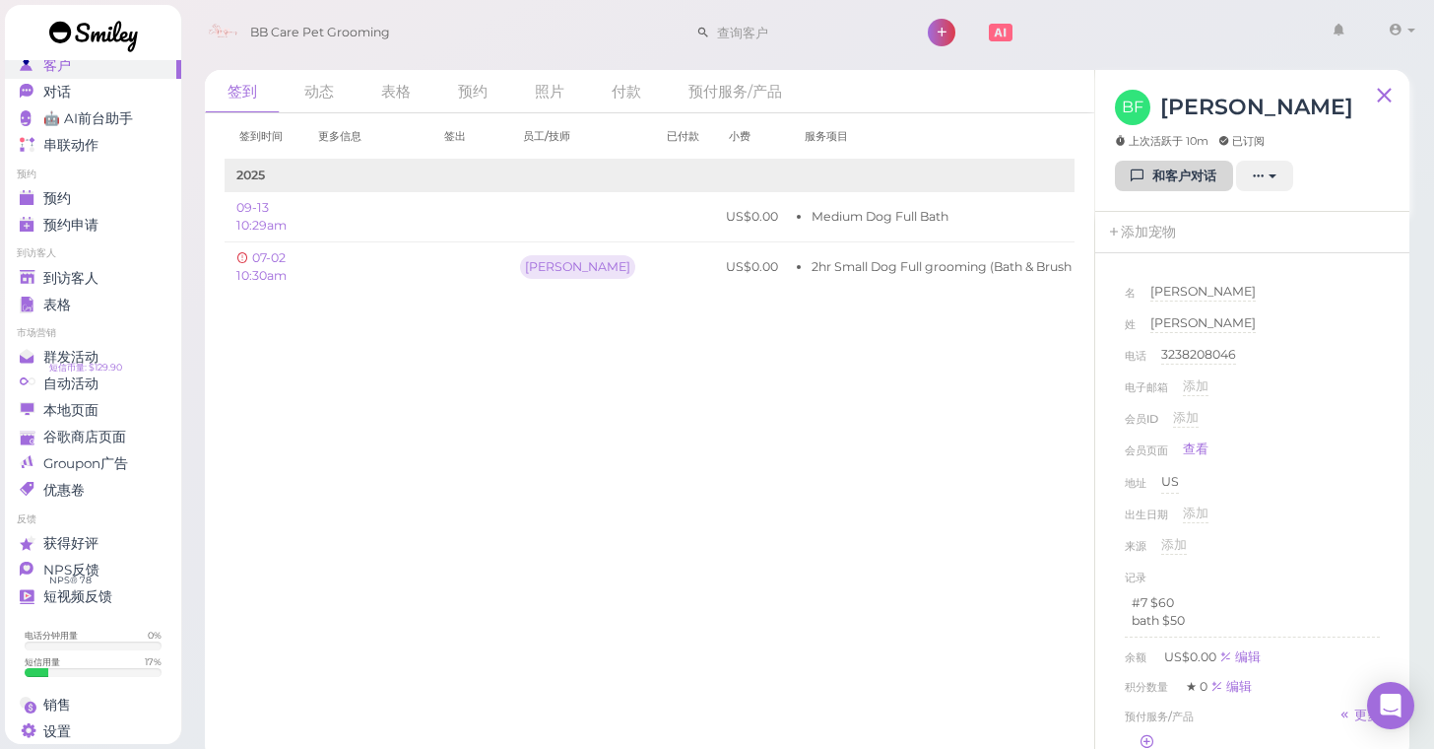
click at [1194, 175] on link "和客户对话" at bounding box center [1174, 177] width 118 height 32
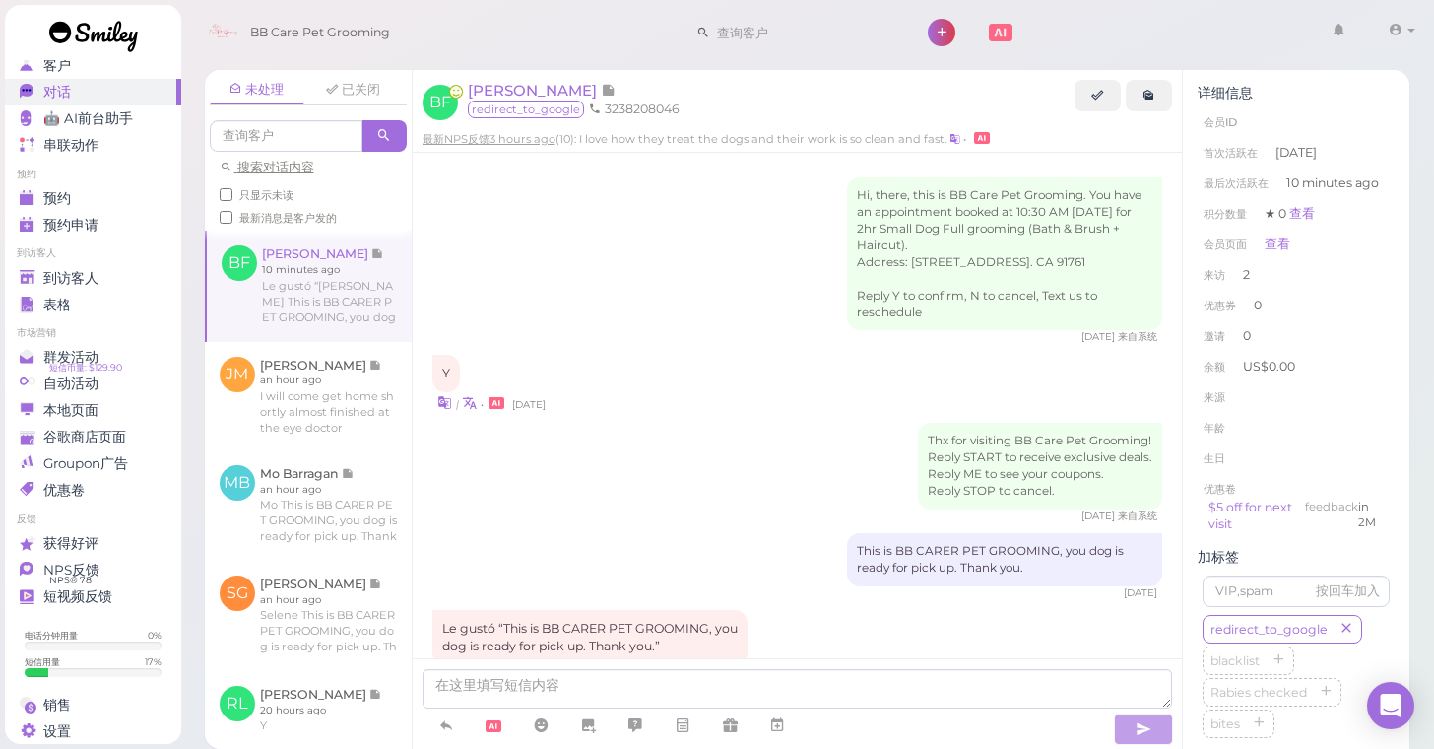
scroll to position [762, 0]
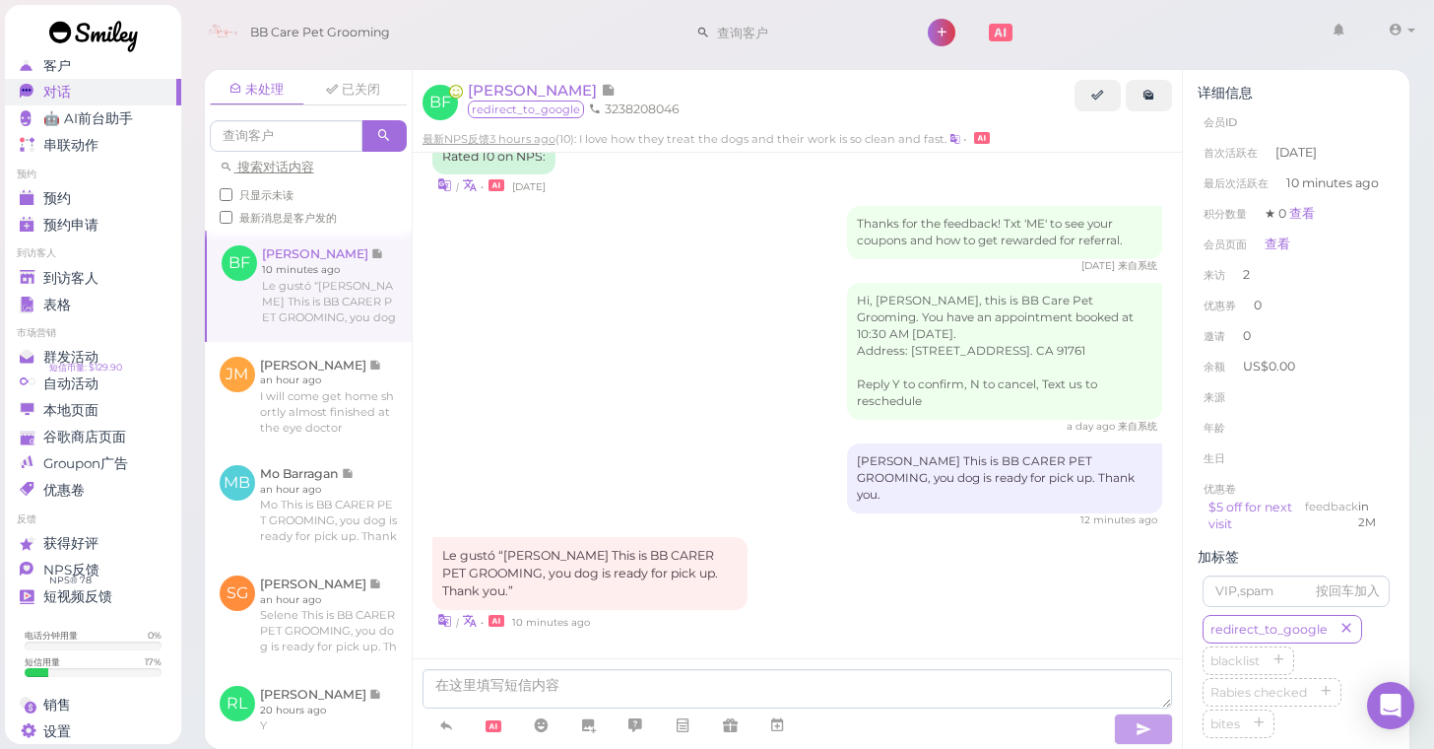
click at [801, 353] on div "Hi, [PERSON_NAME], this is BB Care Pet Grooming. You have an appointment booked…" at bounding box center [797, 358] width 731 height 151
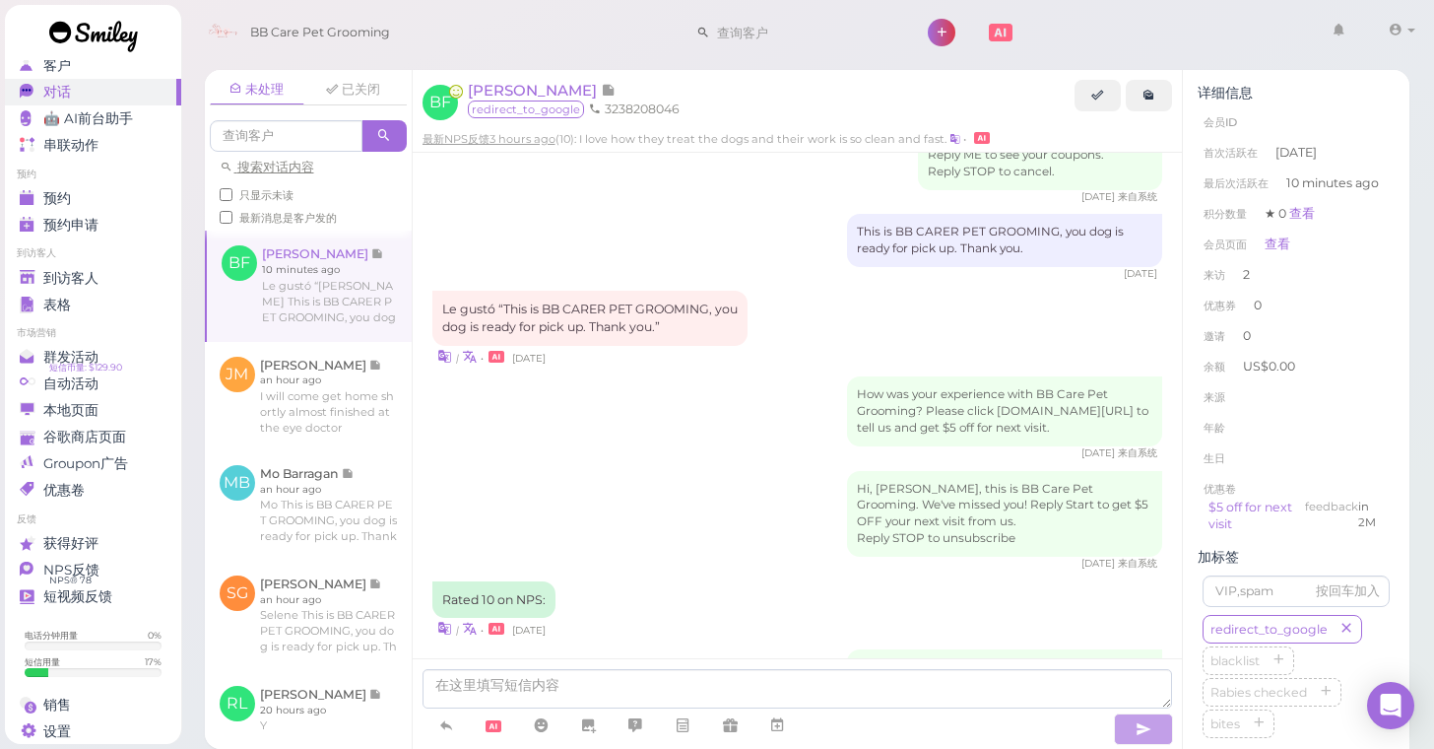
scroll to position [321, 0]
click at [1259, 504] on link "$5 off for next visit" at bounding box center [1250, 515] width 84 height 33
